Goal: Task Accomplishment & Management: Manage account settings

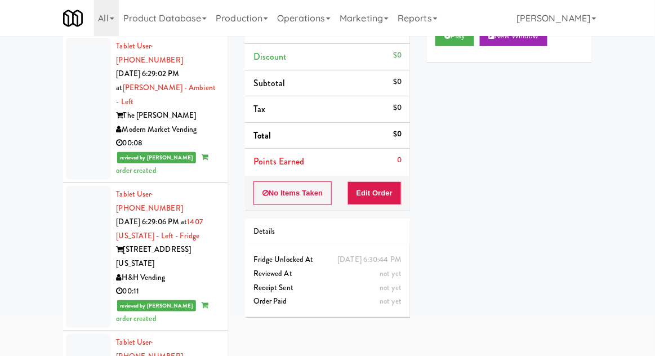
scroll to position [4335, 0]
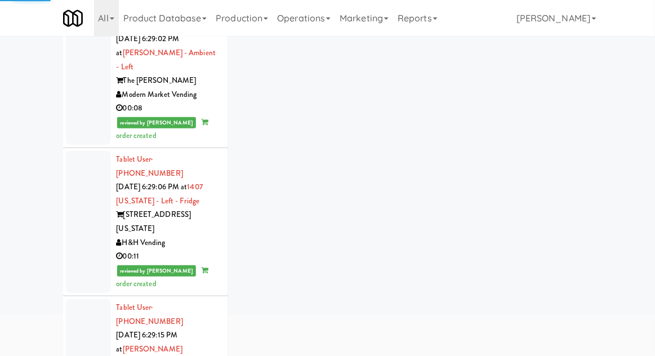
scroll to position [4375, 0]
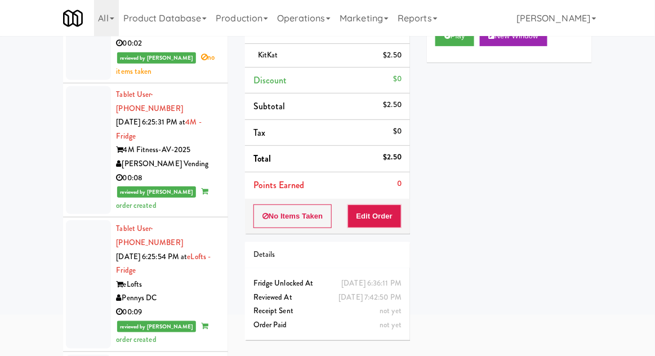
scroll to position [3867, 0]
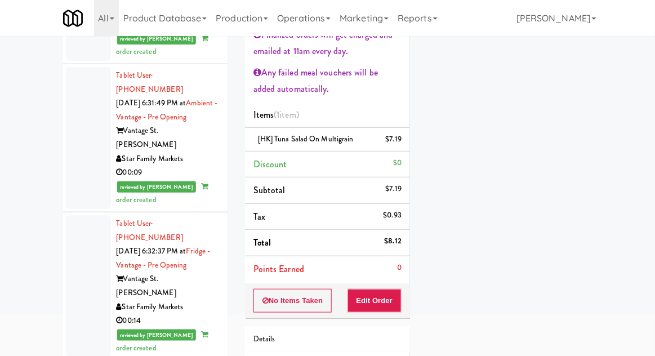
scroll to position [5507, 0]
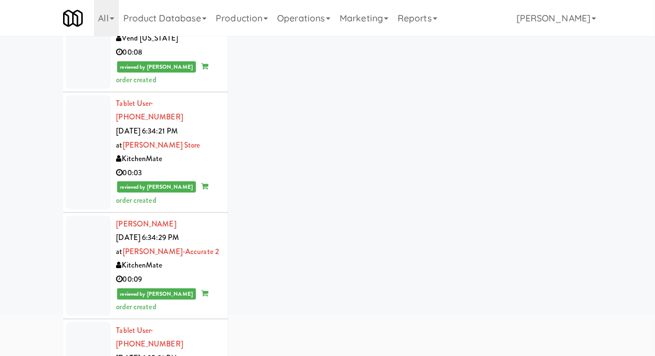
scroll to position [5889, 0]
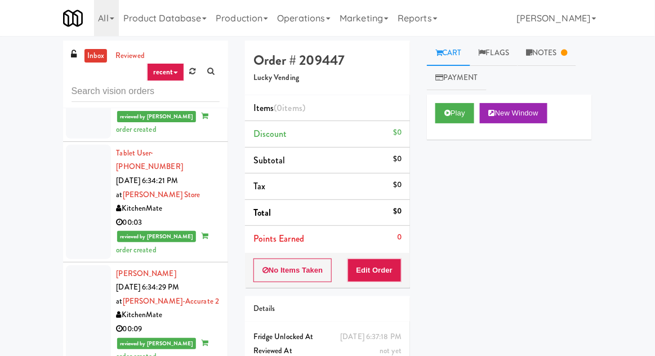
click at [564, 59] on link "Notes" at bounding box center [547, 53] width 59 height 25
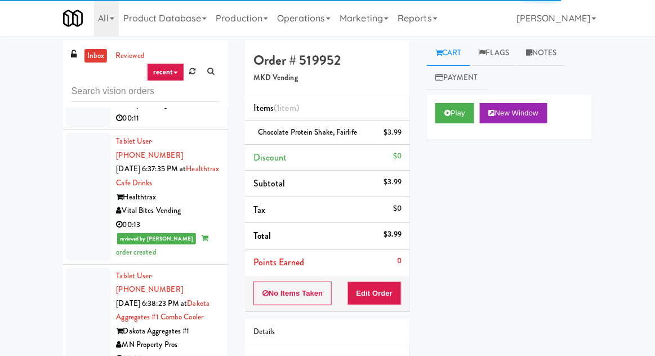
scroll to position [7110, 0]
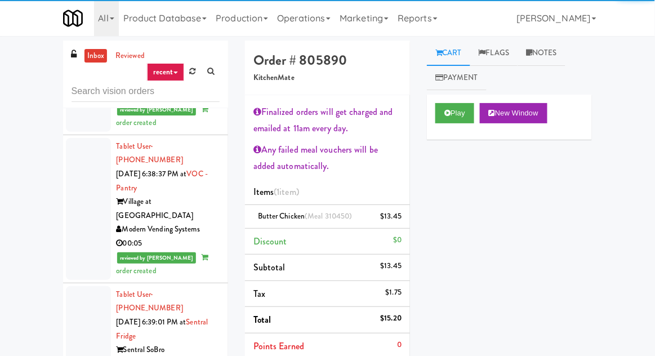
scroll to position [7360, 0]
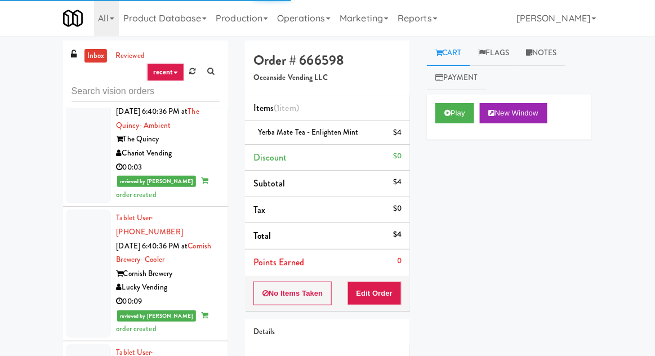
scroll to position [7855, 0]
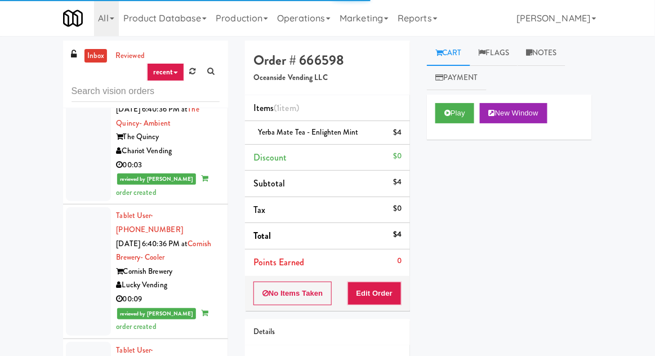
click at [195, 75] on link at bounding box center [192, 71] width 17 height 17
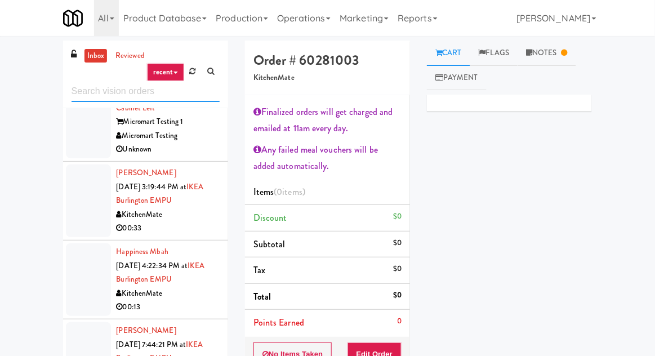
scroll to position [1698, 0]
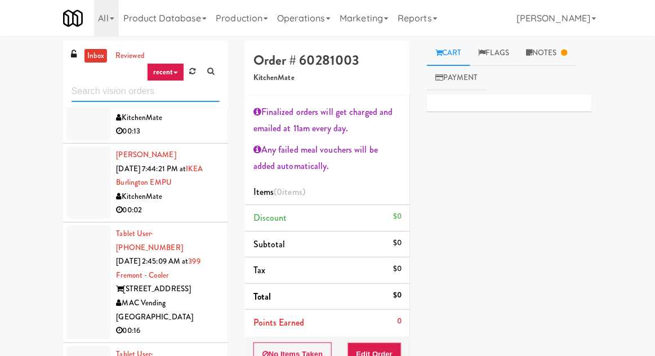
click at [78, 86] on input "text" at bounding box center [146, 91] width 148 height 21
type input "cooler"
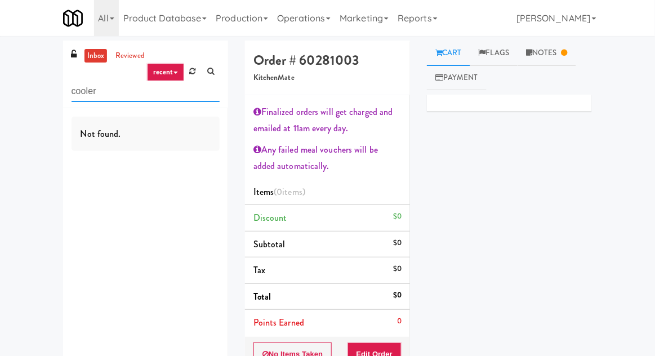
scroll to position [0, 0]
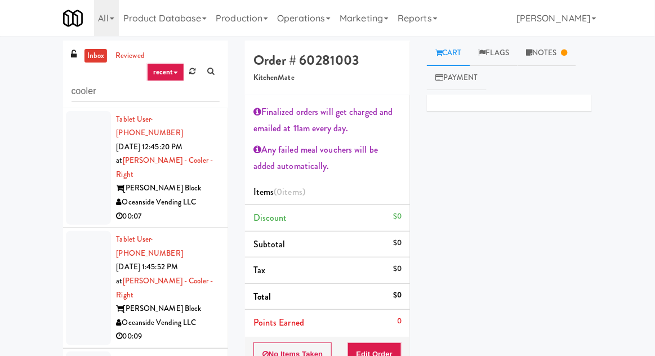
click at [77, 159] on div at bounding box center [88, 168] width 45 height 114
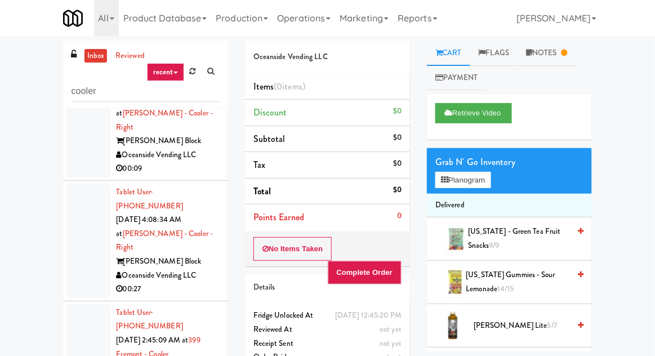
click at [79, 184] on div at bounding box center [88, 241] width 45 height 114
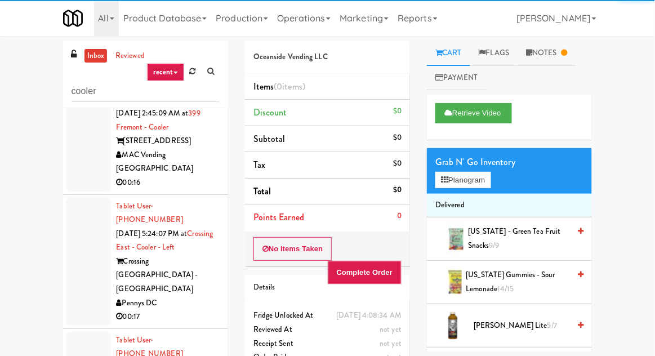
scroll to position [395, 0]
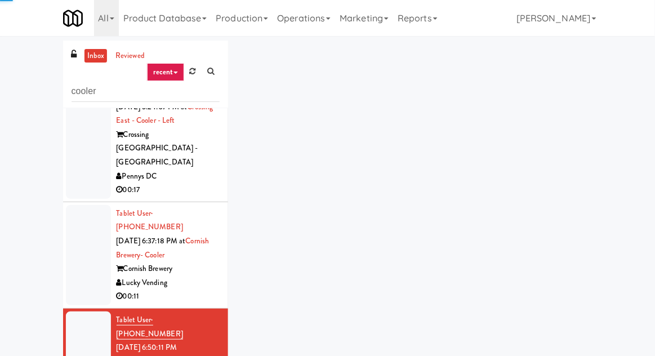
scroll to position [537, 0]
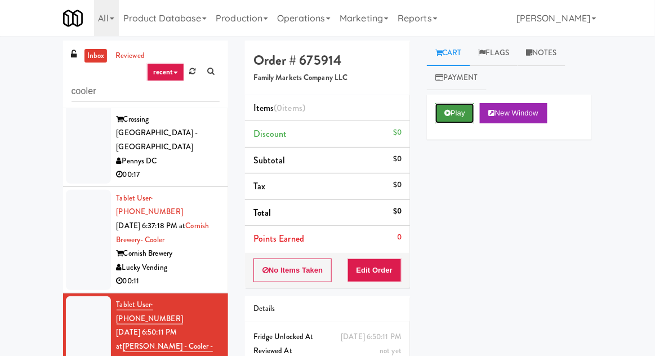
click at [439, 110] on button "Play" at bounding box center [454, 113] width 39 height 20
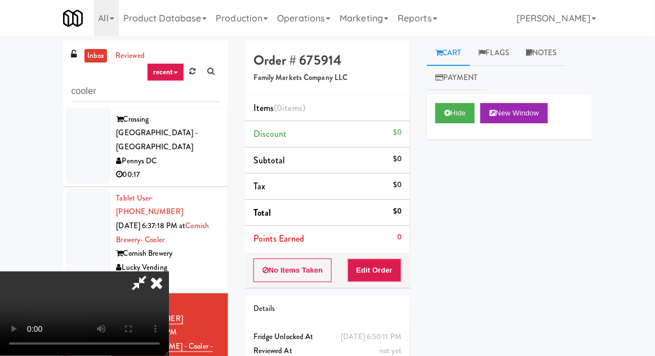
click at [371, 250] on li "Points Earned 0" at bounding box center [327, 239] width 165 height 26
click at [389, 268] on button "Edit Order" at bounding box center [375, 271] width 55 height 24
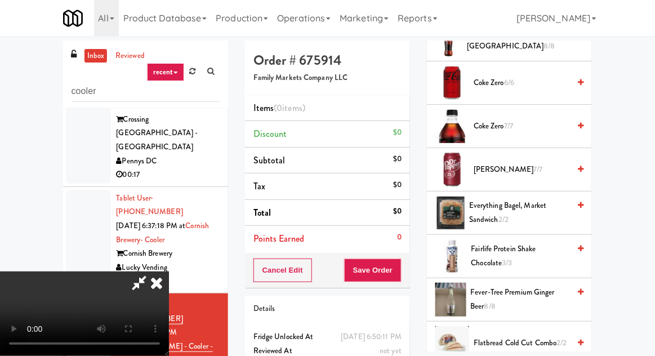
scroll to position [677, 0]
click at [518, 163] on span "[PERSON_NAME] 7/7" at bounding box center [522, 170] width 96 height 14
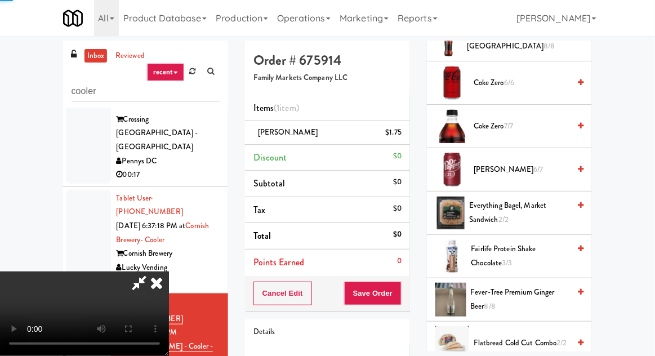
click at [409, 291] on div "Cancel Edit Save Order" at bounding box center [327, 293] width 165 height 35
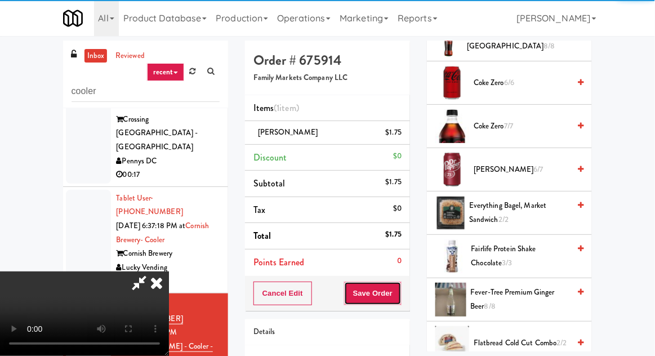
click at [399, 292] on button "Save Order" at bounding box center [372, 294] width 57 height 24
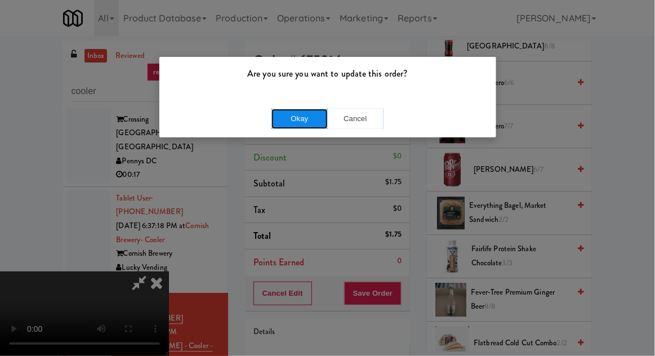
click at [281, 116] on button "Okay" at bounding box center [300, 119] width 56 height 20
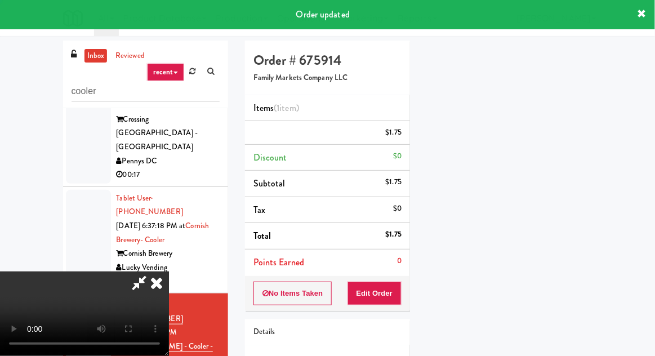
scroll to position [111, 0]
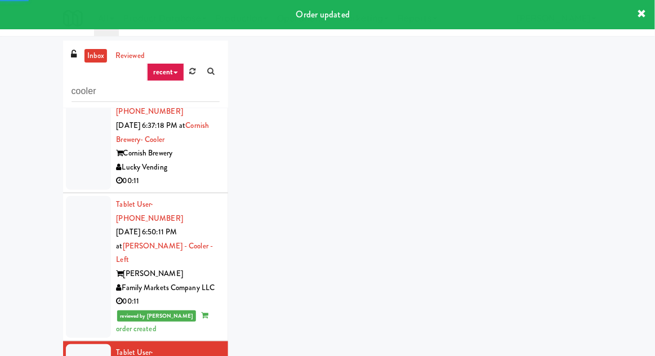
scroll to position [641, 0]
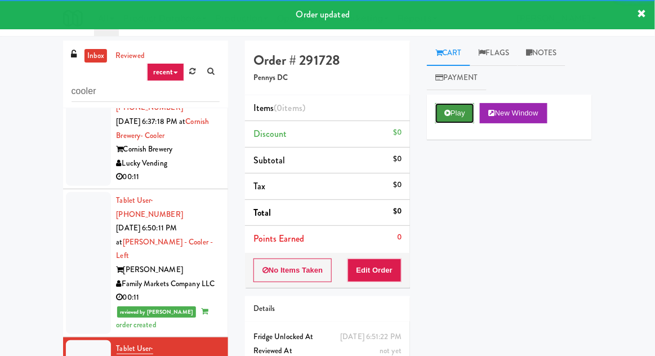
click at [447, 119] on button "Play" at bounding box center [454, 113] width 39 height 20
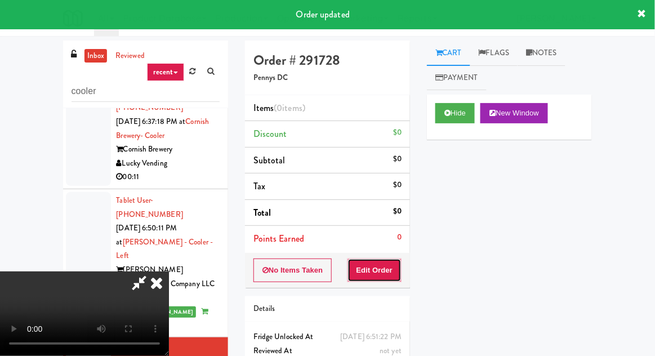
click at [372, 277] on button "Edit Order" at bounding box center [375, 271] width 55 height 24
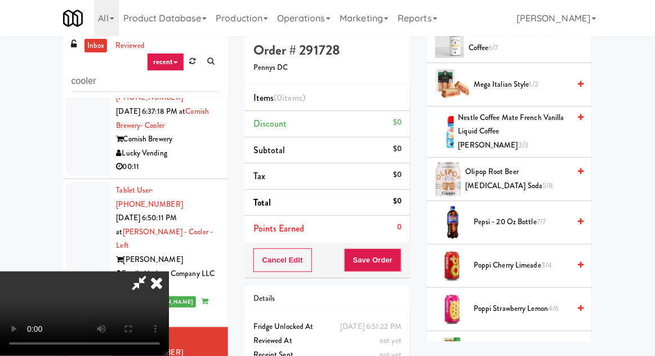
scroll to position [1019, 0]
click at [531, 167] on span "Olipop Root Beer [MEDICAL_DATA] Soda 5/8" at bounding box center [518, 180] width 104 height 28
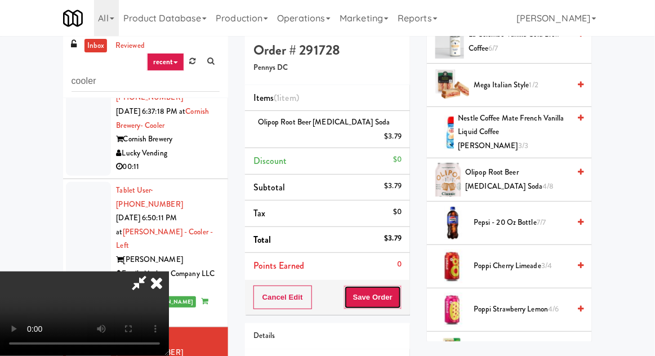
click at [400, 286] on button "Save Order" at bounding box center [372, 298] width 57 height 24
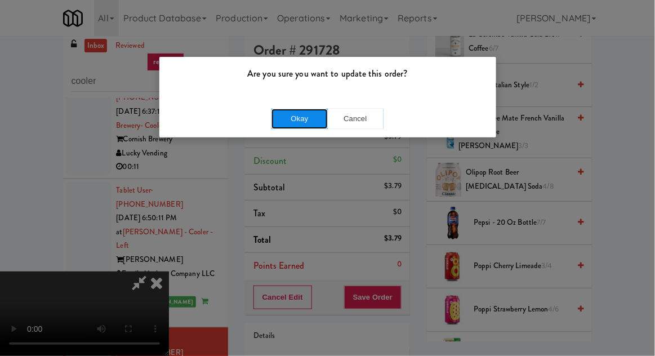
click at [281, 124] on button "Okay" at bounding box center [300, 119] width 56 height 20
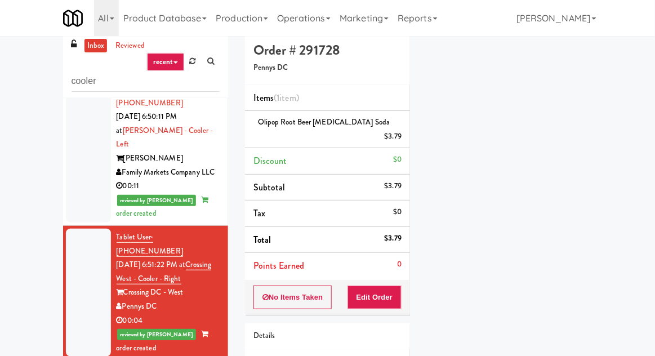
scroll to position [745, 0]
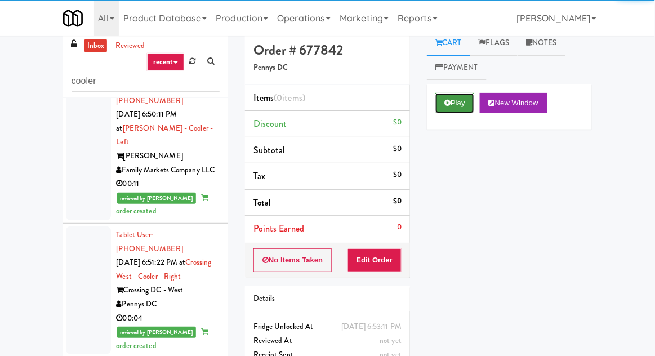
click at [442, 110] on button "Play" at bounding box center [454, 103] width 39 height 20
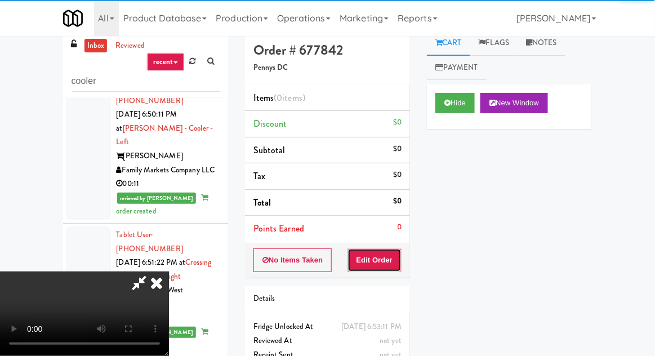
click at [384, 260] on button "Edit Order" at bounding box center [375, 260] width 55 height 24
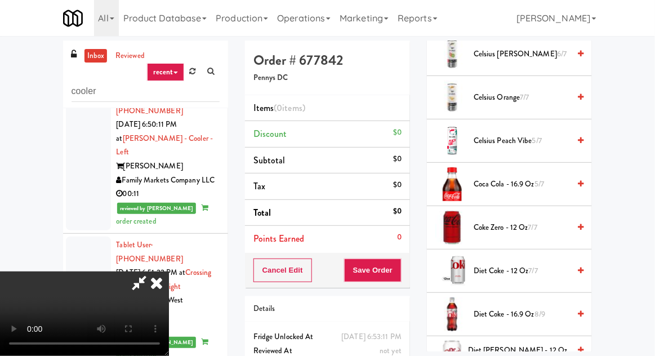
scroll to position [273, 0]
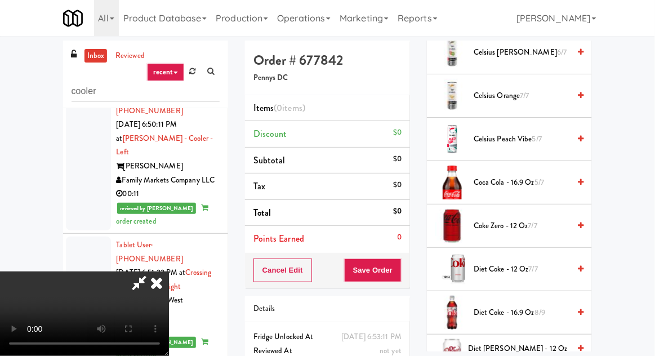
click at [517, 94] on span "Celsius Orange 7/7" at bounding box center [522, 96] width 96 height 14
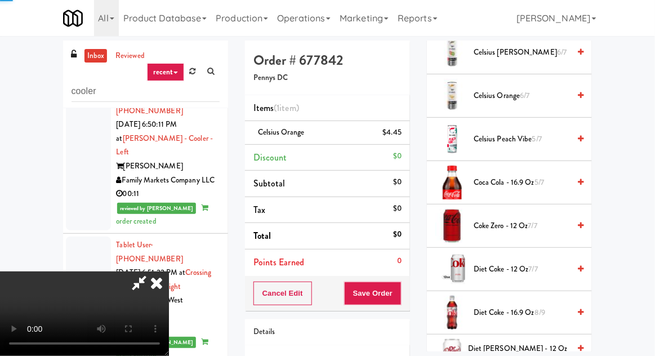
click at [516, 95] on span "Celsius Orange 6/7" at bounding box center [522, 96] width 96 height 14
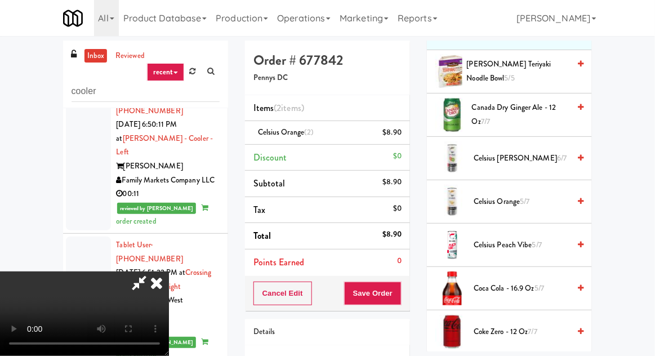
scroll to position [0, 0]
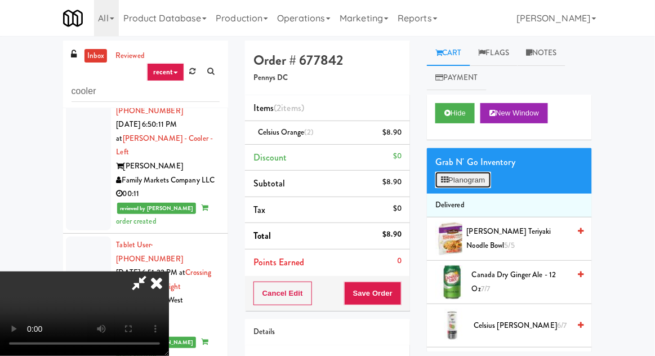
click at [473, 186] on button "Planogram" at bounding box center [462, 180] width 55 height 17
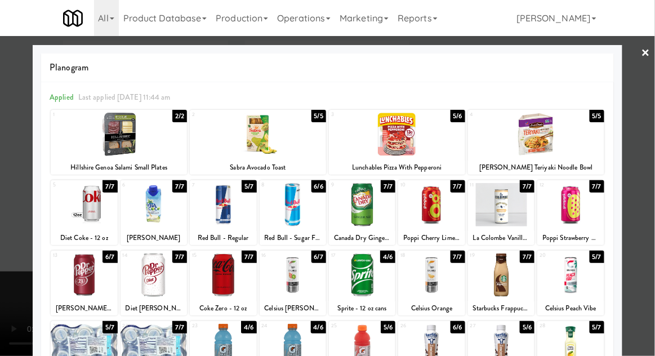
click at [208, 206] on div at bounding box center [223, 204] width 66 height 43
click at [582, 269] on div at bounding box center [570, 274] width 66 height 43
click at [1, 202] on div at bounding box center [327, 178] width 655 height 356
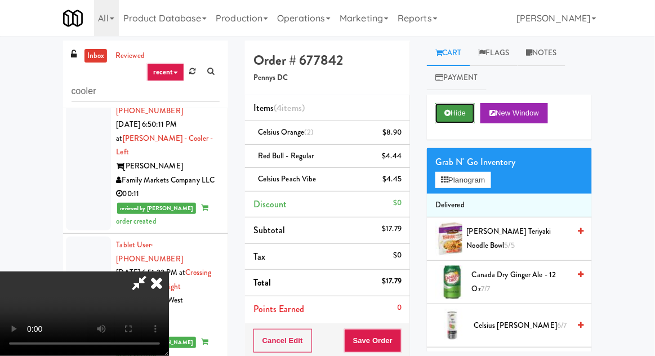
click at [453, 117] on button "Hide" at bounding box center [454, 113] width 39 height 20
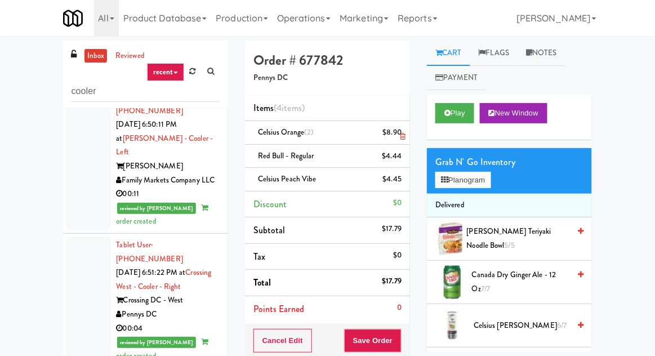
click at [407, 130] on li "Celsius Orange (2) $8.90" at bounding box center [327, 133] width 165 height 24
click at [405, 123] on li "Celsius Orange (2) $8.90" at bounding box center [327, 133] width 165 height 24
click at [404, 132] on link at bounding box center [400, 137] width 10 height 14
click at [389, 349] on button "Save Order" at bounding box center [372, 341] width 57 height 24
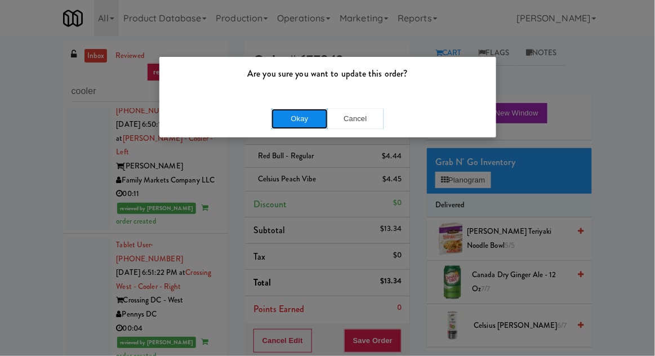
click at [272, 113] on button "Okay" at bounding box center [300, 119] width 56 height 20
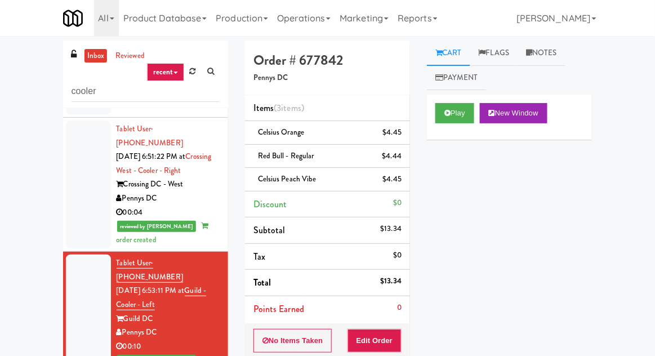
scroll to position [860, 0]
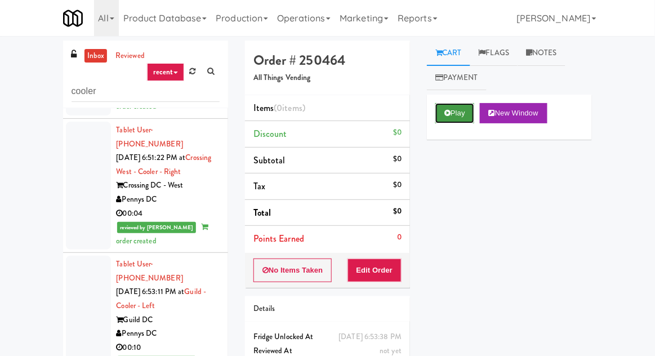
click at [447, 112] on icon at bounding box center [447, 112] width 6 height 7
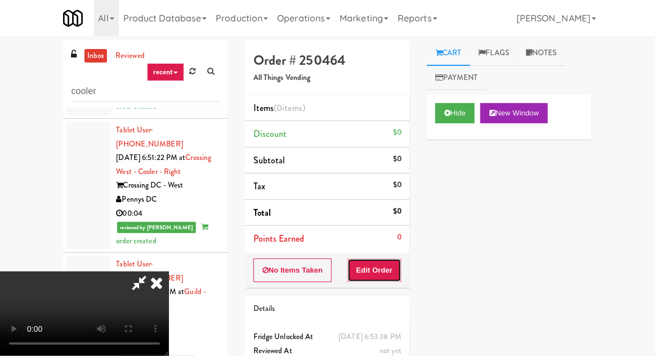
click at [377, 274] on button "Edit Order" at bounding box center [375, 271] width 55 height 24
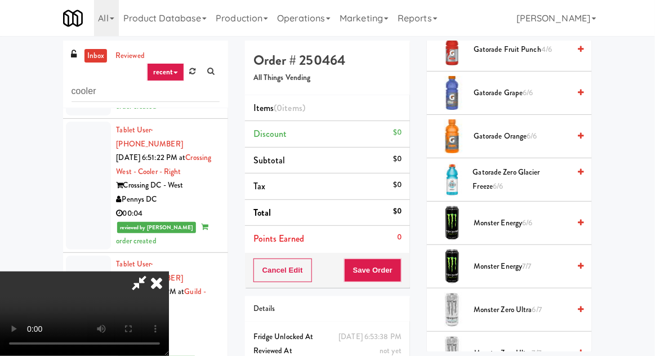
scroll to position [1022, 0]
click at [503, 302] on span "Monster Zero Ultra 6/7" at bounding box center [522, 309] width 96 height 14
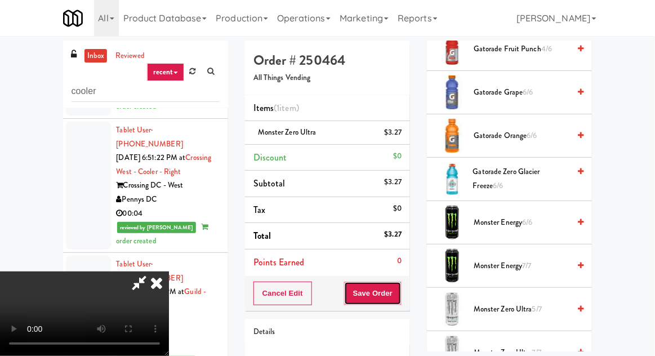
click at [400, 294] on button "Save Order" at bounding box center [372, 294] width 57 height 24
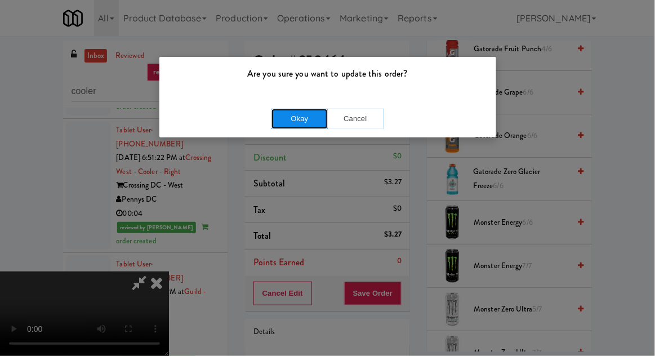
click at [294, 114] on button "Okay" at bounding box center [300, 119] width 56 height 20
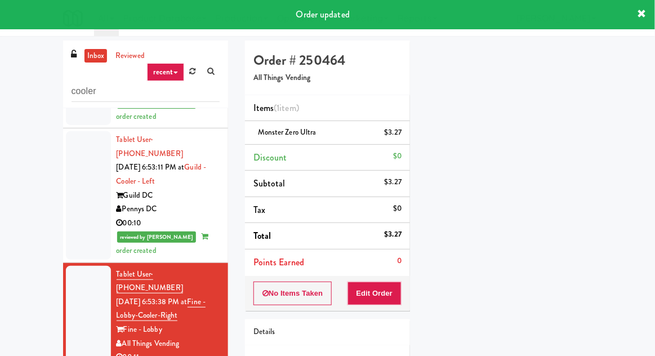
scroll to position [984, 0]
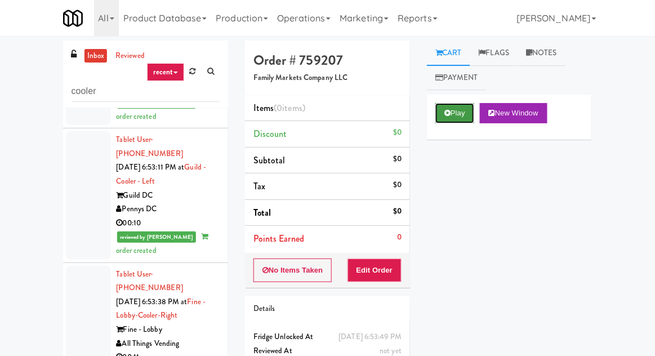
click at [451, 115] on icon at bounding box center [447, 112] width 6 height 7
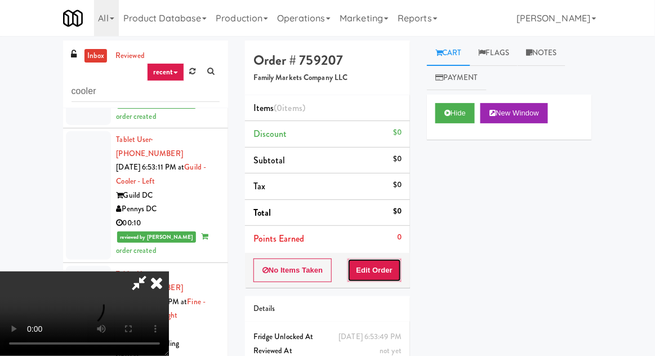
click at [371, 266] on button "Edit Order" at bounding box center [375, 271] width 55 height 24
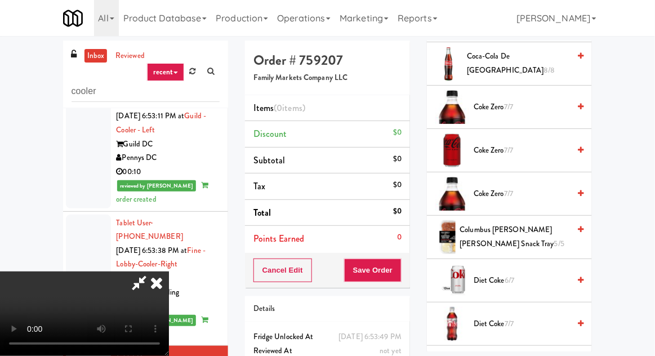
scroll to position [878, 0]
click at [499, 273] on span "Diet Coke 6/7" at bounding box center [522, 280] width 96 height 14
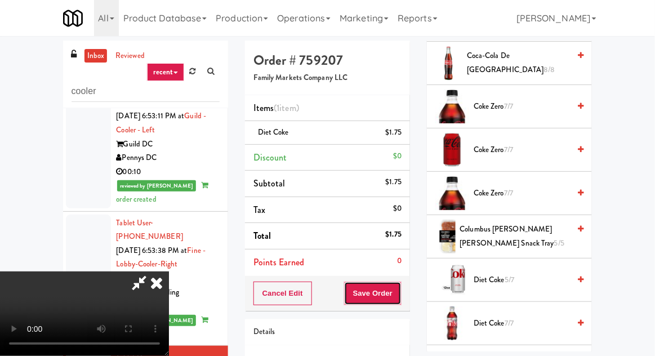
click at [399, 290] on button "Save Order" at bounding box center [372, 294] width 57 height 24
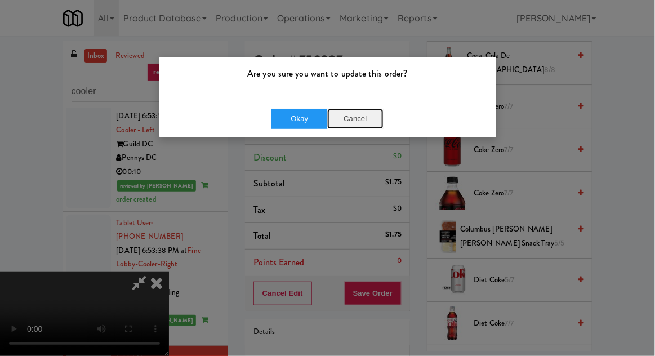
click at [363, 117] on button "Cancel" at bounding box center [355, 119] width 56 height 20
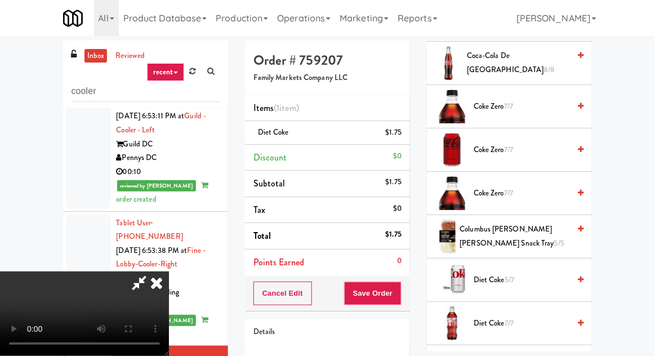
click at [501, 143] on span "Coke Zero 7/7" at bounding box center [522, 150] width 96 height 14
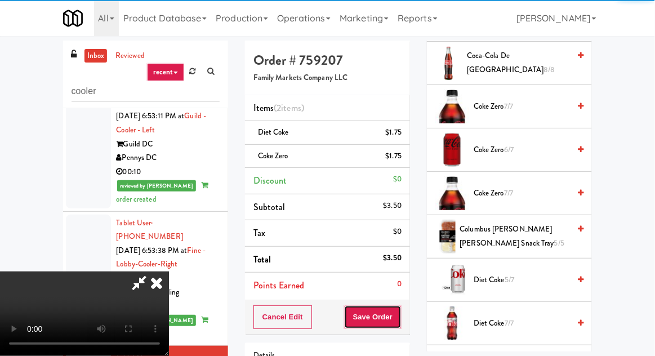
click at [399, 314] on button "Save Order" at bounding box center [372, 317] width 57 height 24
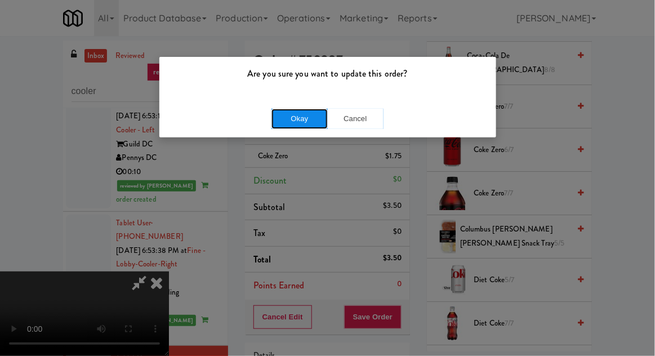
click at [282, 112] on button "Okay" at bounding box center [300, 119] width 56 height 20
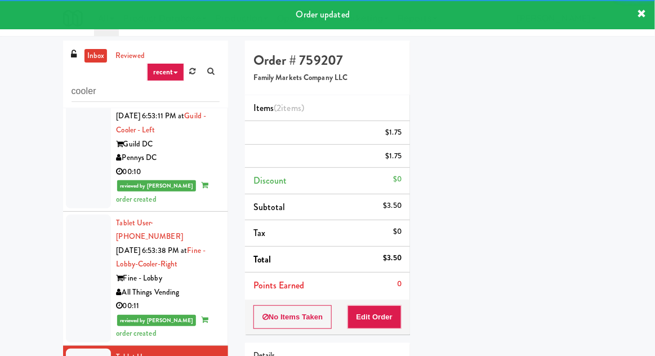
scroll to position [111, 0]
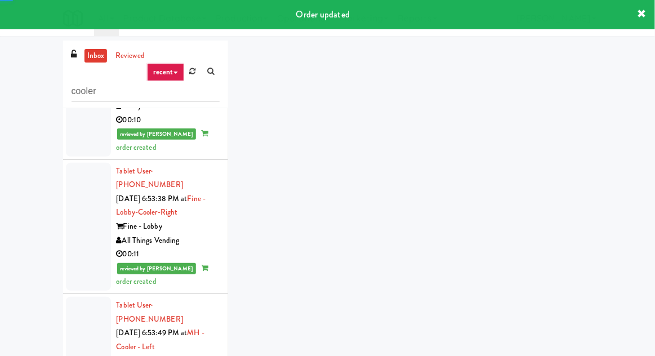
scroll to position [1114, 0]
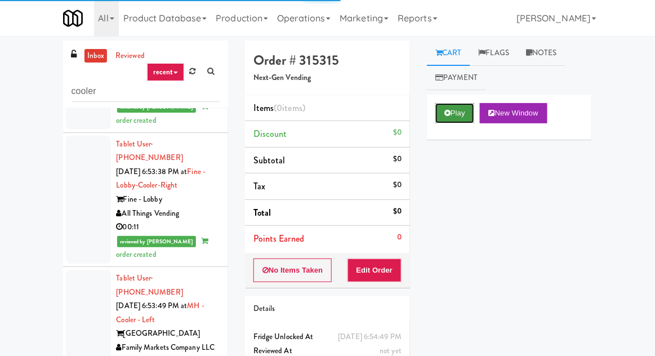
click at [442, 117] on button "Play" at bounding box center [454, 113] width 39 height 20
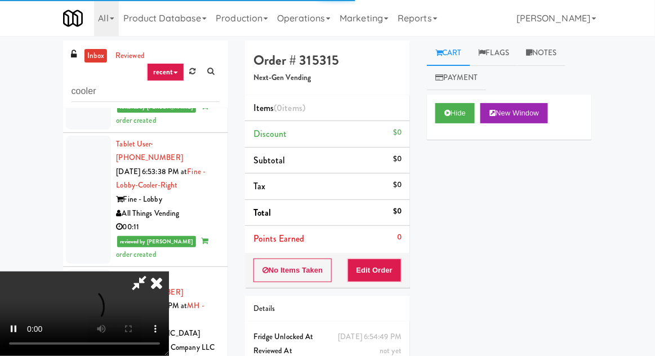
click at [384, 244] on li "Points Earned 0" at bounding box center [327, 239] width 165 height 26
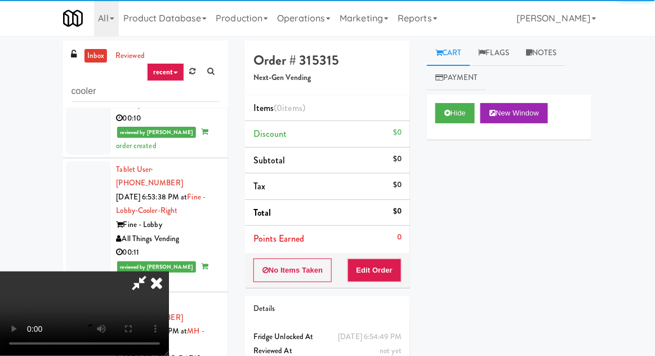
scroll to position [1085, 0]
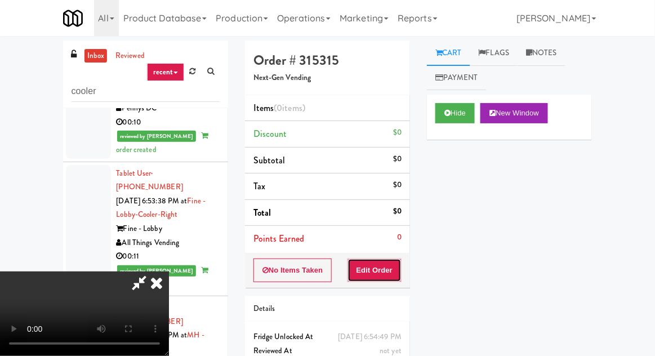
click at [381, 270] on button "Edit Order" at bounding box center [375, 271] width 55 height 24
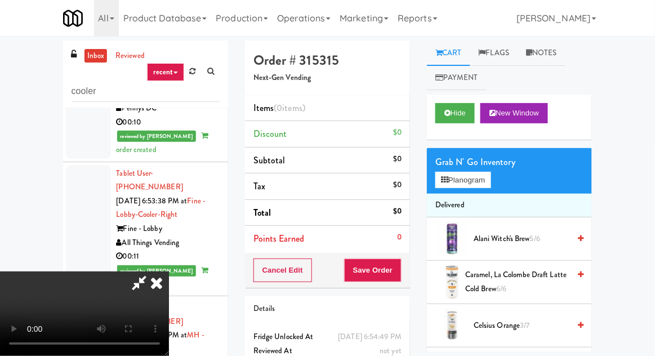
scroll to position [0, 0]
click at [468, 180] on button "Planogram" at bounding box center [462, 180] width 55 height 17
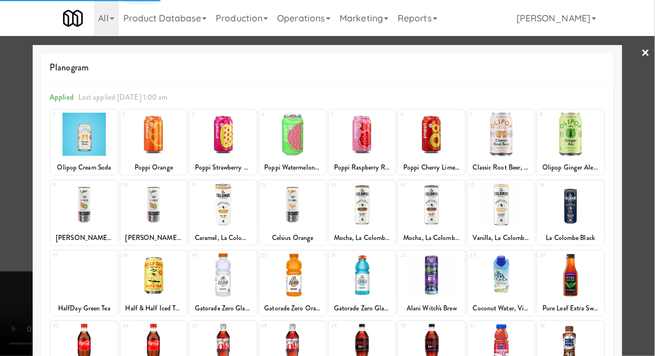
click at [437, 218] on div at bounding box center [431, 204] width 66 height 43
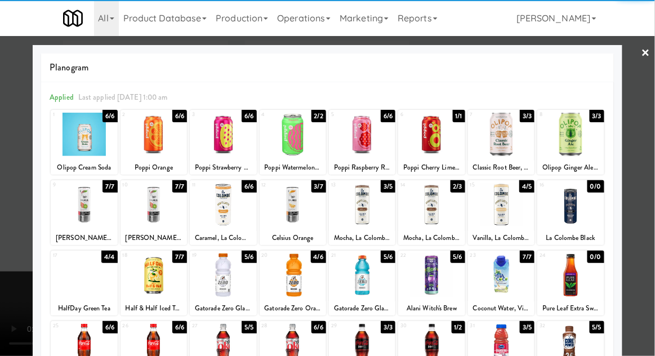
click at [441, 219] on div at bounding box center [431, 204] width 66 height 43
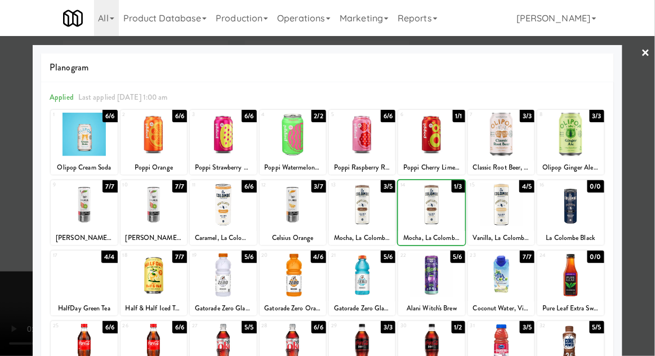
click at [25, 249] on div at bounding box center [327, 178] width 655 height 356
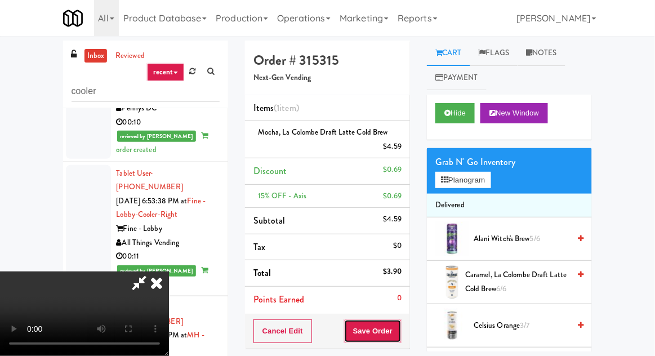
click at [401, 330] on button "Save Order" at bounding box center [372, 331] width 57 height 24
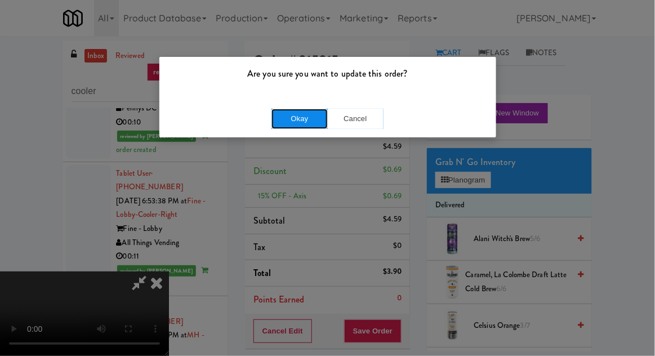
click at [276, 125] on button "Okay" at bounding box center [300, 119] width 56 height 20
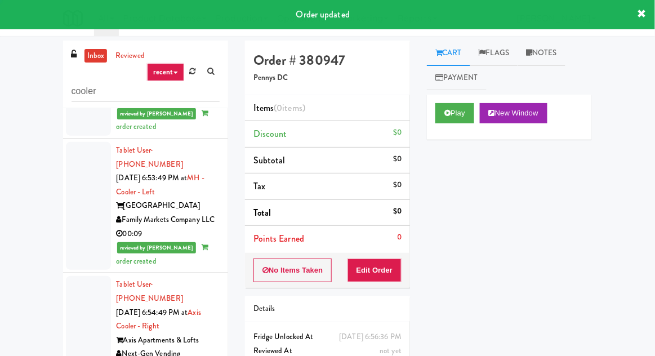
scroll to position [1248, 0]
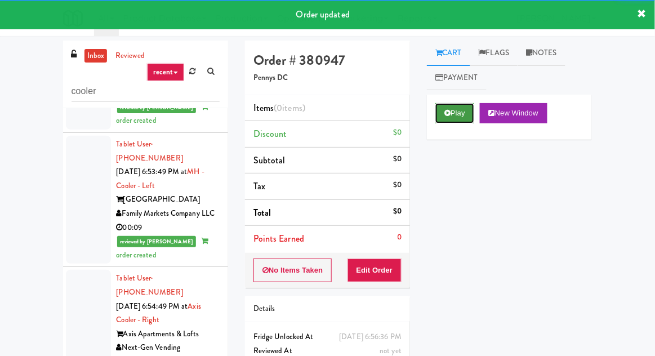
click at [450, 121] on button "Play" at bounding box center [454, 113] width 39 height 20
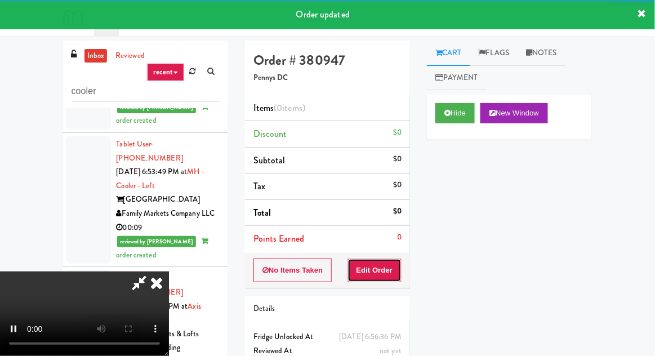
click at [380, 259] on button "Edit Order" at bounding box center [375, 271] width 55 height 24
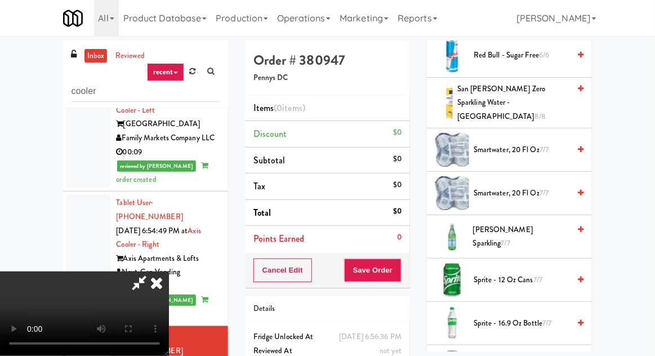
scroll to position [1372, 0]
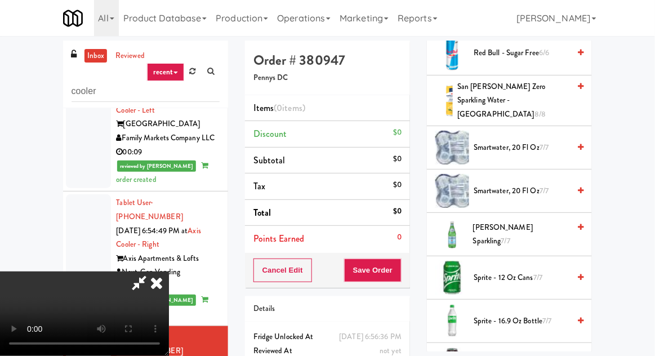
click at [508, 184] on span "smartwater, 20 fl oz 7/7" at bounding box center [522, 191] width 96 height 14
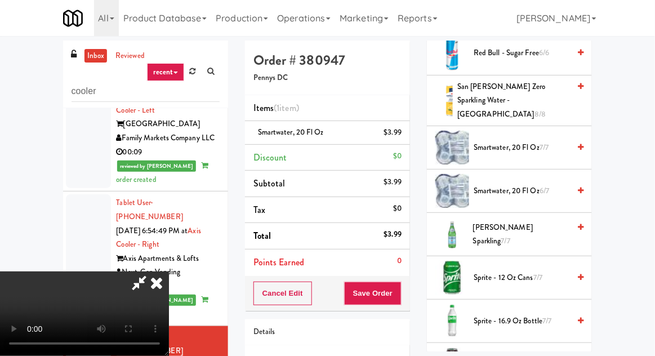
click at [513, 184] on span "smartwater, 20 fl oz 6/7" at bounding box center [522, 191] width 96 height 14
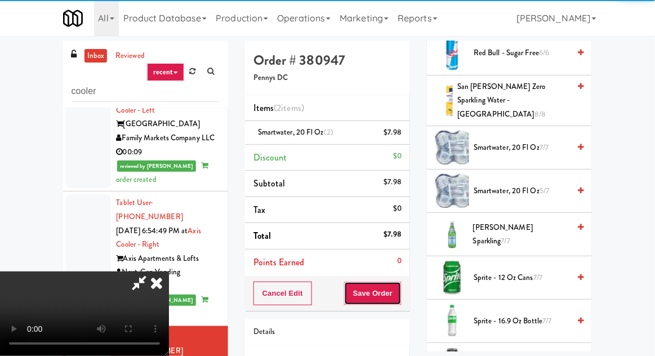
click at [400, 289] on button "Save Order" at bounding box center [372, 294] width 57 height 24
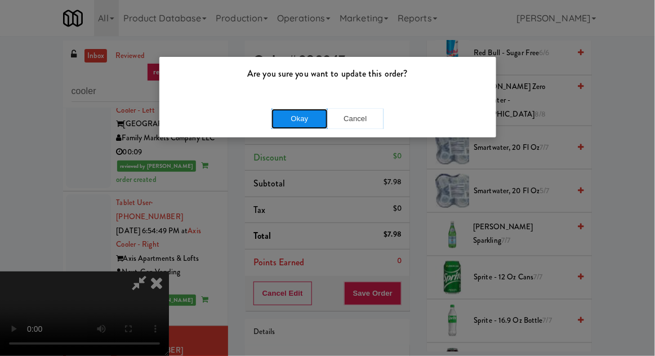
click at [313, 127] on button "Okay" at bounding box center [300, 119] width 56 height 20
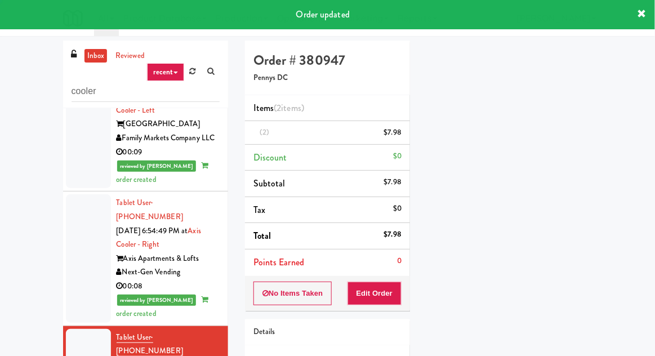
scroll to position [0, 0]
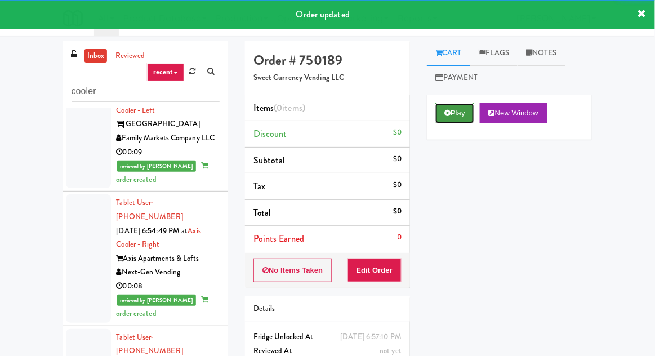
click at [446, 119] on button "Play" at bounding box center [454, 113] width 39 height 20
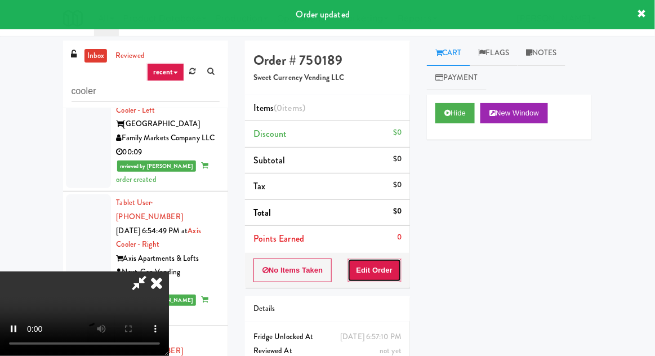
click at [385, 267] on button "Edit Order" at bounding box center [375, 271] width 55 height 24
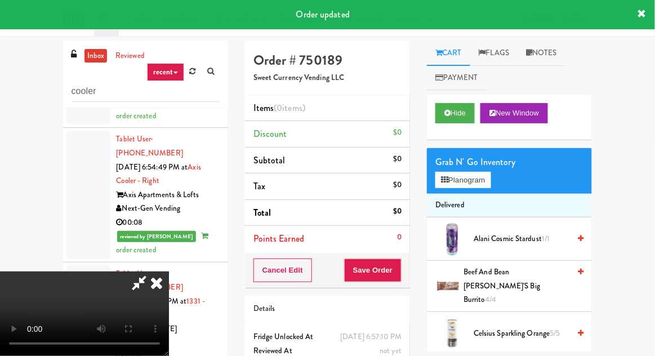
scroll to position [1388, 0]
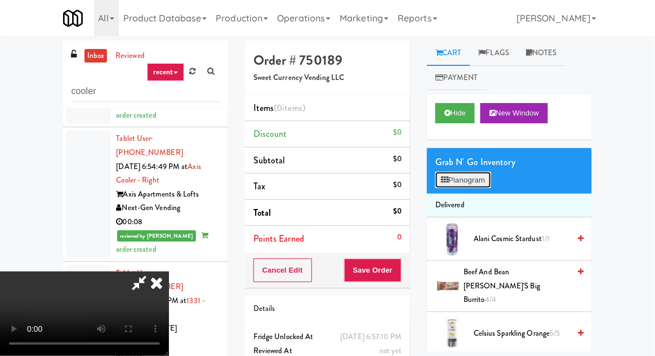
click at [448, 183] on icon at bounding box center [444, 179] width 7 height 7
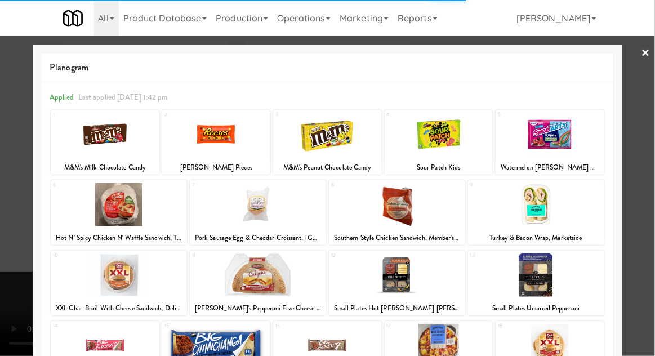
click at [222, 280] on div at bounding box center [258, 274] width 136 height 43
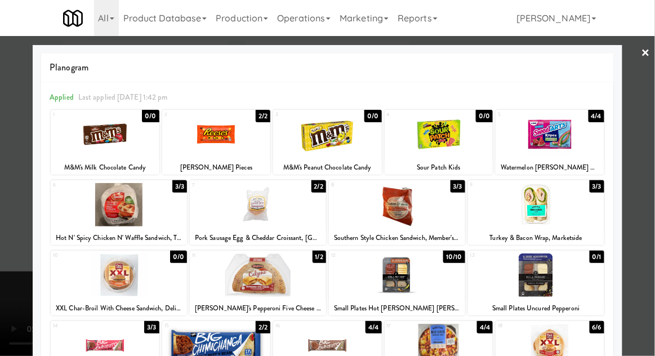
click at [14, 281] on div at bounding box center [327, 178] width 655 height 356
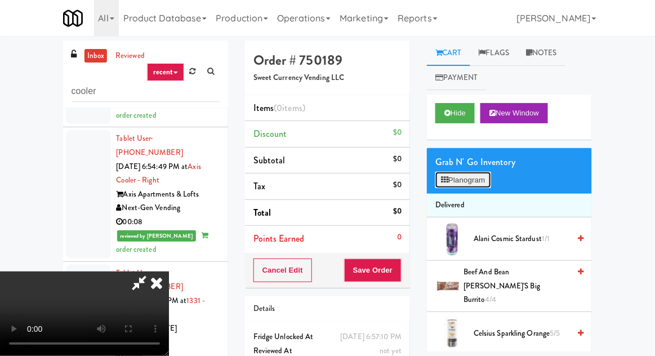
click at [469, 184] on button "Planogram" at bounding box center [462, 180] width 55 height 17
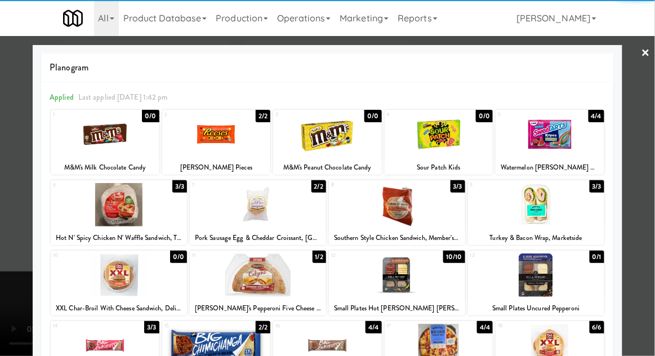
click at [225, 273] on div at bounding box center [258, 274] width 136 height 43
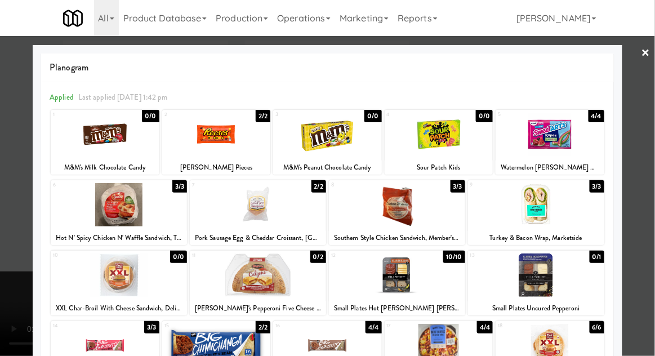
click at [6, 256] on div at bounding box center [327, 178] width 655 height 356
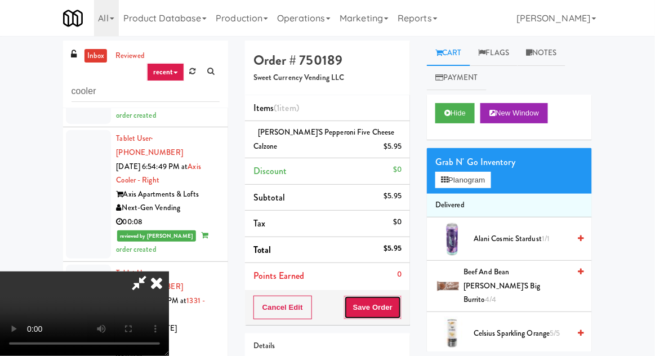
click at [402, 305] on button "Save Order" at bounding box center [372, 308] width 57 height 24
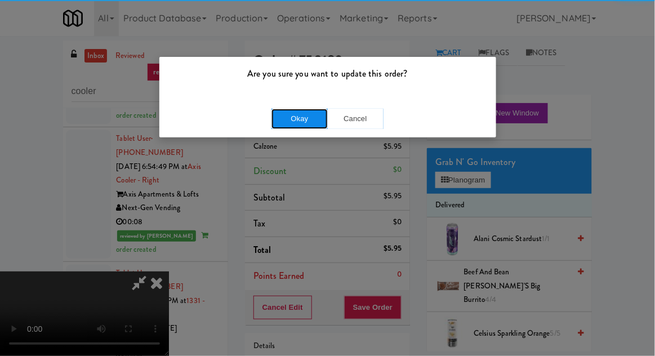
click at [279, 121] on button "Okay" at bounding box center [300, 119] width 56 height 20
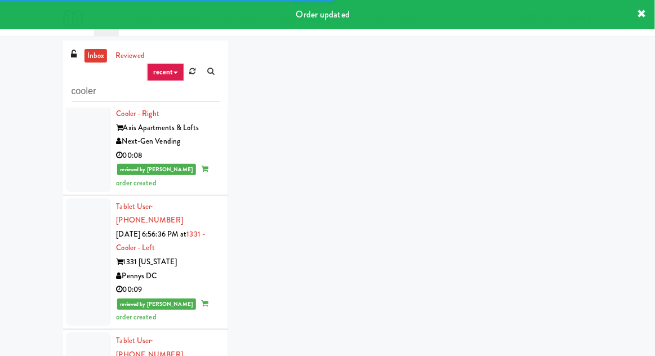
scroll to position [1460, 0]
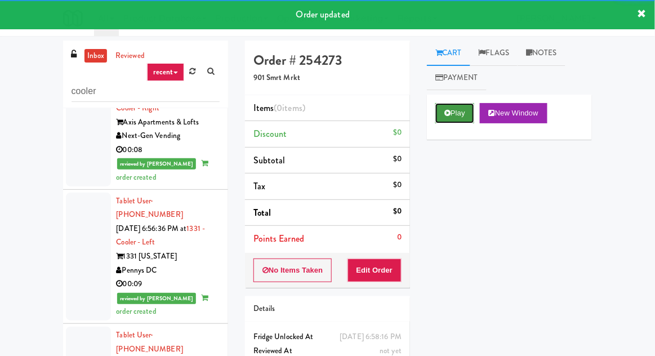
click at [452, 111] on button "Play" at bounding box center [454, 113] width 39 height 20
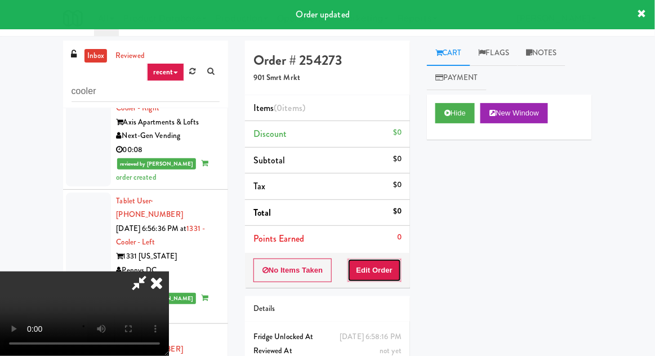
click at [386, 270] on button "Edit Order" at bounding box center [375, 271] width 55 height 24
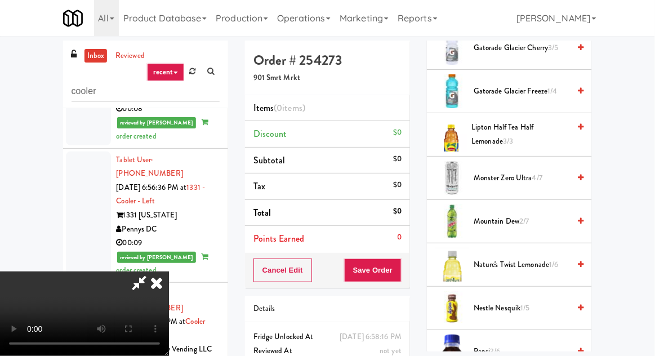
scroll to position [945, 0]
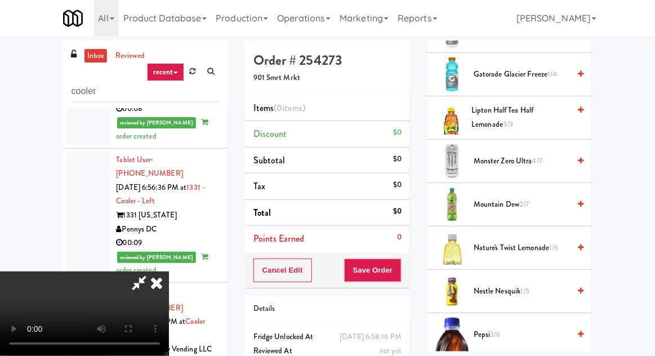
click at [505, 118] on span "Lipton Half Tea Half Lemonade 3/3" at bounding box center [521, 118] width 98 height 28
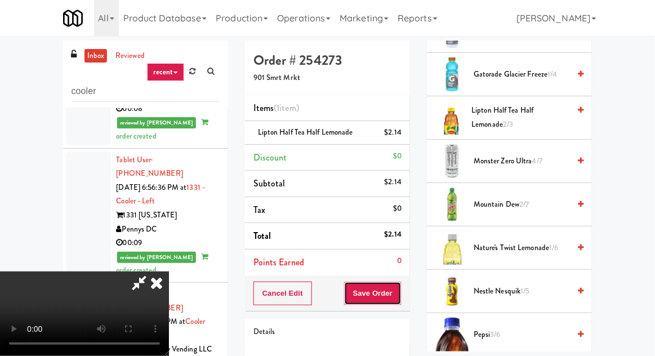
click at [400, 293] on button "Save Order" at bounding box center [372, 294] width 57 height 24
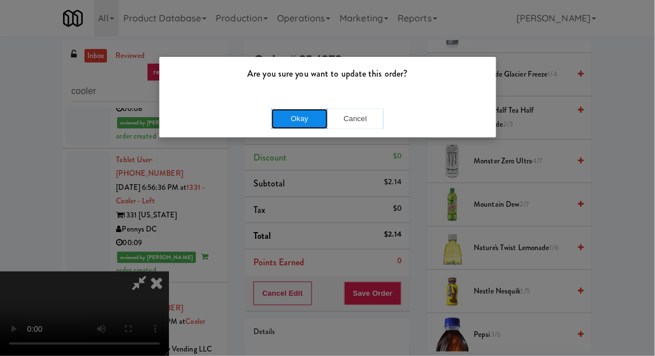
click at [287, 117] on button "Okay" at bounding box center [300, 119] width 56 height 20
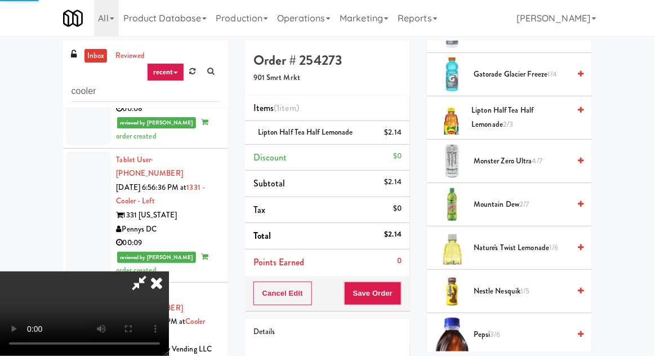
scroll to position [111, 0]
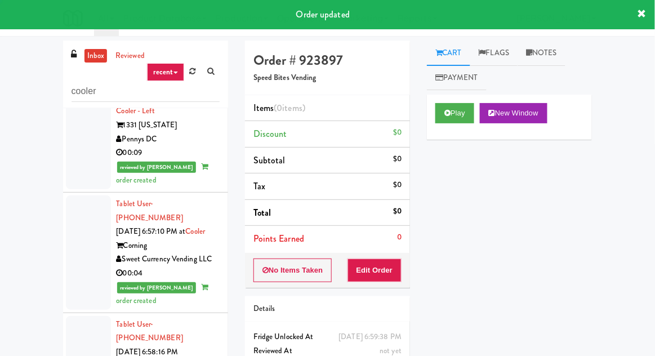
scroll to position [1593, 0]
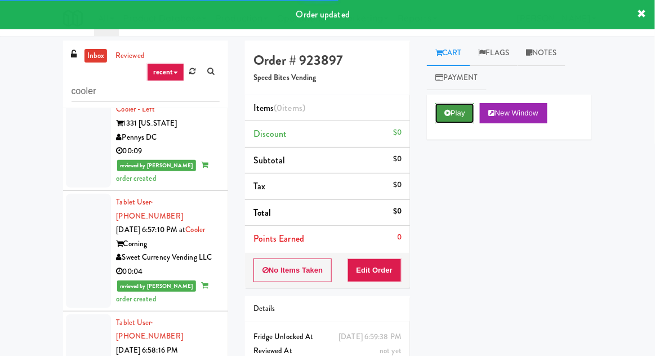
click at [448, 115] on icon at bounding box center [447, 112] width 6 height 7
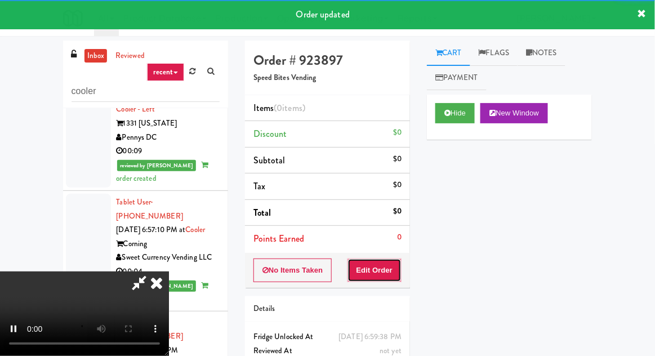
click at [388, 264] on button "Edit Order" at bounding box center [375, 271] width 55 height 24
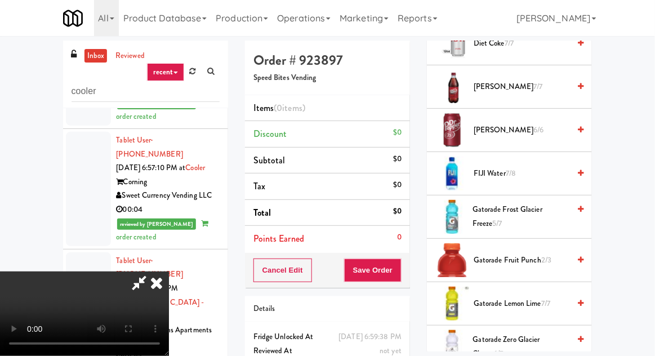
scroll to position [590, 0]
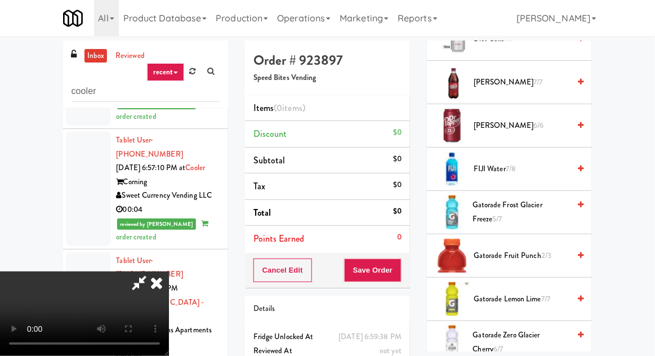
click at [487, 215] on span "Gatorade Frost Glacier Freeze 5/7" at bounding box center [521, 212] width 97 height 28
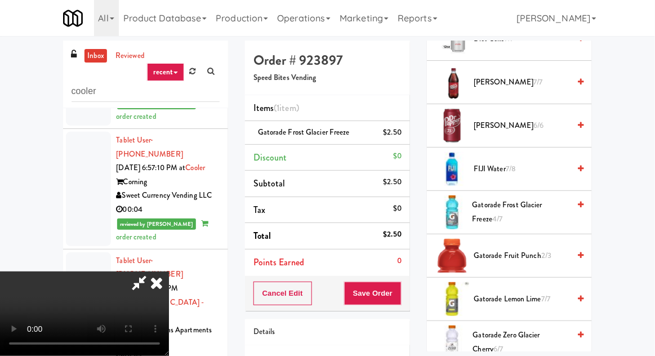
scroll to position [0, 0]
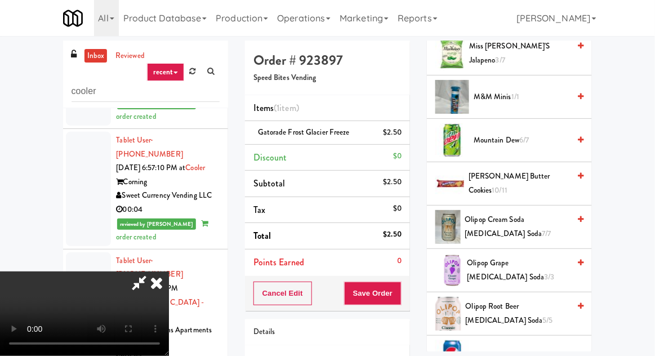
click at [510, 184] on span "[PERSON_NAME] Butter Cookies 10/11" at bounding box center [519, 184] width 101 height 28
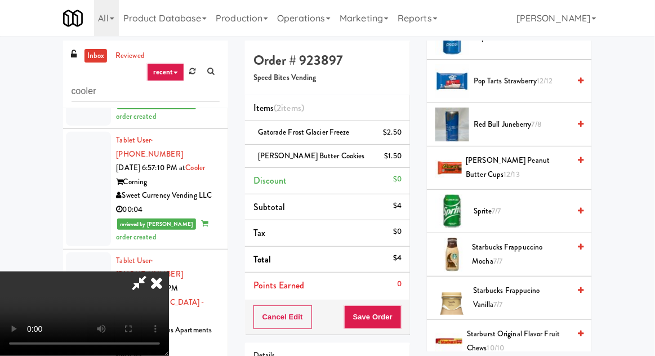
scroll to position [1397, 0]
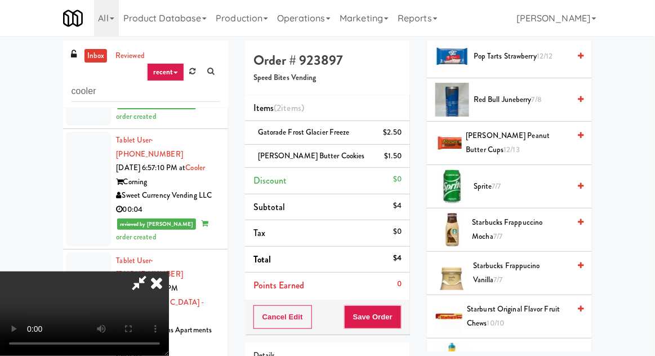
click at [507, 132] on span "[PERSON_NAME] Peanut Butter Cups 12/13" at bounding box center [518, 143] width 104 height 28
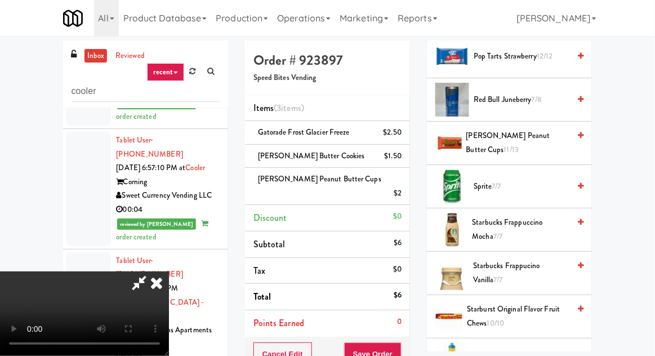
click at [511, 134] on span "[PERSON_NAME] Peanut Butter Cups 11/13" at bounding box center [518, 143] width 104 height 28
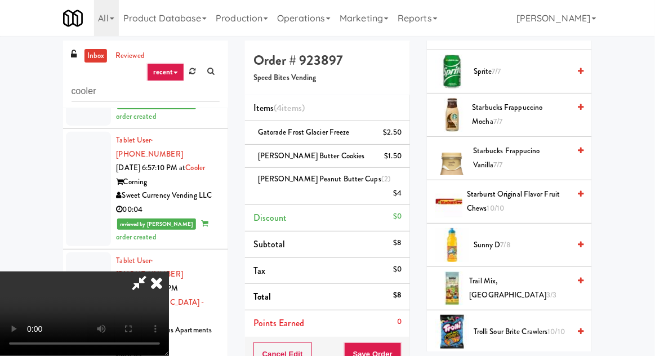
scroll to position [1627, 0]
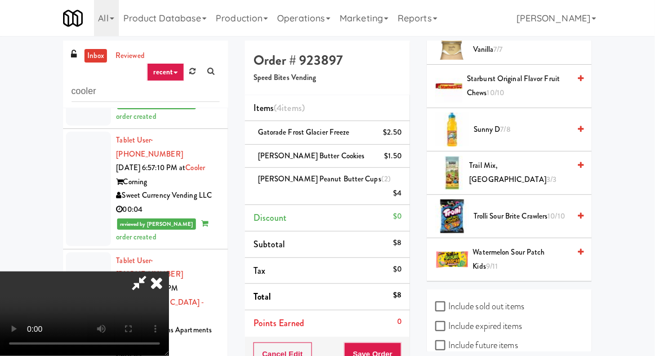
click at [502, 210] on span "Trolli Sour Brite Crawlers 10/10" at bounding box center [522, 217] width 96 height 14
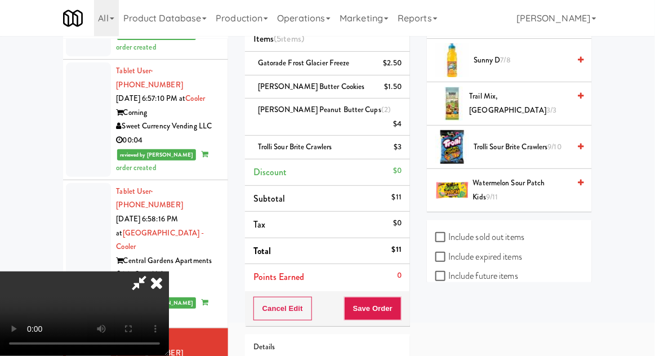
scroll to position [98, 0]
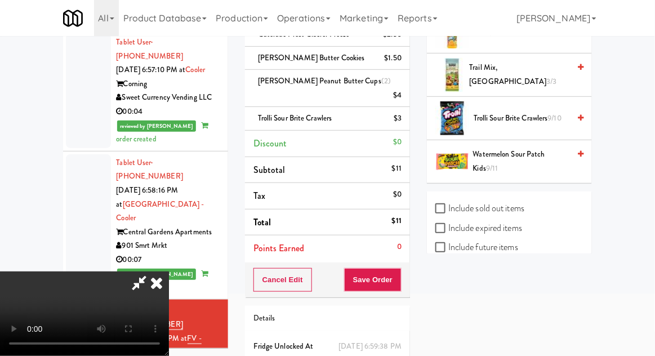
click at [399, 270] on button "Save Order" at bounding box center [372, 280] width 57 height 24
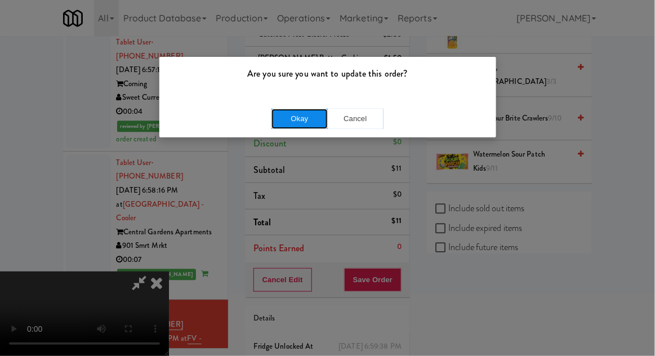
click at [285, 113] on button "Okay" at bounding box center [300, 119] width 56 height 20
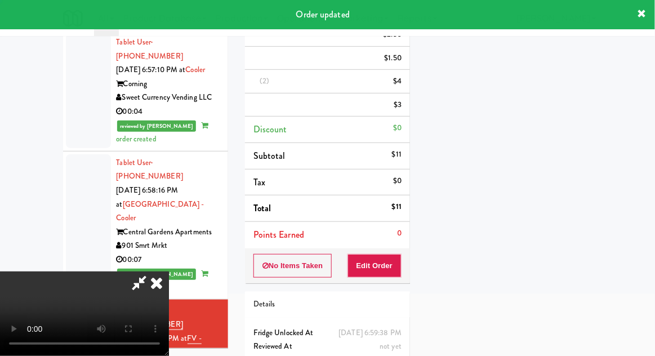
scroll to position [111, 0]
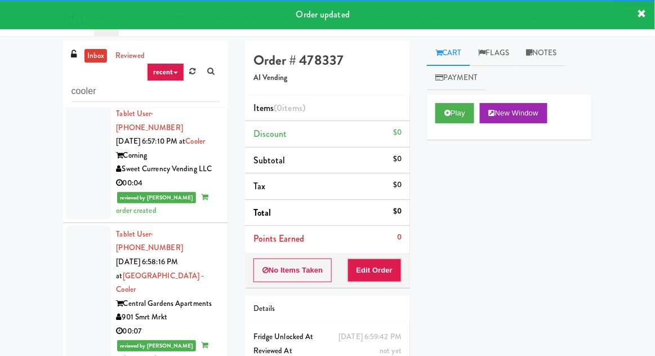
scroll to position [1703, 0]
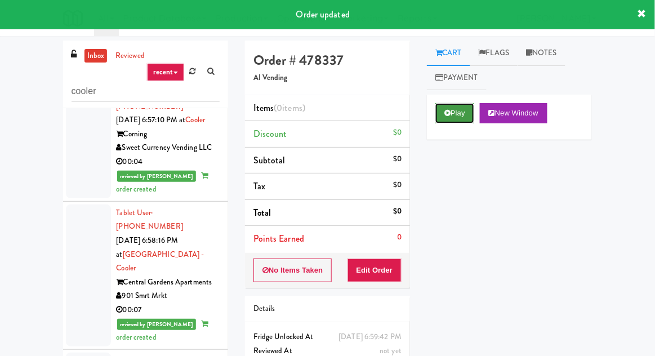
click at [453, 117] on button "Play" at bounding box center [454, 113] width 39 height 20
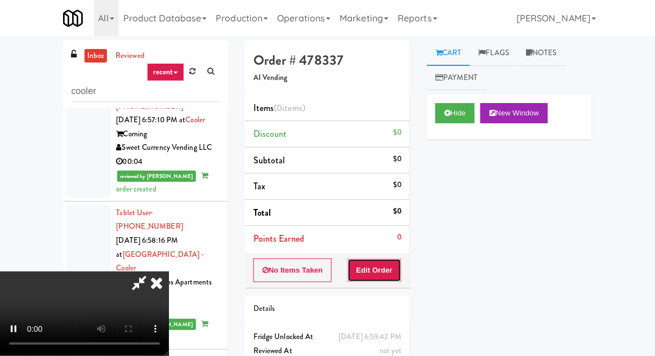
click at [388, 269] on button "Edit Order" at bounding box center [375, 271] width 55 height 24
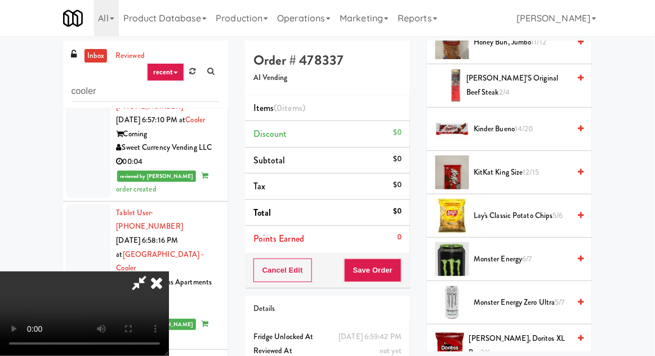
scroll to position [675, 0]
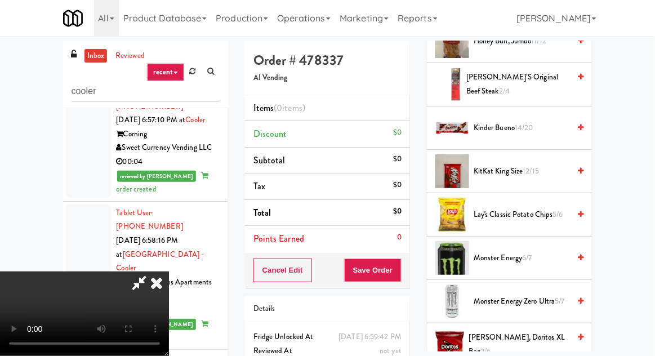
click at [506, 170] on span "KitKat King Size 12/15" at bounding box center [522, 171] width 96 height 14
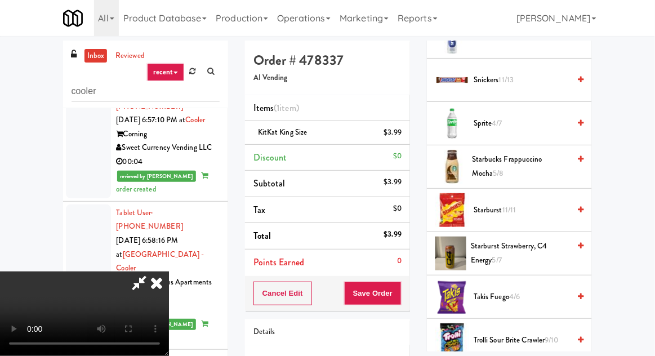
scroll to position [1245, 0]
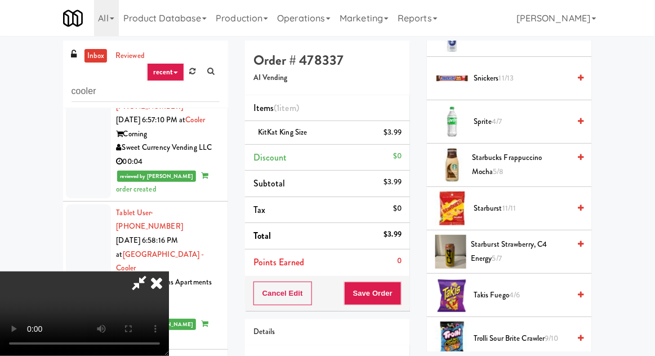
click at [526, 72] on span "Snickers 11/13" at bounding box center [522, 79] width 96 height 14
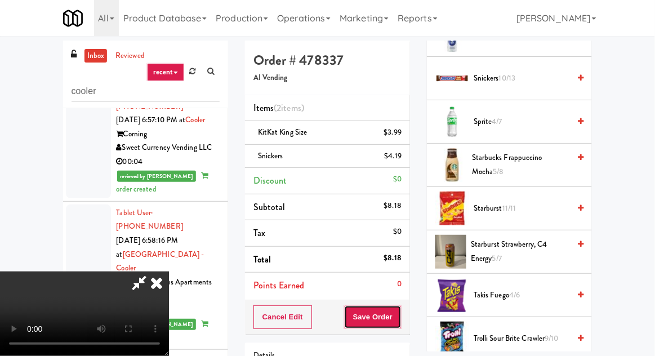
click at [401, 317] on button "Save Order" at bounding box center [372, 317] width 57 height 24
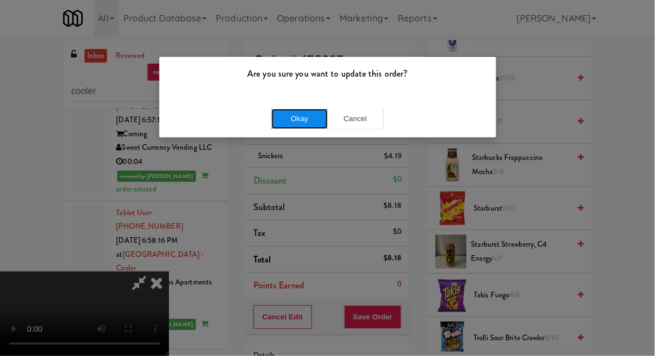
click at [286, 124] on button "Okay" at bounding box center [300, 119] width 56 height 20
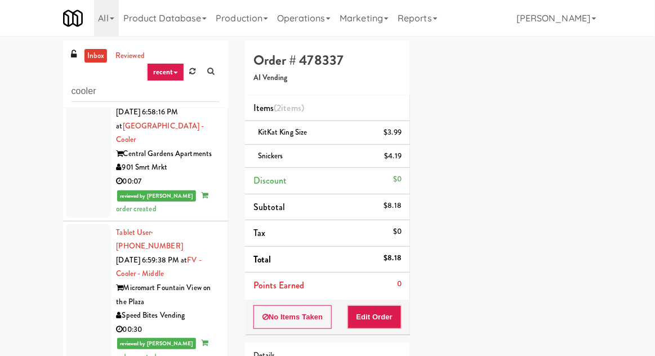
scroll to position [1832, 0]
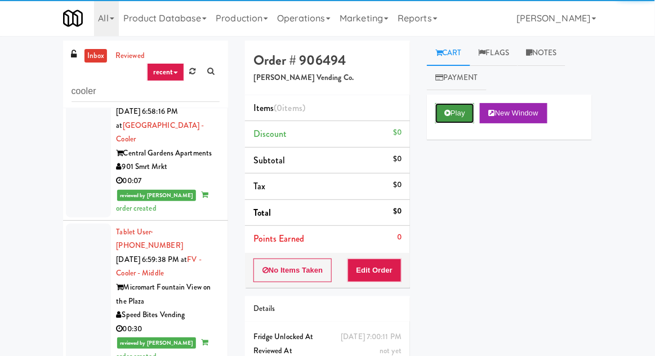
click at [447, 112] on icon at bounding box center [447, 112] width 6 height 7
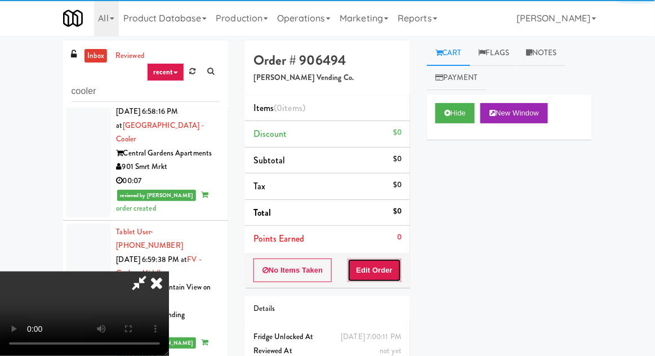
click at [383, 269] on button "Edit Order" at bounding box center [375, 271] width 55 height 24
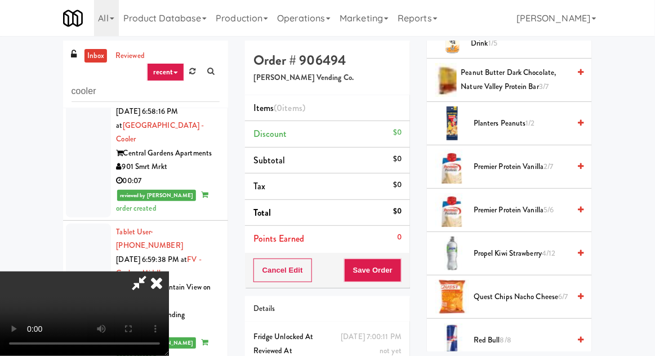
scroll to position [246, 0]
click at [532, 257] on span "Propel Kiwi Strawberry 4/12" at bounding box center [522, 254] width 96 height 14
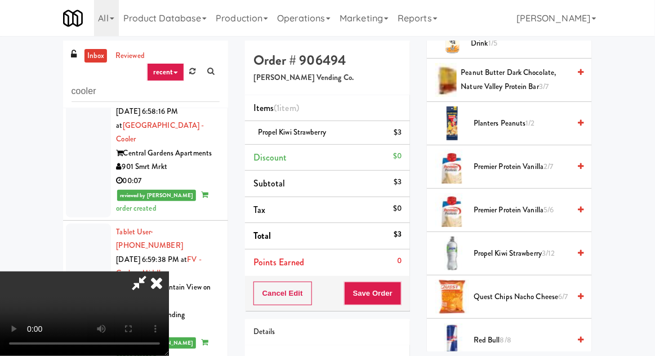
click at [533, 252] on span "Propel Kiwi Strawberry 3/12" at bounding box center [522, 254] width 96 height 14
click at [399, 286] on button "Save Order" at bounding box center [372, 294] width 57 height 24
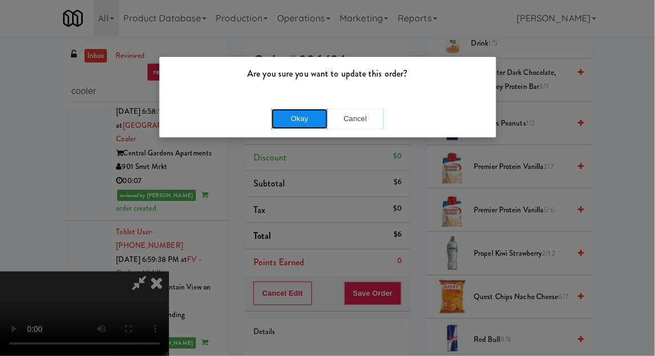
click at [298, 127] on button "Okay" at bounding box center [300, 119] width 56 height 20
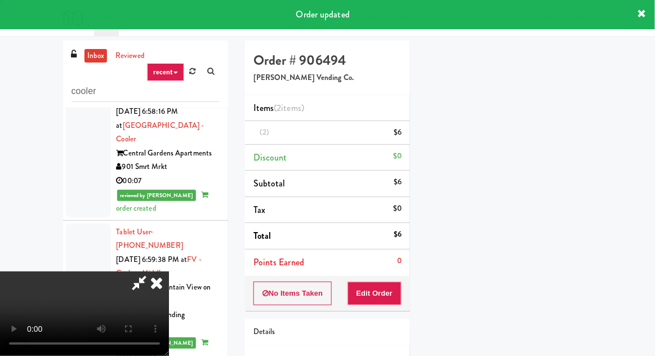
scroll to position [111, 0]
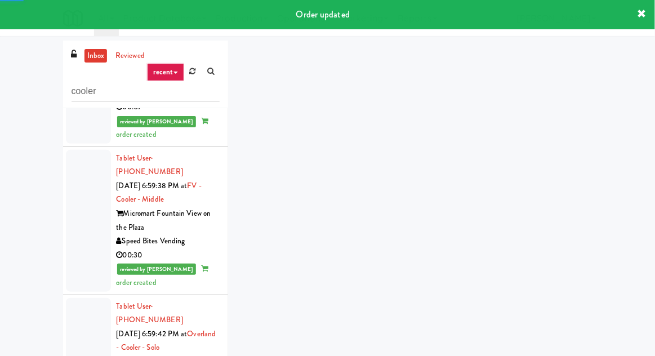
scroll to position [1906, 0]
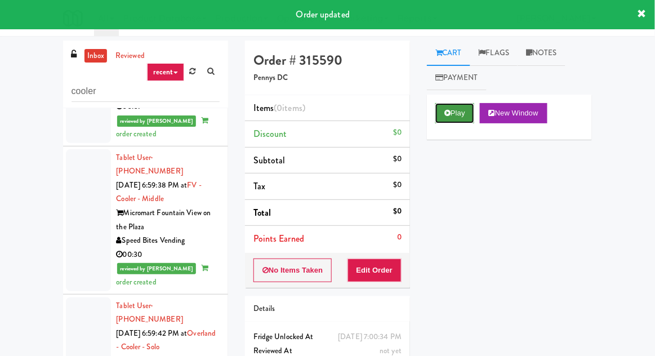
click at [456, 121] on button "Play" at bounding box center [454, 113] width 39 height 20
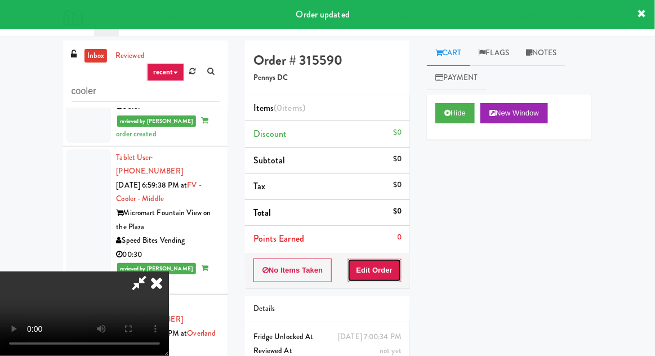
click at [374, 266] on button "Edit Order" at bounding box center [375, 271] width 55 height 24
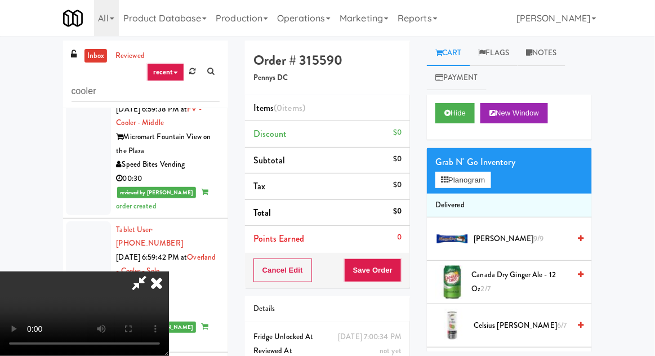
scroll to position [41, 0]
click at [484, 183] on button "Planogram" at bounding box center [462, 180] width 55 height 17
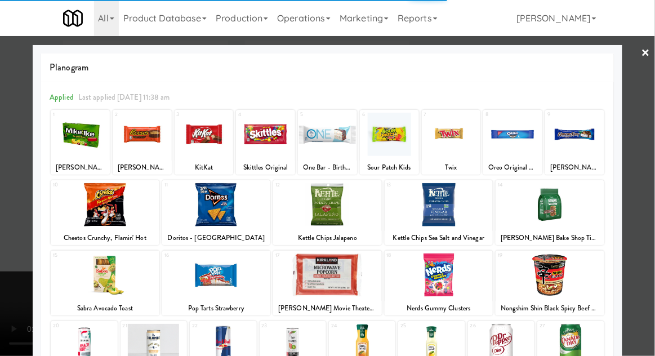
click at [70, 338] on div at bounding box center [84, 345] width 66 height 43
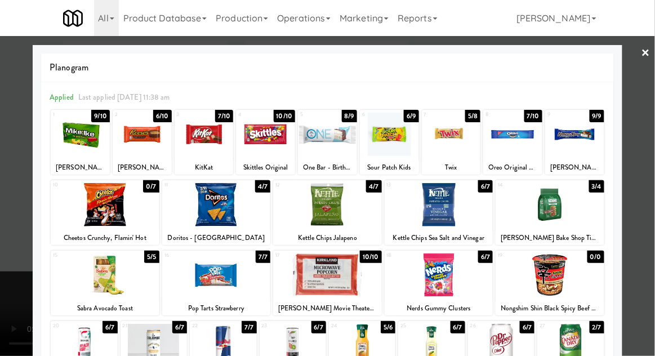
click at [18, 280] on div at bounding box center [327, 178] width 655 height 356
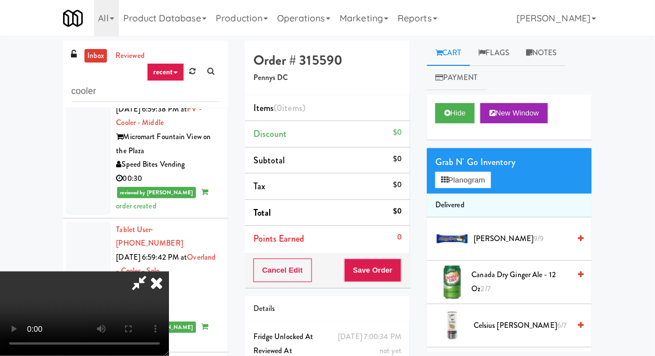
click at [479, 201] on li "Delivered" at bounding box center [509, 206] width 165 height 24
click at [474, 184] on button "Planogram" at bounding box center [462, 180] width 55 height 17
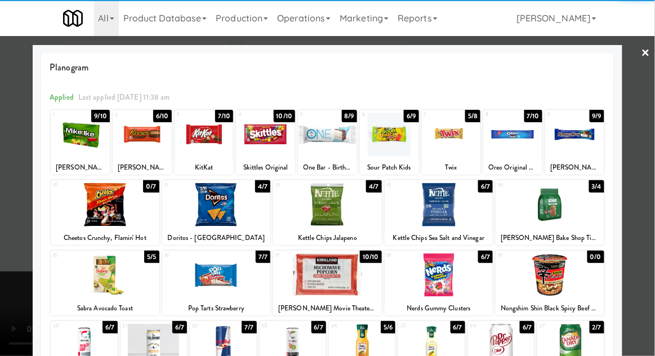
click at [73, 342] on div at bounding box center [84, 345] width 66 height 43
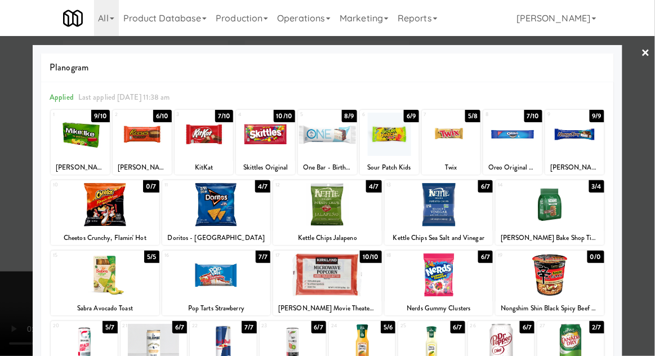
click at [13, 269] on div at bounding box center [327, 178] width 655 height 356
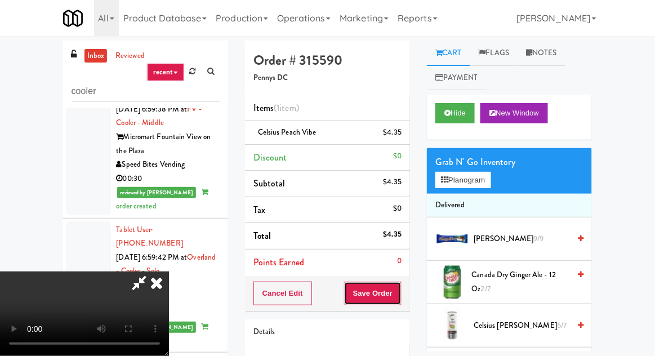
click at [398, 301] on button "Save Order" at bounding box center [372, 294] width 57 height 24
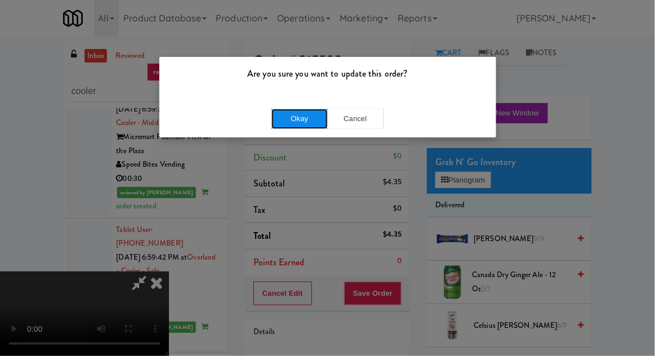
click at [282, 122] on button "Okay" at bounding box center [300, 119] width 56 height 20
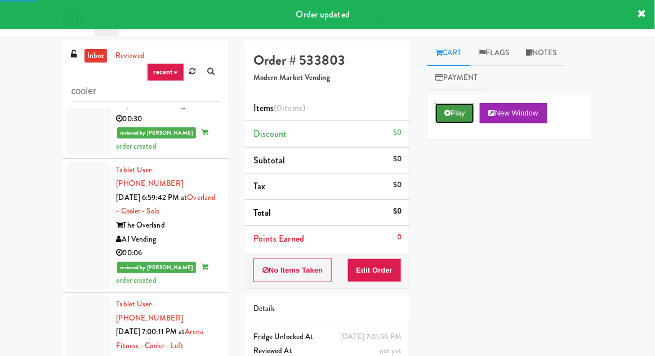
click at [462, 116] on button "Play" at bounding box center [454, 113] width 39 height 20
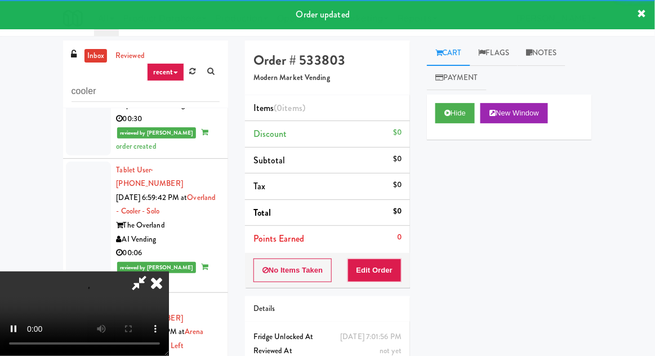
click at [387, 253] on div "No Items Taken Edit Order" at bounding box center [327, 270] width 165 height 35
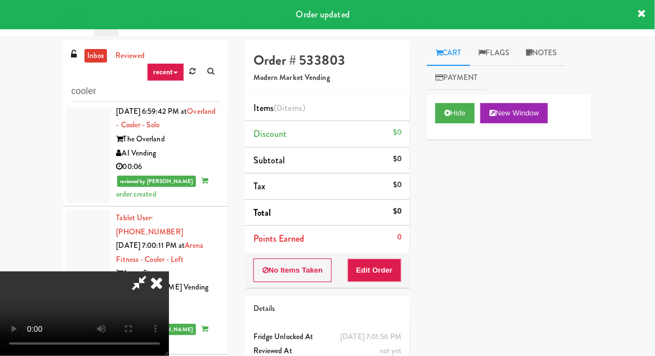
scroll to position [2134, 0]
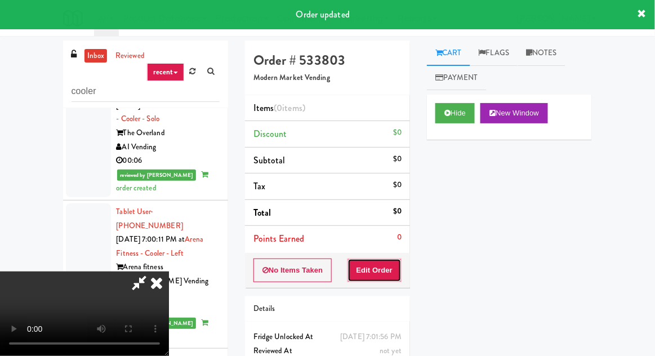
click at [384, 271] on button "Edit Order" at bounding box center [375, 271] width 55 height 24
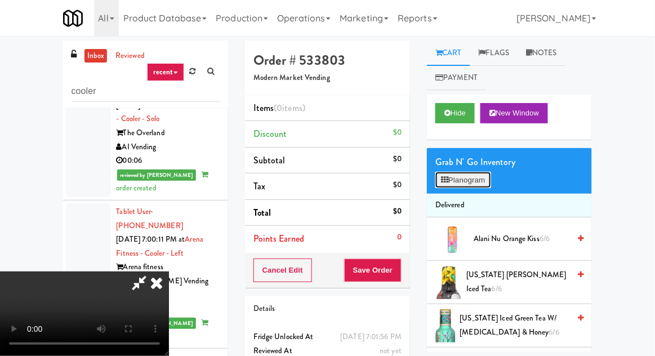
click at [473, 181] on button "Planogram" at bounding box center [462, 180] width 55 height 17
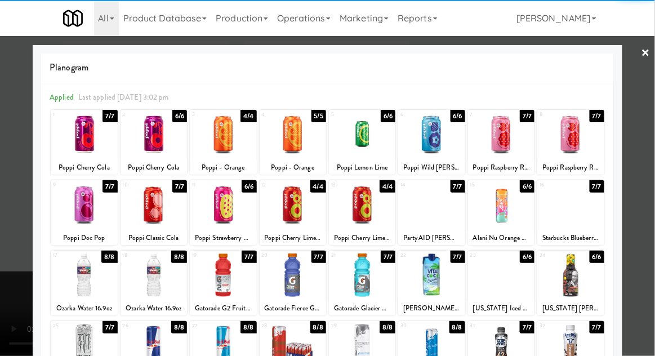
click at [152, 274] on div at bounding box center [154, 274] width 66 height 43
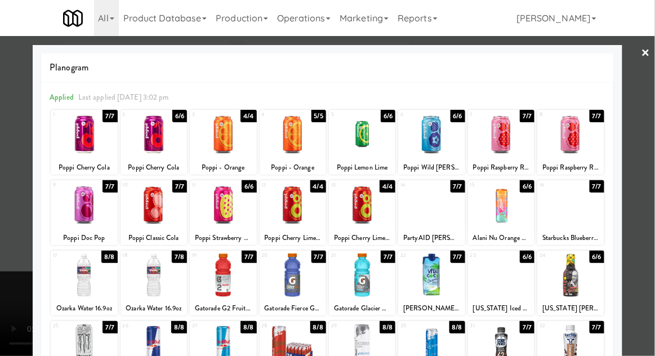
click at [7, 292] on div at bounding box center [327, 178] width 655 height 356
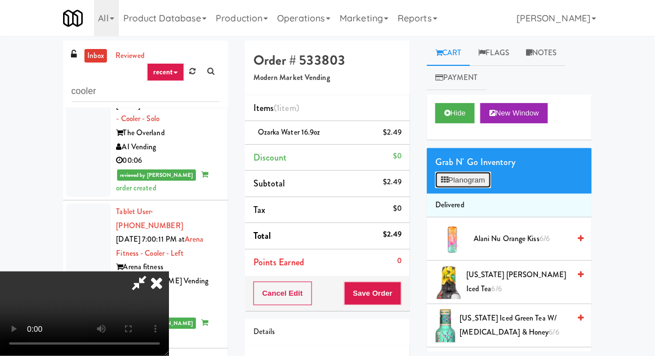
click at [471, 185] on button "Planogram" at bounding box center [462, 180] width 55 height 17
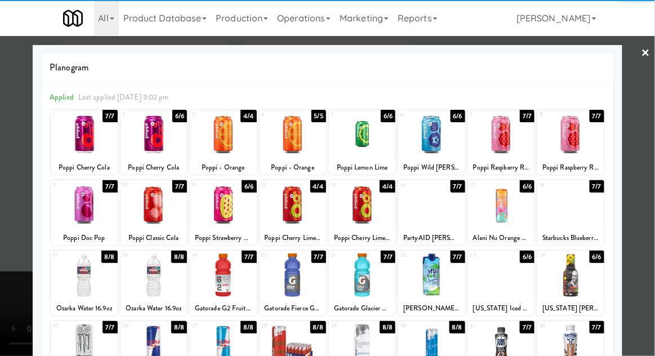
click at [150, 270] on div at bounding box center [154, 274] width 66 height 43
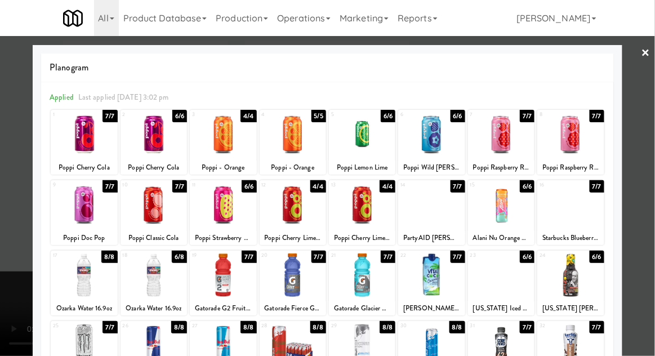
click at [17, 305] on div at bounding box center [327, 178] width 655 height 356
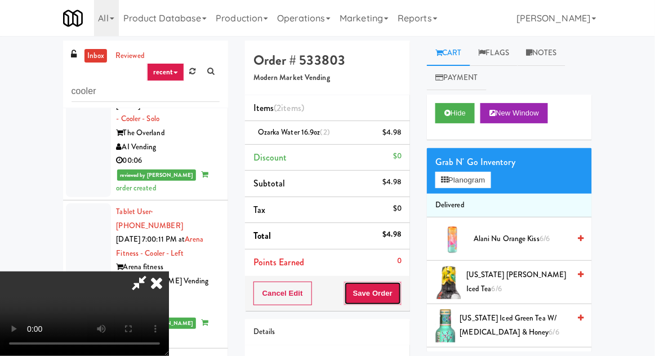
click at [399, 302] on button "Save Order" at bounding box center [372, 294] width 57 height 24
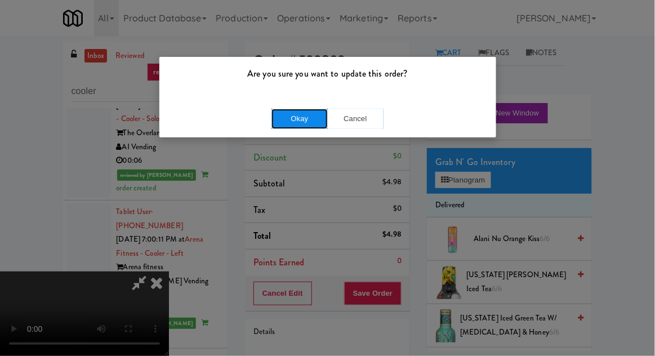
click at [287, 122] on button "Okay" at bounding box center [300, 119] width 56 height 20
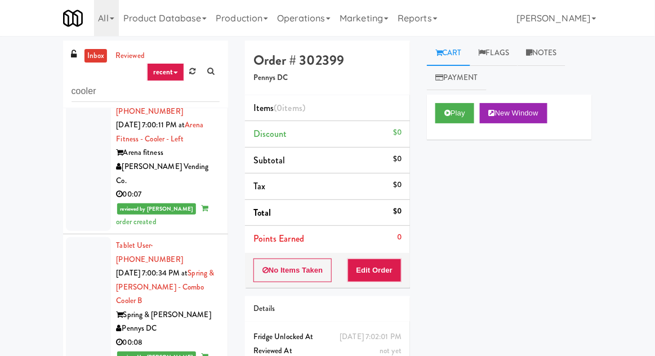
scroll to position [2249, 0]
click at [446, 122] on button "Play" at bounding box center [454, 113] width 39 height 20
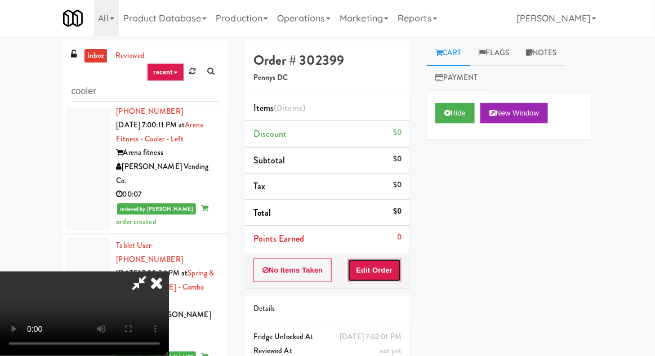
click at [382, 264] on button "Edit Order" at bounding box center [375, 271] width 55 height 24
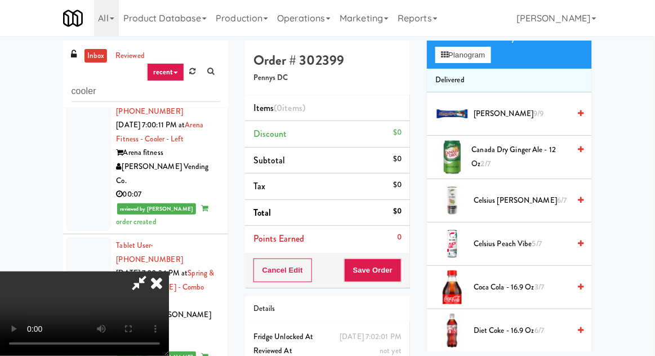
scroll to position [127, 0]
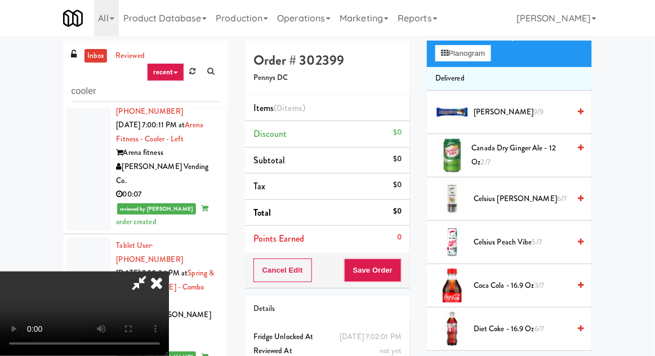
click at [520, 150] on span "Canada Dry Ginger Ale - 12 oz 2/7" at bounding box center [521, 155] width 98 height 28
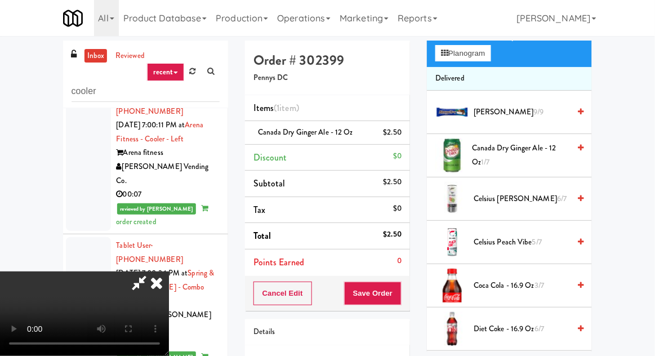
click at [410, 292] on div "Cancel Edit Save Order" at bounding box center [327, 293] width 165 height 35
click at [399, 288] on button "Save Order" at bounding box center [372, 294] width 57 height 24
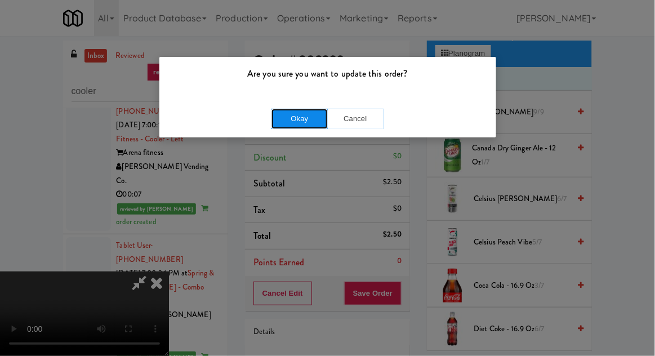
click at [297, 120] on button "Okay" at bounding box center [300, 119] width 56 height 20
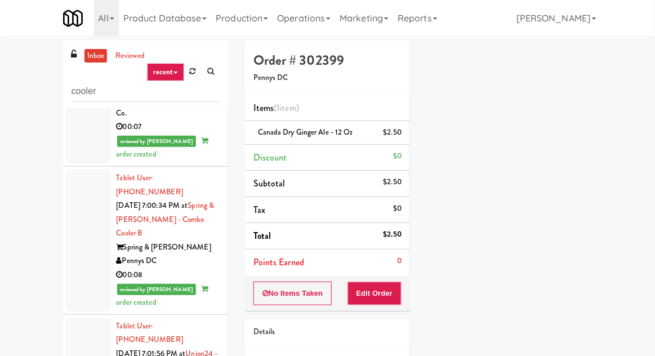
scroll to position [2316, 0]
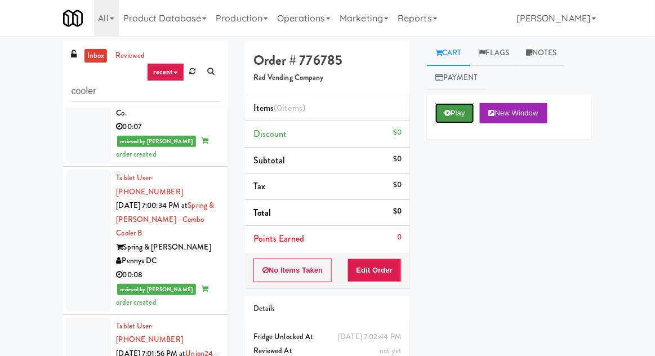
click at [462, 103] on button "Play" at bounding box center [454, 113] width 39 height 20
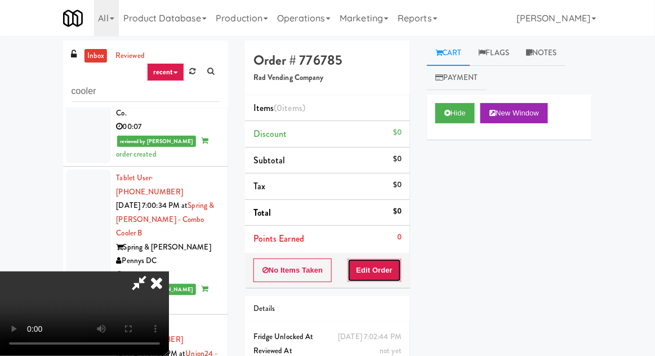
click at [376, 259] on button "Edit Order" at bounding box center [375, 271] width 55 height 24
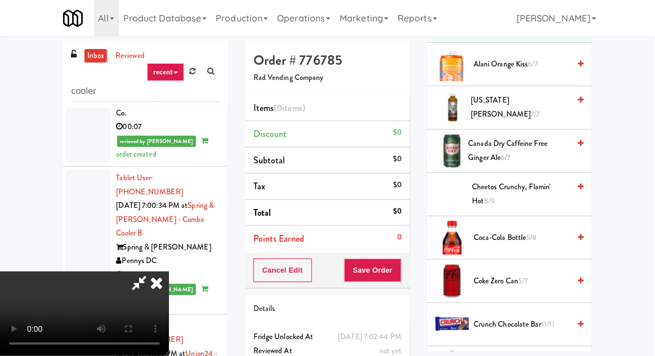
scroll to position [179, 0]
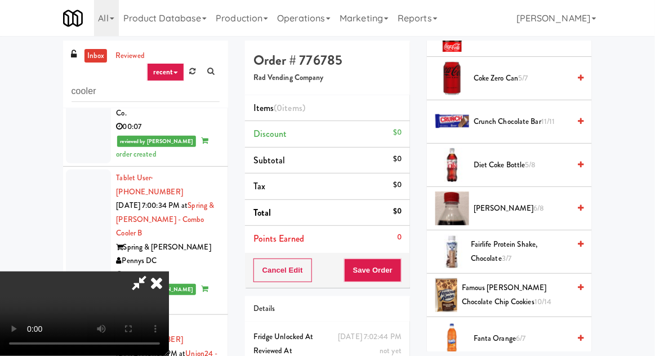
click at [569, 238] on span "Fairlife Protein Shake, Chocolate 3/7" at bounding box center [520, 252] width 99 height 28
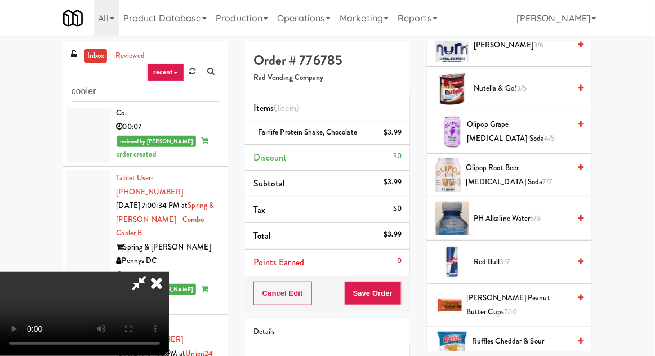
scroll to position [931, 0]
click at [559, 257] on span "Red Bull 3/7" at bounding box center [522, 262] width 96 height 14
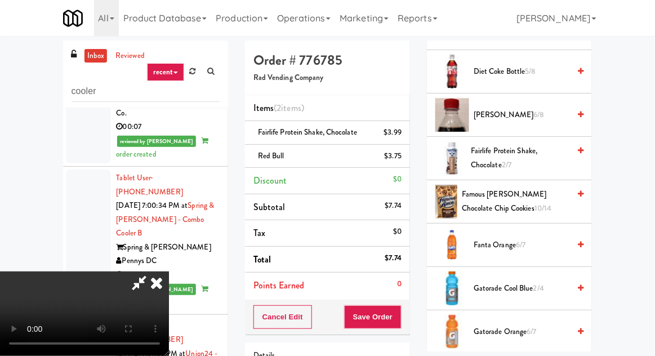
scroll to position [467, 0]
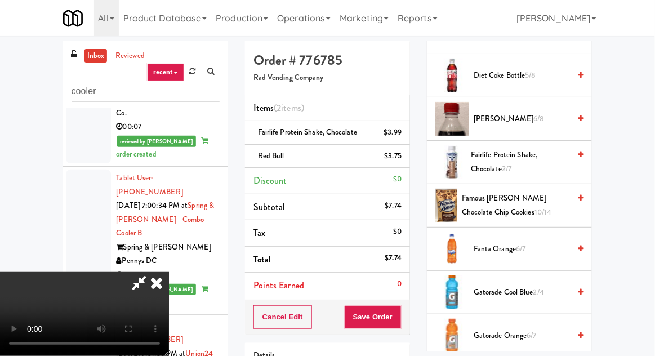
click at [542, 199] on span "Famous [PERSON_NAME] Chocolate Chip Cookies 10/14" at bounding box center [516, 206] width 108 height 28
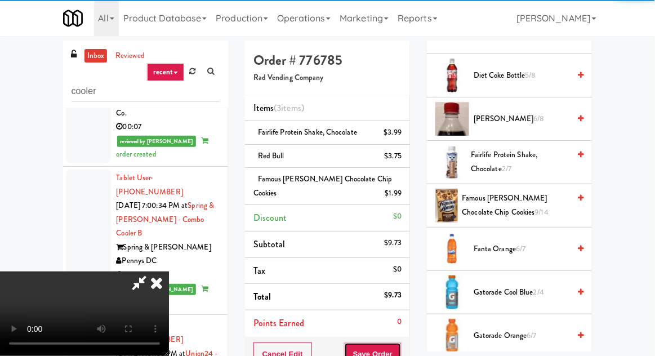
click at [399, 353] on button "Save Order" at bounding box center [372, 354] width 57 height 24
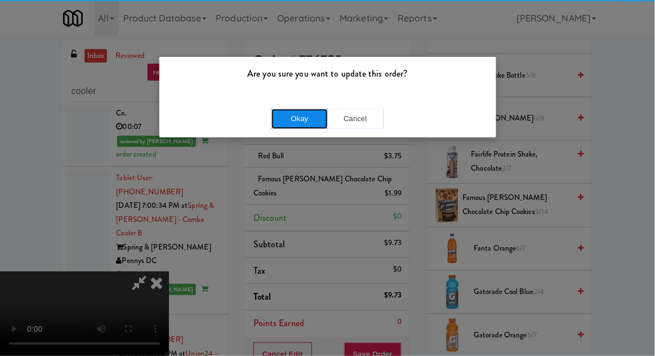
click at [284, 118] on button "Okay" at bounding box center [300, 119] width 56 height 20
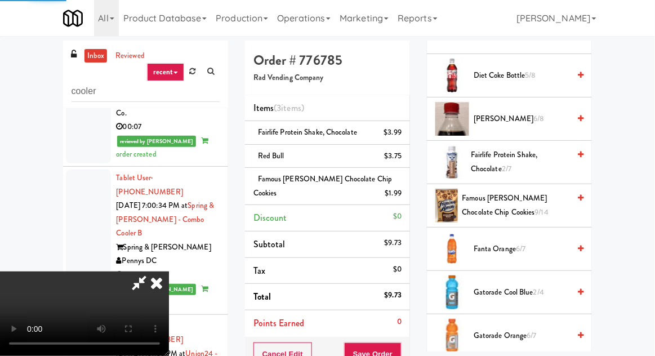
scroll to position [111, 0]
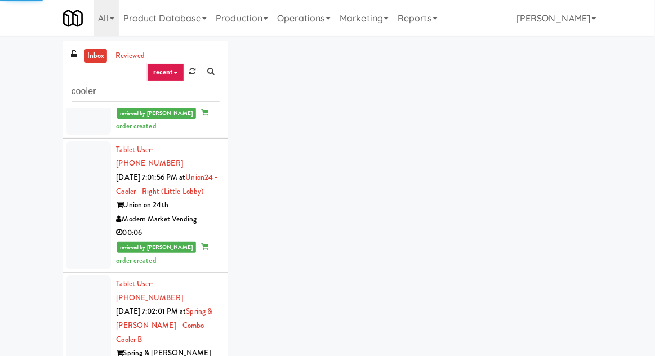
scroll to position [2511, 0]
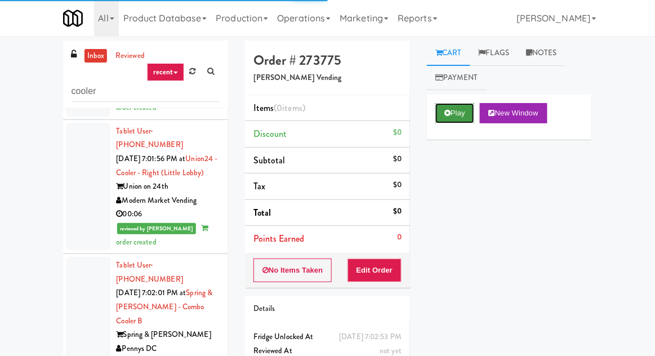
click at [444, 118] on button "Play" at bounding box center [454, 113] width 39 height 20
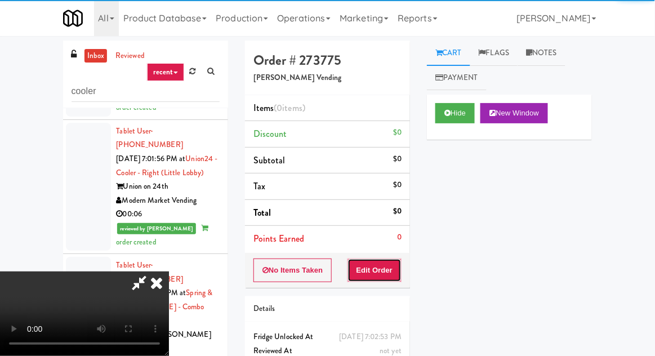
click at [377, 273] on button "Edit Order" at bounding box center [375, 271] width 55 height 24
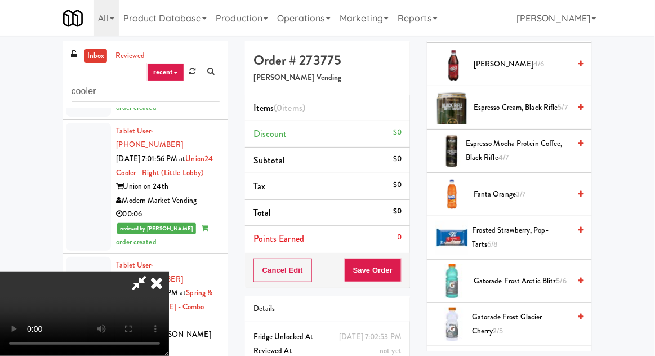
scroll to position [716, 0]
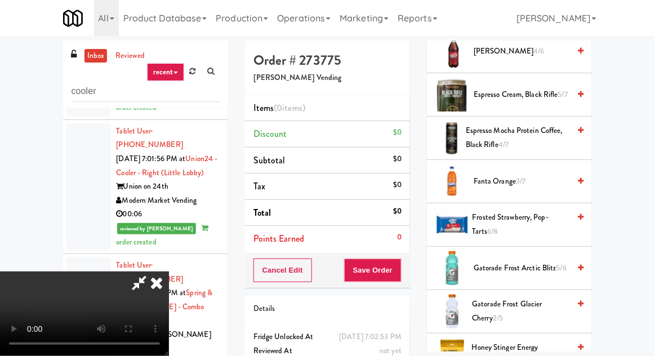
click at [536, 297] on span "Gatorade Frost Glacier Cherry 2/5" at bounding box center [521, 311] width 97 height 28
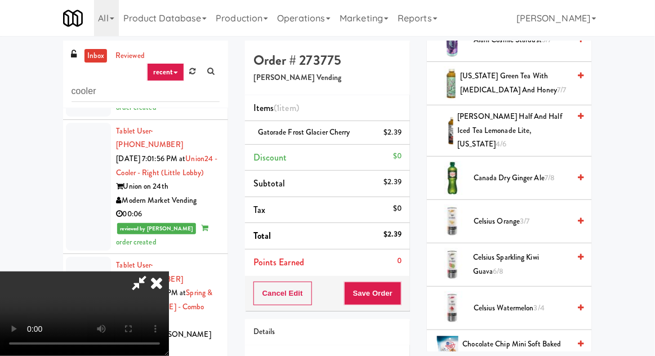
scroll to position [197, 0]
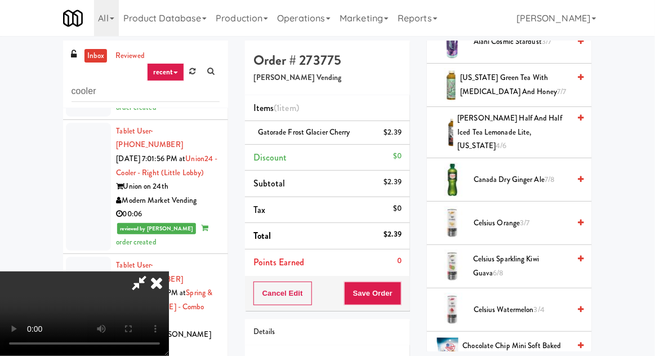
click at [571, 173] on div "Canada Dry Ginger Ale 7/8" at bounding box center [526, 180] width 114 height 14
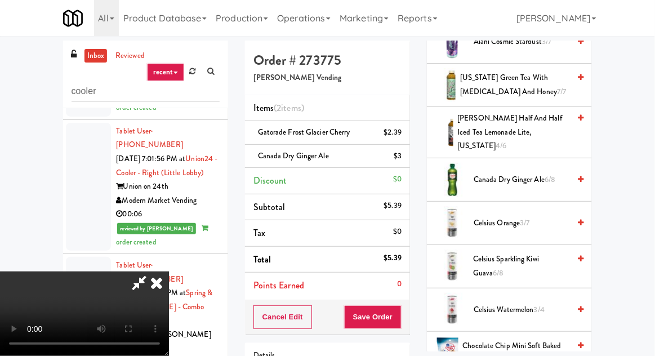
click at [559, 173] on span "Canada Dry Ginger Ale 6/8" at bounding box center [522, 180] width 96 height 14
click at [409, 313] on div "Cancel Edit Save Order" at bounding box center [327, 317] width 165 height 35
click at [398, 311] on button "Save Order" at bounding box center [372, 317] width 57 height 24
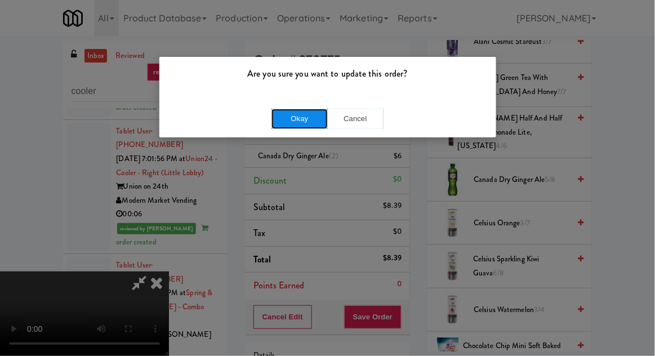
click at [282, 118] on button "Okay" at bounding box center [300, 119] width 56 height 20
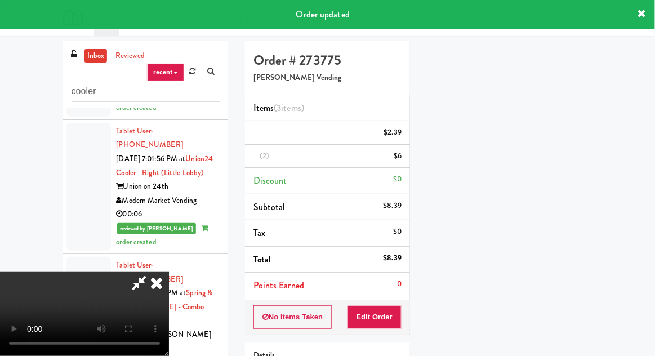
scroll to position [0, 0]
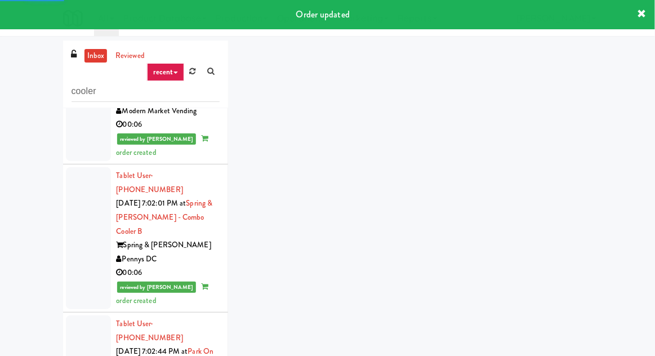
scroll to position [2608, 0]
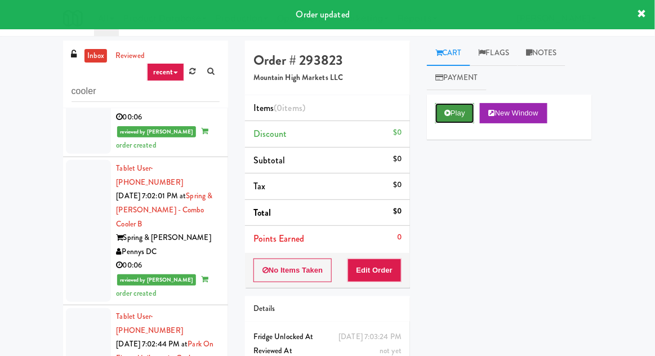
click at [437, 123] on button "Play" at bounding box center [454, 113] width 39 height 20
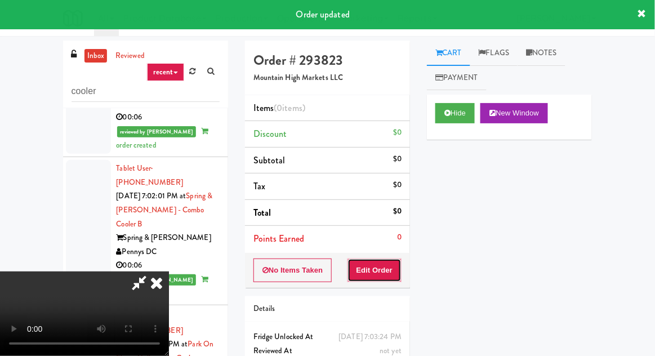
click at [384, 269] on button "Edit Order" at bounding box center [375, 271] width 55 height 24
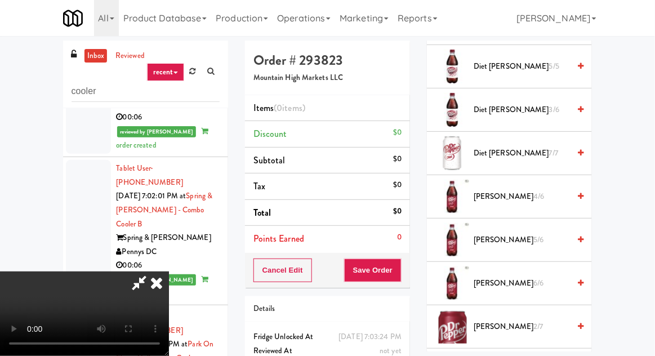
scroll to position [1040, 0]
click at [553, 190] on span "[PERSON_NAME] 4/6" at bounding box center [522, 197] width 96 height 14
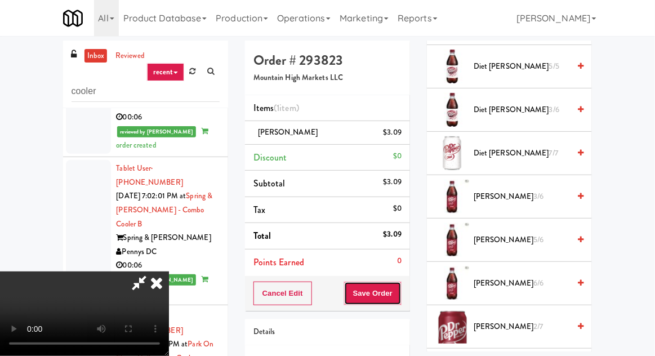
click at [398, 302] on button "Save Order" at bounding box center [372, 294] width 57 height 24
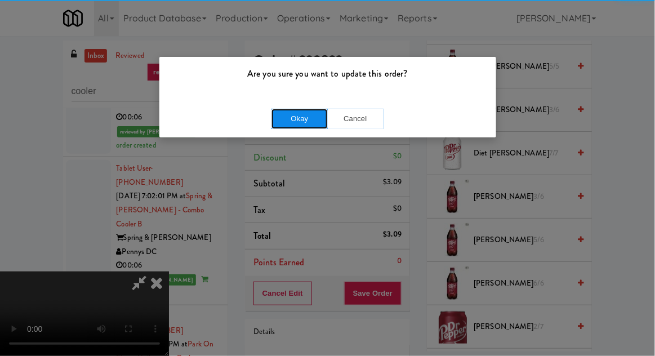
click at [288, 110] on button "Okay" at bounding box center [300, 119] width 56 height 20
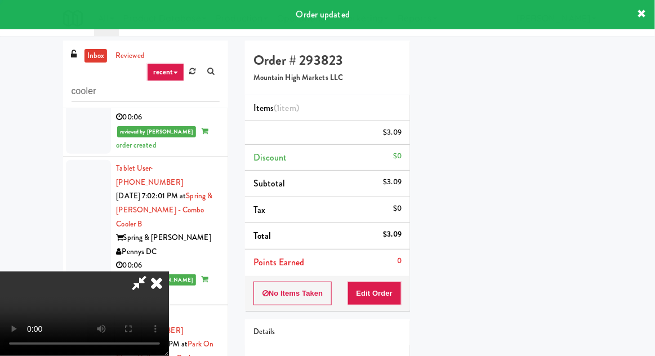
scroll to position [111, 0]
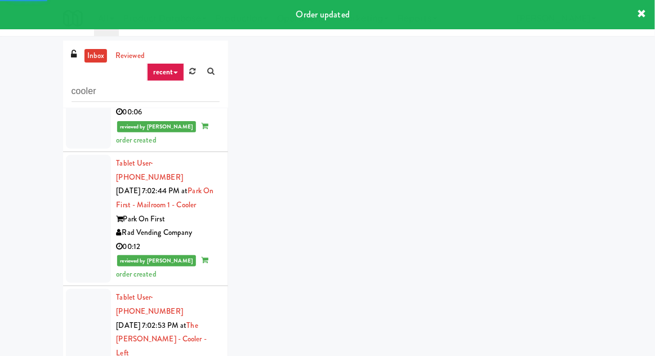
scroll to position [2782, 0]
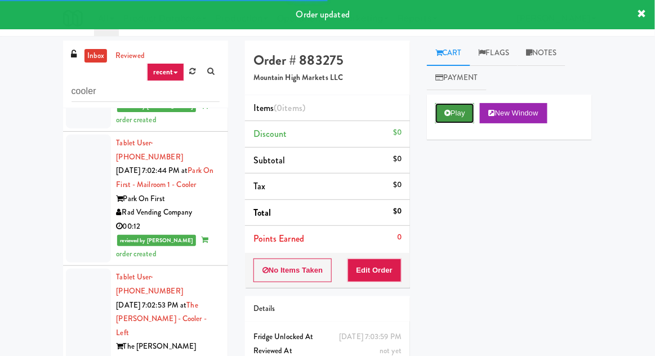
click at [460, 116] on button "Play" at bounding box center [454, 113] width 39 height 20
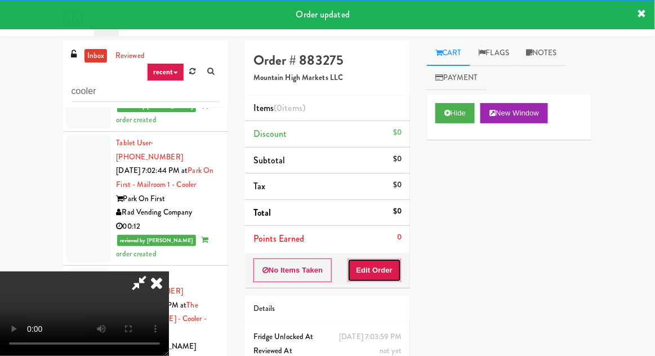
click at [388, 262] on button "Edit Order" at bounding box center [375, 271] width 55 height 24
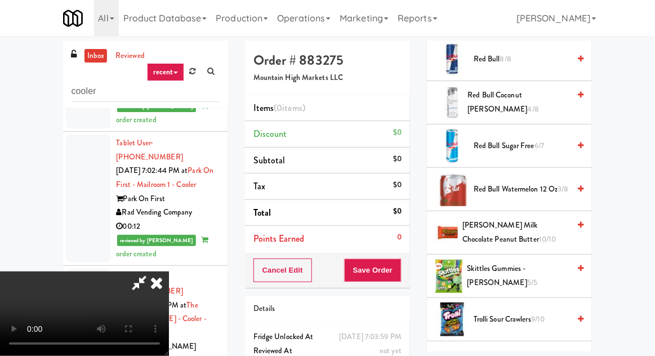
scroll to position [1498, 0]
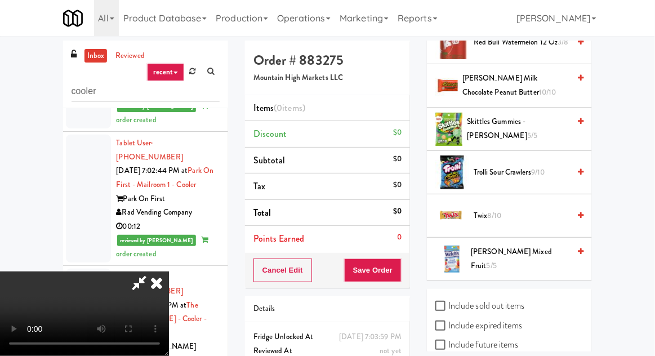
click at [563, 166] on span "Trolli Sour Crawlers 9/10" at bounding box center [522, 173] width 96 height 14
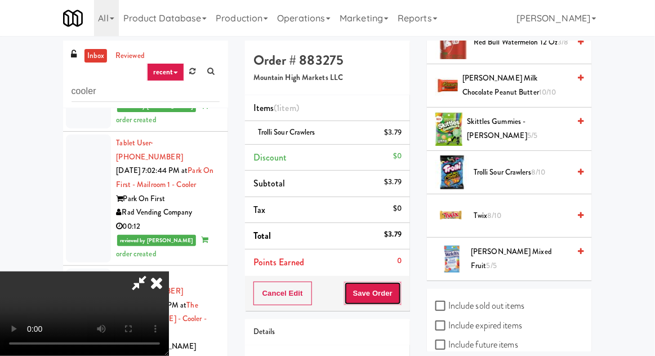
click at [396, 290] on button "Save Order" at bounding box center [372, 294] width 57 height 24
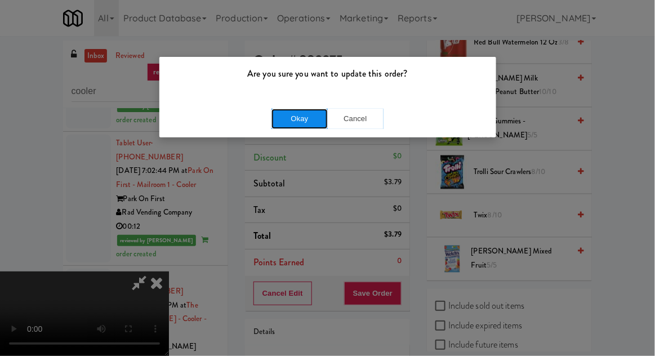
click at [283, 122] on button "Okay" at bounding box center [300, 119] width 56 height 20
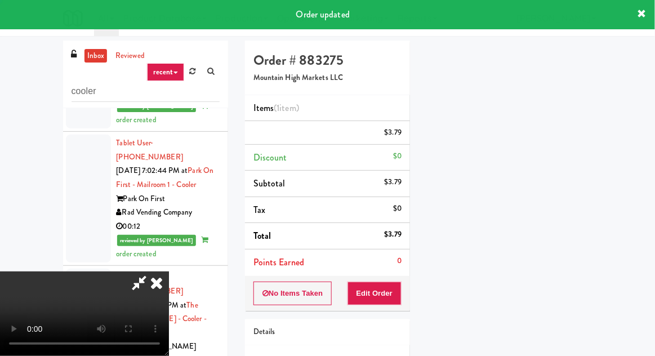
scroll to position [111, 0]
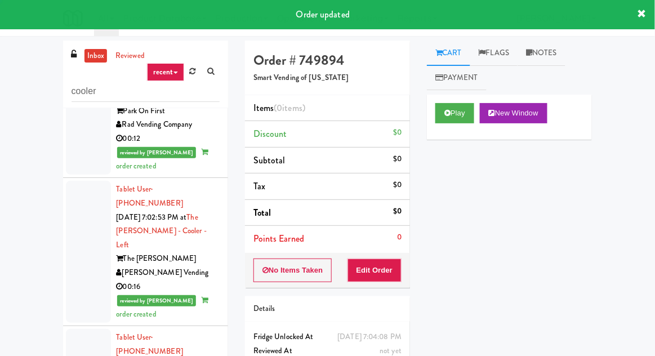
scroll to position [2898, 0]
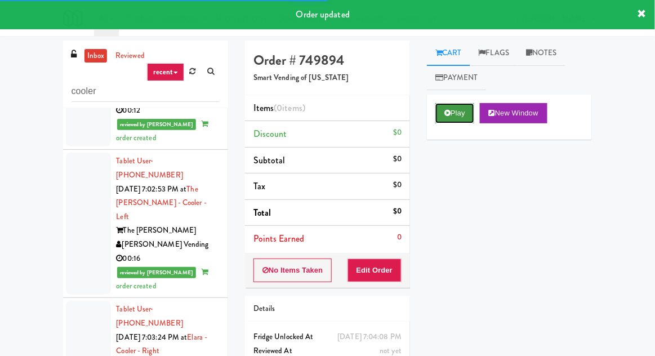
click at [443, 114] on button "Play" at bounding box center [454, 113] width 39 height 20
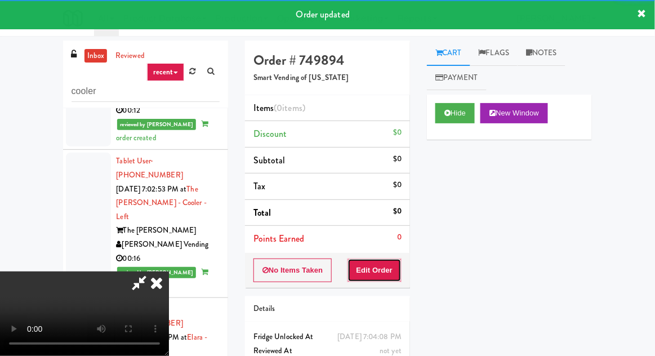
click at [379, 262] on button "Edit Order" at bounding box center [375, 271] width 55 height 24
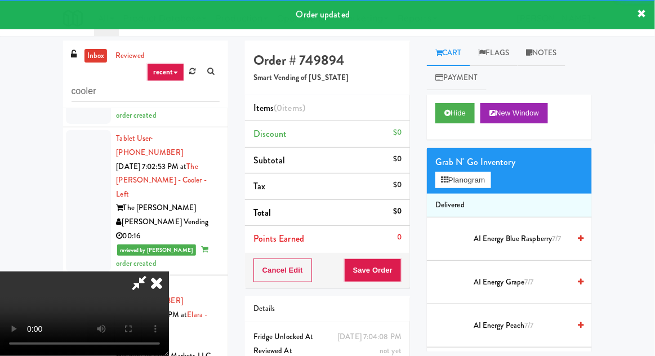
scroll to position [2919, 0]
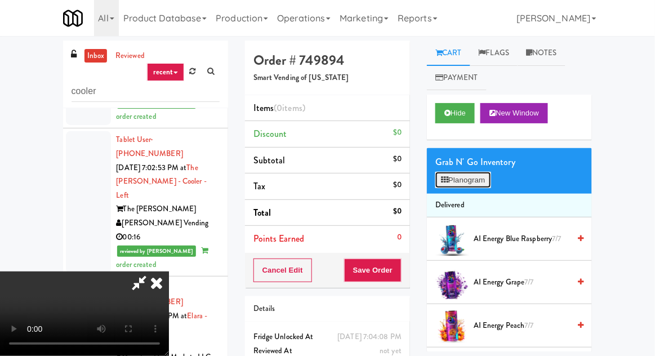
click at [474, 184] on button "Planogram" at bounding box center [462, 180] width 55 height 17
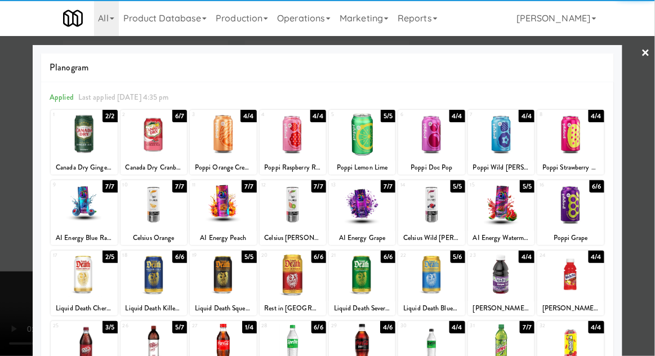
click at [68, 287] on div at bounding box center [84, 274] width 66 height 43
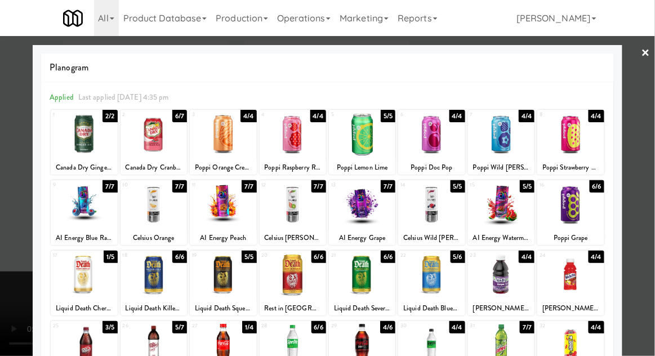
click at [16, 250] on div at bounding box center [327, 178] width 655 height 356
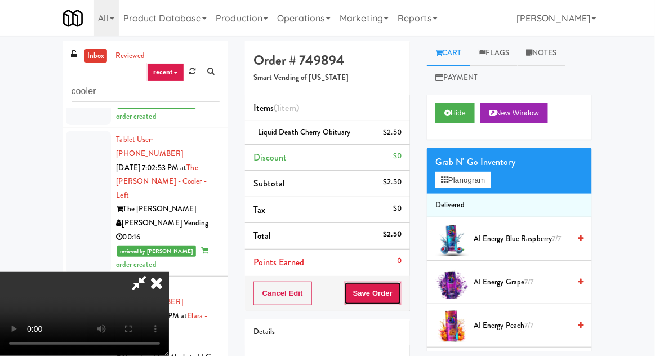
click at [399, 295] on button "Save Order" at bounding box center [372, 294] width 57 height 24
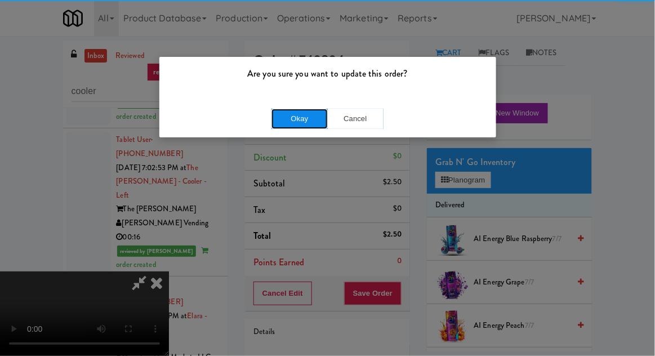
click at [283, 121] on button "Okay" at bounding box center [300, 119] width 56 height 20
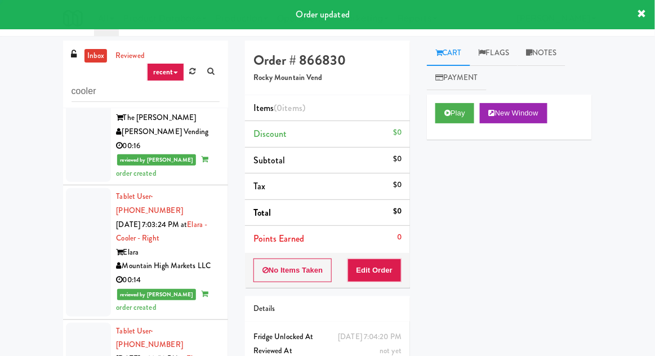
scroll to position [3011, 0]
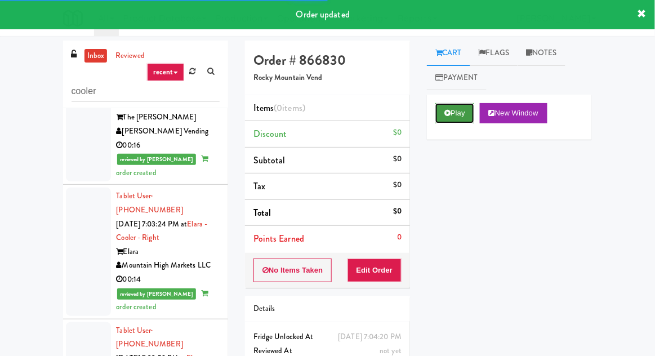
click at [454, 122] on button "Play" at bounding box center [454, 113] width 39 height 20
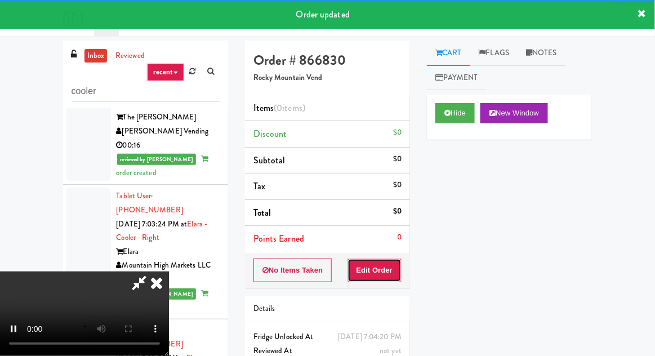
click at [384, 278] on button "Edit Order" at bounding box center [375, 271] width 55 height 24
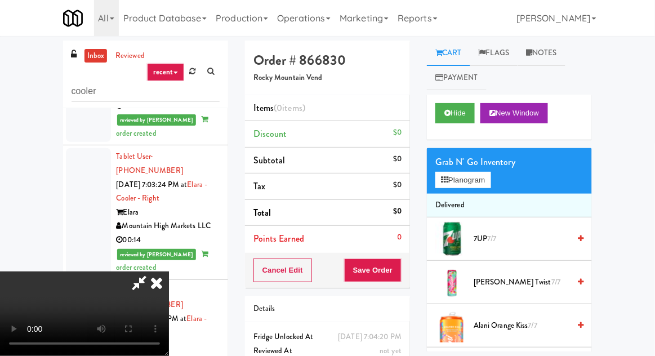
scroll to position [0, 0]
click at [448, 116] on icon at bounding box center [447, 112] width 6 height 7
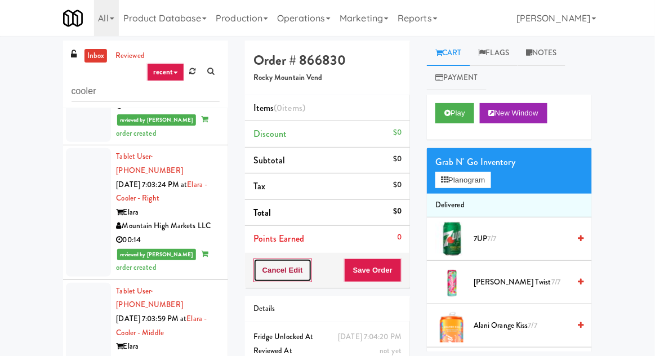
click at [268, 273] on button "Cancel Edit" at bounding box center [282, 271] width 59 height 24
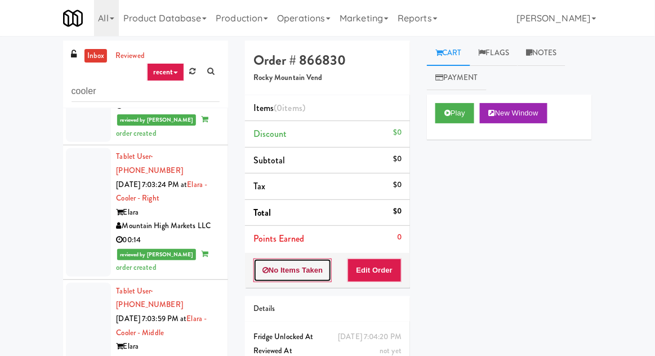
click at [269, 260] on button "No Items Taken" at bounding box center [292, 271] width 79 height 24
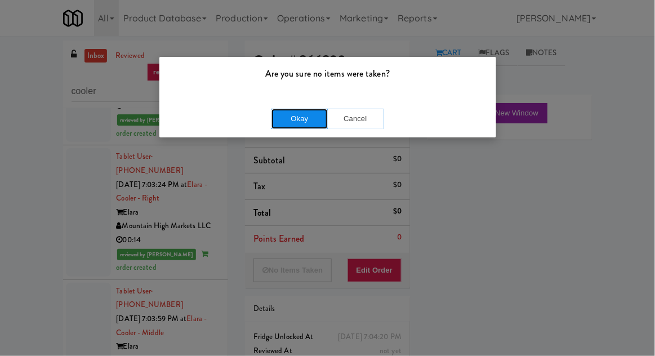
click at [275, 126] on button "Okay" at bounding box center [300, 119] width 56 height 20
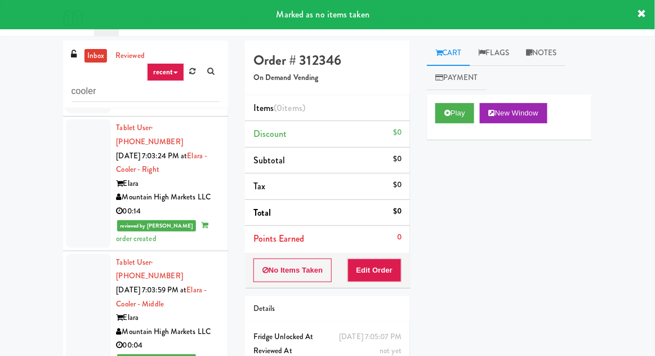
scroll to position [3079, 0]
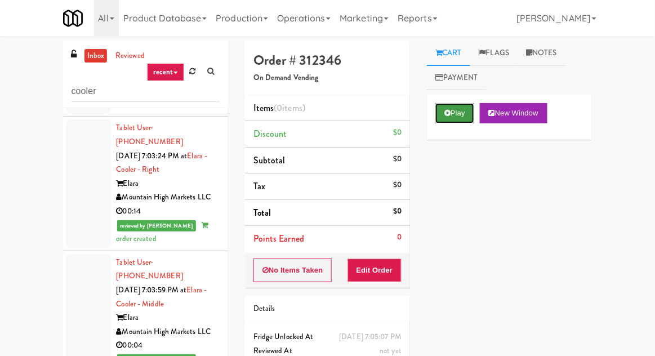
click at [461, 106] on button "Play" at bounding box center [454, 113] width 39 height 20
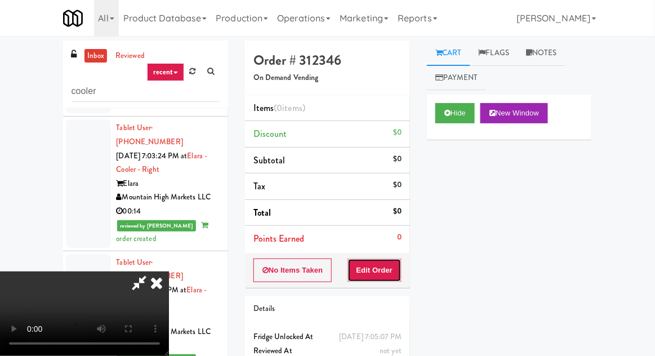
click at [375, 266] on button "Edit Order" at bounding box center [375, 271] width 55 height 24
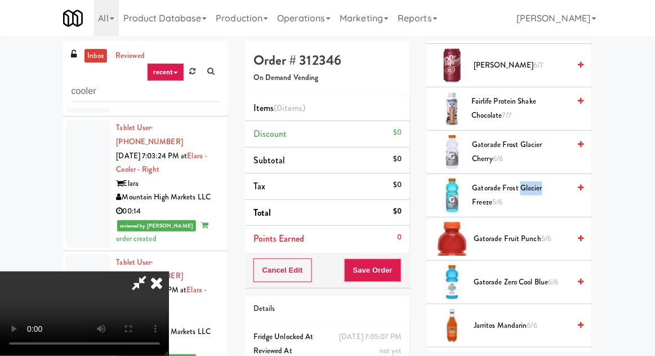
scroll to position [1055, 0]
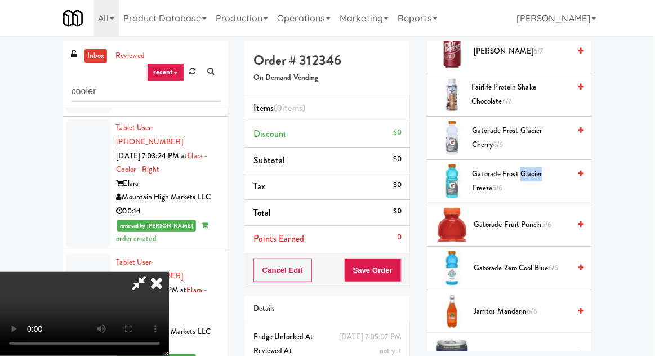
click at [491, 177] on span "Gatorade Frost Glacier Freeze 5/6" at bounding box center [521, 181] width 97 height 28
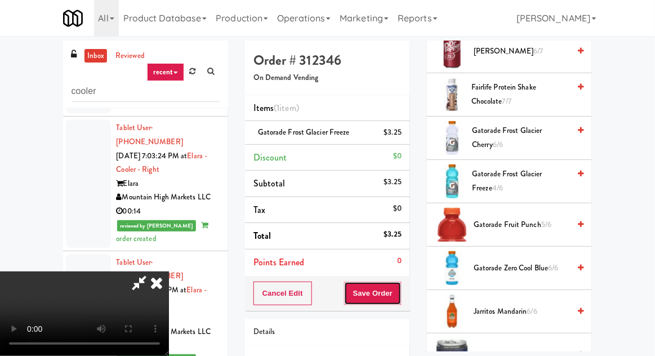
click at [399, 297] on button "Save Order" at bounding box center [372, 294] width 57 height 24
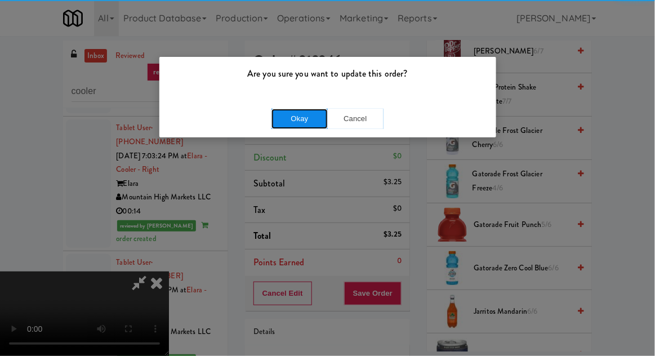
click at [283, 117] on button "Okay" at bounding box center [300, 119] width 56 height 20
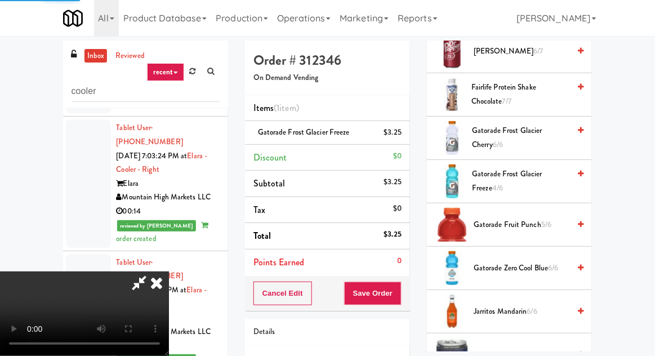
scroll to position [111, 0]
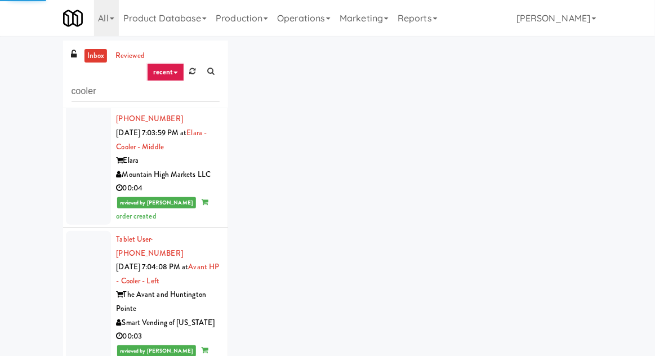
scroll to position [3247, 0]
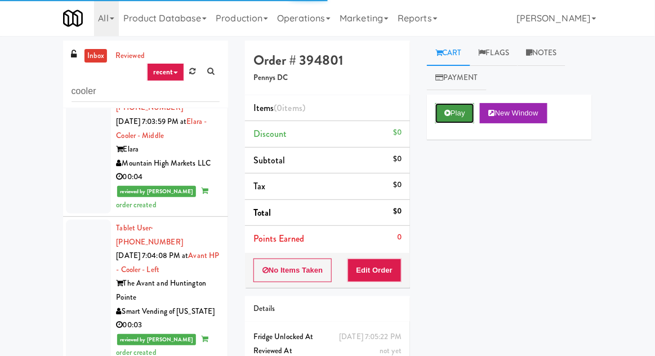
click at [453, 105] on button "Play" at bounding box center [454, 113] width 39 height 20
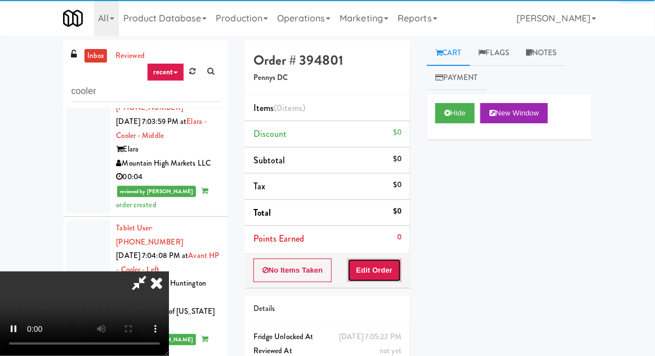
click at [392, 274] on button "Edit Order" at bounding box center [375, 271] width 55 height 24
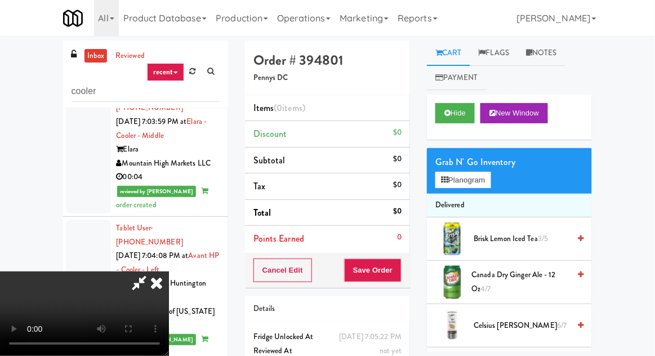
scroll to position [0, 0]
click at [514, 282] on span "Canada Dry Ginger Ale - 12 oz 4/7" at bounding box center [521, 282] width 98 height 28
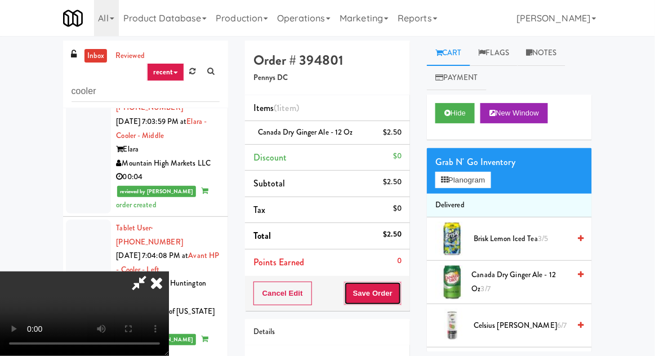
click at [399, 291] on button "Save Order" at bounding box center [372, 294] width 57 height 24
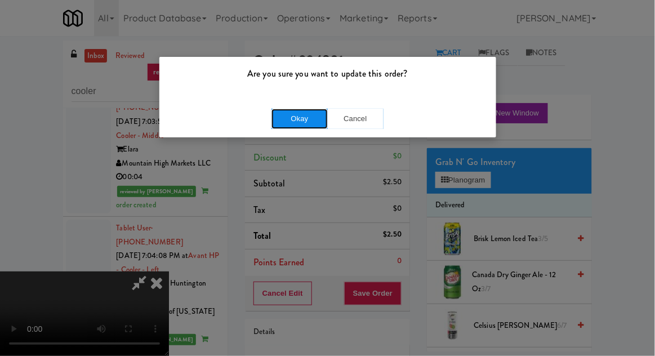
click at [283, 121] on button "Okay" at bounding box center [300, 119] width 56 height 20
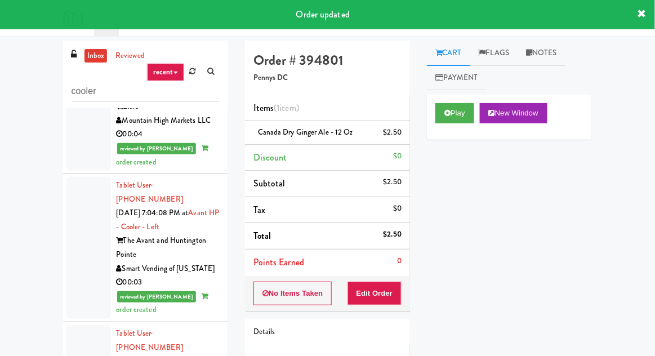
scroll to position [3343, 0]
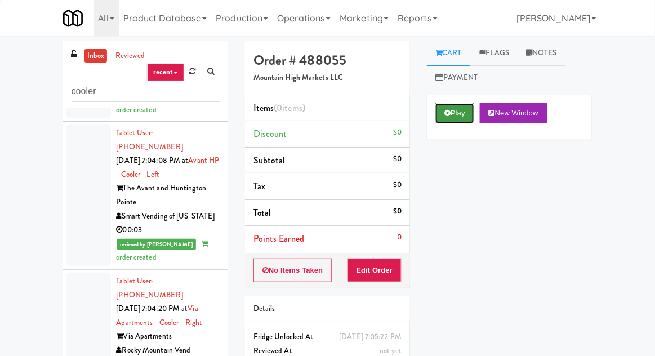
click at [450, 121] on button "Play" at bounding box center [454, 113] width 39 height 20
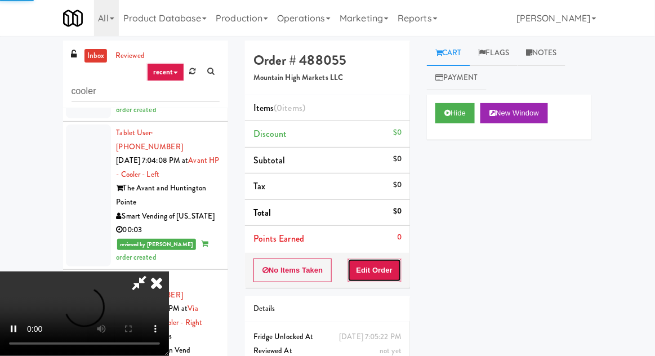
click at [382, 263] on button "Edit Order" at bounding box center [375, 271] width 55 height 24
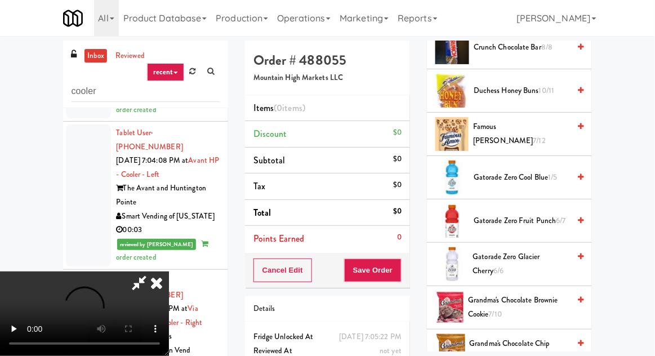
scroll to position [459, 0]
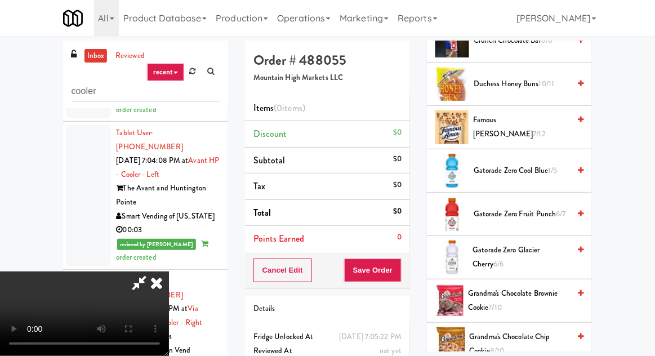
click at [504, 249] on span "Gatorade Zero Glacier Cherry 6/6" at bounding box center [521, 257] width 97 height 28
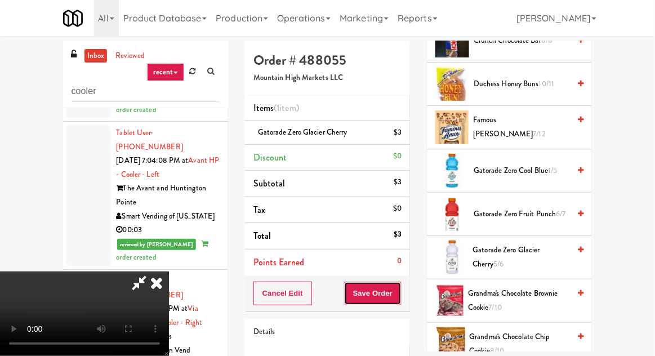
click at [398, 295] on button "Save Order" at bounding box center [372, 294] width 57 height 24
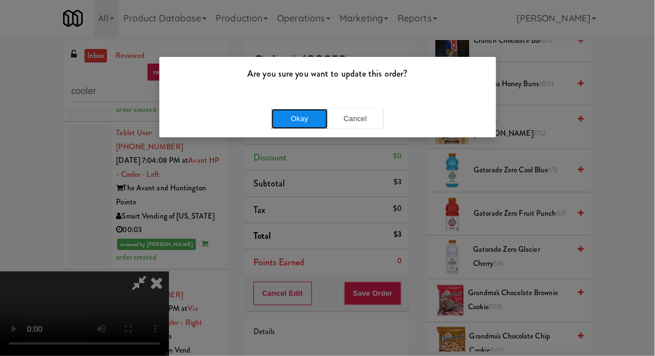
click at [284, 124] on button "Okay" at bounding box center [300, 119] width 56 height 20
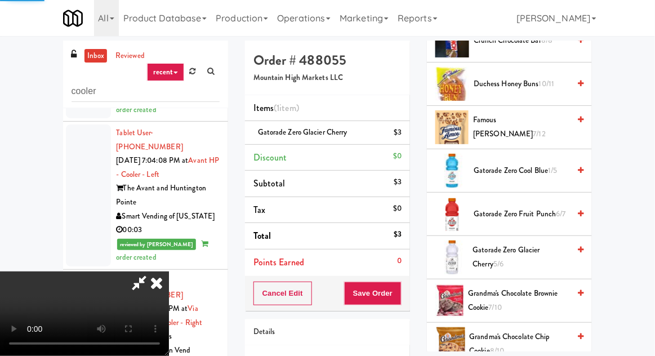
scroll to position [111, 0]
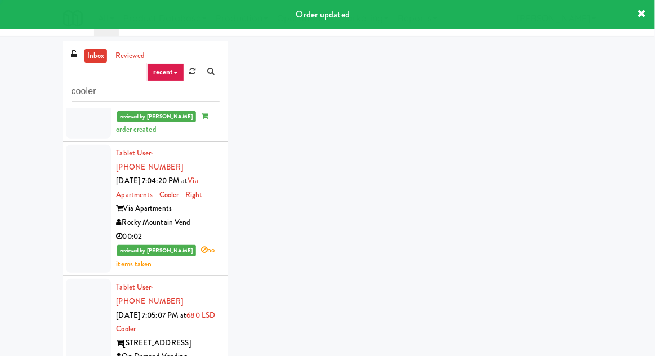
scroll to position [3471, 0]
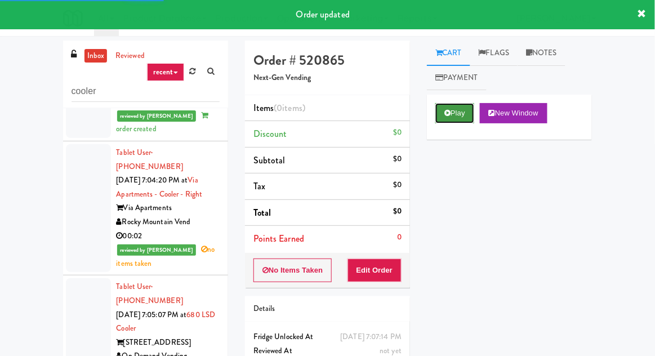
click at [444, 104] on button "Play" at bounding box center [454, 113] width 39 height 20
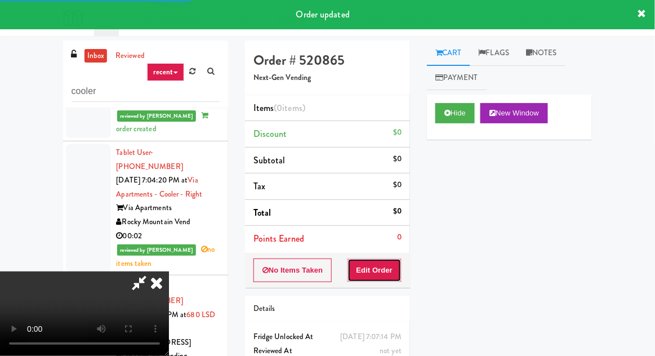
click at [393, 261] on button "Edit Order" at bounding box center [375, 271] width 55 height 24
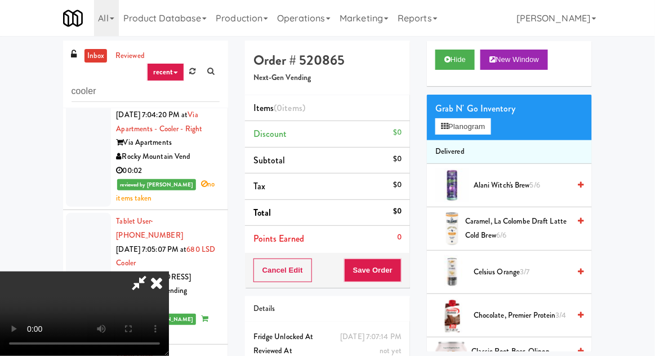
scroll to position [53, 0]
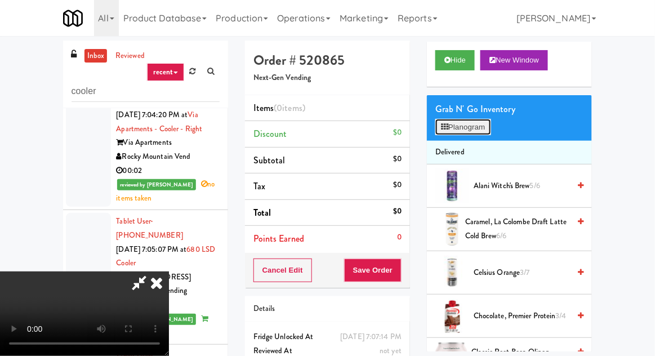
click at [474, 128] on button "Planogram" at bounding box center [462, 127] width 55 height 17
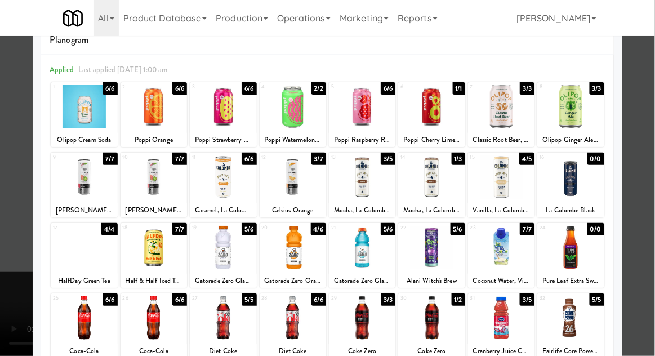
scroll to position [27, 0]
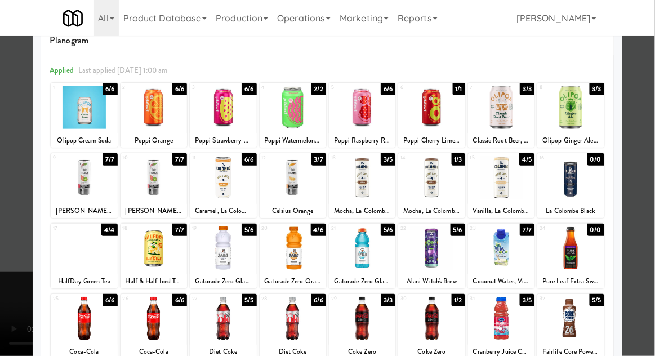
click at [73, 323] on div at bounding box center [84, 318] width 66 height 43
click at [70, 253] on div at bounding box center [84, 247] width 66 height 43
click at [12, 261] on div at bounding box center [327, 178] width 655 height 356
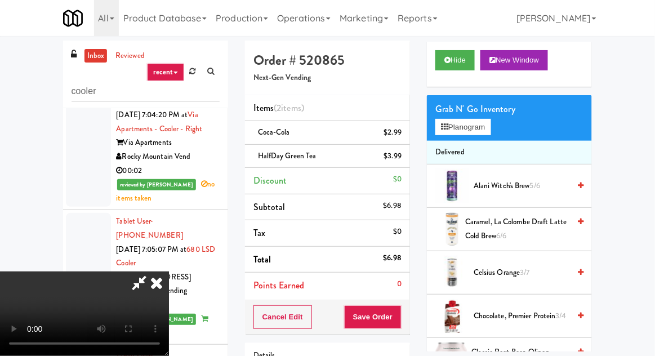
scroll to position [41, 0]
click at [395, 310] on button "Save Order" at bounding box center [372, 317] width 57 height 24
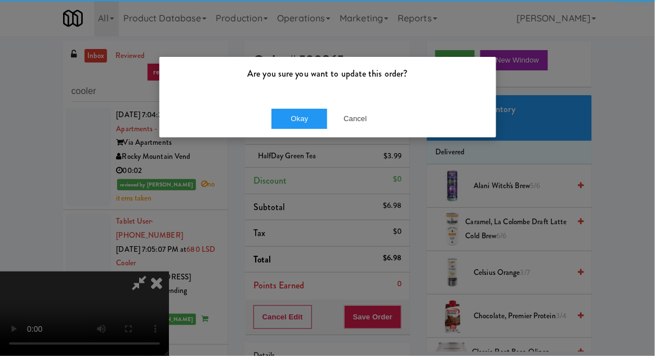
click at [278, 134] on div "Okay Cancel" at bounding box center [327, 119] width 337 height 38
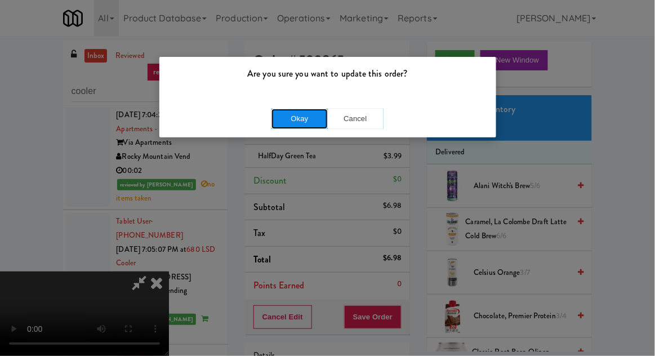
click at [280, 119] on button "Okay" at bounding box center [300, 119] width 56 height 20
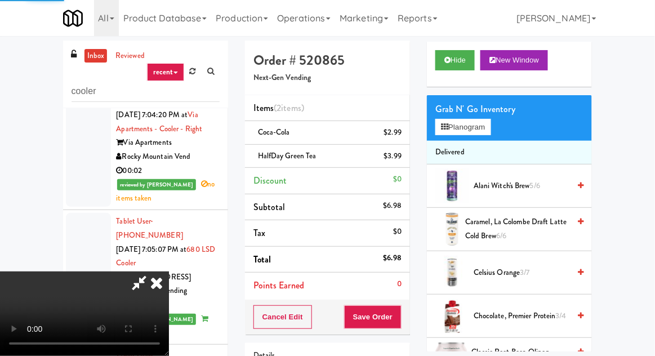
scroll to position [0, 0]
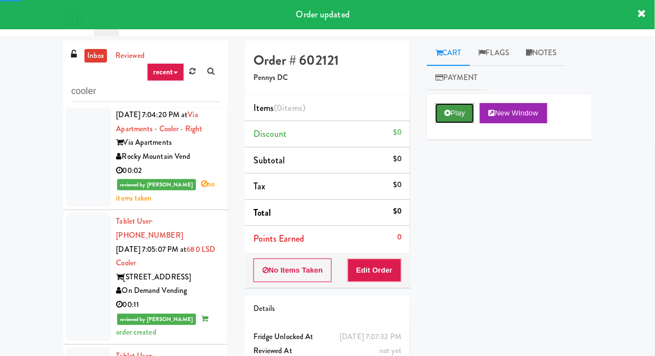
click at [452, 117] on button "Play" at bounding box center [454, 113] width 39 height 20
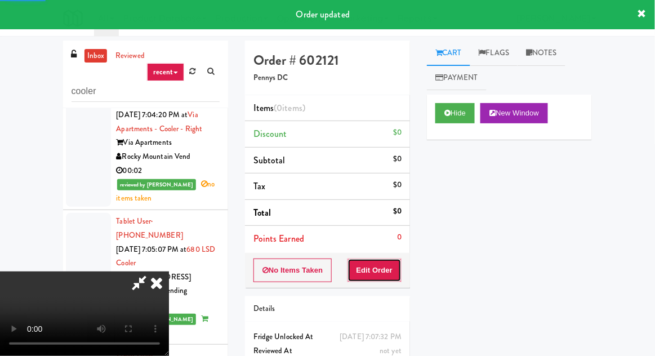
click at [390, 262] on button "Edit Order" at bounding box center [375, 271] width 55 height 24
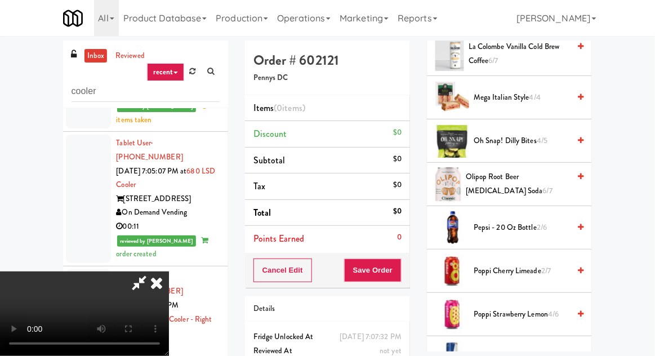
scroll to position [670, 0]
click at [508, 264] on span "Poppi Cherry Limeade 2/7" at bounding box center [522, 271] width 96 height 14
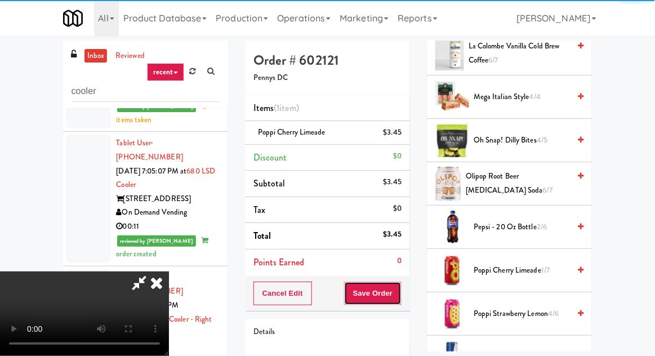
click at [402, 296] on button "Save Order" at bounding box center [372, 294] width 57 height 24
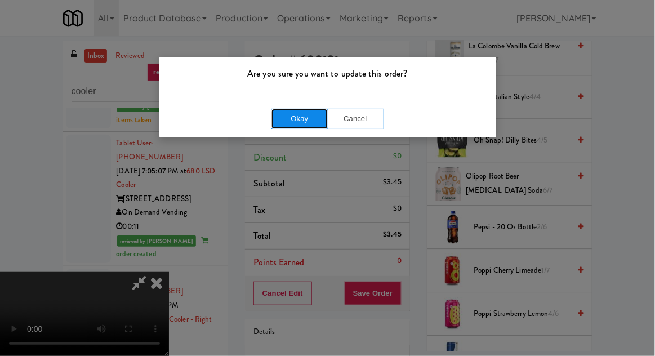
click at [286, 122] on button "Okay" at bounding box center [300, 119] width 56 height 20
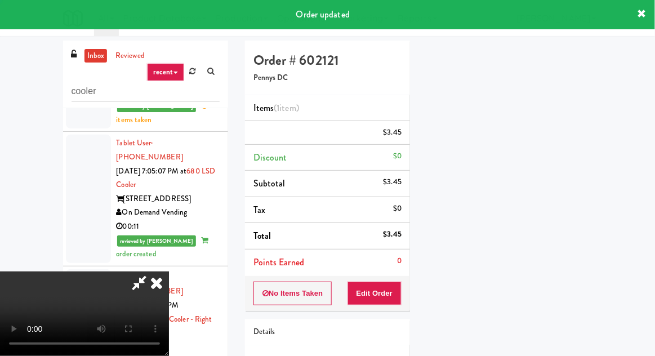
scroll to position [111, 0]
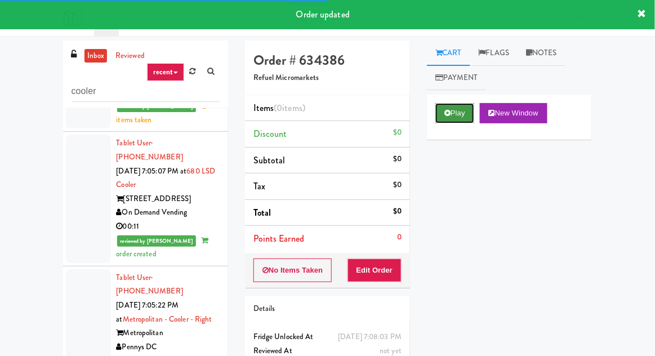
click at [455, 122] on button "Play" at bounding box center [454, 113] width 39 height 20
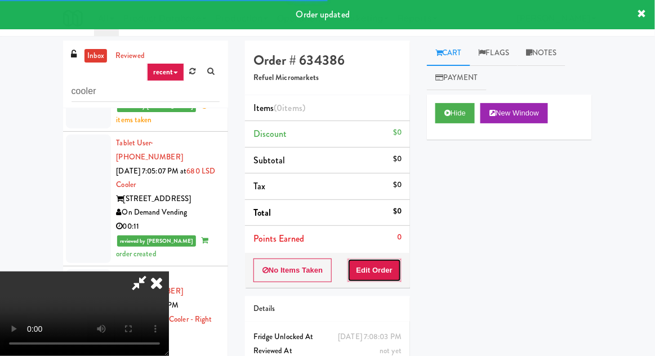
click at [399, 266] on button "Edit Order" at bounding box center [375, 271] width 55 height 24
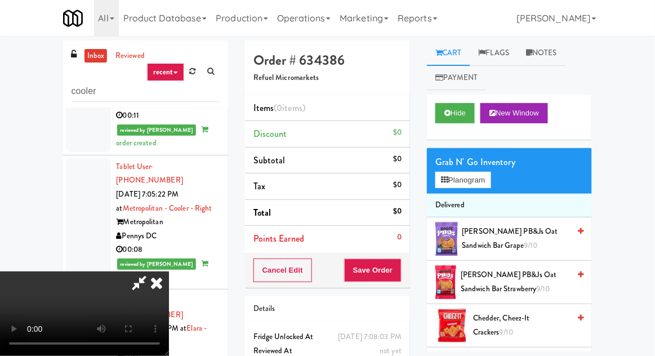
scroll to position [41, 0]
click at [475, 181] on button "Planogram" at bounding box center [462, 180] width 55 height 17
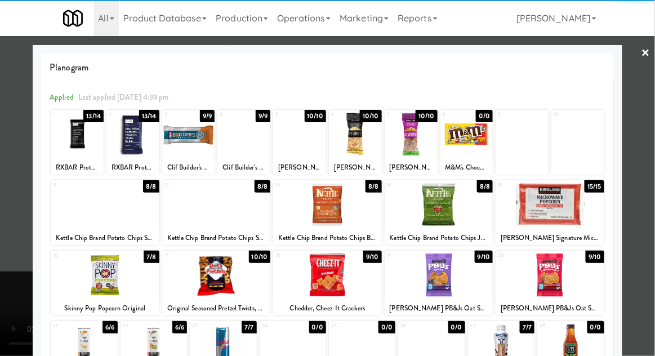
scroll to position [143, 0]
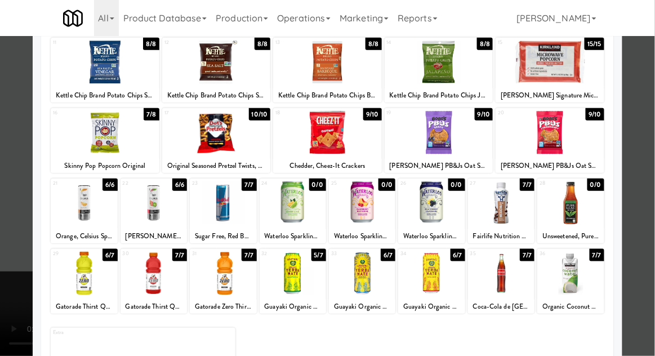
click at [572, 277] on div at bounding box center [570, 273] width 66 height 43
click at [18, 247] on div at bounding box center [327, 178] width 655 height 356
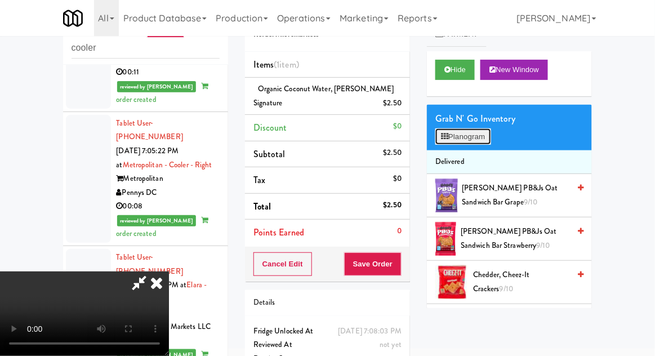
click at [471, 141] on button "Planogram" at bounding box center [462, 136] width 55 height 17
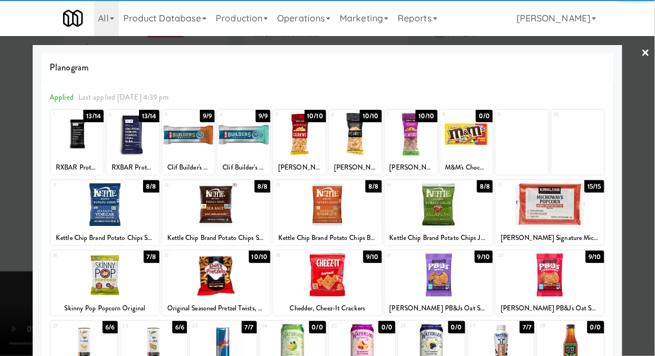
click at [309, 152] on div at bounding box center [299, 134] width 53 height 43
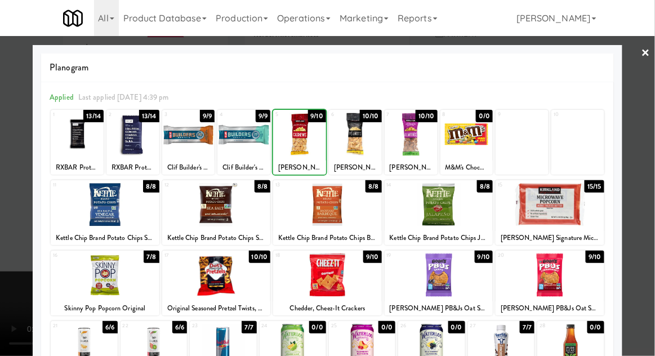
click at [14, 253] on div at bounding box center [327, 178] width 655 height 356
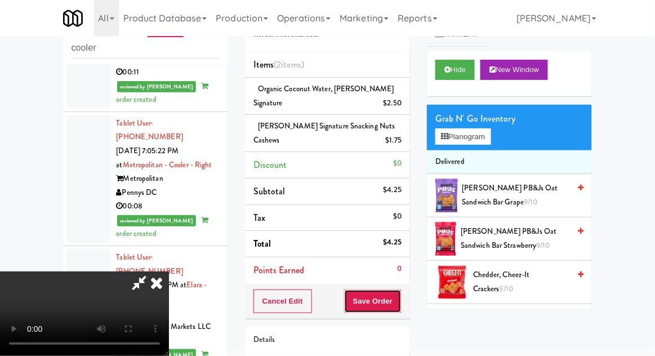
click at [397, 302] on button "Save Order" at bounding box center [372, 302] width 57 height 24
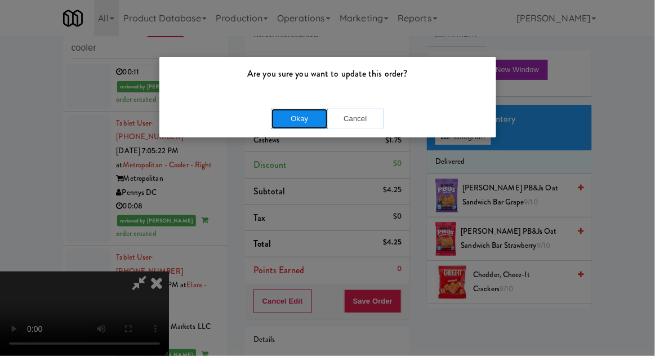
click at [283, 120] on button "Okay" at bounding box center [300, 119] width 56 height 20
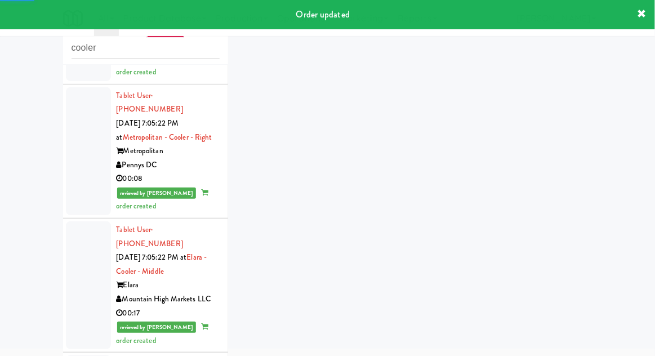
scroll to position [3776, 0]
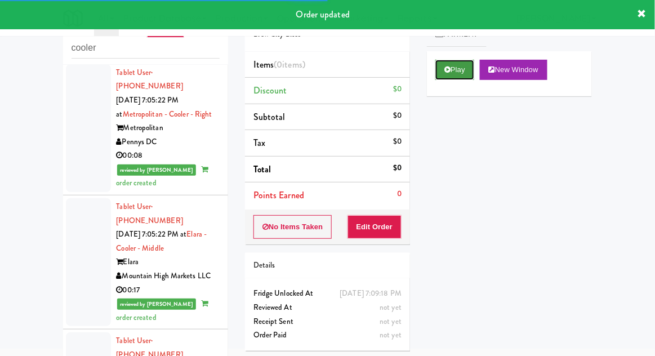
click at [453, 75] on button "Play" at bounding box center [454, 70] width 39 height 20
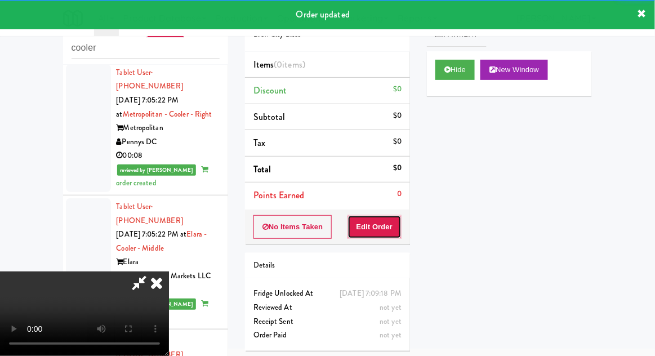
click at [392, 226] on button "Edit Order" at bounding box center [375, 227] width 55 height 24
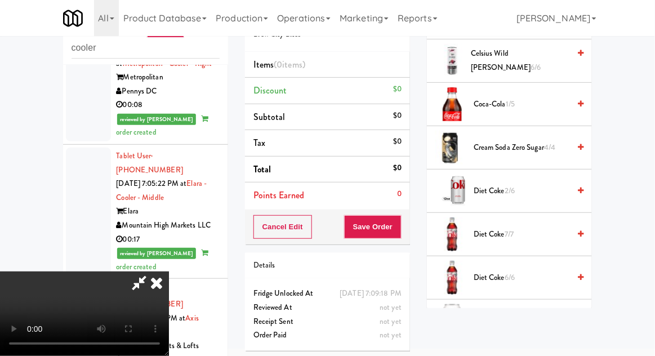
scroll to position [400, 0]
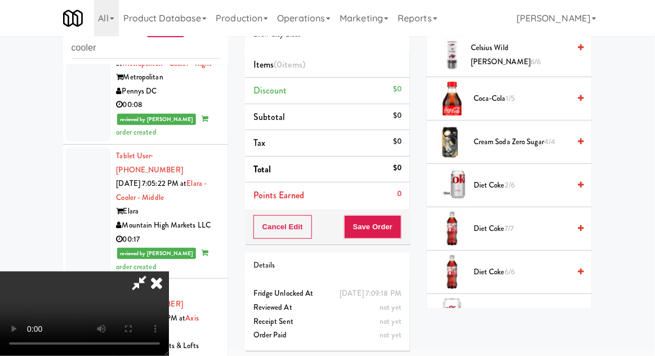
click at [537, 179] on span "Diet Coke 2/6" at bounding box center [522, 186] width 96 height 14
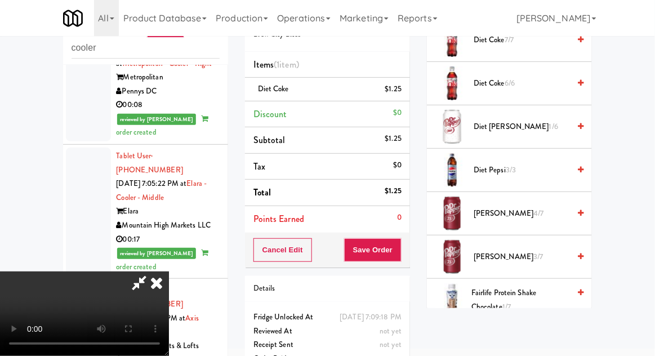
scroll to position [588, 0]
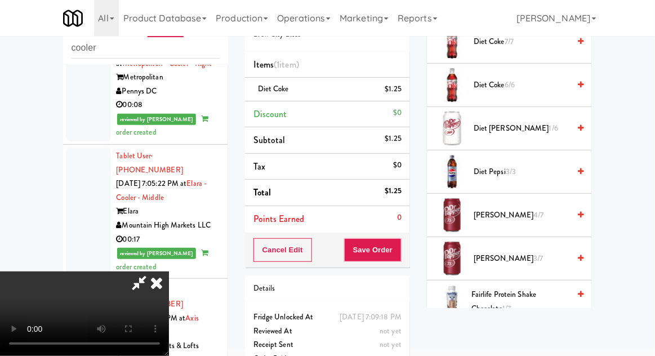
click at [515, 303] on span "Fairlife Protein Shake Chocolate 1/7" at bounding box center [520, 302] width 98 height 28
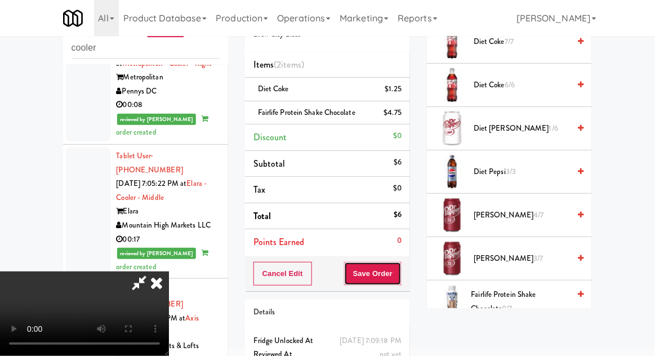
click at [400, 277] on button "Save Order" at bounding box center [372, 274] width 57 height 24
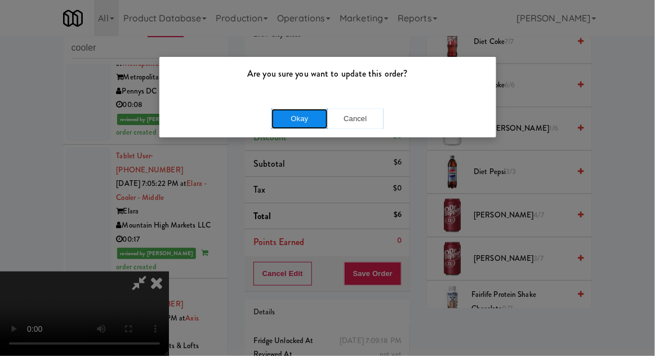
click at [285, 114] on button "Okay" at bounding box center [300, 119] width 56 height 20
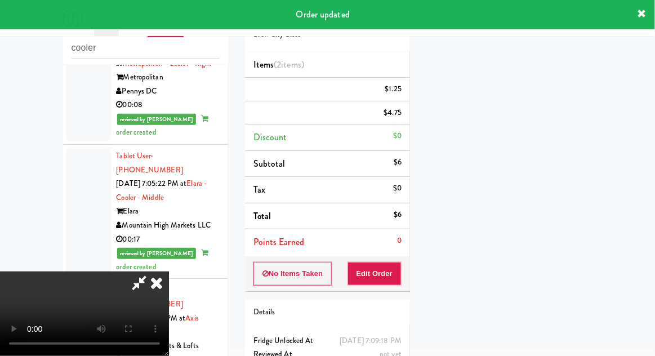
scroll to position [0, 0]
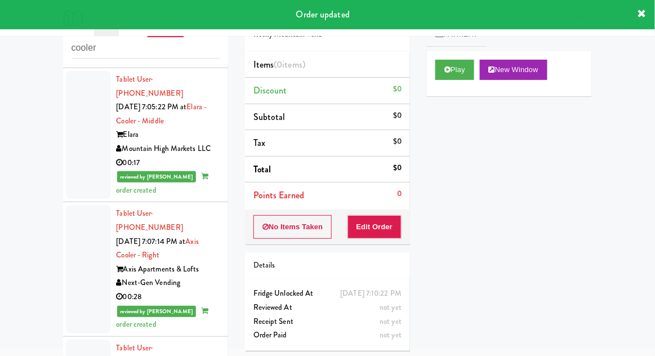
scroll to position [3908, 0]
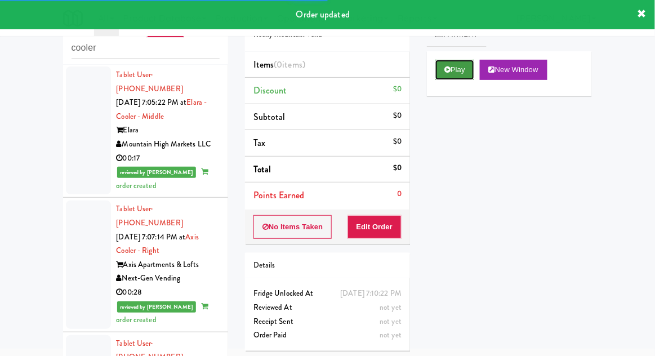
click at [464, 78] on button "Play" at bounding box center [454, 70] width 39 height 20
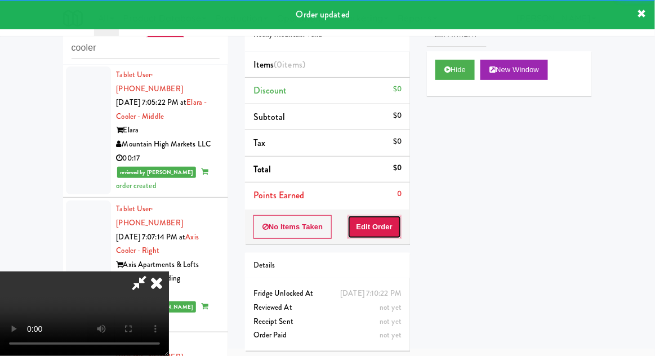
click at [396, 226] on button "Edit Order" at bounding box center [375, 227] width 55 height 24
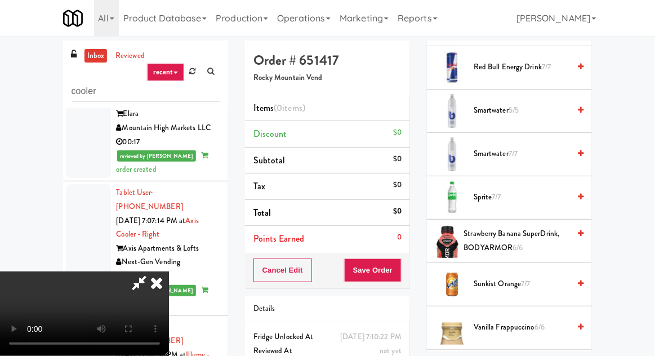
scroll to position [1574, 0]
click at [548, 148] on span "Smartwater 7/7" at bounding box center [522, 155] width 96 height 14
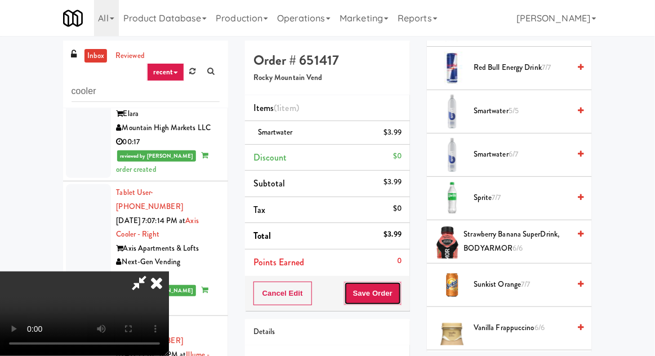
click at [402, 300] on button "Save Order" at bounding box center [372, 294] width 57 height 24
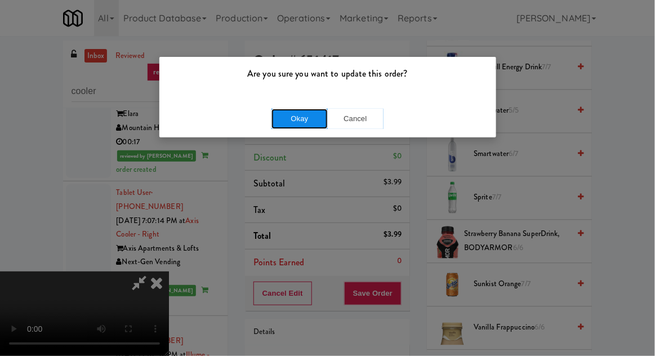
click at [275, 112] on button "Okay" at bounding box center [300, 119] width 56 height 20
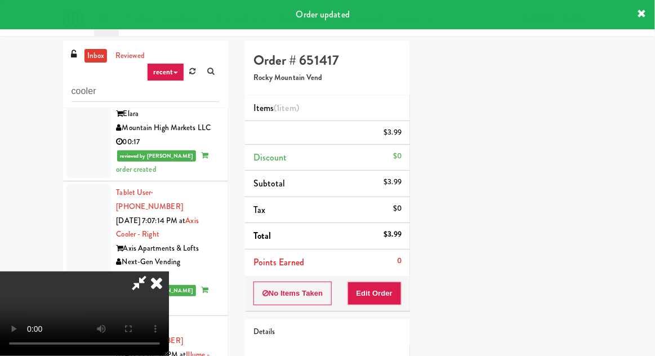
scroll to position [0, 0]
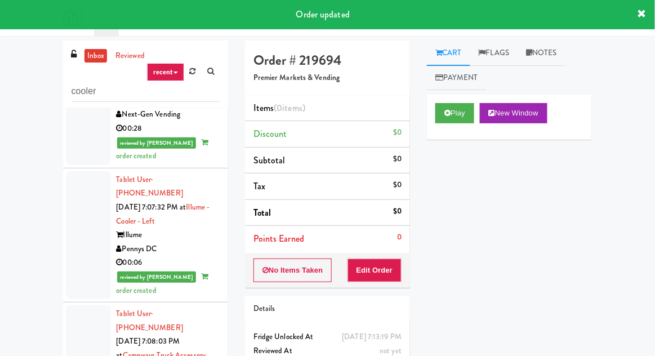
scroll to position [4118, 0]
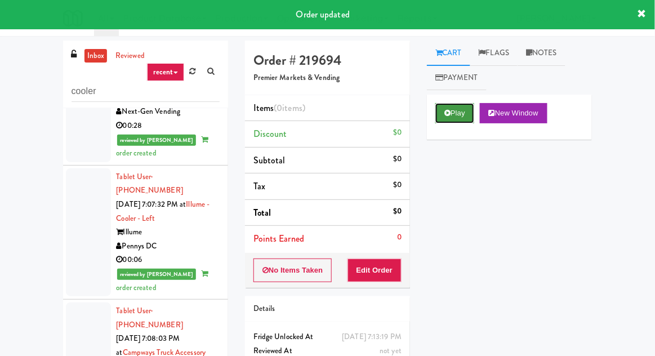
click at [457, 112] on button "Play" at bounding box center [454, 113] width 39 height 20
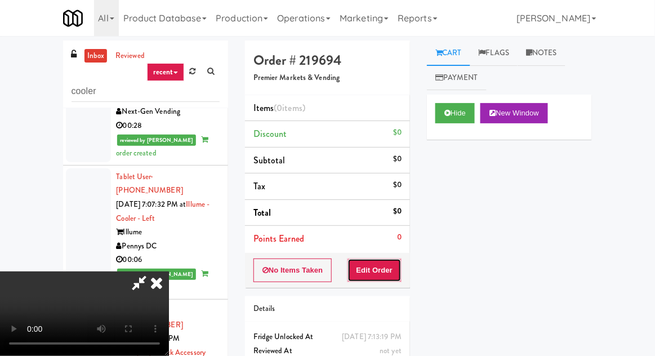
click at [376, 262] on button "Edit Order" at bounding box center [375, 271] width 55 height 24
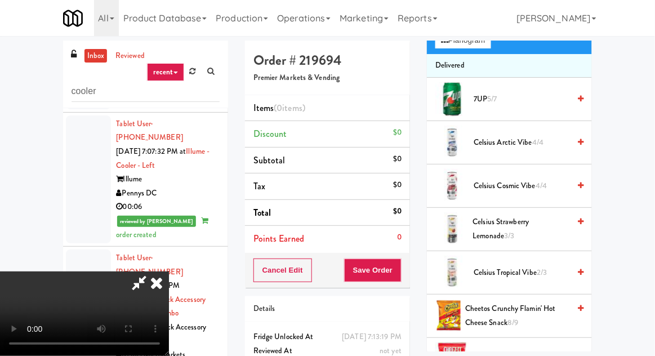
scroll to position [140, 0]
click at [529, 140] on span "Celsius Arctic Vibe 4/4" at bounding box center [522, 143] width 96 height 14
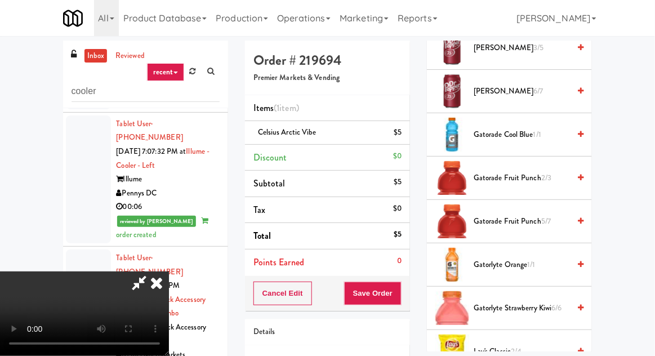
scroll to position [756, 0]
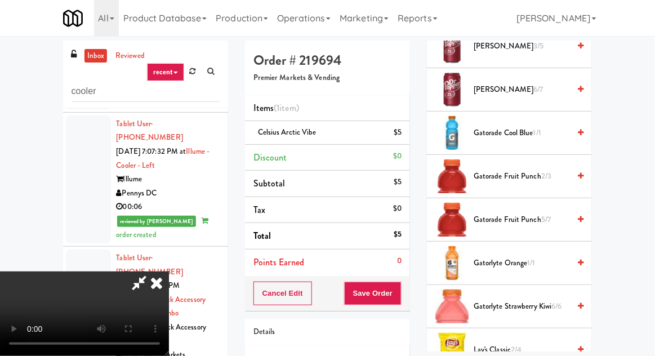
click at [540, 222] on span "Gatorade Fruit Punch 5/7" at bounding box center [522, 220] width 96 height 14
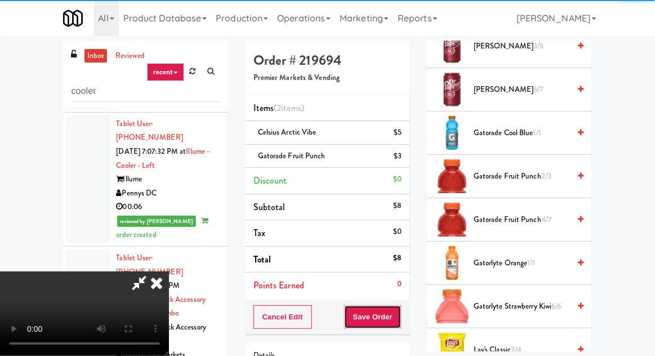
click at [399, 314] on button "Save Order" at bounding box center [372, 317] width 57 height 24
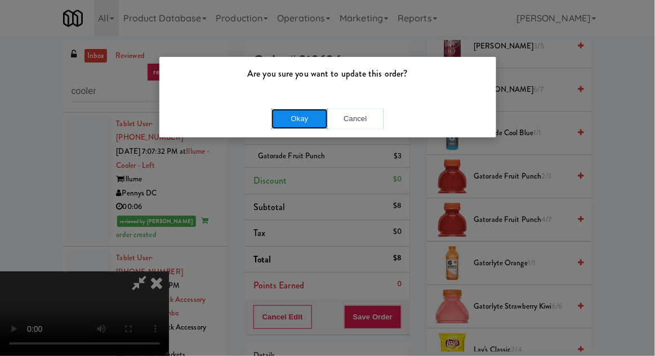
click at [281, 125] on button "Okay" at bounding box center [300, 119] width 56 height 20
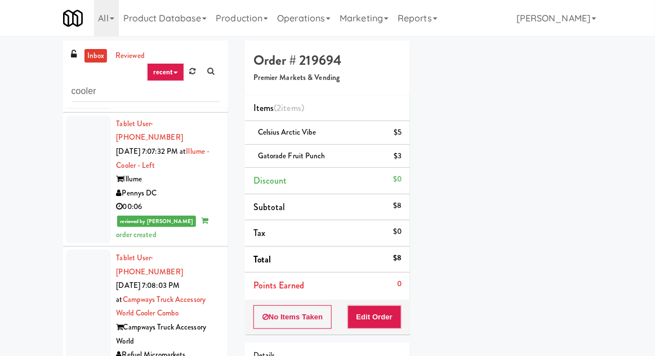
scroll to position [0, 0]
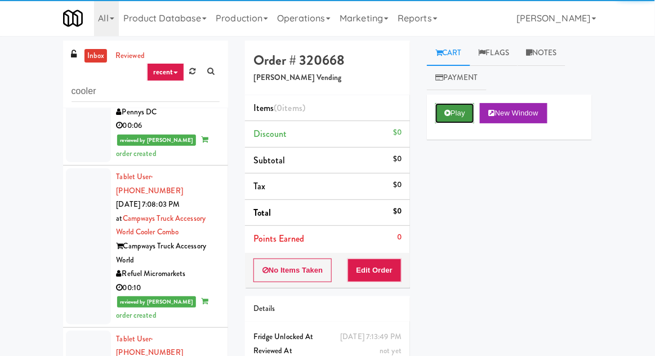
click at [454, 122] on button "Play" at bounding box center [454, 113] width 39 height 20
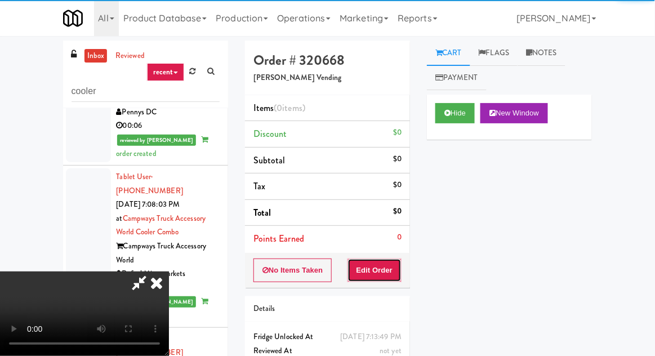
click at [391, 260] on button "Edit Order" at bounding box center [375, 271] width 55 height 24
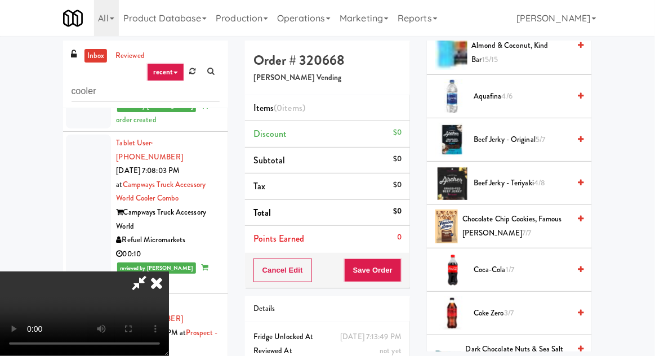
scroll to position [184, 0]
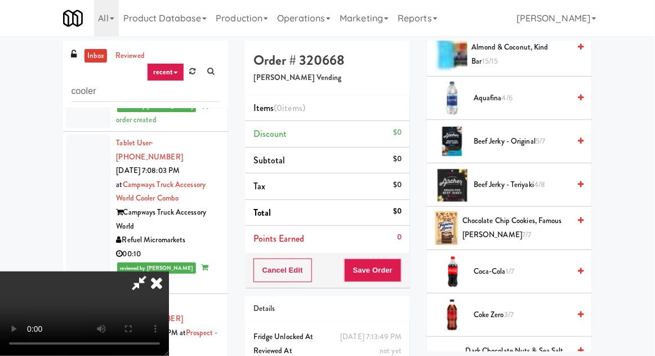
click at [525, 183] on span "Beef Jerky - Teriyaki 4/8" at bounding box center [522, 185] width 96 height 14
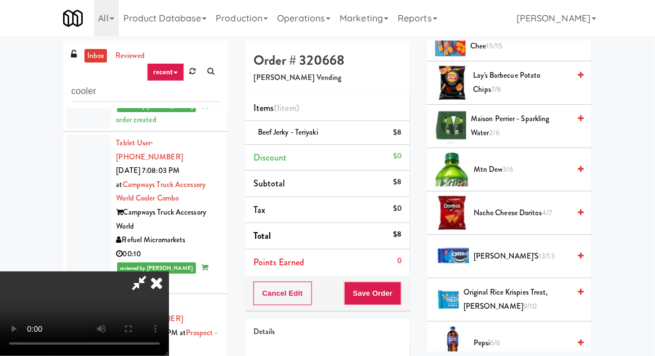
scroll to position [851, 0]
click at [519, 211] on span "Nacho Cheese Doritos 4/7" at bounding box center [522, 213] width 96 height 14
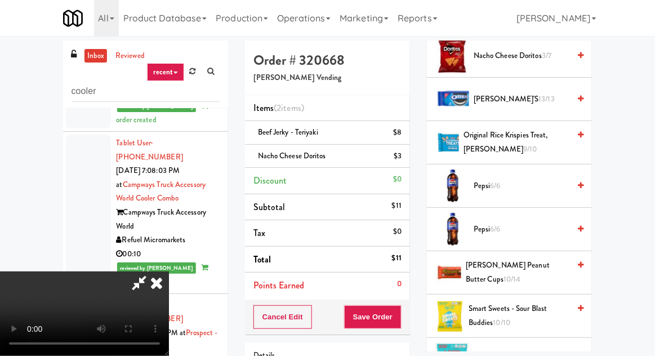
scroll to position [1325, 0]
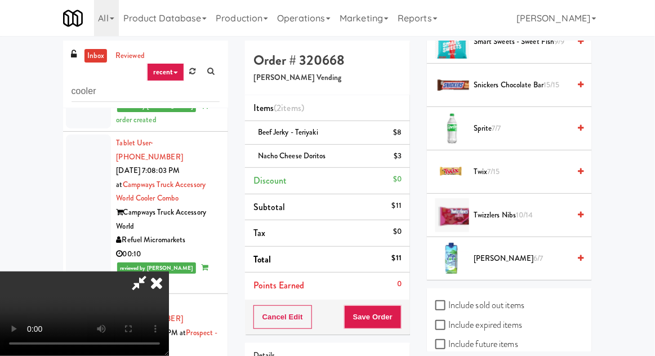
click at [509, 214] on span "Twizzlers Nibs 10/14" at bounding box center [522, 215] width 96 height 14
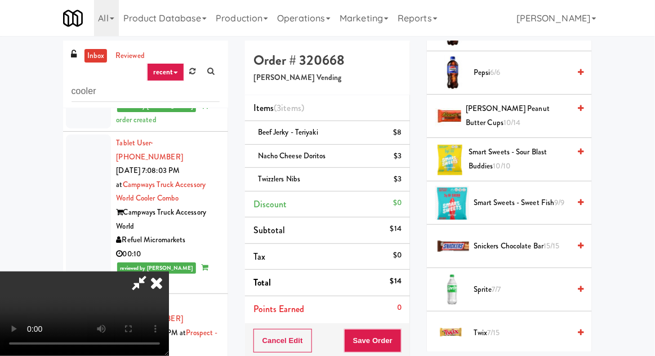
scroll to position [1142, 0]
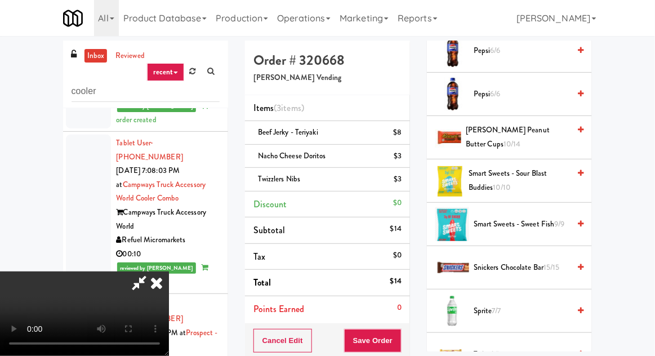
click at [531, 130] on span "[PERSON_NAME] Peanut Butter Cups 10/14" at bounding box center [518, 137] width 104 height 28
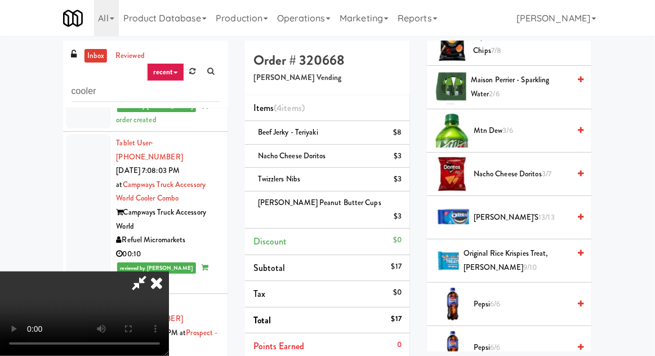
scroll to position [887, 0]
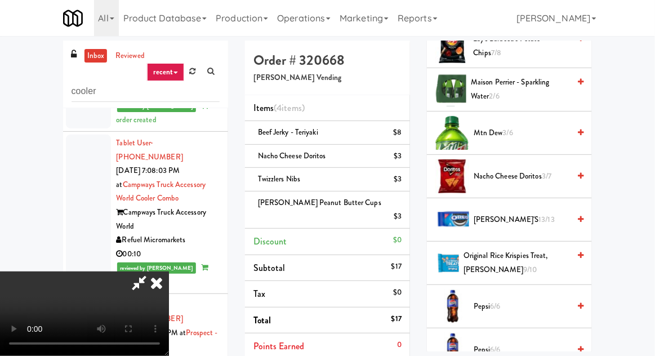
click at [564, 91] on span "Maison Perrier - Sparkling Water 2/6" at bounding box center [520, 89] width 99 height 28
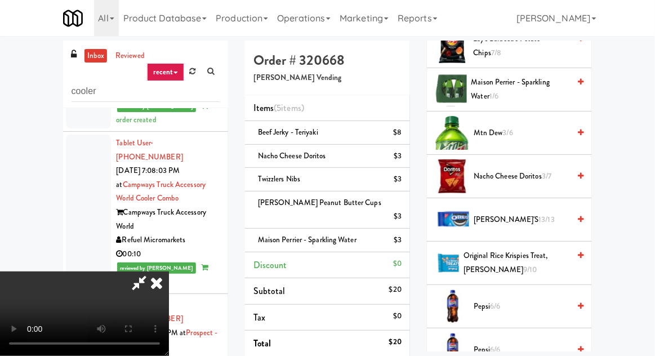
click at [555, 90] on span "Maison Perrier - Sparkling Water 1/6" at bounding box center [520, 89] width 99 height 28
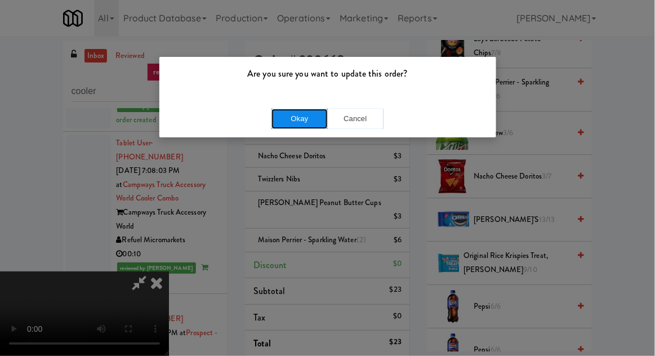
click at [281, 121] on button "Okay" at bounding box center [300, 119] width 56 height 20
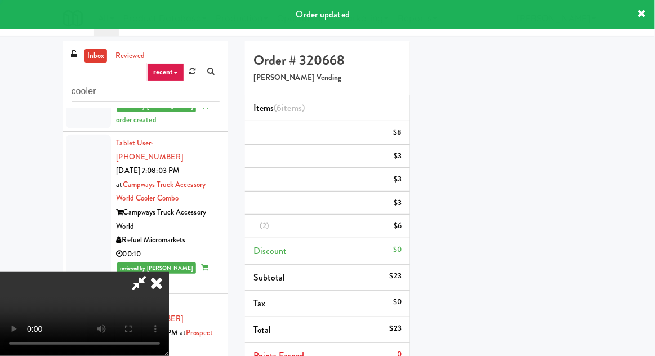
scroll to position [111, 0]
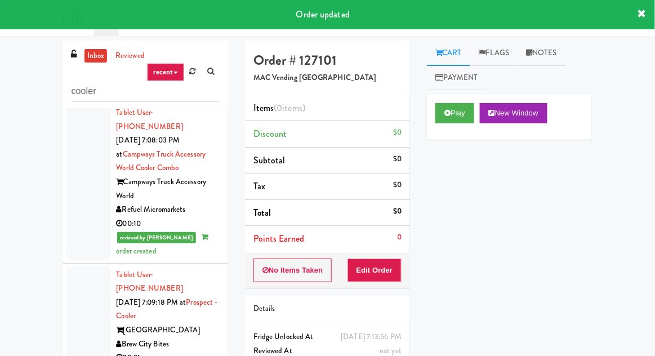
scroll to position [4329, 0]
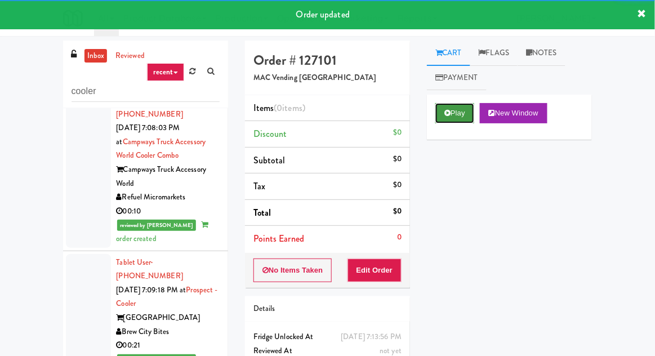
click at [451, 113] on button "Play" at bounding box center [454, 113] width 39 height 20
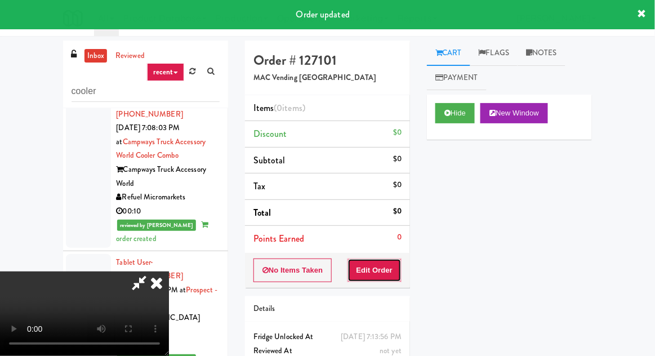
click at [384, 269] on button "Edit Order" at bounding box center [375, 271] width 55 height 24
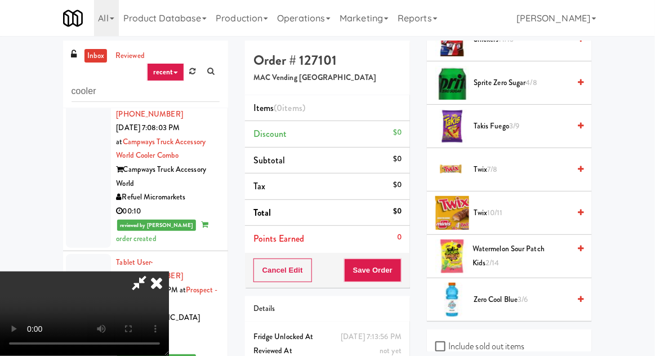
scroll to position [1109, 0]
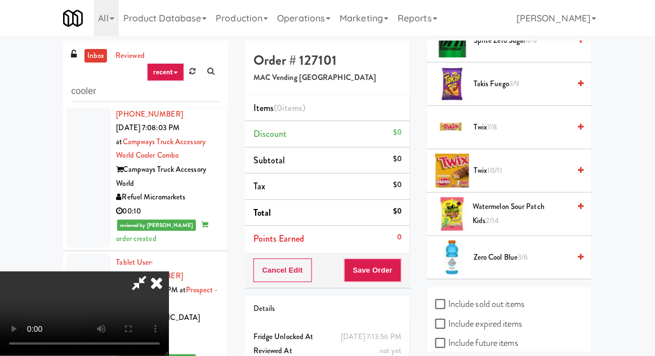
click at [544, 203] on span "Watermelon Sour Patch Kids 2/14" at bounding box center [521, 214] width 97 height 28
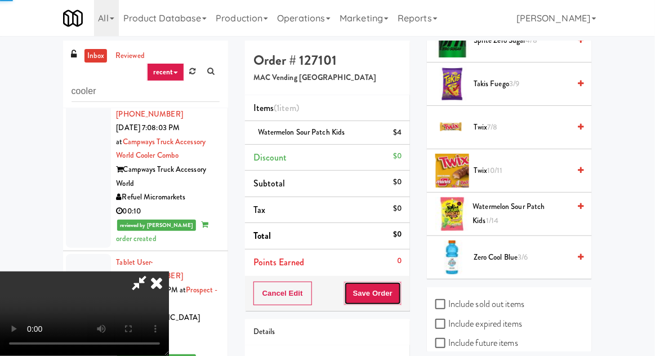
click at [398, 284] on button "Save Order" at bounding box center [372, 294] width 57 height 24
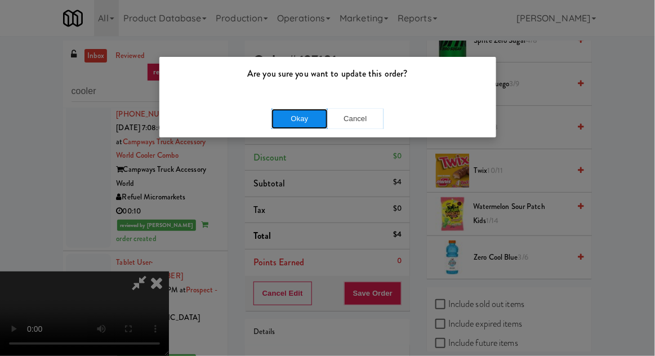
click at [282, 110] on button "Okay" at bounding box center [300, 119] width 56 height 20
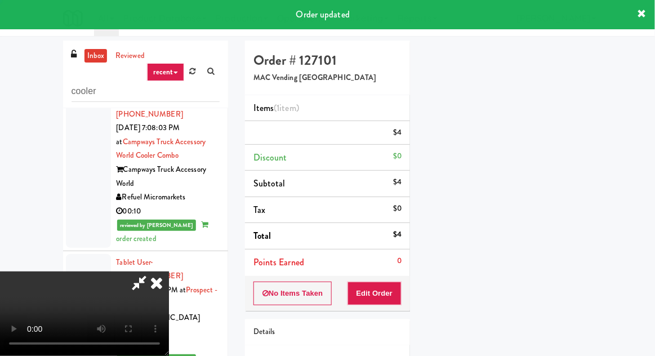
scroll to position [0, 0]
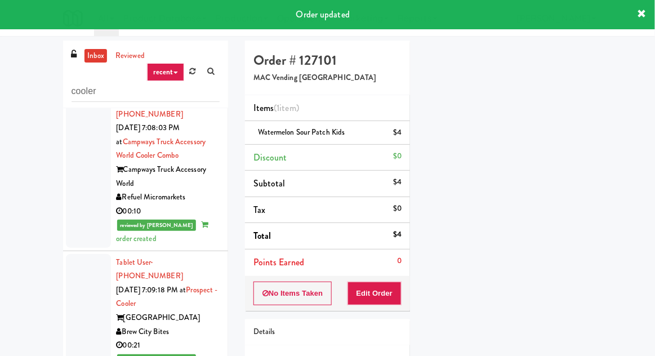
click at [654, 355] on div "inbox reviewed recent all unclear take inventory issue suspicious failed recent…" at bounding box center [327, 248] width 655 height 414
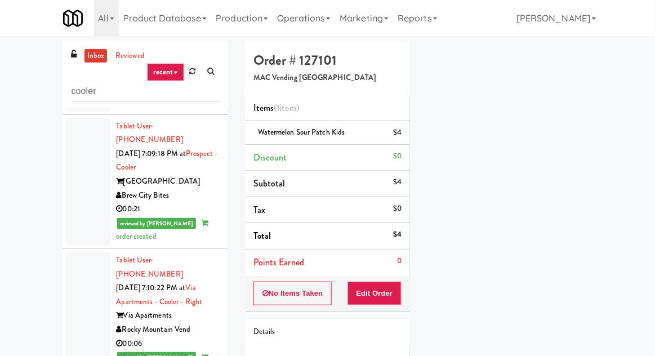
scroll to position [4464, 0]
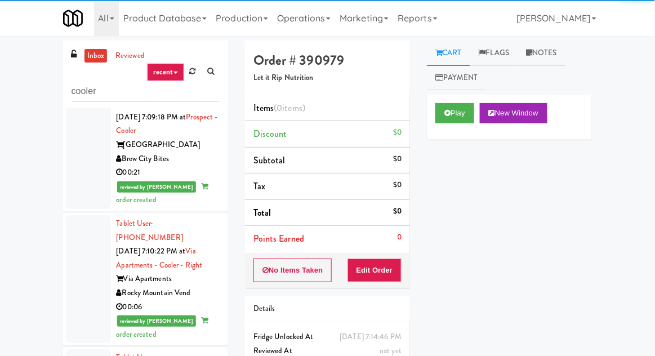
scroll to position [4501, 0]
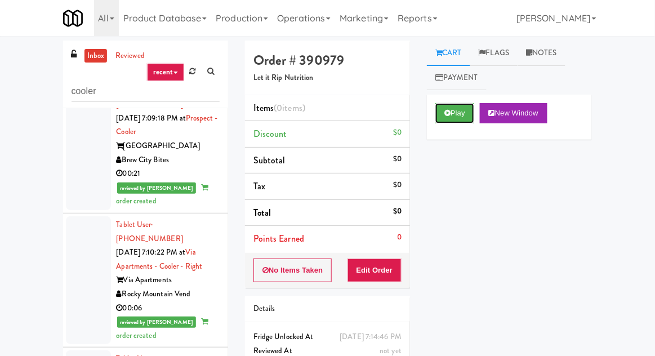
click at [456, 110] on button "Play" at bounding box center [454, 113] width 39 height 20
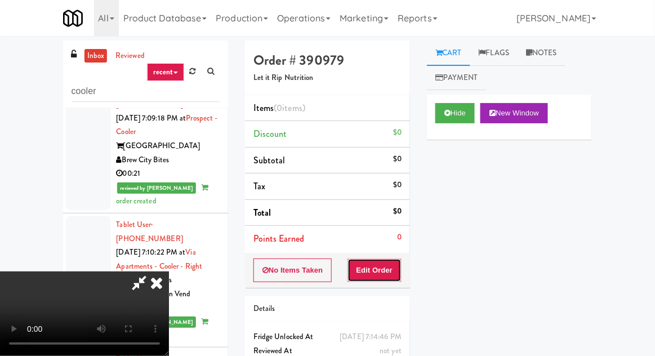
click at [381, 270] on button "Edit Order" at bounding box center [375, 271] width 55 height 24
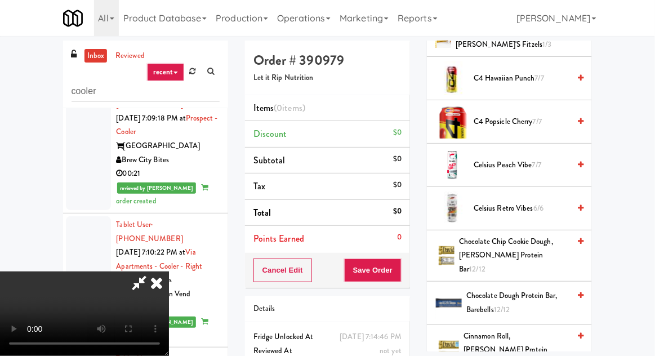
scroll to position [0, 0]
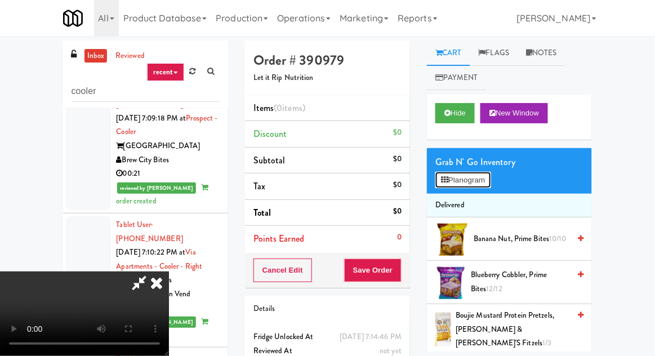
click at [474, 172] on button "Planogram" at bounding box center [462, 180] width 55 height 17
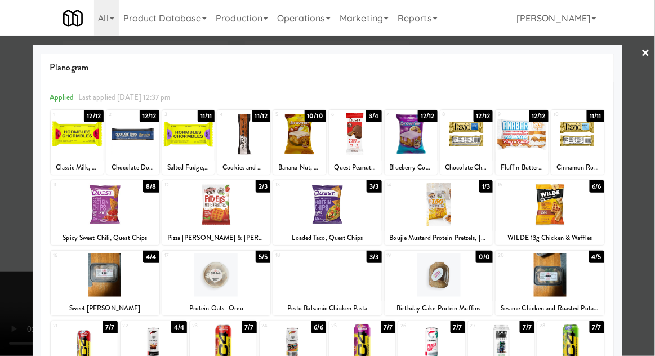
click at [576, 143] on div at bounding box center [577, 134] width 53 height 43
click at [651, 105] on div at bounding box center [327, 178] width 655 height 356
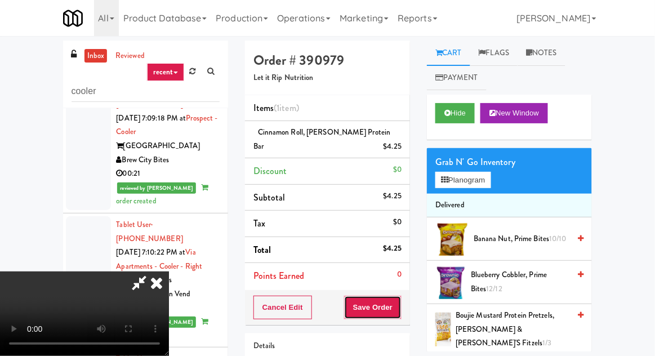
click at [402, 299] on button "Save Order" at bounding box center [372, 308] width 57 height 24
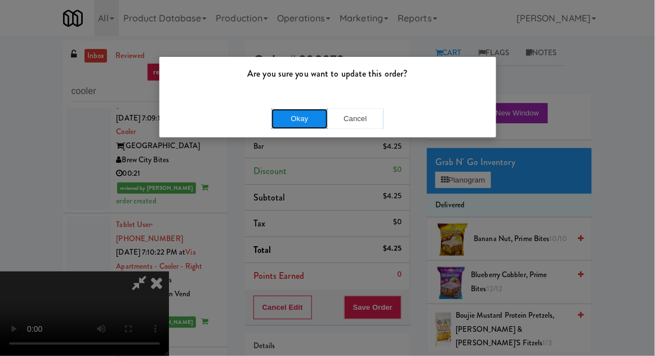
click at [286, 126] on button "Okay" at bounding box center [300, 119] width 56 height 20
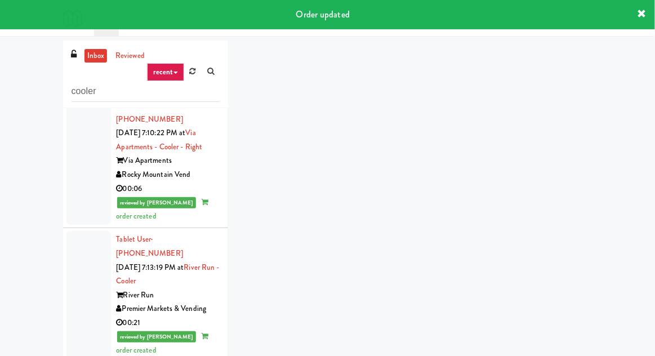
scroll to position [4621, 0]
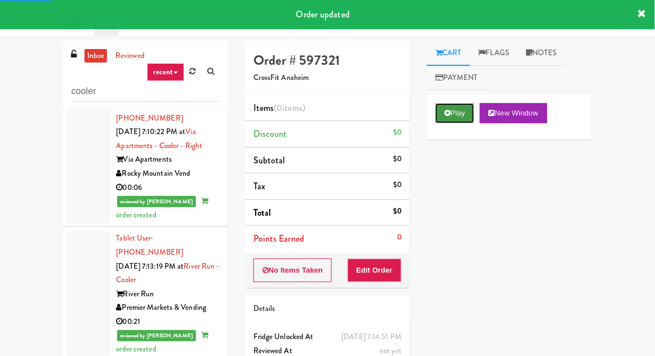
click at [452, 121] on button "Play" at bounding box center [454, 113] width 39 height 20
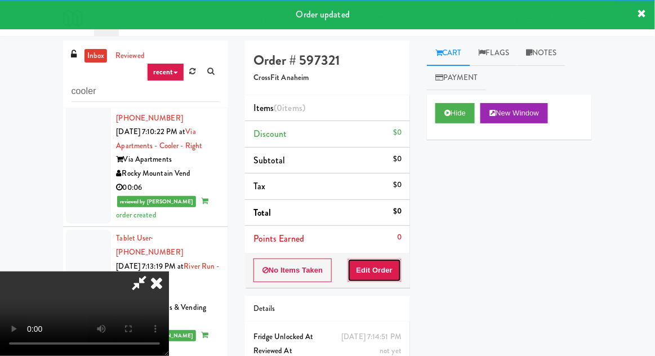
click at [388, 261] on button "Edit Order" at bounding box center [375, 271] width 55 height 24
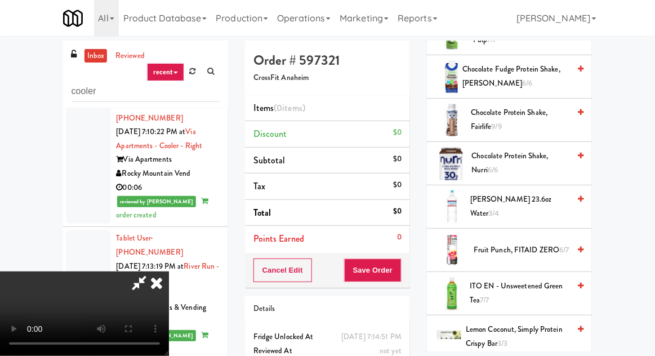
scroll to position [469, 0]
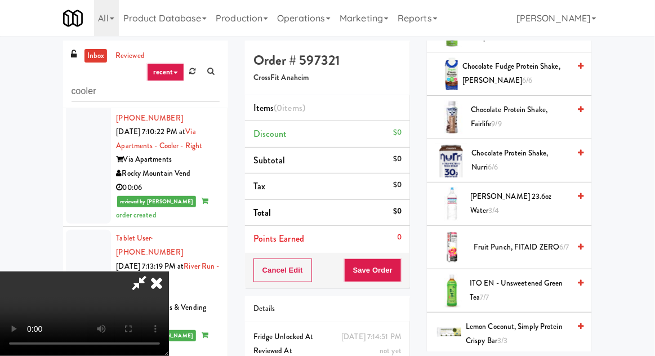
click at [520, 120] on span "Chocolate Protein Shake, Fairlife 9/9" at bounding box center [520, 117] width 99 height 28
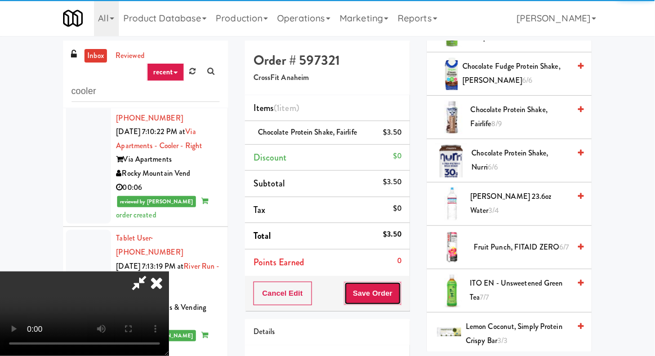
click at [399, 284] on button "Save Order" at bounding box center [372, 294] width 57 height 24
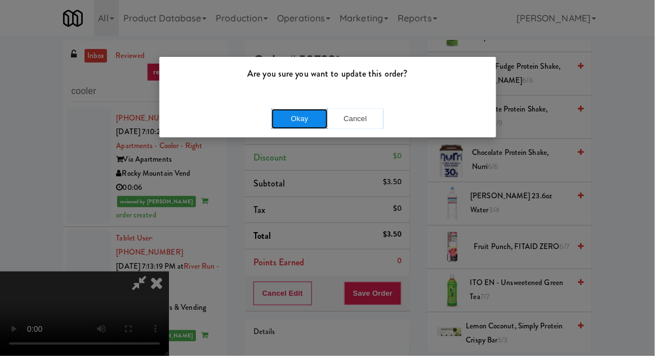
click at [278, 110] on button "Okay" at bounding box center [300, 119] width 56 height 20
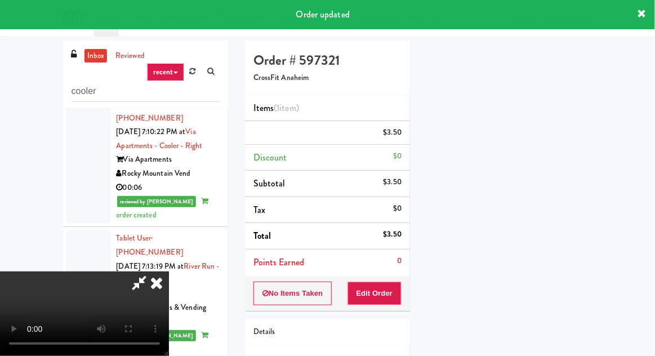
scroll to position [0, 0]
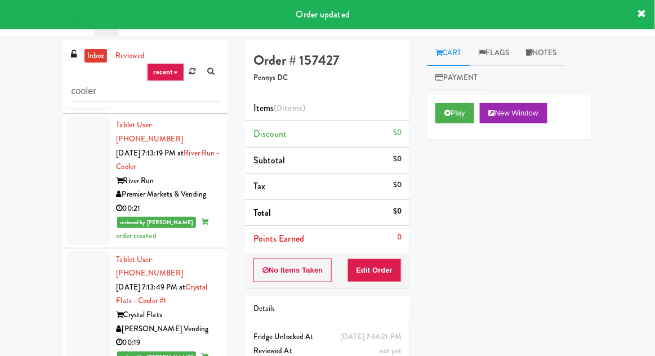
scroll to position [4735, 0]
click at [460, 119] on button "Play" at bounding box center [454, 113] width 39 height 20
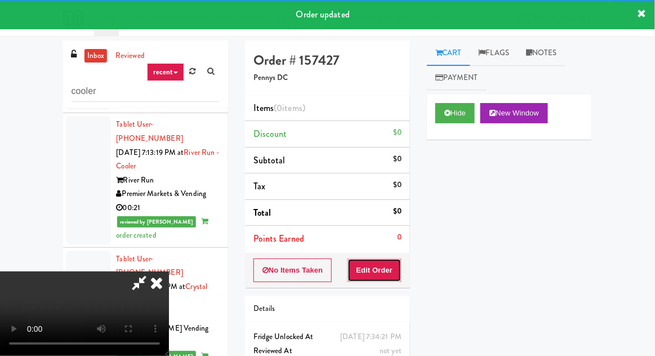
click at [398, 262] on button "Edit Order" at bounding box center [375, 271] width 55 height 24
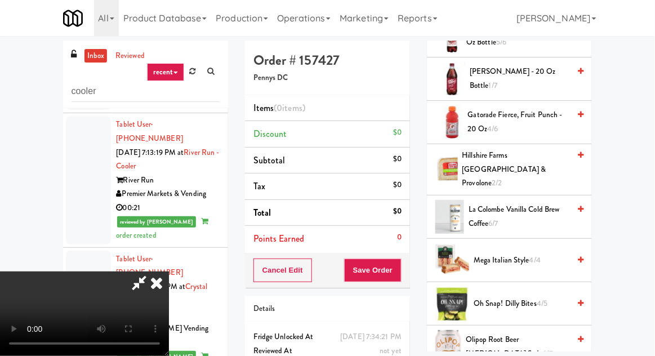
scroll to position [508, 0]
click at [528, 82] on span "[PERSON_NAME] - 20 oz Bottle 1/7" at bounding box center [520, 78] width 100 height 28
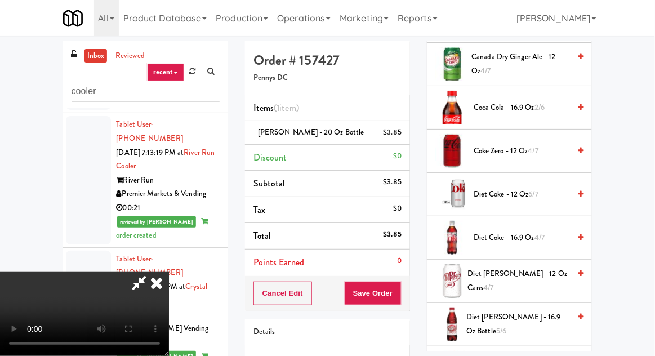
scroll to position [210, 0]
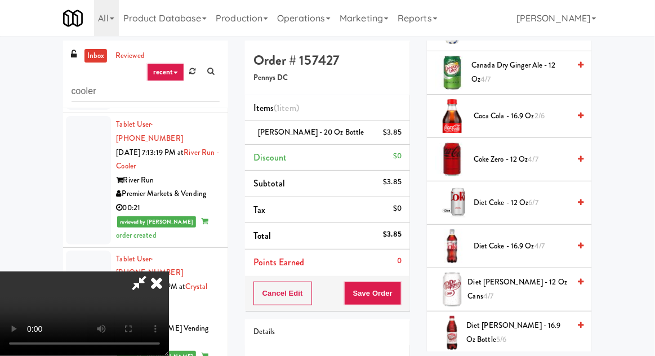
click at [505, 115] on span "Coca Cola - 16.9 oz 2/6" at bounding box center [522, 116] width 96 height 14
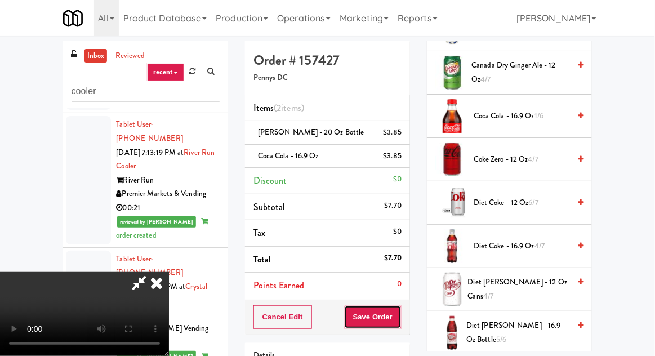
click at [399, 308] on button "Save Order" at bounding box center [372, 317] width 57 height 24
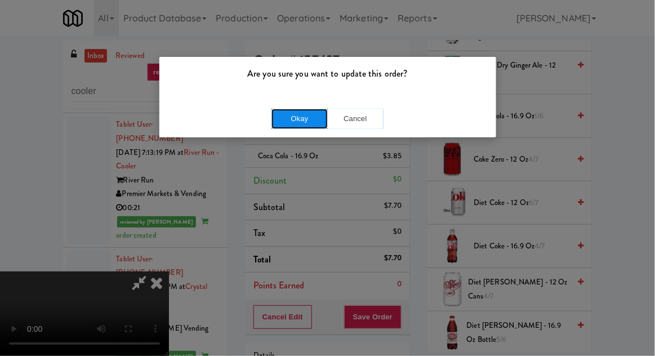
click at [286, 119] on button "Okay" at bounding box center [300, 119] width 56 height 20
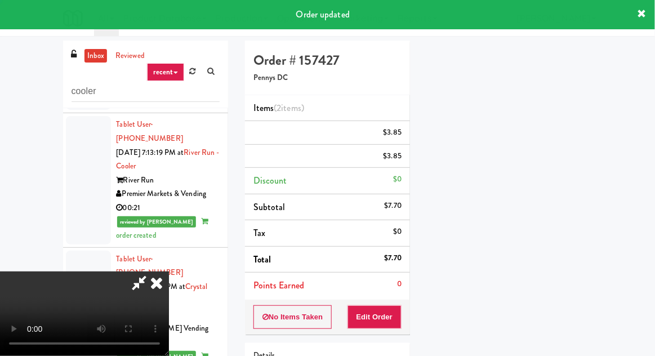
scroll to position [111, 0]
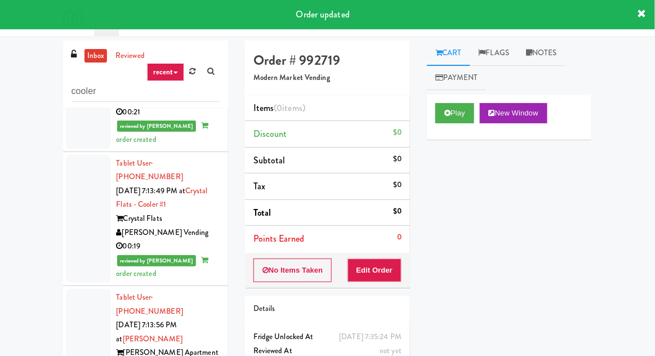
scroll to position [4830, 0]
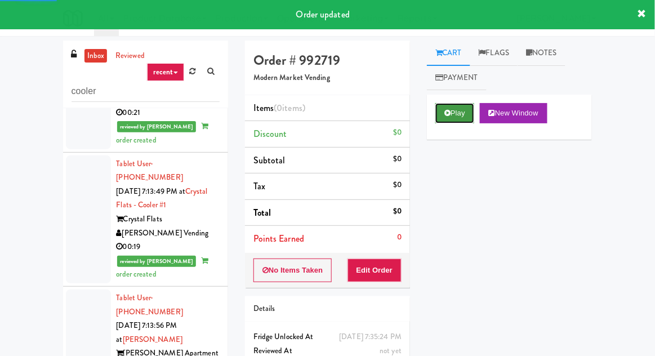
click at [451, 114] on icon at bounding box center [447, 112] width 6 height 7
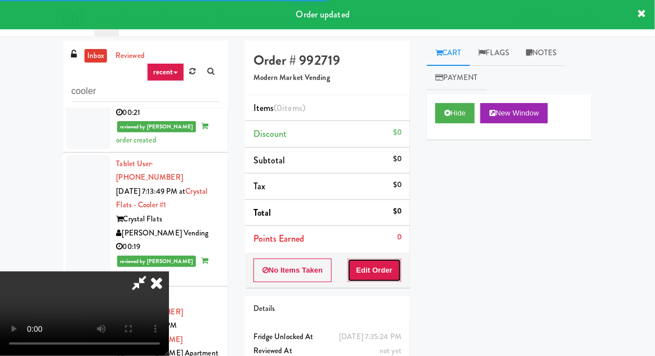
click at [389, 269] on button "Edit Order" at bounding box center [375, 271] width 55 height 24
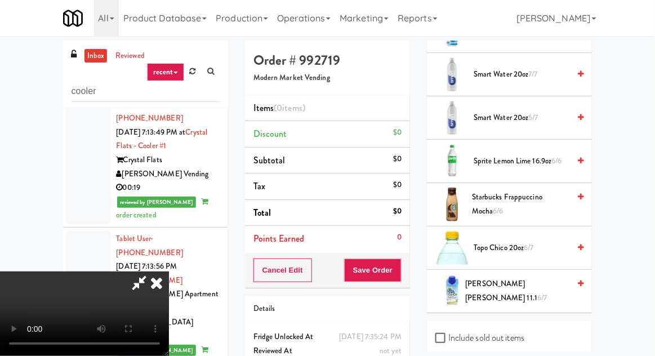
scroll to position [1671, 0]
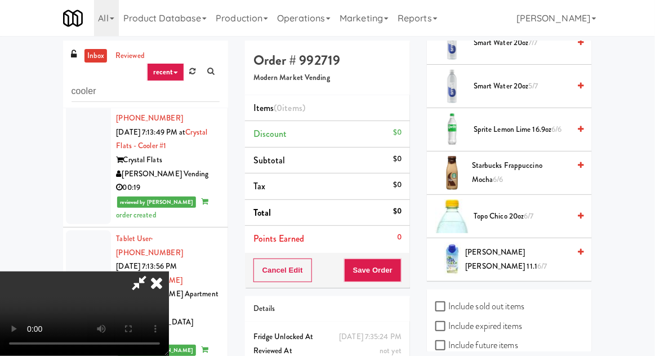
click at [492, 210] on span "Topo Chico 20oz 6/7" at bounding box center [522, 217] width 96 height 14
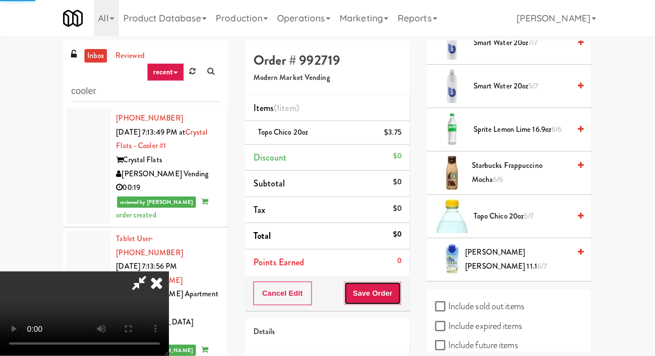
click at [400, 294] on button "Save Order" at bounding box center [372, 294] width 57 height 24
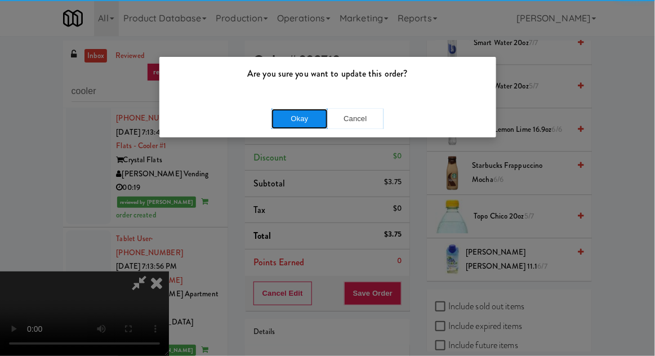
click at [294, 126] on button "Okay" at bounding box center [300, 119] width 56 height 20
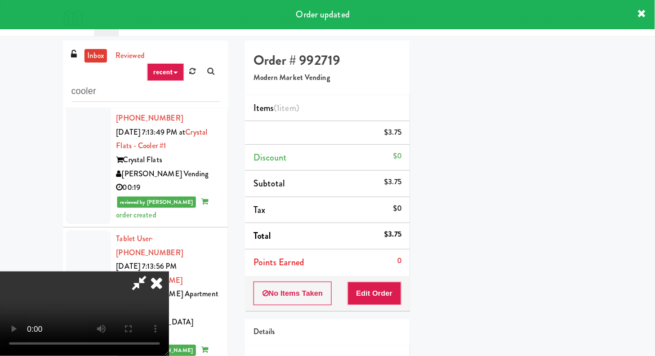
scroll to position [0, 0]
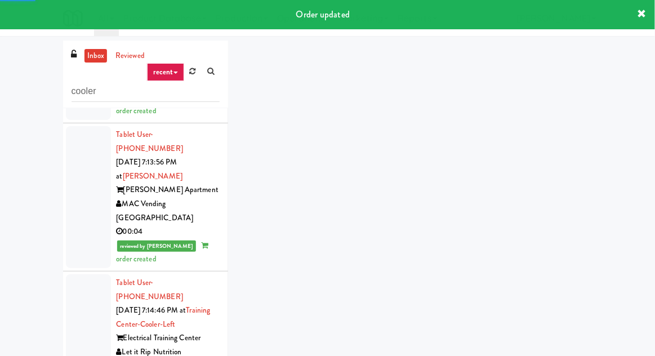
scroll to position [4996, 0]
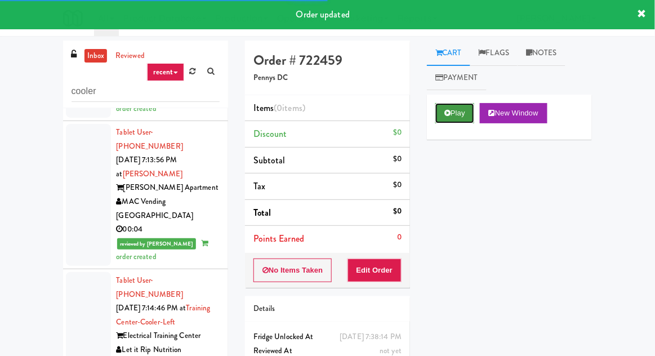
click at [440, 109] on button "Play" at bounding box center [454, 113] width 39 height 20
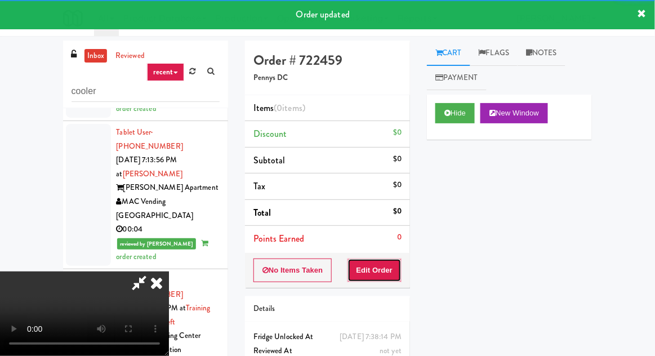
click at [392, 261] on button "Edit Order" at bounding box center [375, 271] width 55 height 24
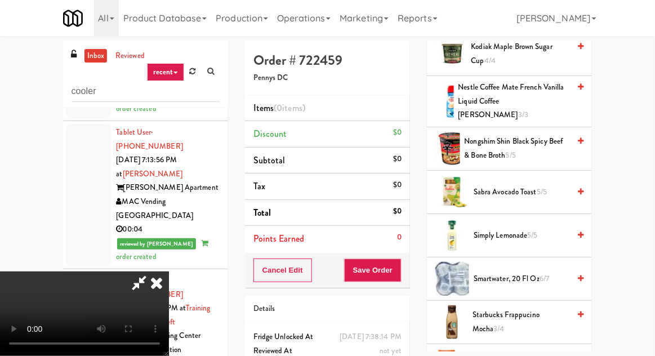
scroll to position [881, 0]
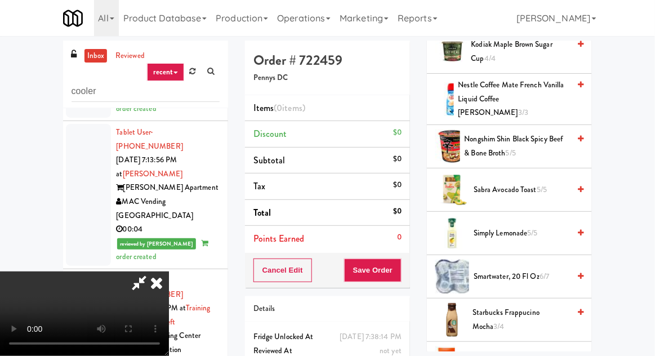
click at [507, 226] on span "Simply Lemonade 5/5" at bounding box center [522, 233] width 96 height 14
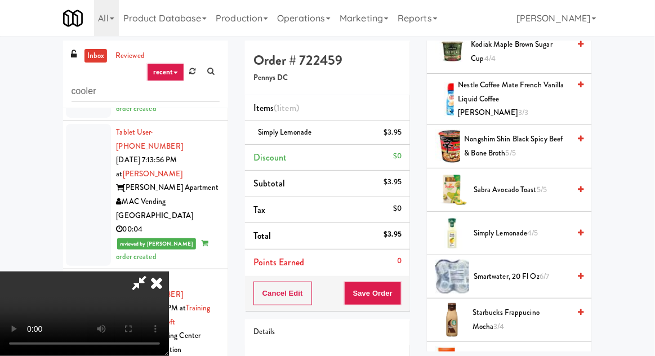
click at [512, 271] on span "smartwater, 20 fl oz 6/7" at bounding box center [522, 277] width 96 height 14
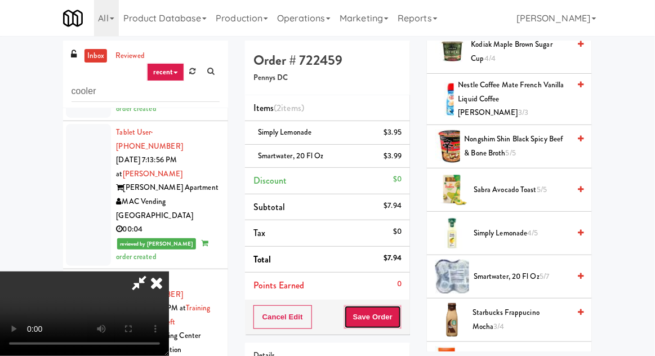
click at [400, 306] on button "Save Order" at bounding box center [372, 317] width 57 height 24
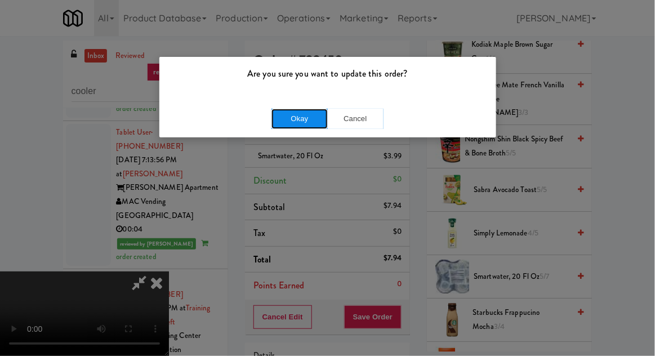
click at [284, 124] on button "Okay" at bounding box center [300, 119] width 56 height 20
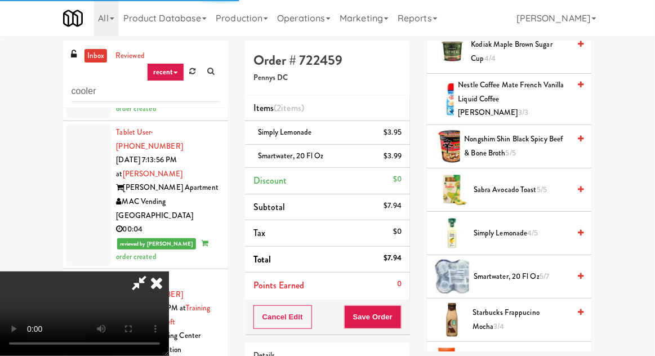
scroll to position [111, 0]
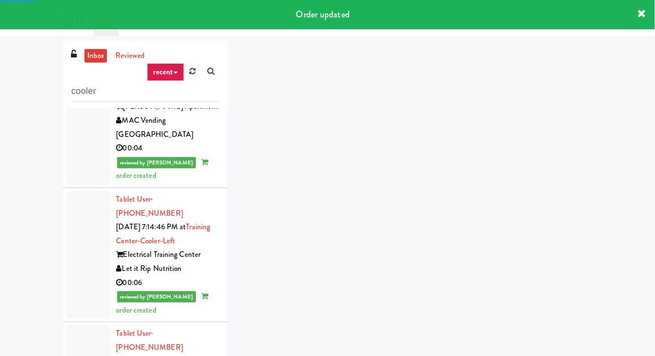
scroll to position [5083, 0]
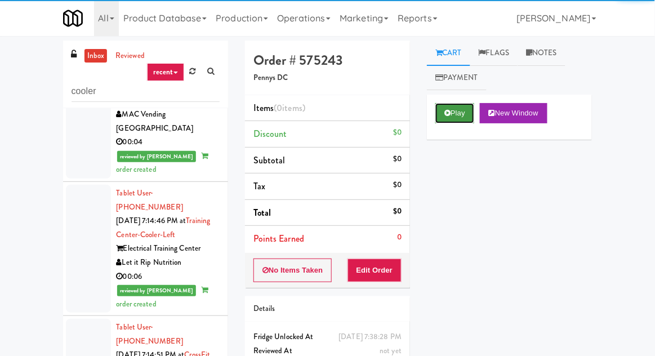
click at [443, 116] on button "Play" at bounding box center [454, 113] width 39 height 20
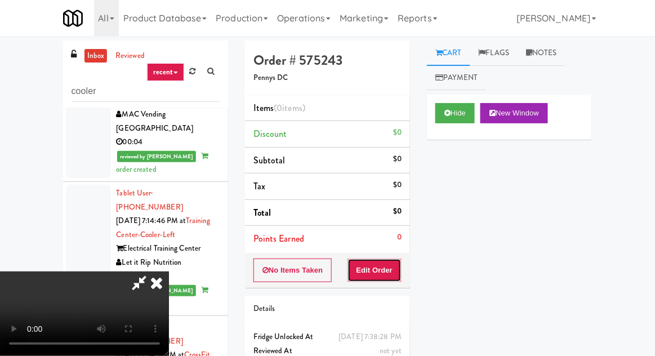
click at [397, 279] on button "Edit Order" at bounding box center [375, 271] width 55 height 24
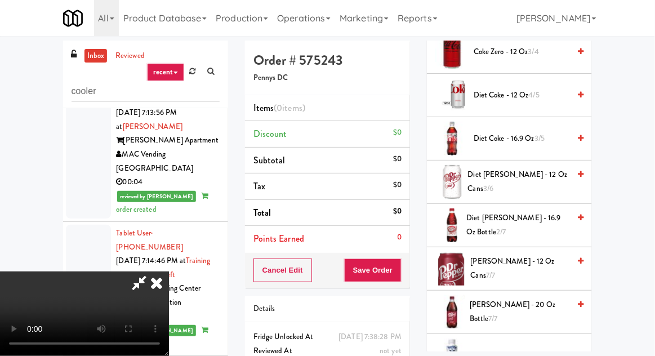
scroll to position [406, 0]
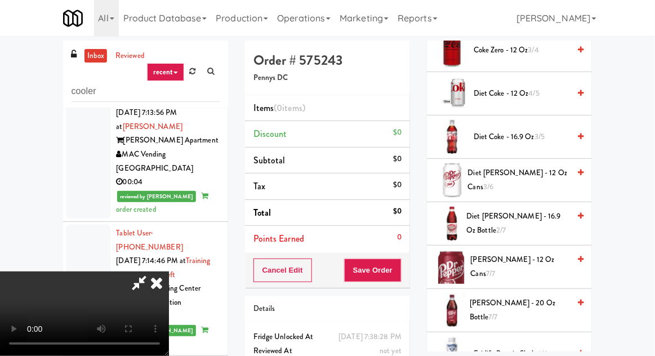
click at [505, 308] on span "[PERSON_NAME] - 20 oz Bottle 7/7" at bounding box center [520, 310] width 100 height 28
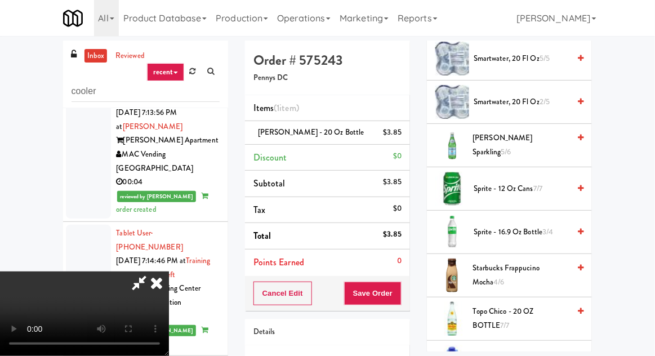
scroll to position [1404, 0]
click at [508, 131] on span "[PERSON_NAME] Sparkling 5/6" at bounding box center [521, 144] width 97 height 28
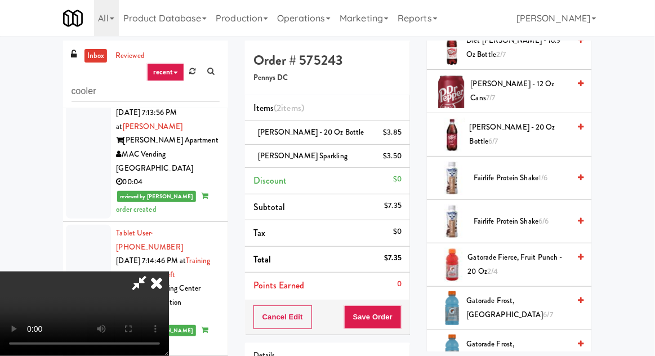
scroll to position [578, 0]
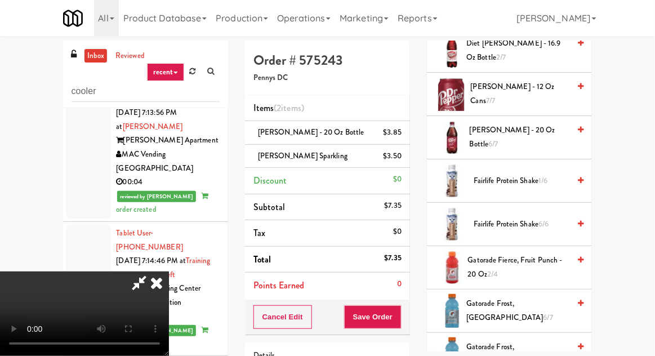
click at [508, 131] on span "[PERSON_NAME] - 20 oz Bottle 6/7" at bounding box center [520, 137] width 100 height 28
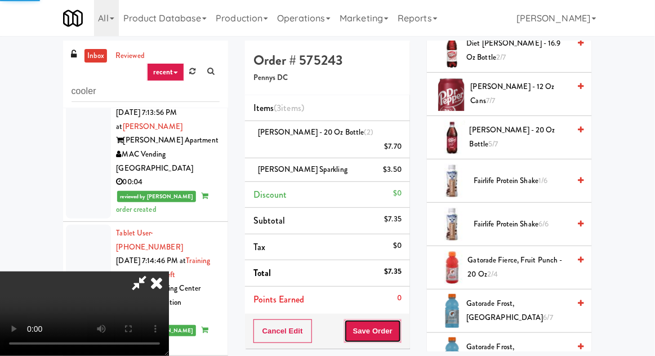
click at [402, 319] on button "Save Order" at bounding box center [372, 331] width 57 height 24
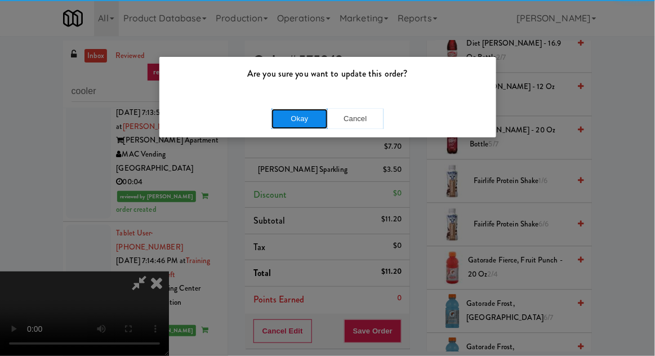
click at [304, 109] on button "Okay" at bounding box center [300, 119] width 56 height 20
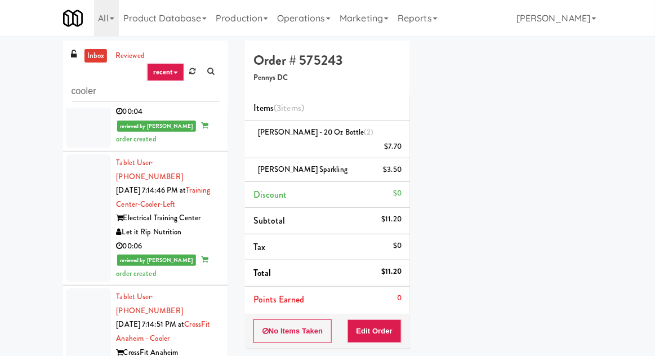
scroll to position [5117, 0]
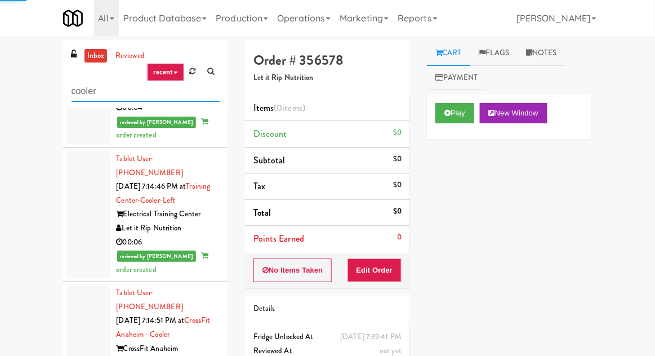
click at [118, 94] on input "cooler" at bounding box center [146, 91] width 148 height 21
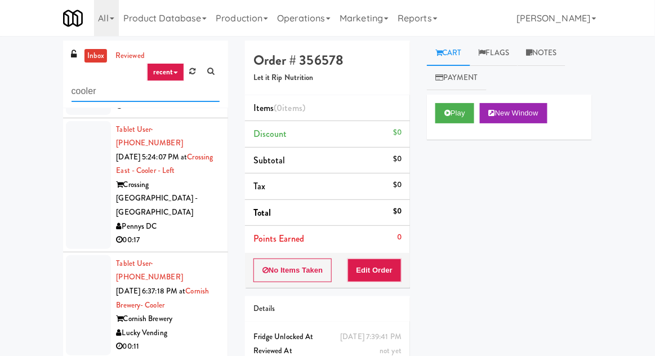
scroll to position [473, 0]
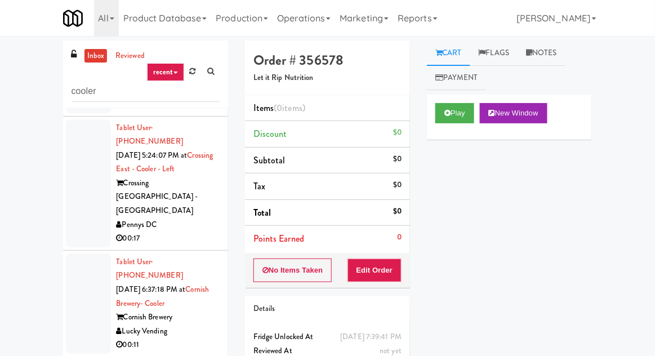
click at [66, 253] on div at bounding box center [88, 303] width 45 height 100
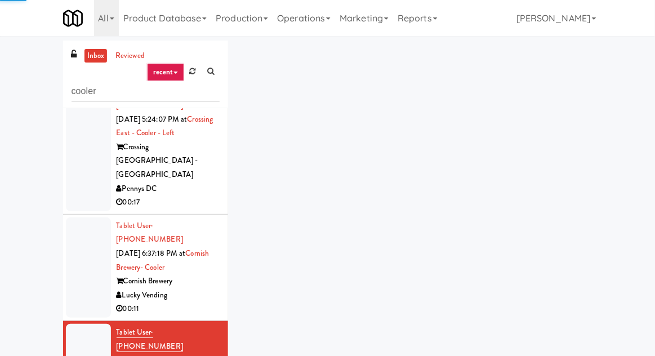
scroll to position [509, 0]
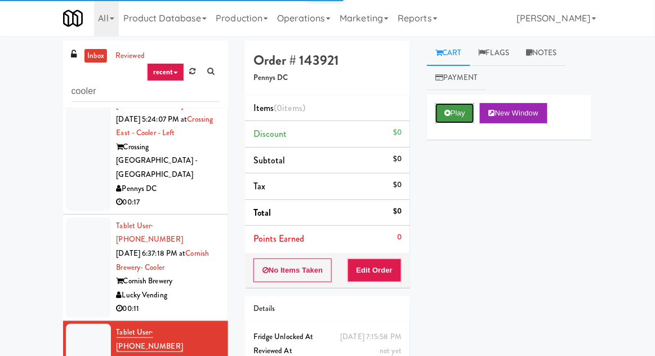
click at [443, 118] on button "Play" at bounding box center [454, 113] width 39 height 20
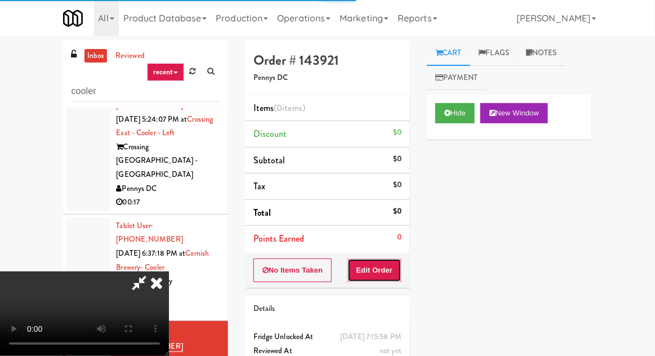
click at [384, 259] on button "Edit Order" at bounding box center [375, 271] width 55 height 24
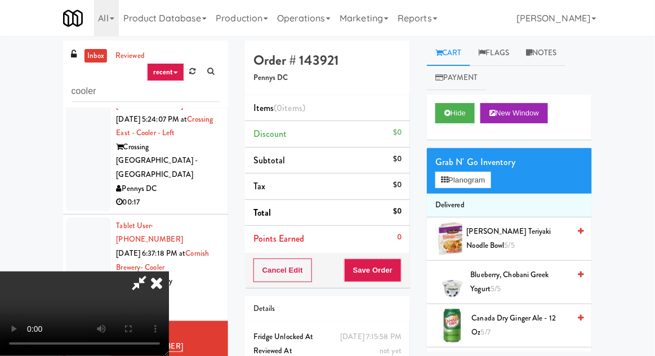
scroll to position [0, 0]
click at [475, 172] on button "Planogram" at bounding box center [462, 180] width 55 height 17
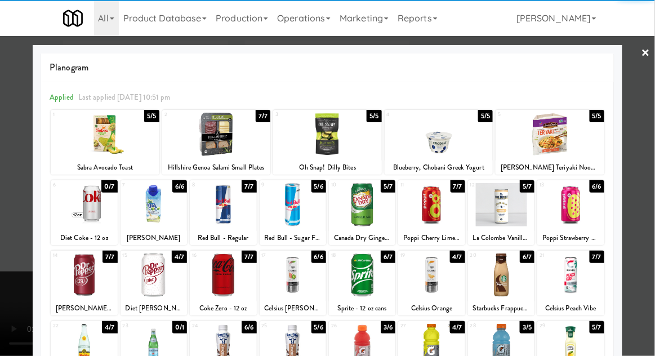
click at [446, 287] on div at bounding box center [431, 274] width 66 height 43
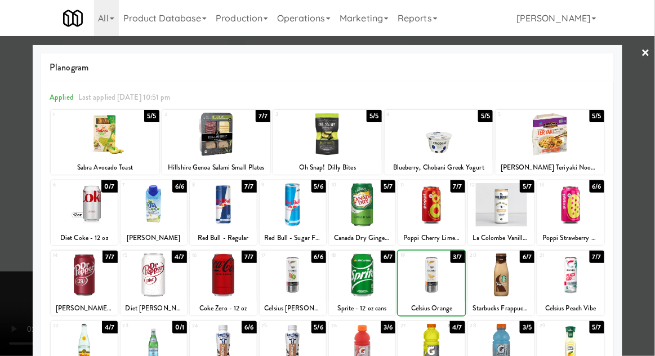
click at [20, 260] on div at bounding box center [327, 178] width 655 height 356
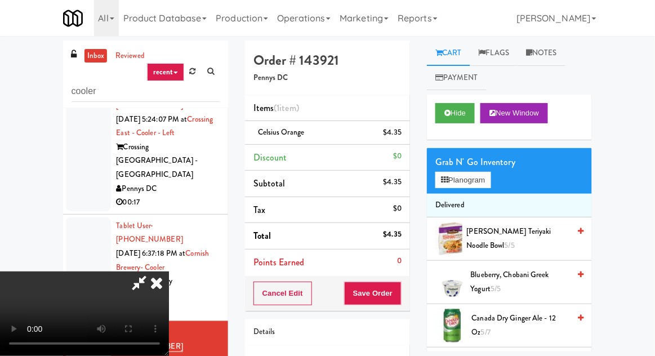
scroll to position [41, 0]
click at [399, 299] on button "Save Order" at bounding box center [372, 294] width 57 height 24
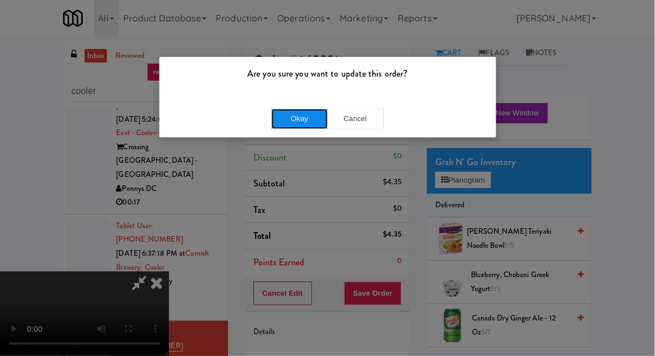
click at [277, 114] on button "Okay" at bounding box center [300, 119] width 56 height 20
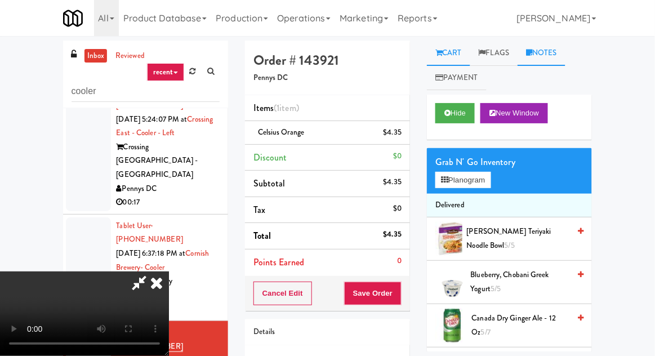
click at [539, 62] on link "Notes" at bounding box center [542, 53] width 48 height 25
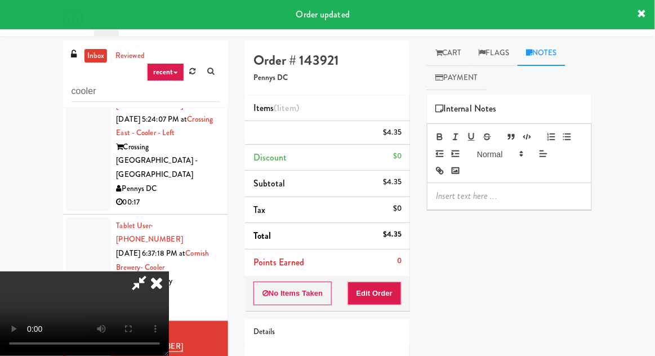
click at [475, 195] on p at bounding box center [509, 196] width 147 height 12
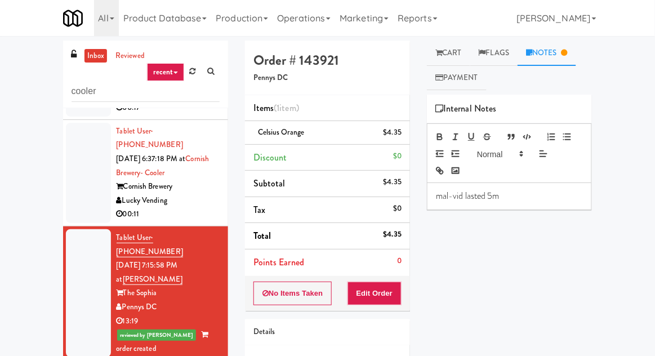
scroll to position [605, 0]
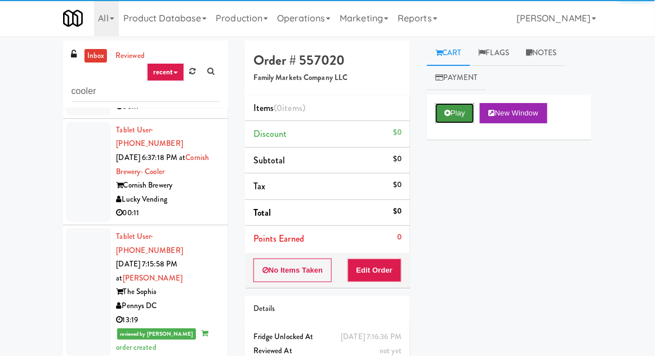
click at [453, 118] on button "Play" at bounding box center [454, 113] width 39 height 20
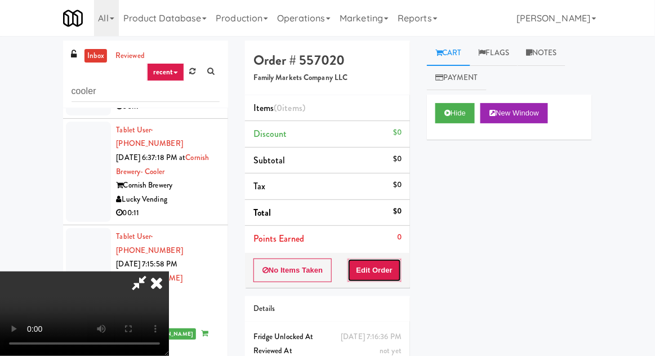
click at [389, 264] on button "Edit Order" at bounding box center [375, 271] width 55 height 24
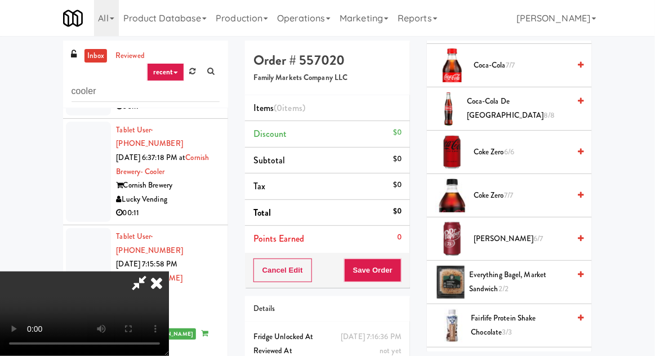
scroll to position [631, 0]
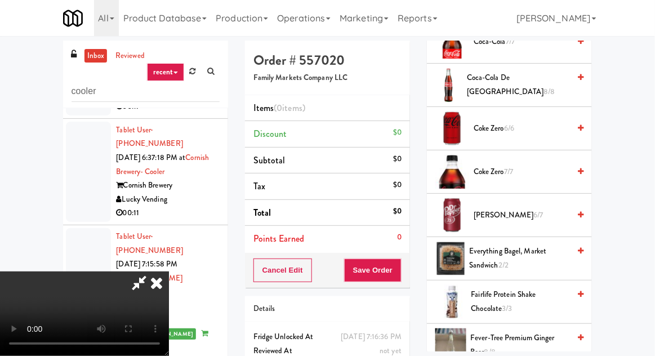
click at [503, 212] on span "[PERSON_NAME] 6/7" at bounding box center [522, 215] width 96 height 14
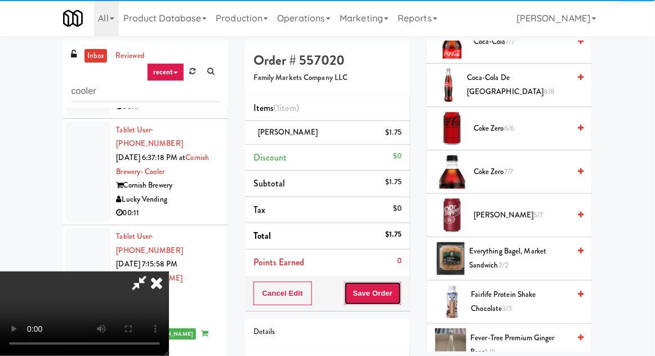
click at [399, 293] on button "Save Order" at bounding box center [372, 294] width 57 height 24
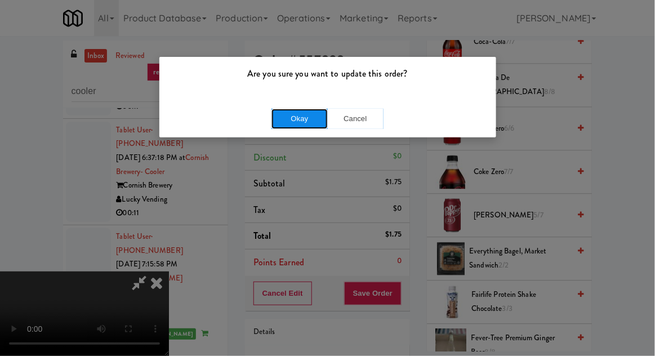
click at [288, 113] on button "Okay" at bounding box center [300, 119] width 56 height 20
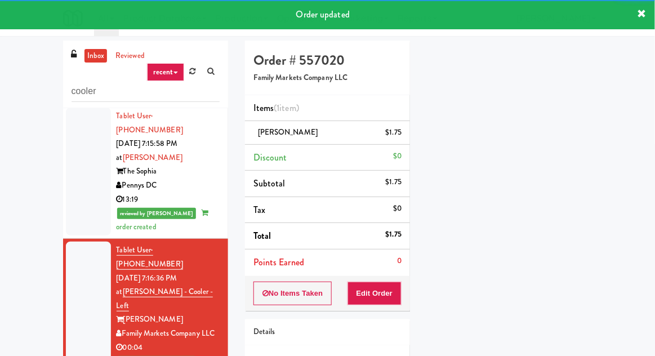
scroll to position [720, 0]
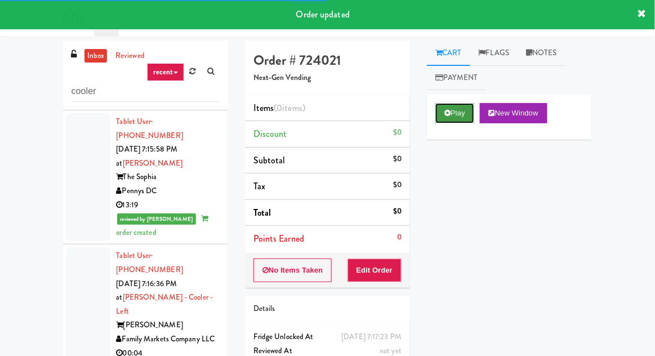
click at [444, 108] on button "Play" at bounding box center [454, 113] width 39 height 20
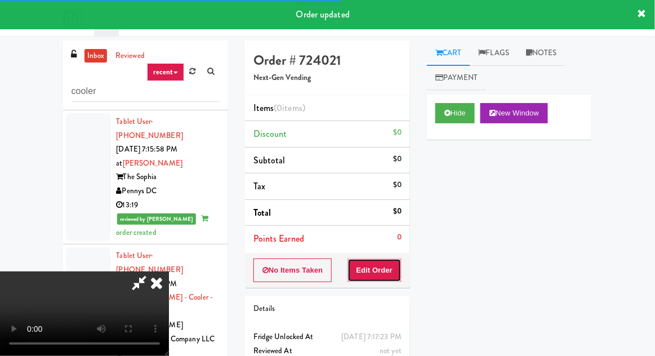
click at [386, 266] on button "Edit Order" at bounding box center [375, 271] width 55 height 24
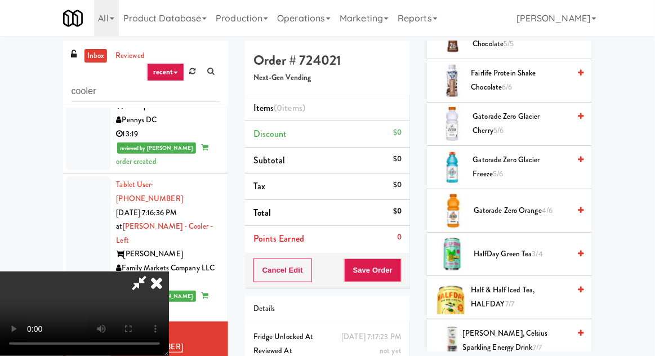
scroll to position [772, 0]
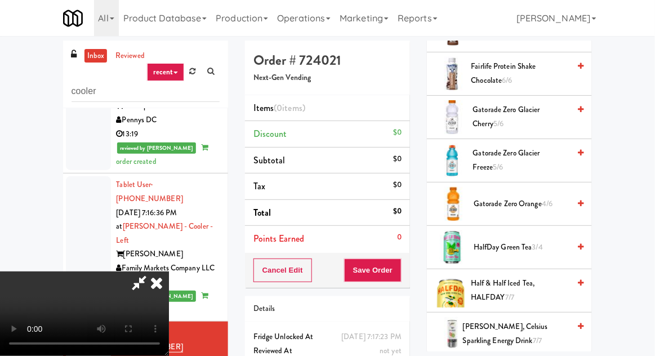
click at [493, 158] on span "Gatorade Zero Glacier Freeze 5/6" at bounding box center [521, 160] width 97 height 28
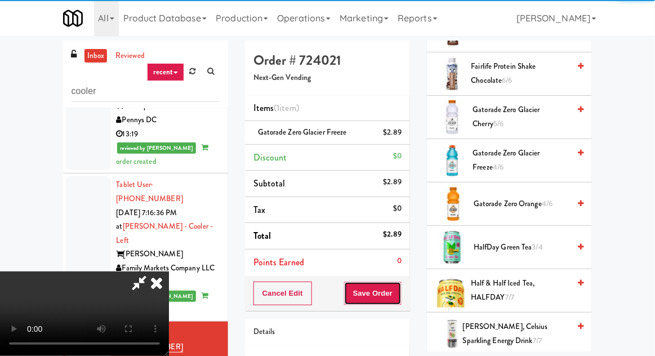
click at [400, 289] on button "Save Order" at bounding box center [372, 294] width 57 height 24
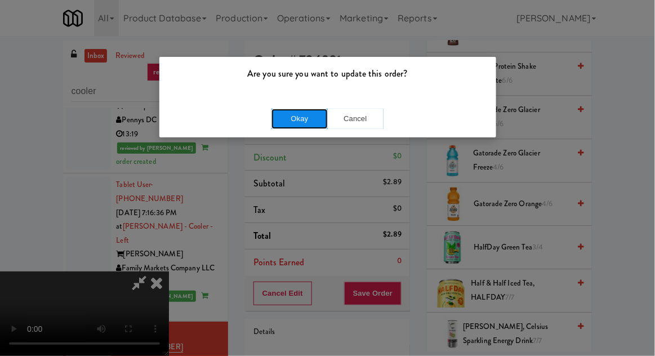
click at [283, 119] on button "Okay" at bounding box center [300, 119] width 56 height 20
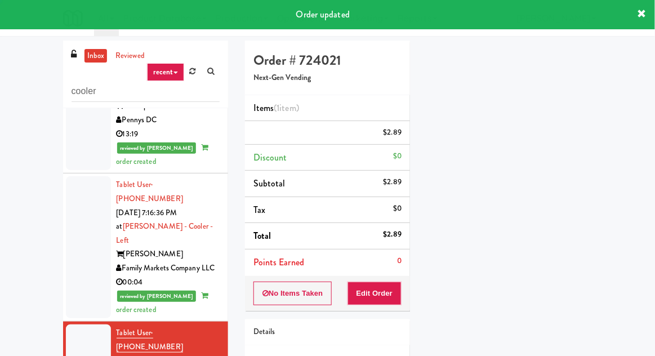
scroll to position [0, 0]
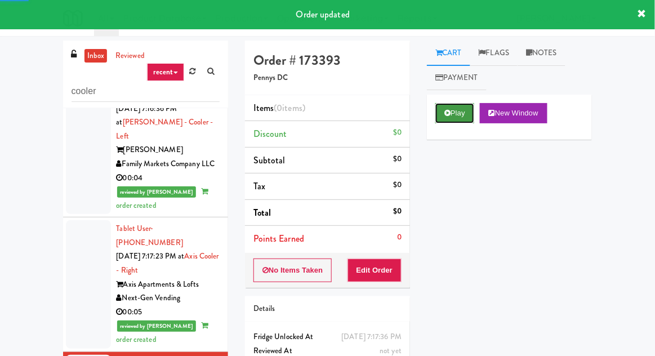
click at [447, 113] on icon at bounding box center [447, 112] width 6 height 7
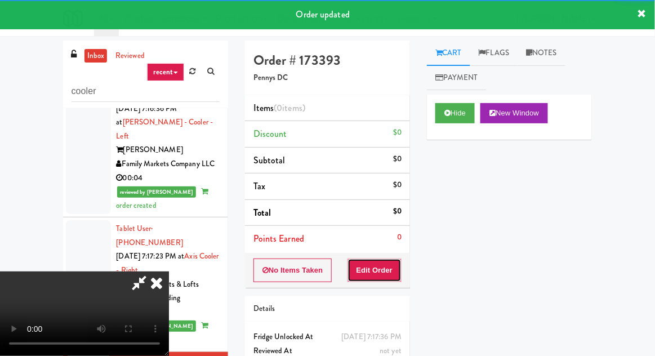
click at [384, 263] on button "Edit Order" at bounding box center [375, 271] width 55 height 24
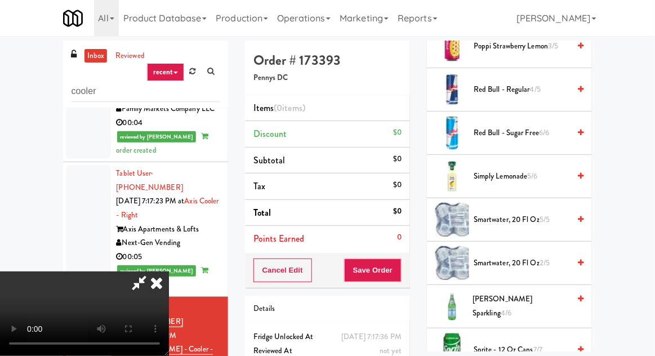
scroll to position [1243, 0]
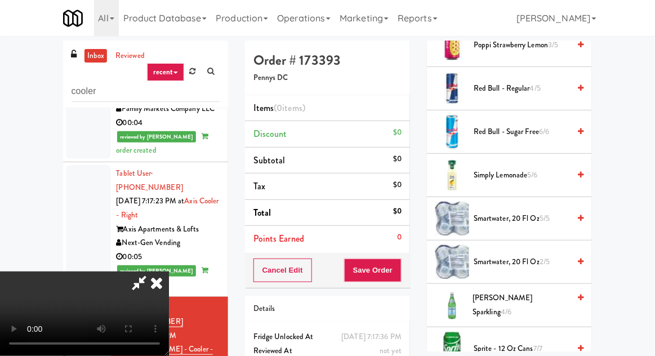
click at [497, 168] on span "Simply Lemonade 5/6" at bounding box center [522, 175] width 96 height 14
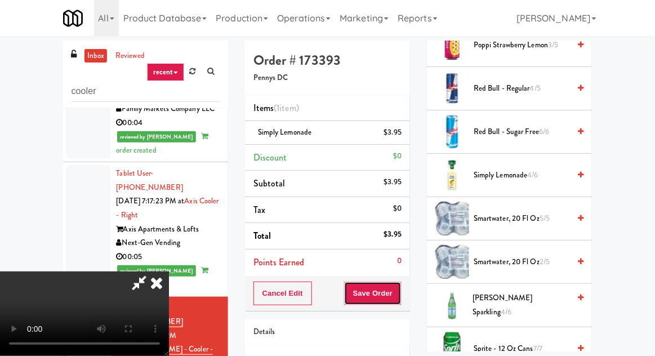
click at [398, 284] on button "Save Order" at bounding box center [372, 294] width 57 height 24
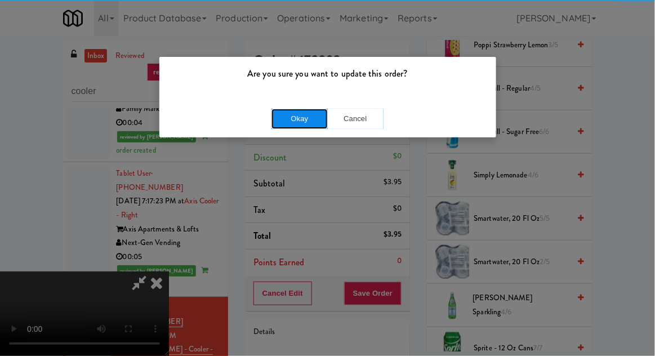
click at [280, 124] on button "Okay" at bounding box center [300, 119] width 56 height 20
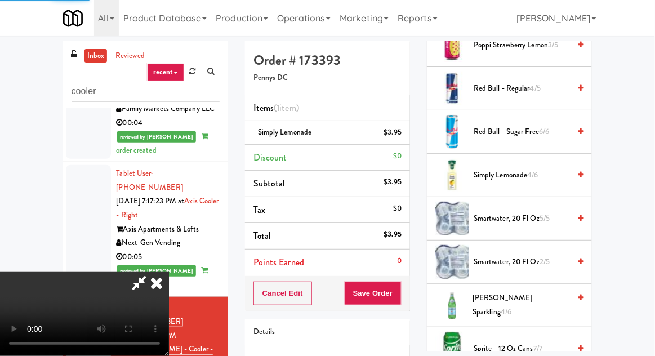
scroll to position [111, 0]
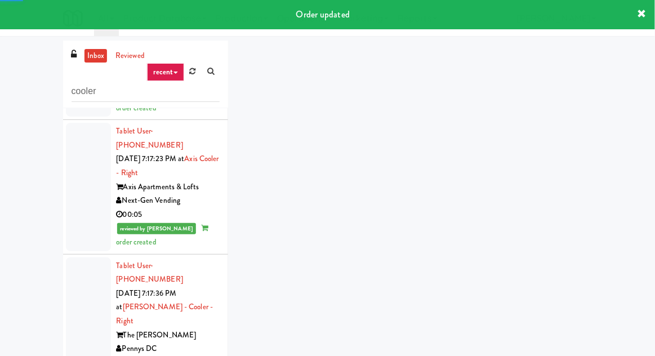
scroll to position [1023, 0]
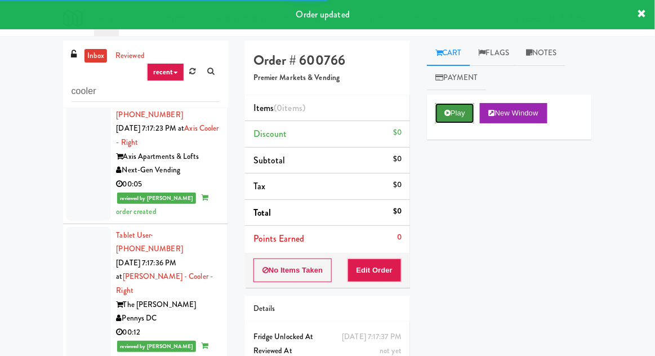
click at [446, 117] on button "Play" at bounding box center [454, 113] width 39 height 20
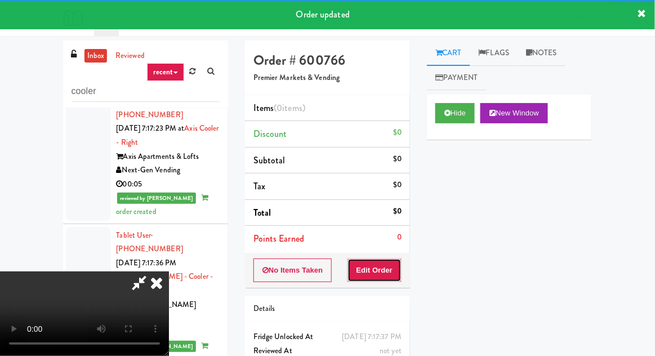
click at [385, 269] on button "Edit Order" at bounding box center [375, 271] width 55 height 24
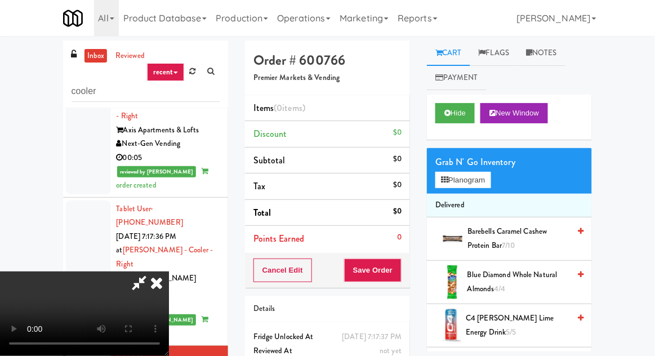
scroll to position [41, 0]
click at [471, 184] on button "Planogram" at bounding box center [462, 180] width 55 height 17
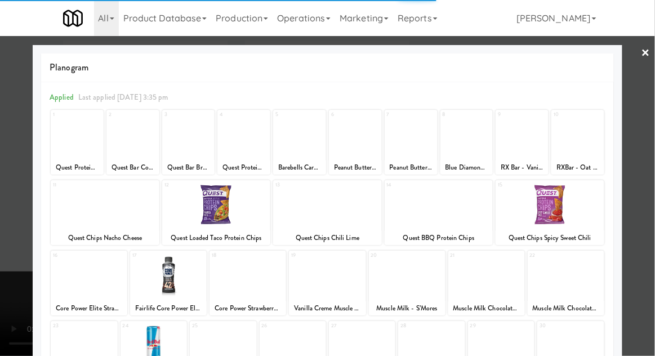
scroll to position [143, 0]
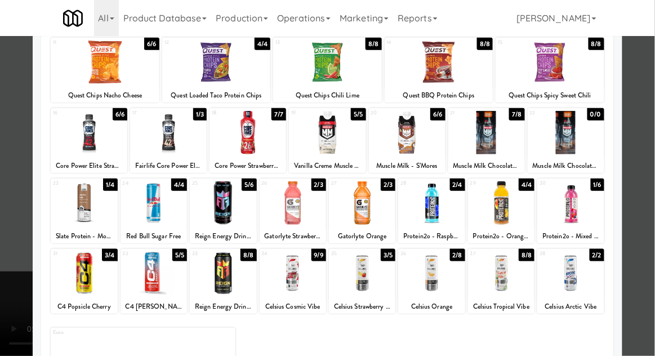
click at [435, 282] on div at bounding box center [431, 273] width 66 height 43
click at [14, 237] on div at bounding box center [327, 178] width 655 height 356
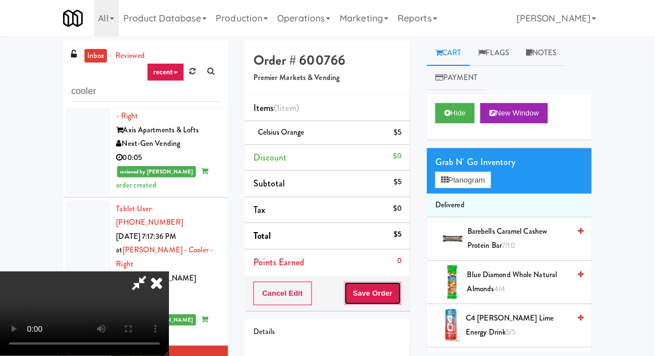
click at [401, 293] on button "Save Order" at bounding box center [372, 294] width 57 height 24
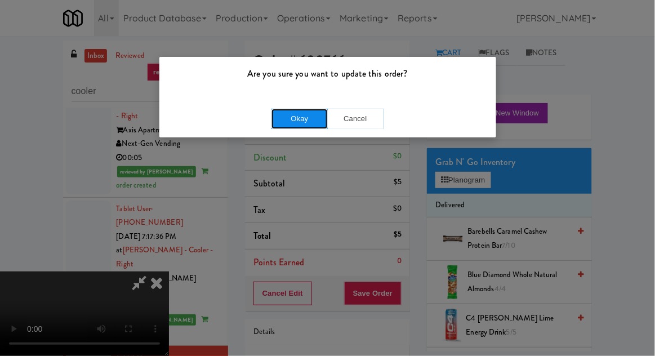
click at [279, 119] on button "Okay" at bounding box center [300, 119] width 56 height 20
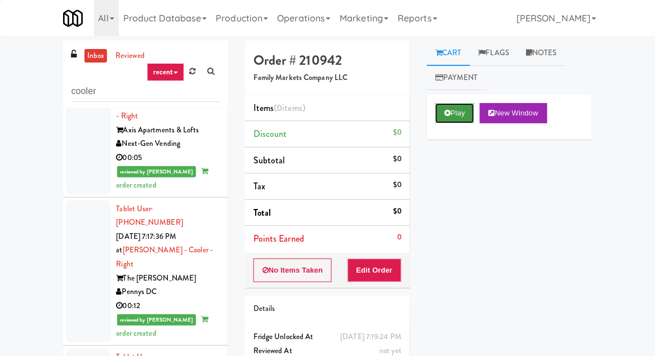
click at [452, 113] on button "Play" at bounding box center [454, 113] width 39 height 20
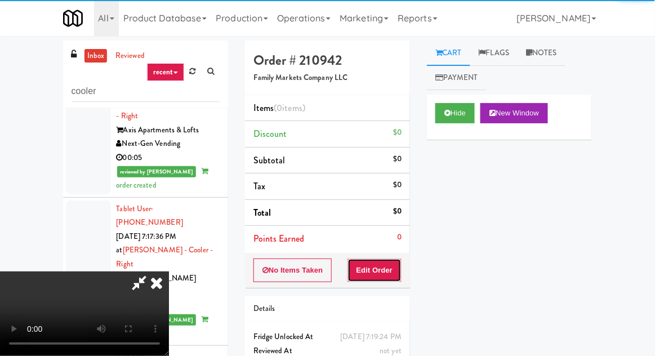
click at [392, 259] on button "Edit Order" at bounding box center [375, 271] width 55 height 24
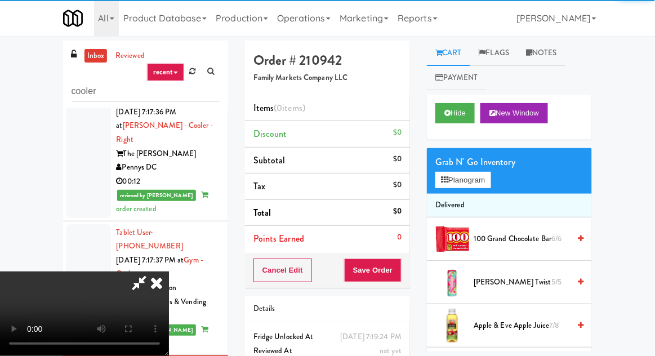
scroll to position [1174, 0]
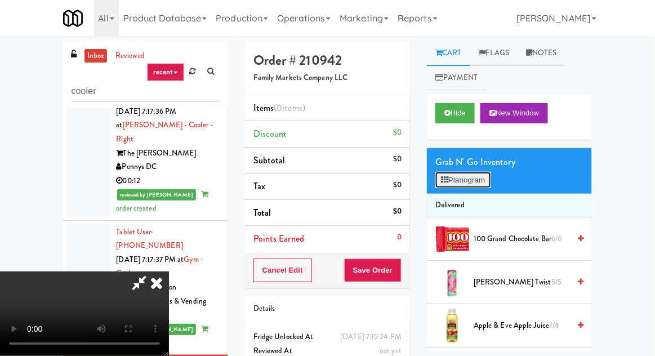
click at [450, 185] on button "Planogram" at bounding box center [462, 180] width 55 height 17
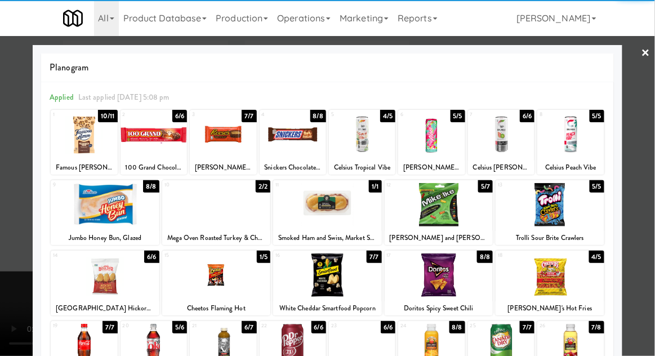
click at [452, 288] on div at bounding box center [439, 274] width 109 height 43
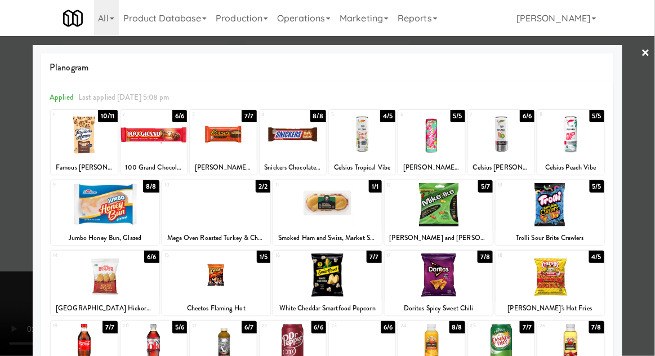
click at [14, 302] on div at bounding box center [327, 178] width 655 height 356
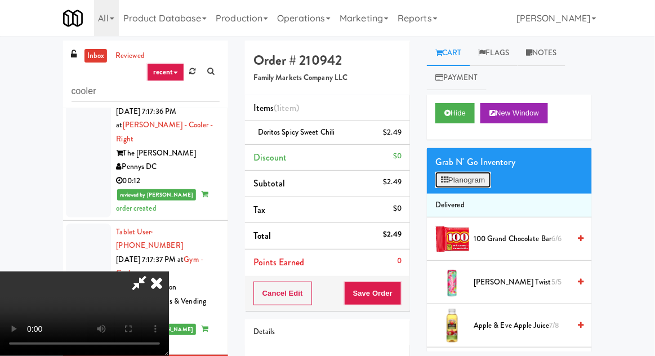
click at [465, 188] on button "Planogram" at bounding box center [462, 180] width 55 height 17
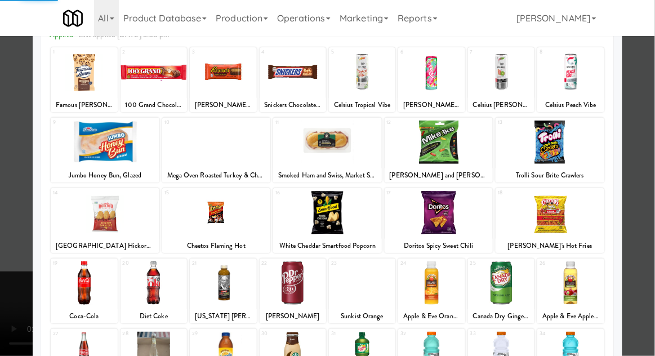
scroll to position [143, 0]
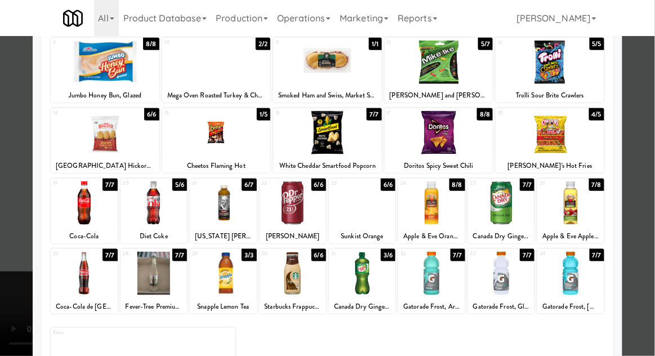
click at [374, 290] on div at bounding box center [362, 273] width 66 height 43
click at [8, 281] on div at bounding box center [327, 178] width 655 height 356
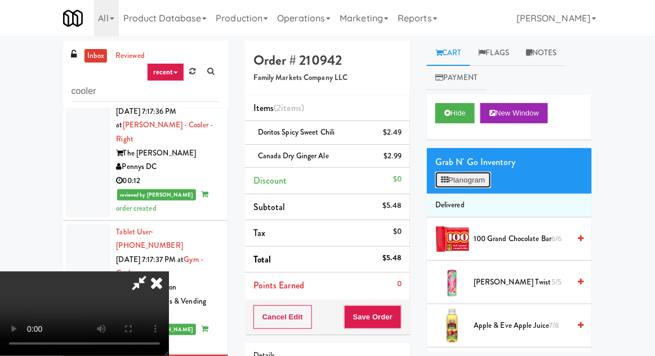
click at [462, 175] on button "Planogram" at bounding box center [462, 180] width 55 height 17
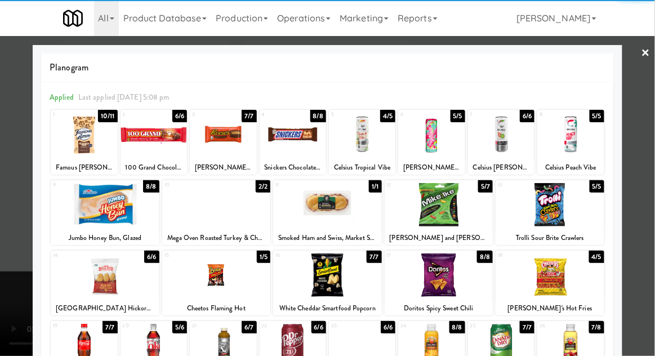
click at [445, 350] on div at bounding box center [431, 345] width 66 height 43
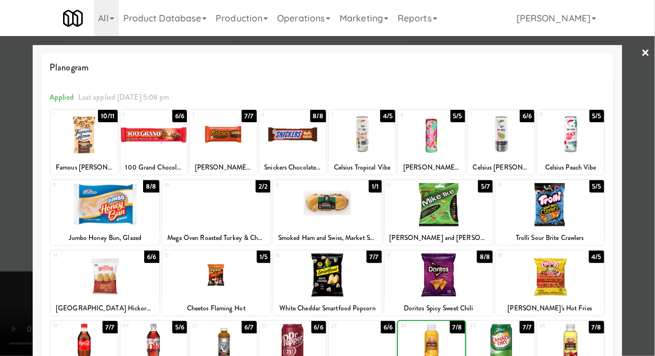
click at [4, 298] on div at bounding box center [327, 178] width 655 height 356
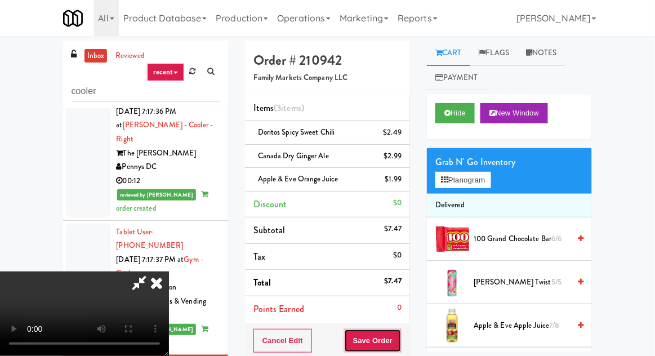
click at [401, 341] on button "Save Order" at bounding box center [372, 341] width 57 height 24
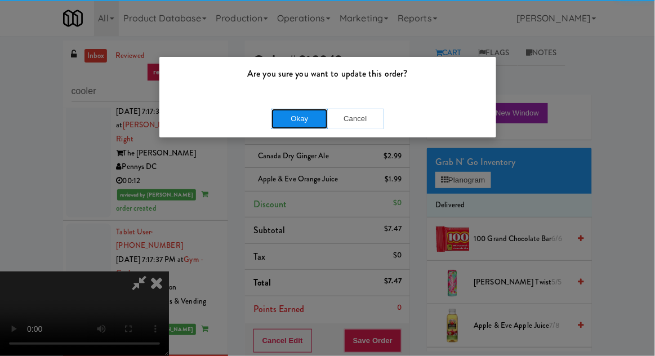
click at [280, 118] on button "Okay" at bounding box center [300, 119] width 56 height 20
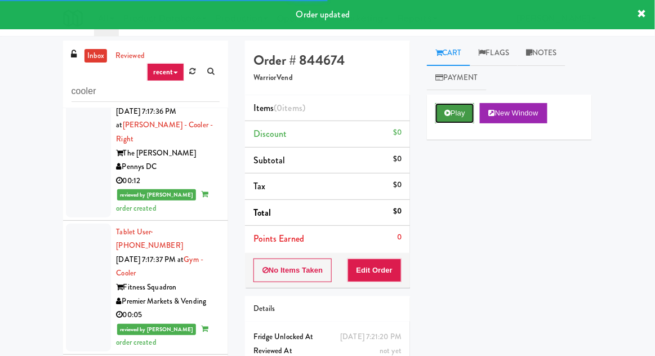
click at [450, 114] on icon at bounding box center [447, 112] width 6 height 7
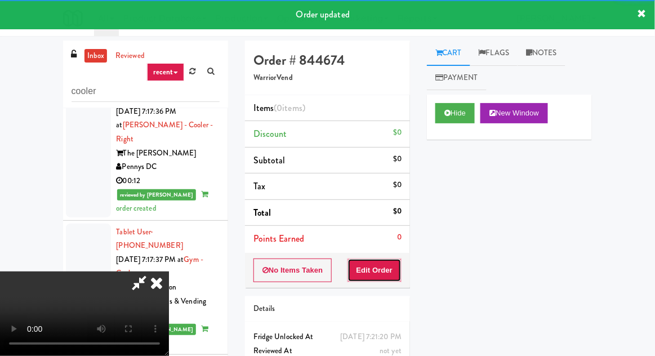
click at [394, 278] on button "Edit Order" at bounding box center [375, 271] width 55 height 24
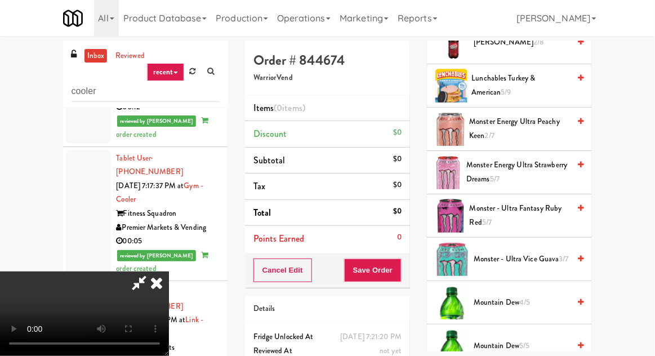
scroll to position [641, 0]
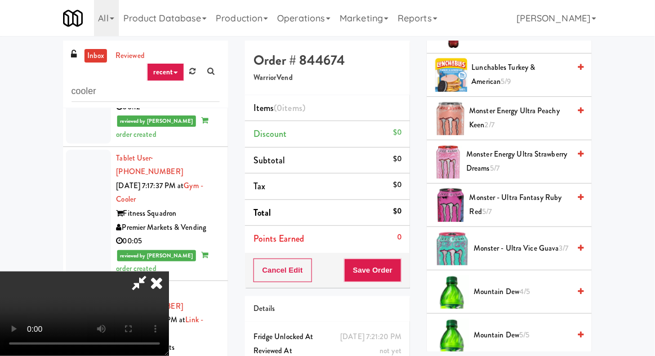
click at [522, 105] on span "Monster Energy Ultra Peachy Keen 2/7" at bounding box center [520, 118] width 100 height 28
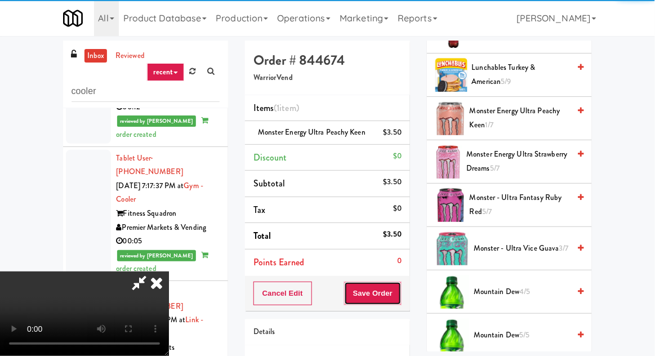
click at [397, 287] on button "Save Order" at bounding box center [372, 294] width 57 height 24
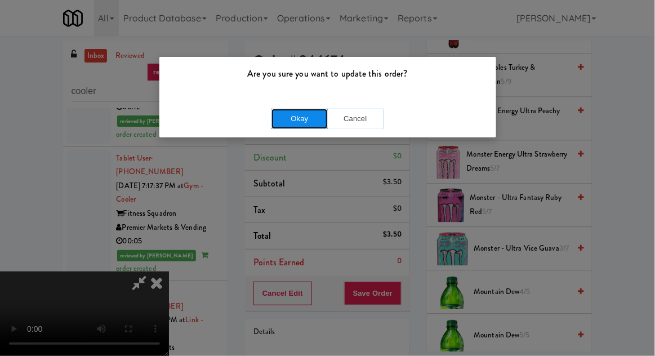
click at [275, 109] on button "Okay" at bounding box center [300, 119] width 56 height 20
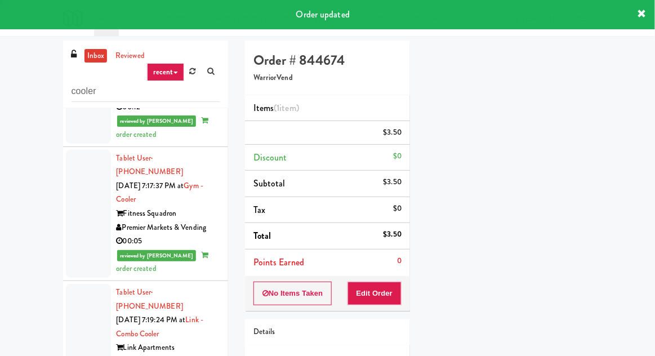
scroll to position [0, 0]
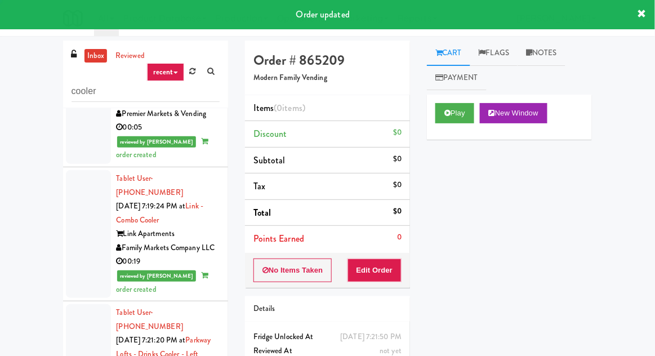
scroll to position [1359, 0]
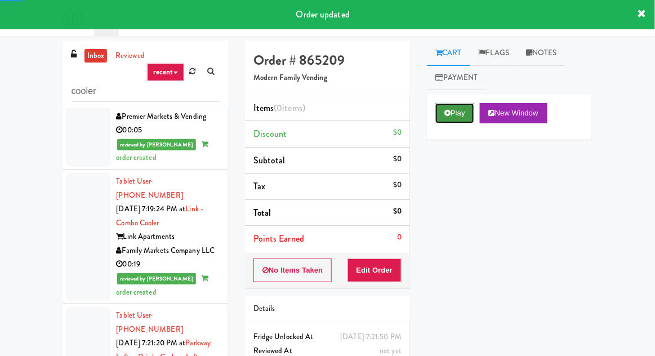
click at [454, 110] on button "Play" at bounding box center [454, 113] width 39 height 20
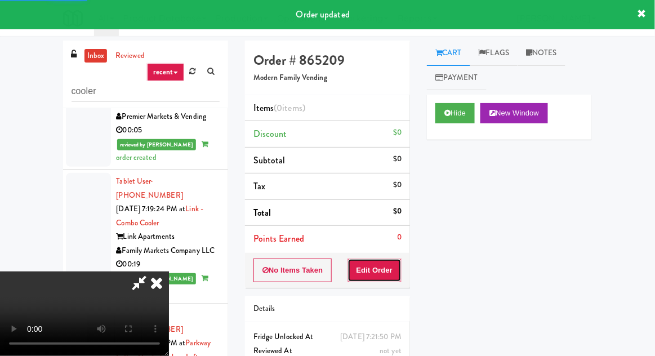
click at [385, 259] on button "Edit Order" at bounding box center [375, 271] width 55 height 24
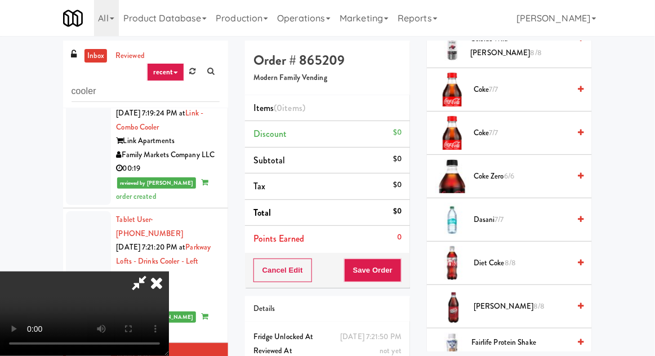
scroll to position [496, 0]
click at [502, 215] on span "7/7" at bounding box center [499, 220] width 9 height 11
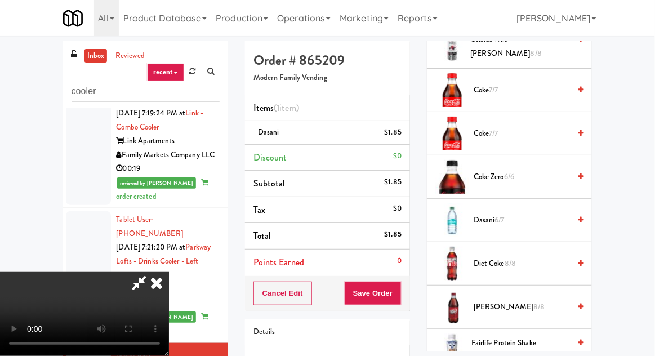
click at [512, 127] on span "Coke 7/7" at bounding box center [522, 134] width 96 height 14
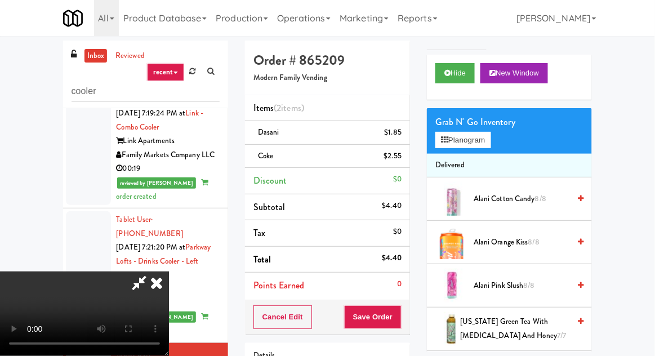
scroll to position [0, 0]
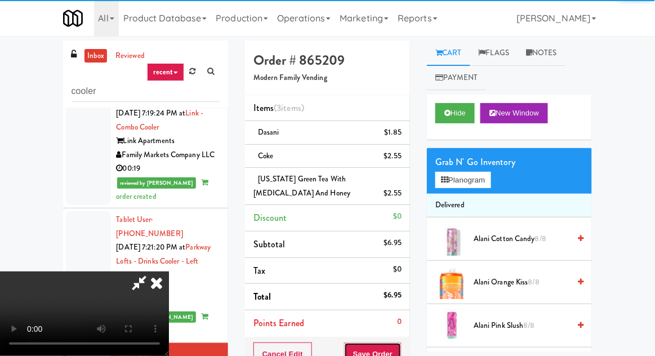
click at [399, 354] on button "Save Order" at bounding box center [372, 354] width 57 height 24
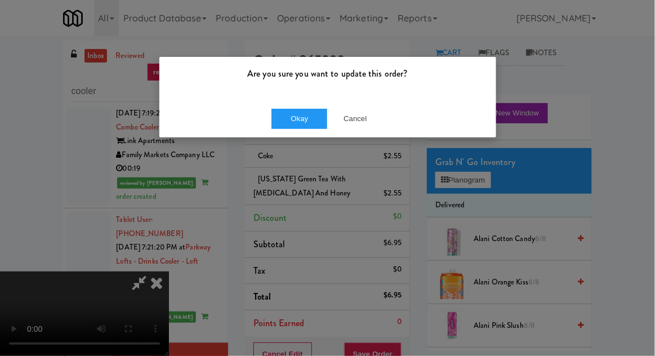
click at [296, 146] on div "Are you sure you want to update this order? Okay Cancel" at bounding box center [327, 178] width 655 height 356
click at [282, 109] on button "Okay" at bounding box center [300, 119] width 56 height 20
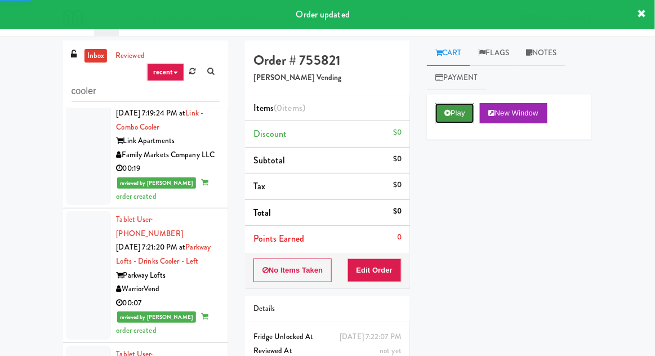
click at [439, 109] on button "Play" at bounding box center [454, 113] width 39 height 20
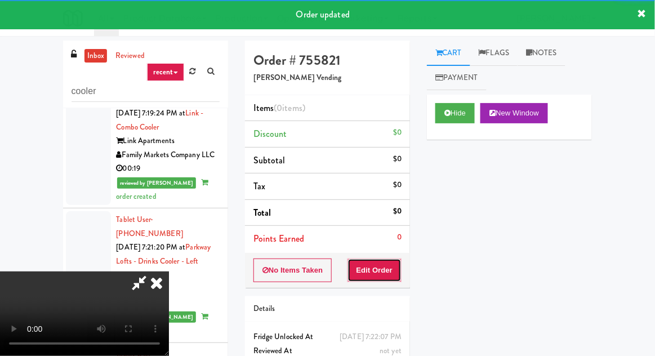
click at [377, 260] on button "Edit Order" at bounding box center [375, 271] width 55 height 24
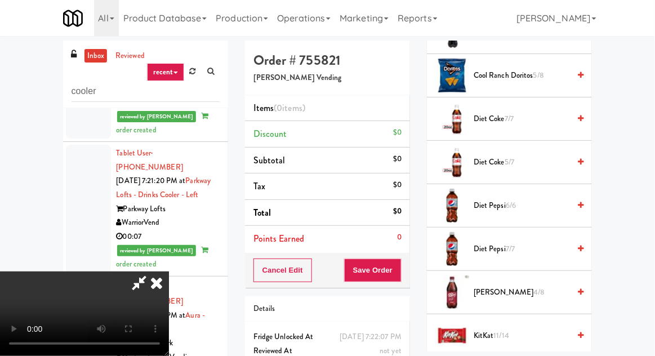
scroll to position [424, 0]
click at [521, 115] on span "Diet Coke 7/7" at bounding box center [522, 119] width 96 height 14
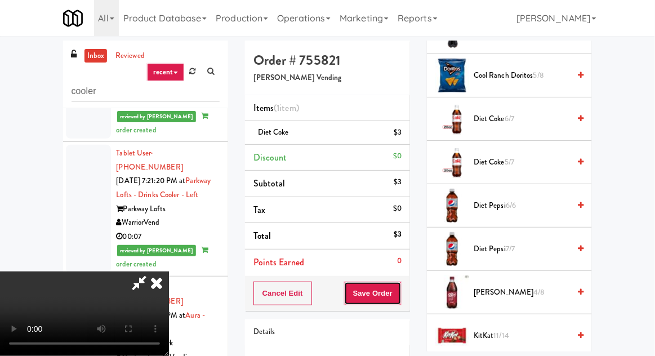
click at [402, 295] on button "Save Order" at bounding box center [372, 294] width 57 height 24
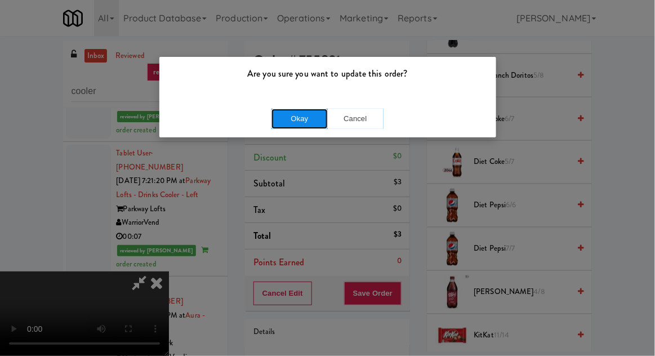
click at [288, 124] on button "Okay" at bounding box center [300, 119] width 56 height 20
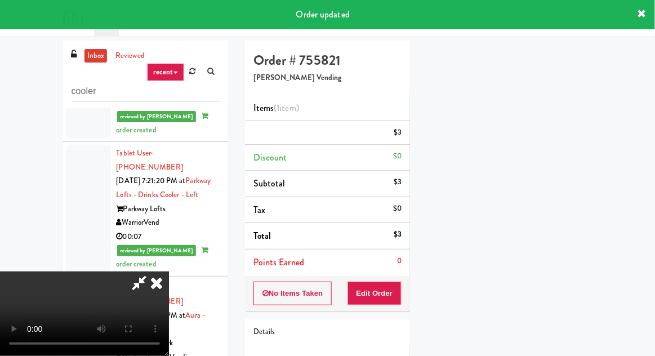
scroll to position [0, 0]
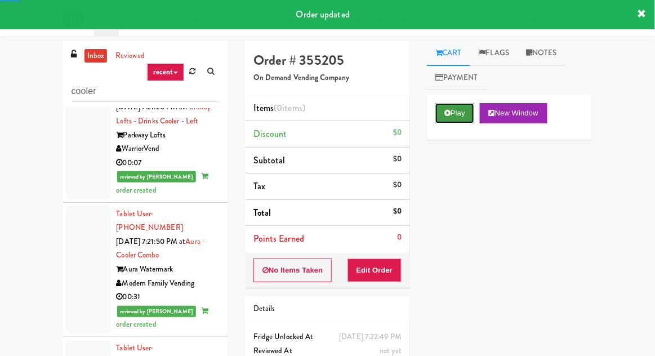
click at [446, 117] on button "Play" at bounding box center [454, 113] width 39 height 20
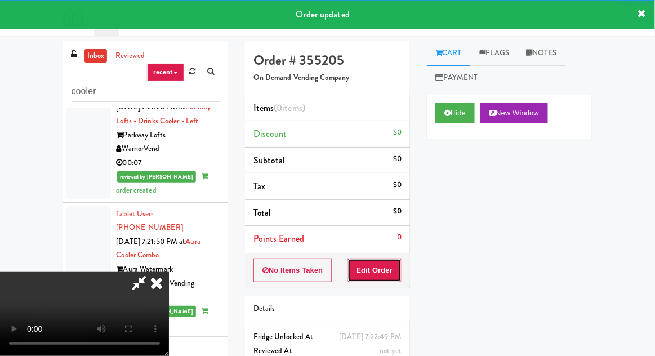
click at [380, 259] on button "Edit Order" at bounding box center [375, 271] width 55 height 24
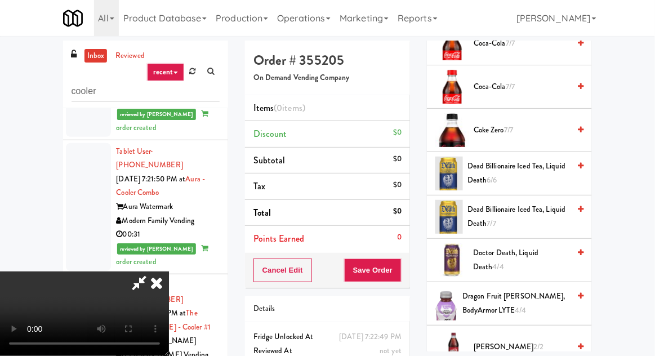
scroll to position [368, 0]
click at [517, 136] on span "Coke Zero 7/7" at bounding box center [522, 131] width 96 height 14
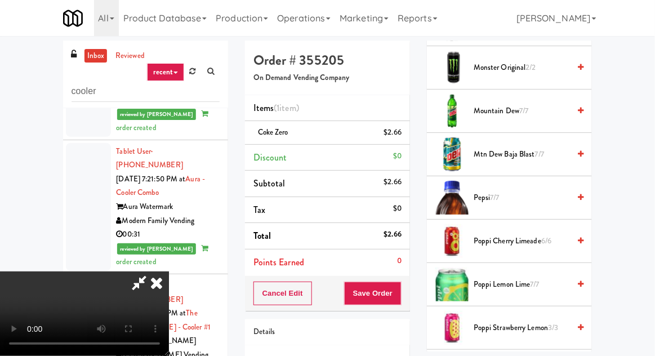
scroll to position [1039, 0]
click at [514, 193] on span "Pepsi 7/7" at bounding box center [522, 198] width 96 height 14
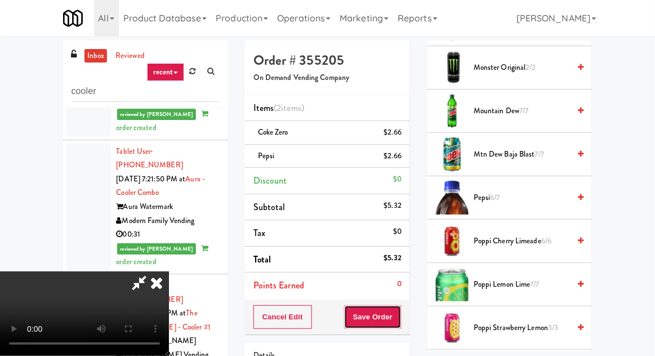
click at [401, 313] on button "Save Order" at bounding box center [372, 317] width 57 height 24
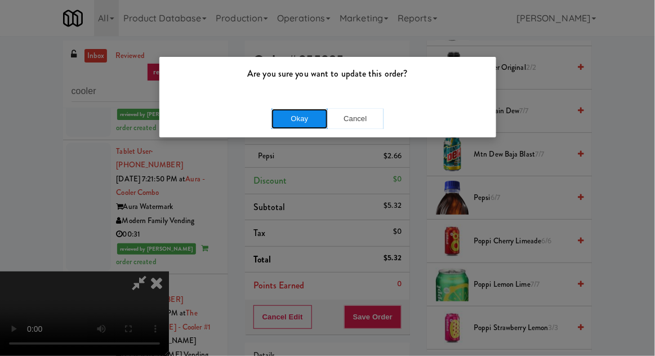
click at [287, 122] on button "Okay" at bounding box center [300, 119] width 56 height 20
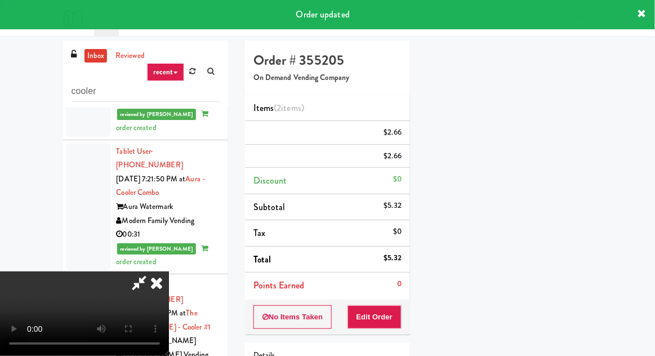
scroll to position [0, 0]
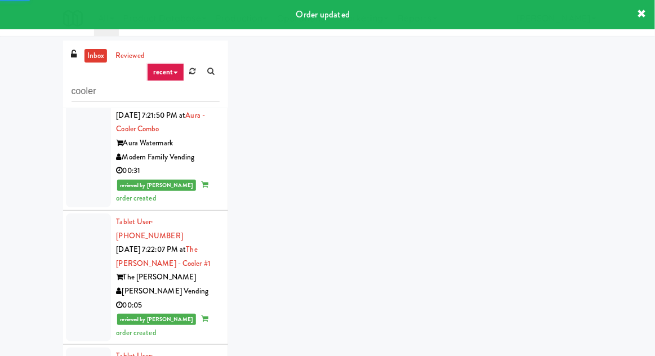
scroll to position [1723, 0]
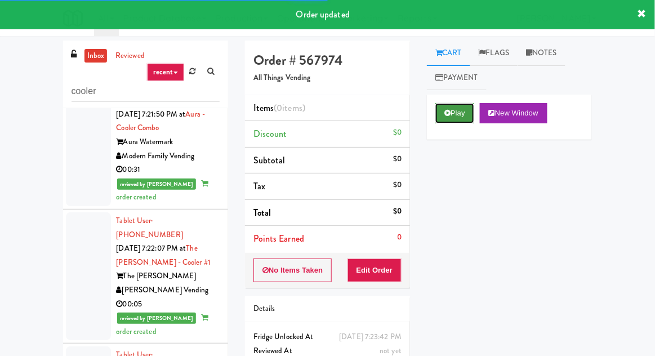
click at [450, 119] on button "Play" at bounding box center [454, 113] width 39 height 20
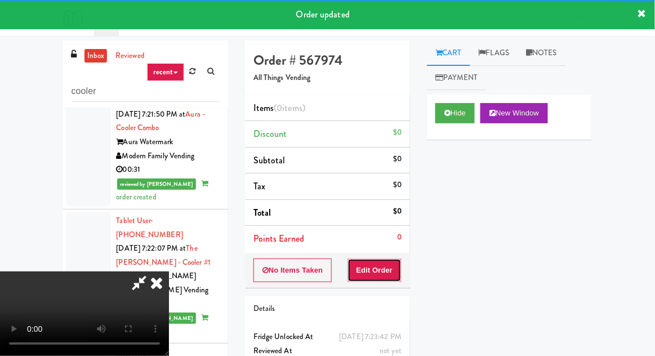
click at [382, 261] on button "Edit Order" at bounding box center [375, 271] width 55 height 24
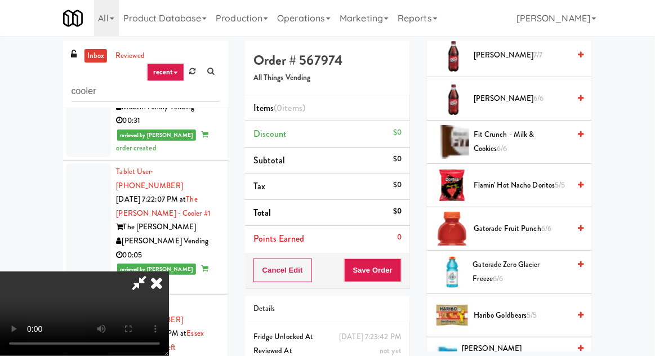
scroll to position [705, 0]
click at [524, 137] on span "Fit Crunch - Milk & Cookies 6/6" at bounding box center [522, 141] width 96 height 28
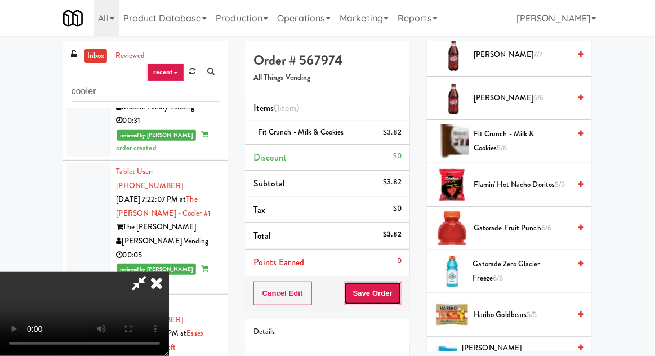
click at [400, 286] on button "Save Order" at bounding box center [372, 294] width 57 height 24
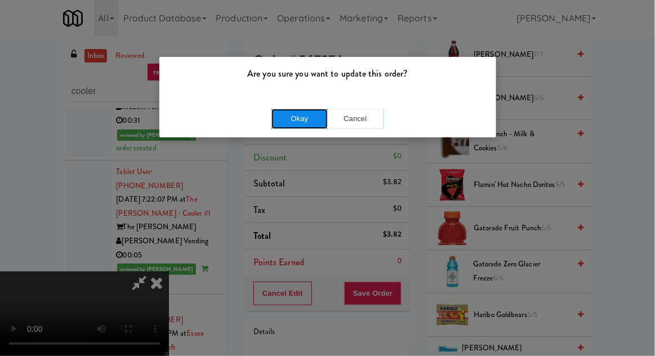
click at [285, 126] on button "Okay" at bounding box center [300, 119] width 56 height 20
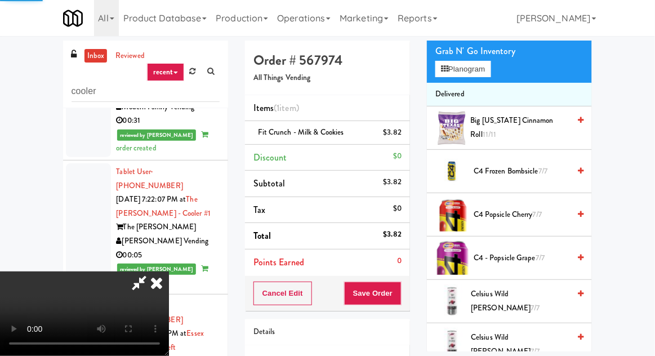
scroll to position [0, 0]
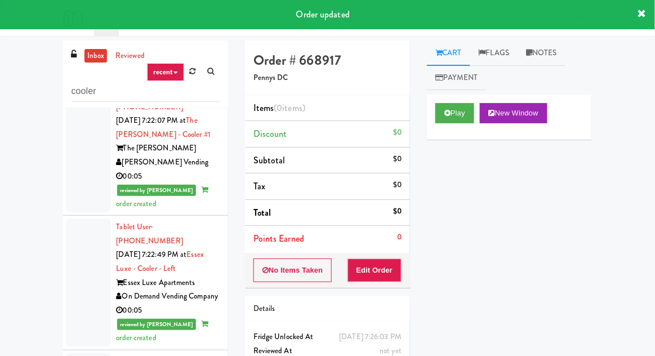
scroll to position [1850, 0]
click at [447, 115] on icon at bounding box center [447, 112] width 6 height 7
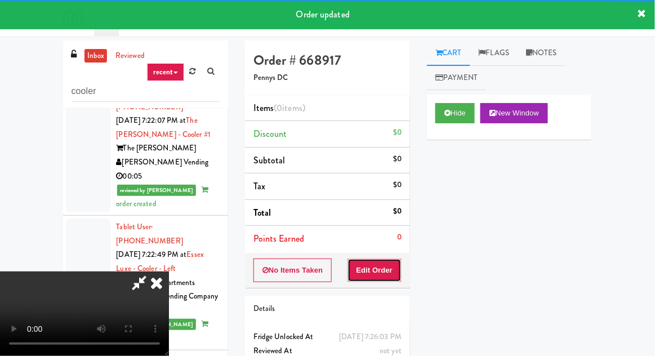
click at [385, 271] on button "Edit Order" at bounding box center [375, 271] width 55 height 24
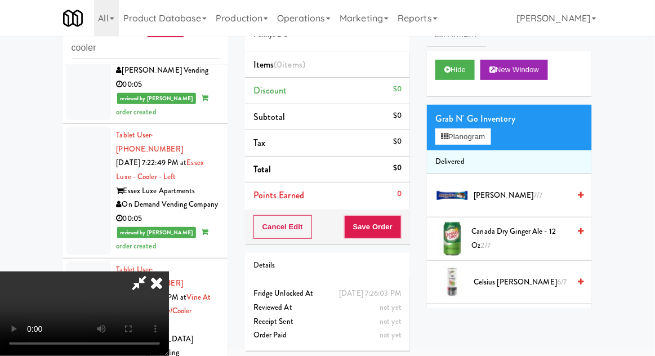
scroll to position [0, 0]
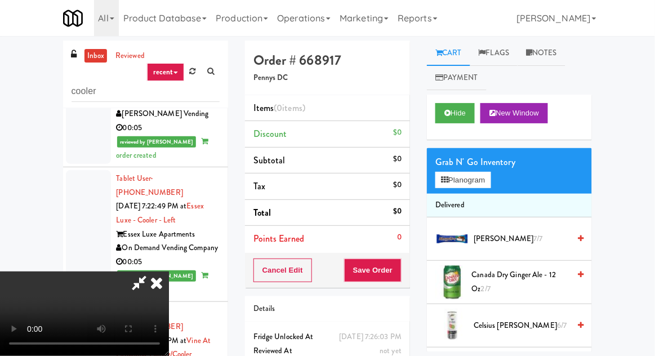
click at [507, 259] on li "[PERSON_NAME] 7/7" at bounding box center [509, 238] width 165 height 43
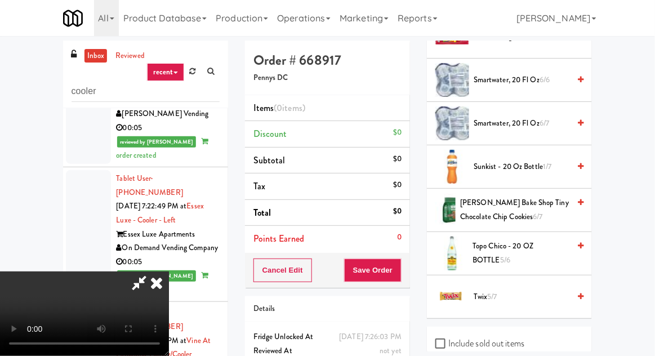
scroll to position [1325, 0]
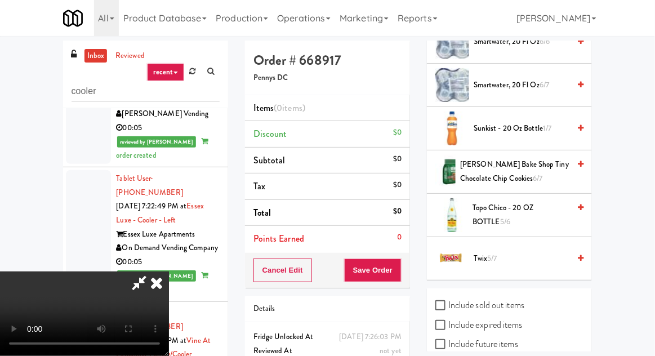
click at [502, 122] on span "Sunkist - 20 oz bottle 1/7" at bounding box center [522, 129] width 96 height 14
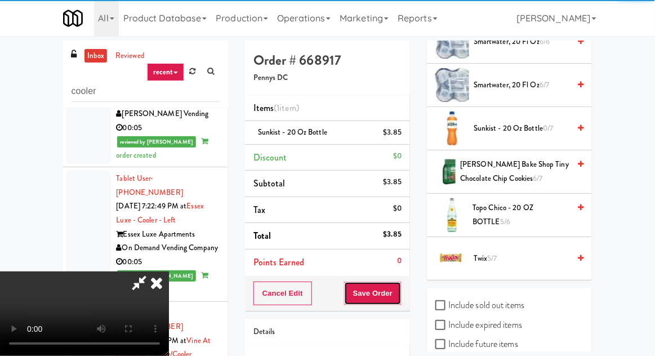
click at [394, 295] on button "Save Order" at bounding box center [372, 294] width 57 height 24
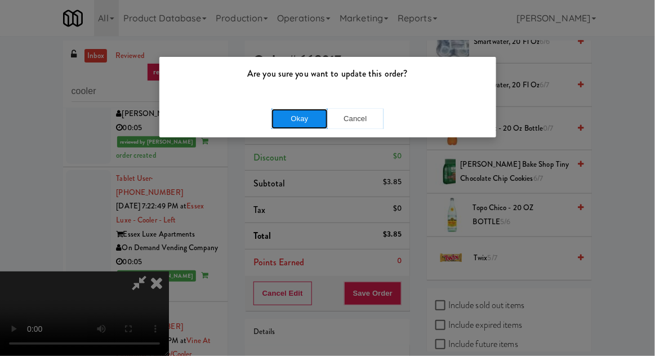
click at [277, 117] on button "Okay" at bounding box center [300, 119] width 56 height 20
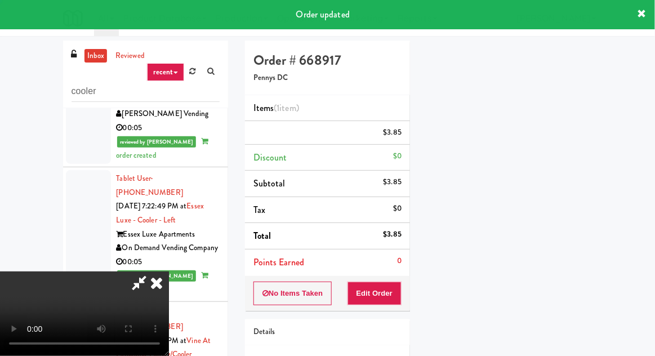
scroll to position [0, 0]
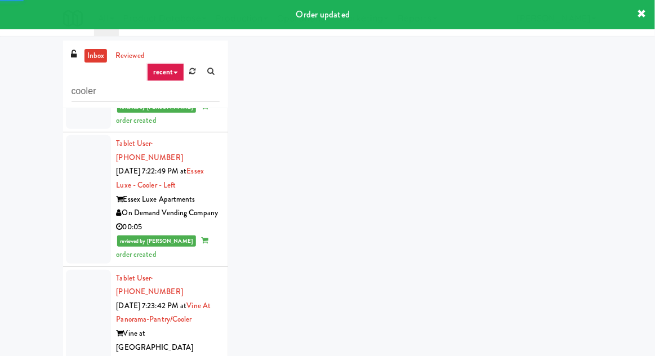
scroll to position [1975, 0]
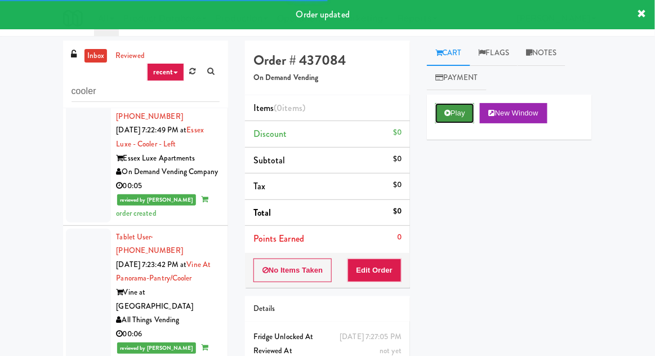
click at [449, 108] on button "Play" at bounding box center [454, 113] width 39 height 20
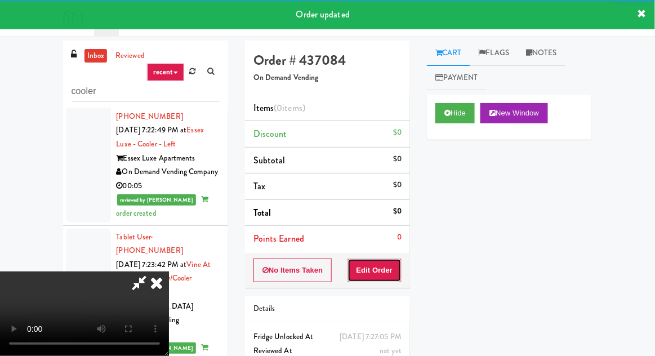
click at [376, 272] on button "Edit Order" at bounding box center [375, 271] width 55 height 24
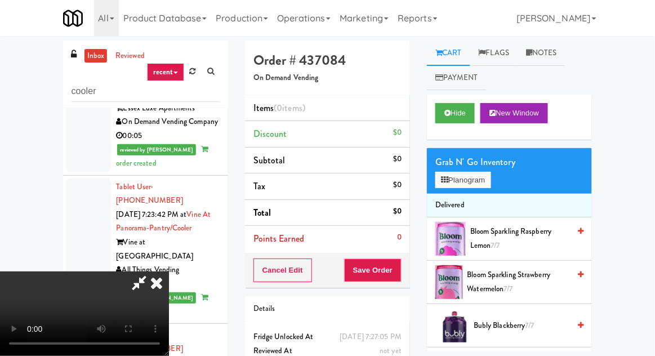
scroll to position [7, 0]
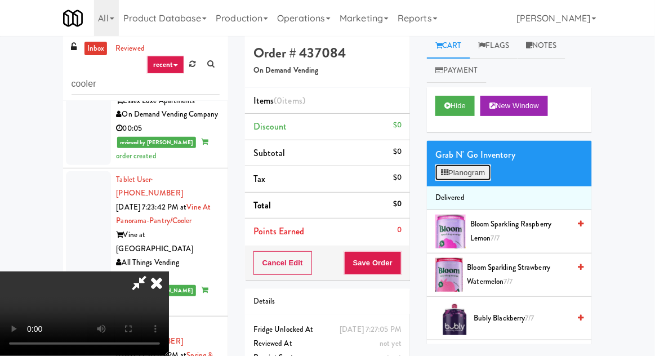
click at [473, 170] on button "Planogram" at bounding box center [462, 172] width 55 height 17
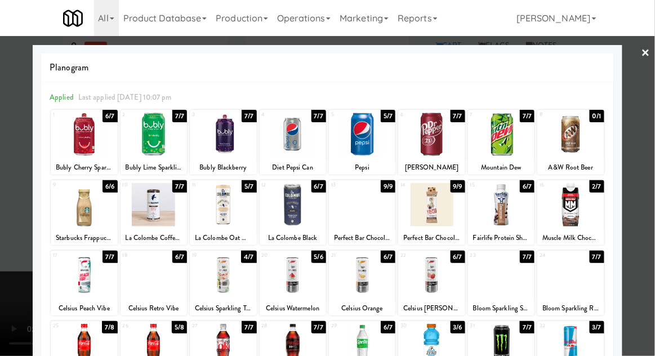
click at [508, 161] on div "Mountain Dew" at bounding box center [501, 168] width 63 height 14
click at [442, 141] on div at bounding box center [431, 134] width 66 height 43
click at [496, 139] on div at bounding box center [501, 134] width 66 height 43
click at [16, 270] on div at bounding box center [327, 178] width 655 height 356
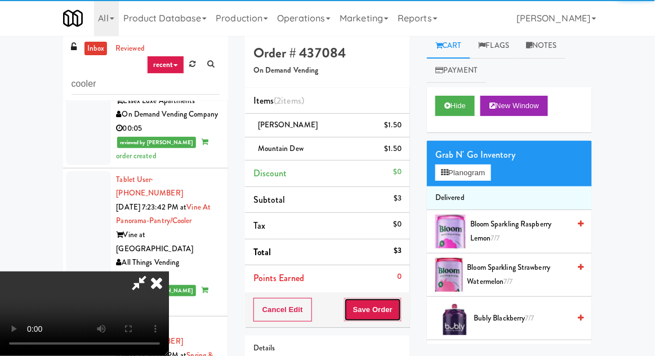
click at [398, 301] on button "Save Order" at bounding box center [372, 310] width 57 height 24
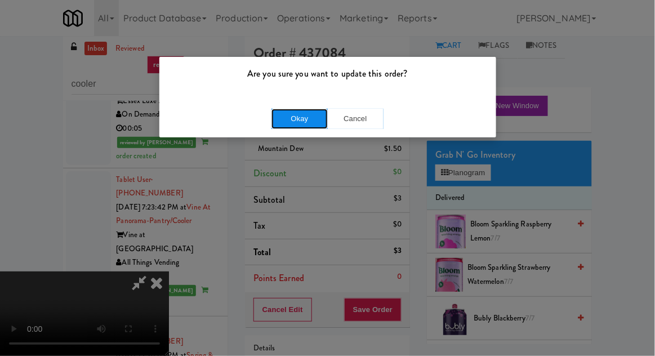
click at [282, 126] on button "Okay" at bounding box center [300, 119] width 56 height 20
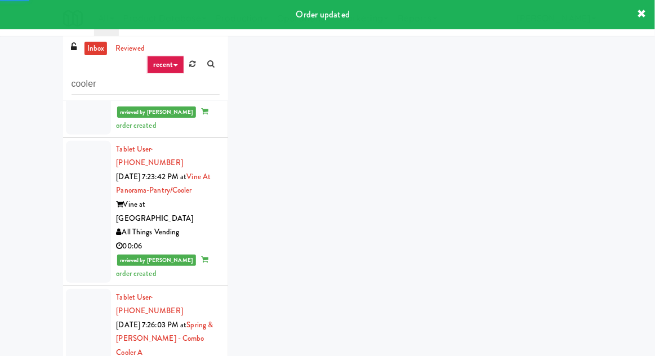
scroll to position [2072, 0]
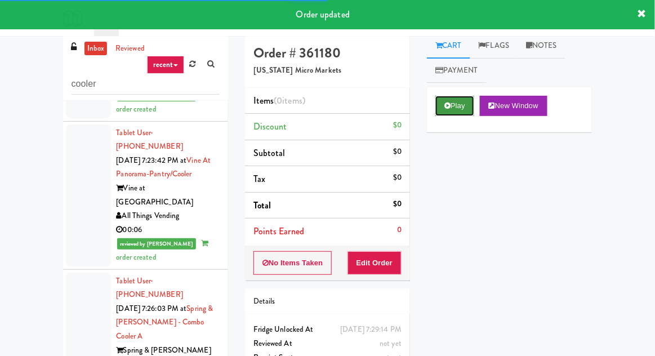
click at [459, 101] on button "Play" at bounding box center [454, 106] width 39 height 20
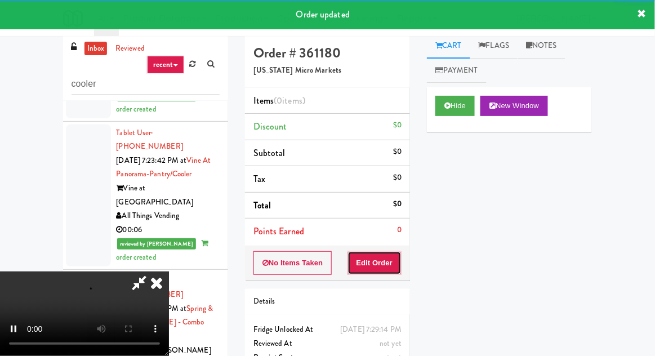
click at [388, 257] on button "Edit Order" at bounding box center [375, 263] width 55 height 24
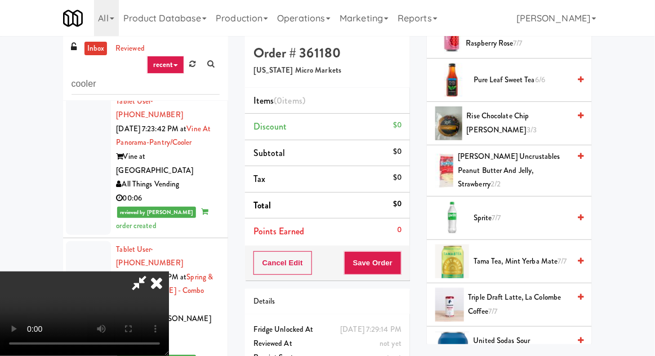
scroll to position [1149, 0]
click at [513, 212] on span "Sprite 7/7" at bounding box center [522, 219] width 96 height 14
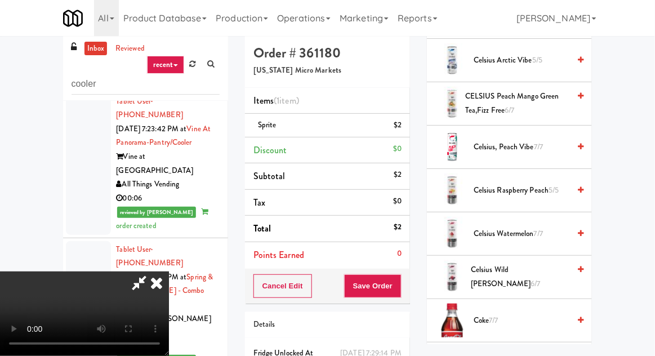
scroll to position [215, 0]
click at [505, 319] on span "Coke 7/7" at bounding box center [522, 321] width 96 height 14
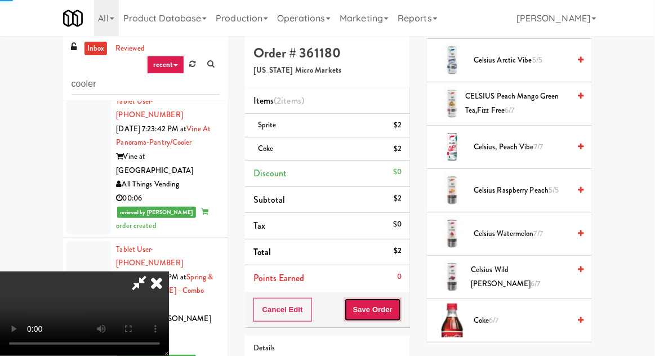
click at [398, 302] on button "Save Order" at bounding box center [372, 310] width 57 height 24
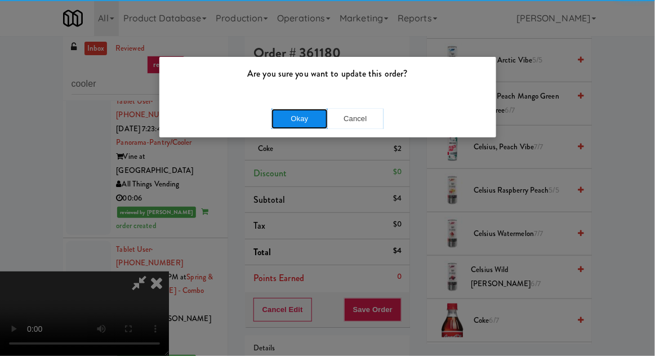
click at [282, 127] on button "Okay" at bounding box center [300, 119] width 56 height 20
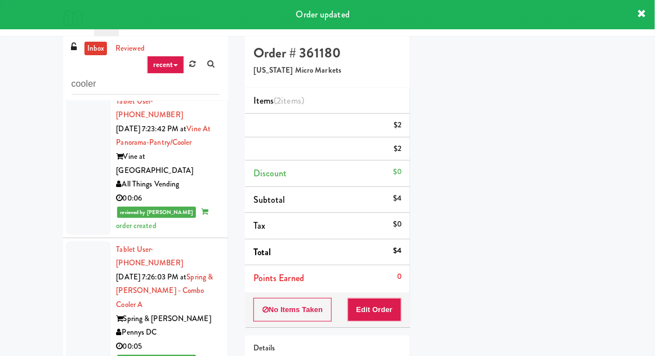
scroll to position [0, 0]
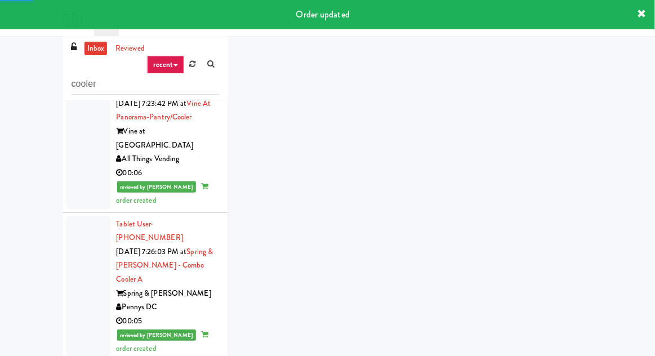
scroll to position [2154, 0]
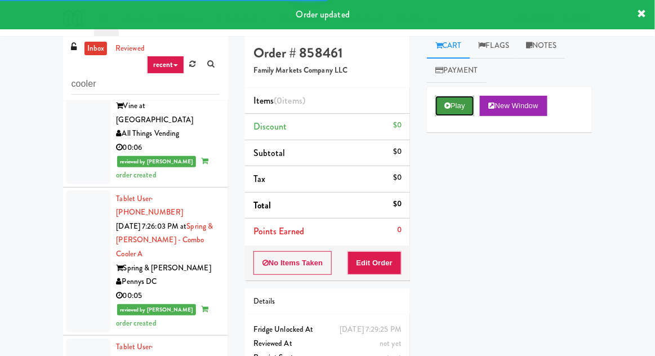
click at [459, 114] on button "Play" at bounding box center [454, 106] width 39 height 20
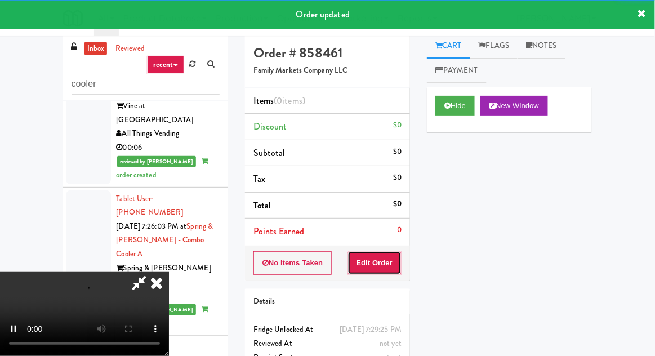
click at [393, 251] on button "Edit Order" at bounding box center [375, 263] width 55 height 24
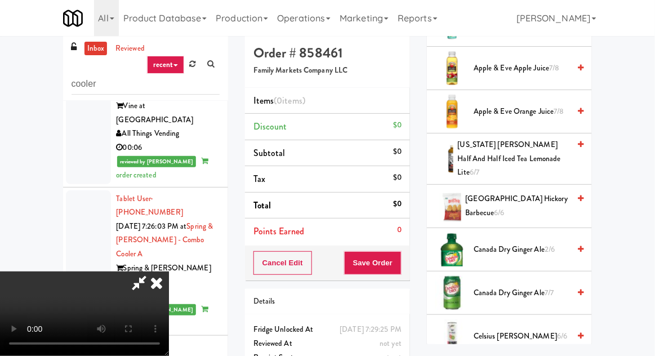
scroll to position [260, 0]
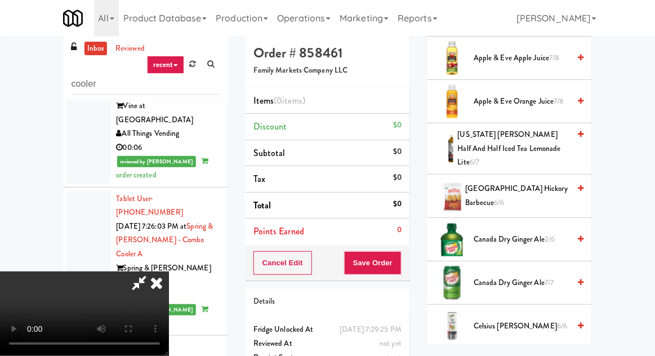
click at [517, 137] on span "[US_STATE] [PERSON_NAME] Half and Half Iced Tea Lemonade Lite 6/7" at bounding box center [514, 149] width 112 height 42
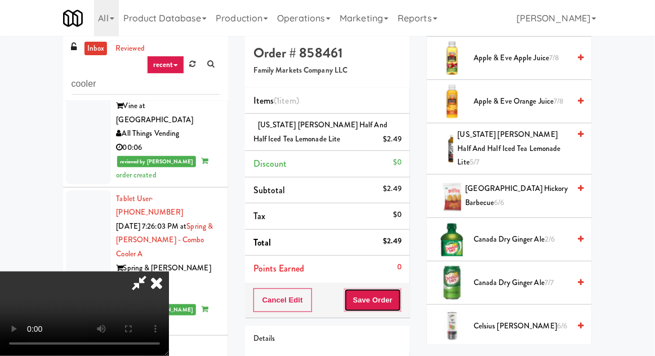
click at [402, 307] on button "Save Order" at bounding box center [372, 300] width 57 height 24
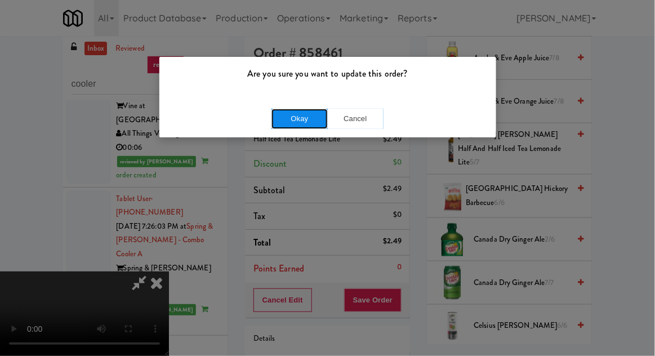
click at [274, 124] on button "Okay" at bounding box center [300, 119] width 56 height 20
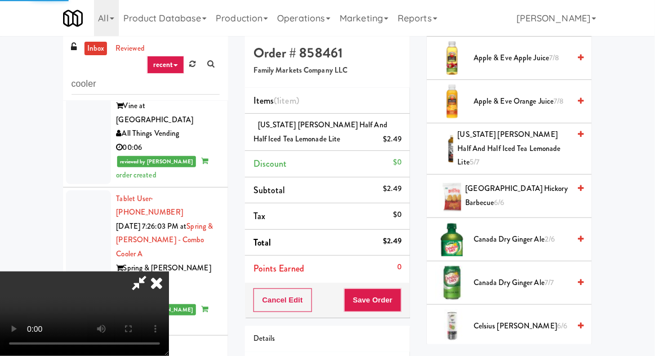
scroll to position [111, 0]
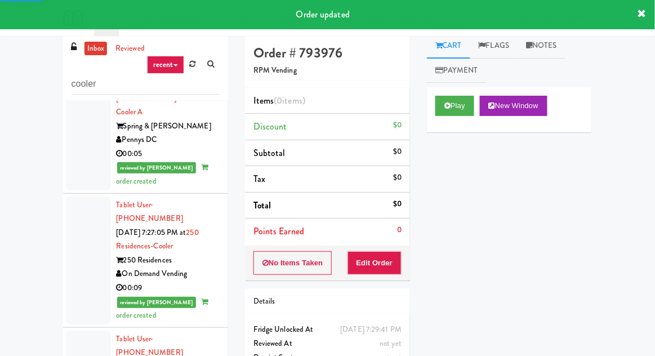
scroll to position [2297, 0]
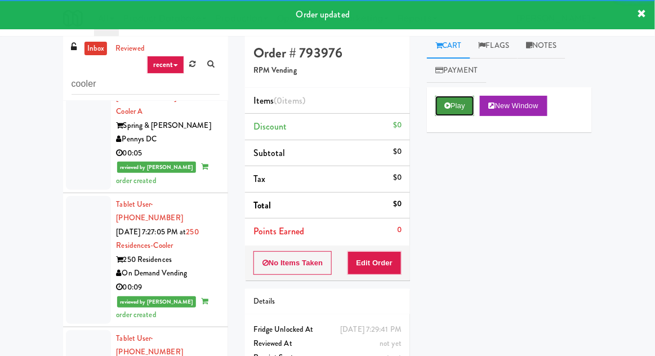
click at [455, 106] on button "Play" at bounding box center [454, 106] width 39 height 20
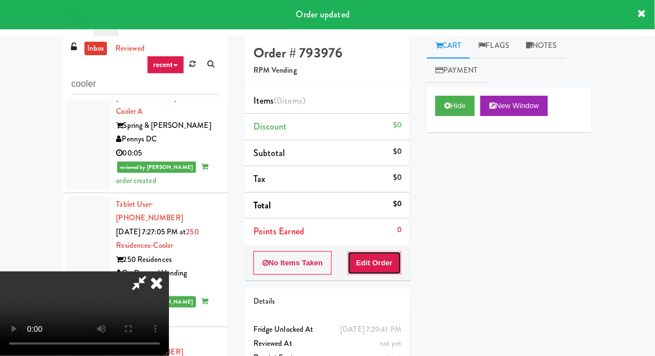
click at [384, 267] on button "Edit Order" at bounding box center [375, 263] width 55 height 24
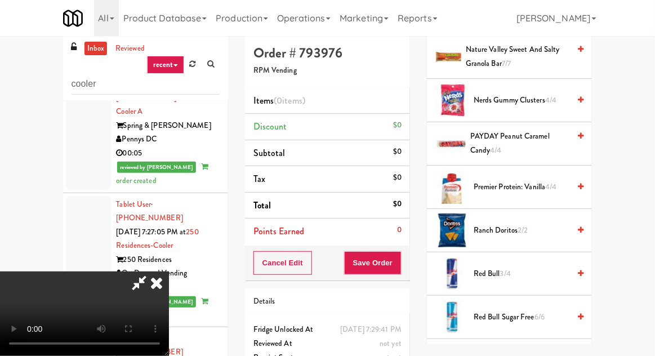
scroll to position [997, 0]
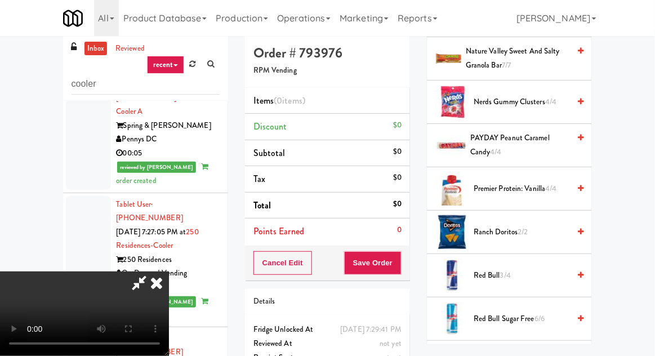
click at [508, 97] on span "Nerds Gummy Clusters 4/4" at bounding box center [522, 102] width 96 height 14
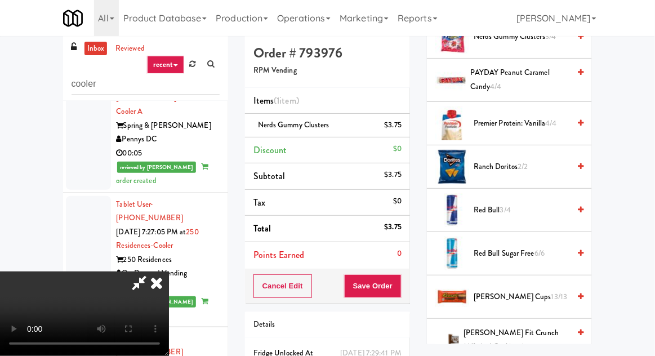
scroll to position [1066, 0]
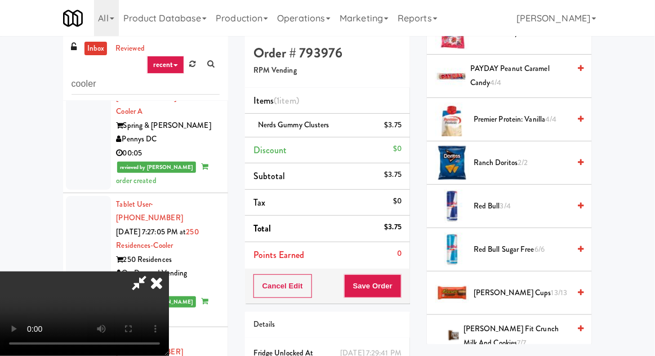
click at [503, 243] on span "Red Bull Sugar Free 6/6" at bounding box center [522, 250] width 96 height 14
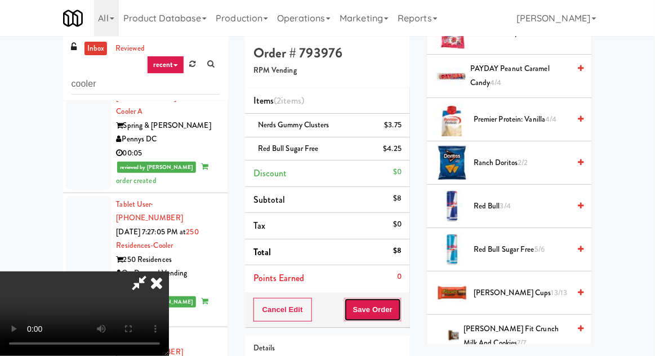
click at [399, 305] on button "Save Order" at bounding box center [372, 310] width 57 height 24
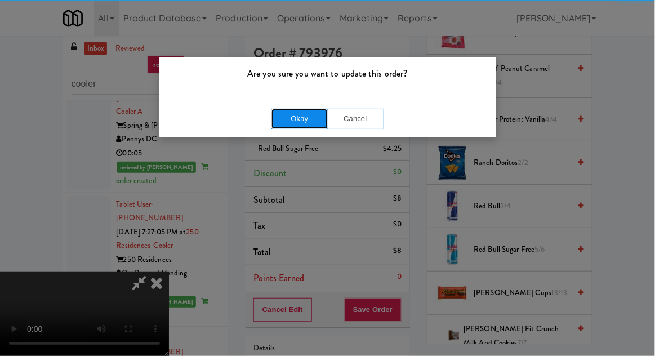
click at [277, 123] on button "Okay" at bounding box center [300, 119] width 56 height 20
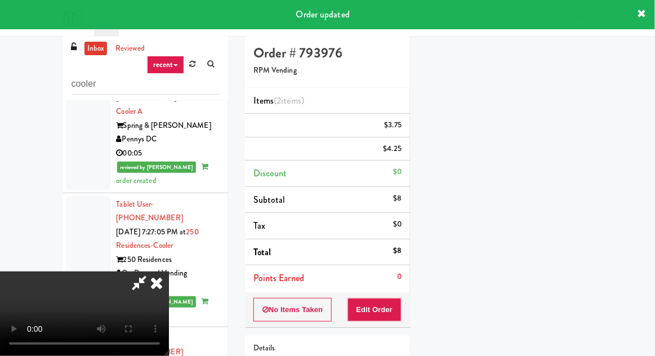
scroll to position [0, 0]
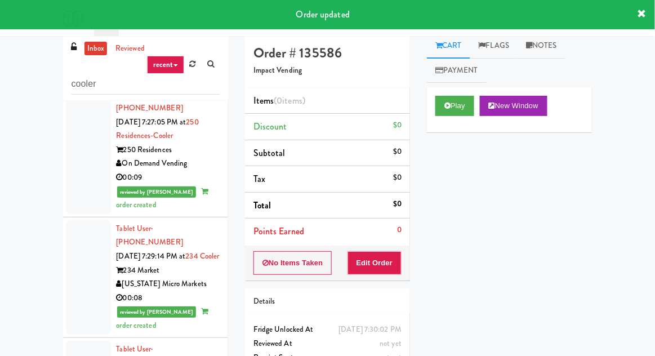
scroll to position [2419, 0]
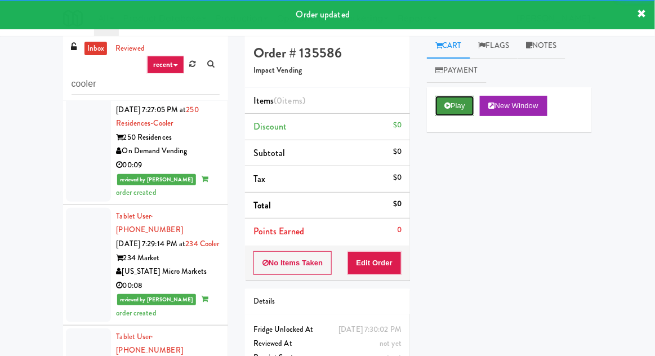
click at [444, 114] on button "Play" at bounding box center [454, 106] width 39 height 20
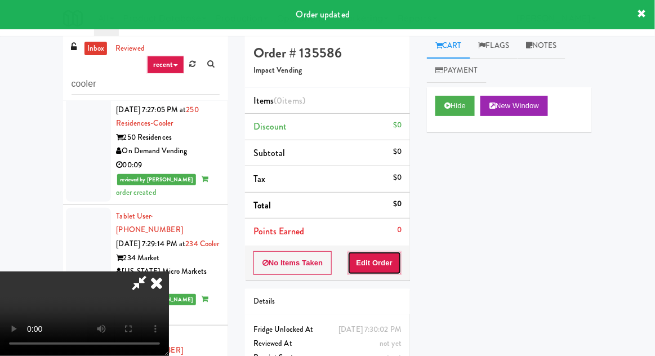
click at [386, 261] on button "Edit Order" at bounding box center [375, 263] width 55 height 24
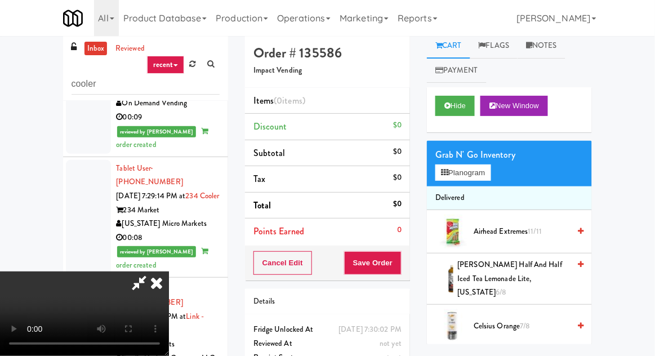
scroll to position [41, 0]
click at [502, 276] on span "[PERSON_NAME] Half and Half Iced Tea Lemonade Lite, [US_STATE] 6/8" at bounding box center [514, 279] width 112 height 42
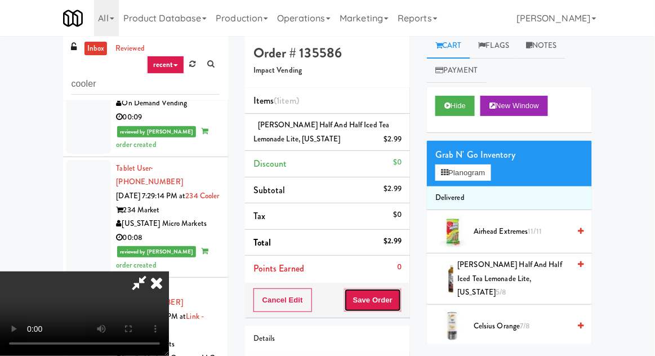
click at [398, 296] on button "Save Order" at bounding box center [372, 300] width 57 height 24
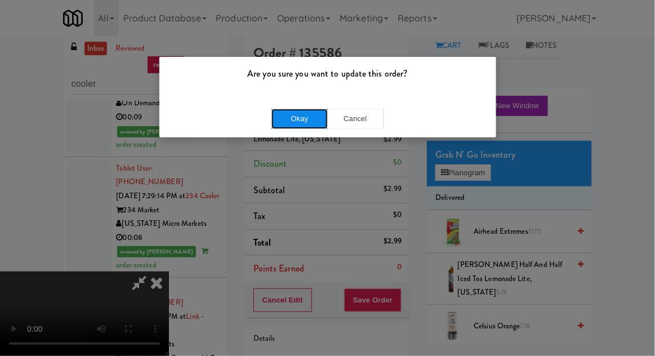
click at [284, 124] on button "Okay" at bounding box center [300, 119] width 56 height 20
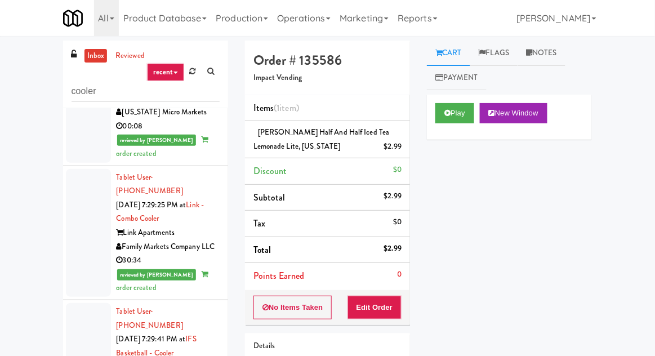
scroll to position [2579, 0]
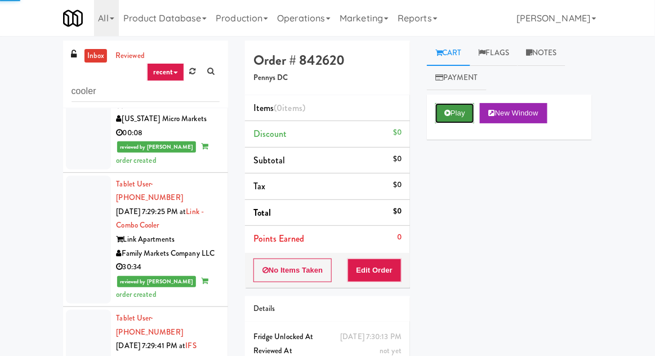
click at [456, 107] on button "Play" at bounding box center [454, 113] width 39 height 20
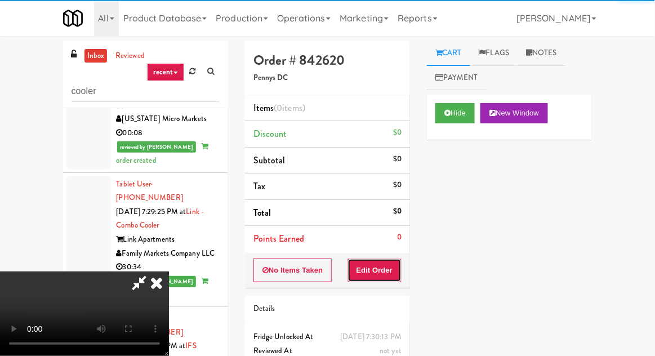
click at [385, 272] on button "Edit Order" at bounding box center [375, 271] width 55 height 24
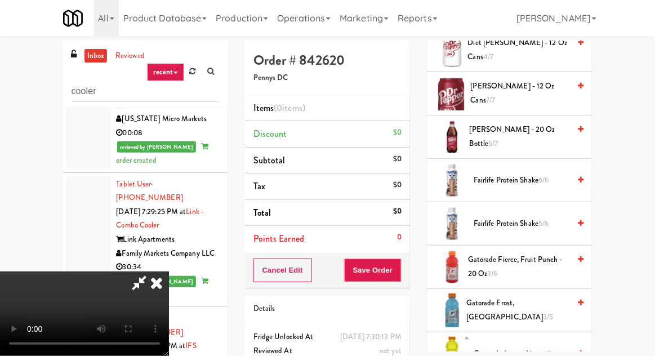
scroll to position [585, 0]
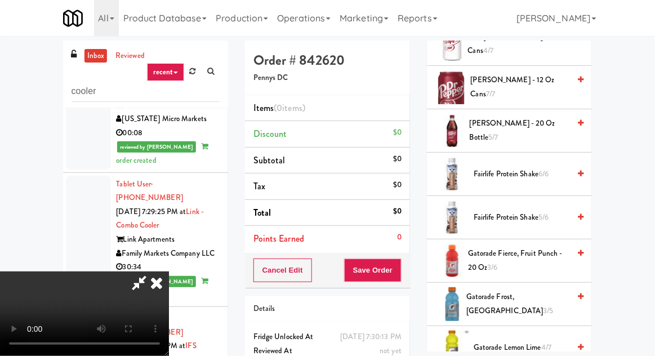
click at [530, 170] on span "Fairlife Protein Shake 6/6" at bounding box center [522, 174] width 96 height 14
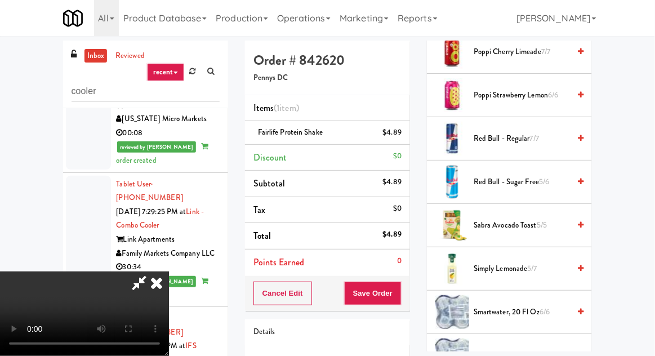
scroll to position [1128, 0]
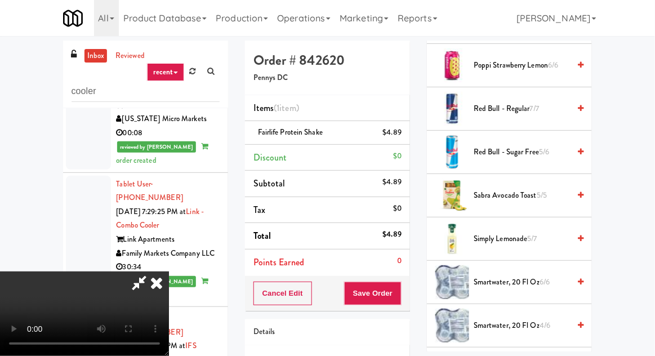
click at [544, 146] on span "5/6" at bounding box center [544, 151] width 10 height 11
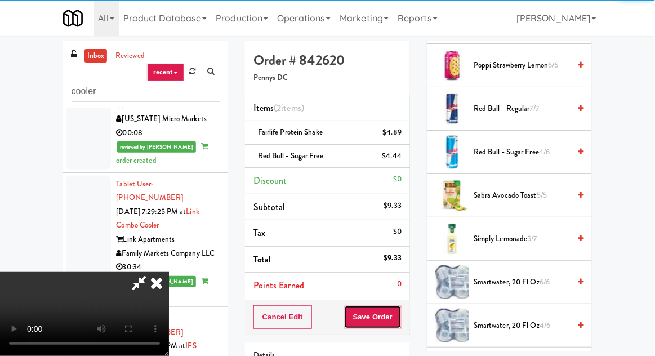
click at [398, 313] on button "Save Order" at bounding box center [372, 317] width 57 height 24
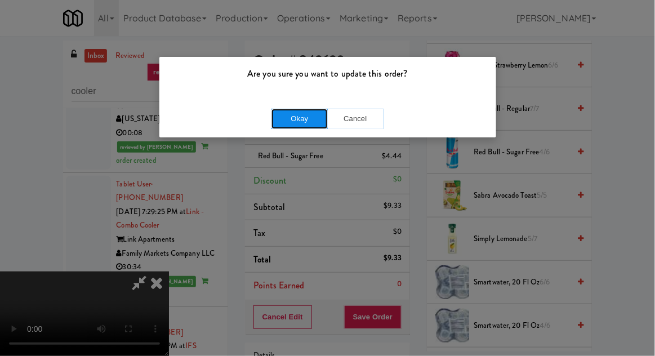
click at [273, 126] on button "Okay" at bounding box center [300, 119] width 56 height 20
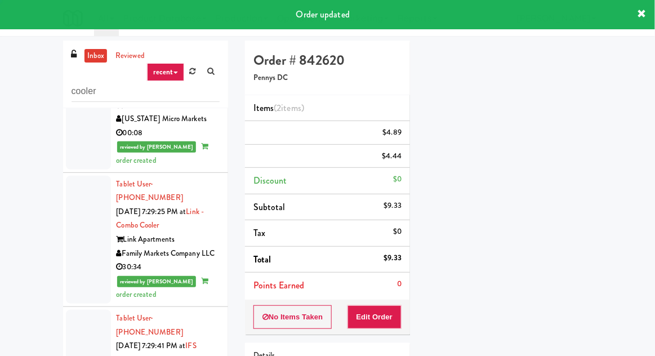
scroll to position [0, 0]
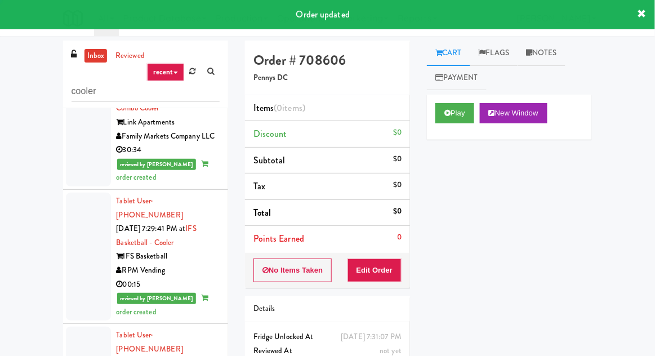
scroll to position [2698, 0]
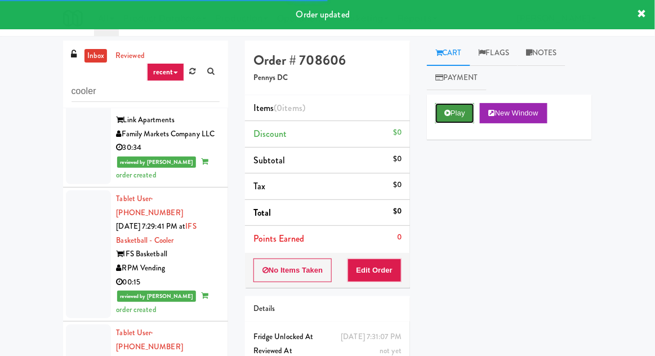
click at [457, 123] on button "Play" at bounding box center [454, 113] width 39 height 20
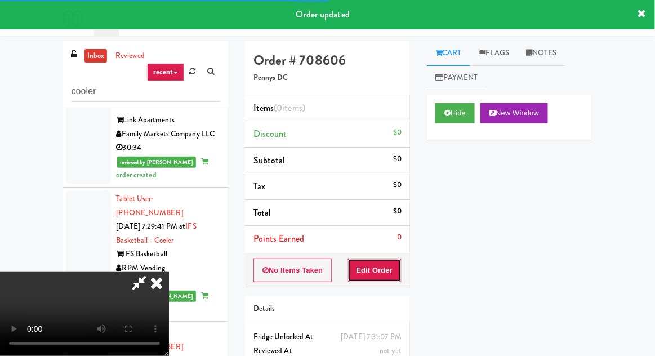
click at [381, 275] on button "Edit Order" at bounding box center [375, 271] width 55 height 24
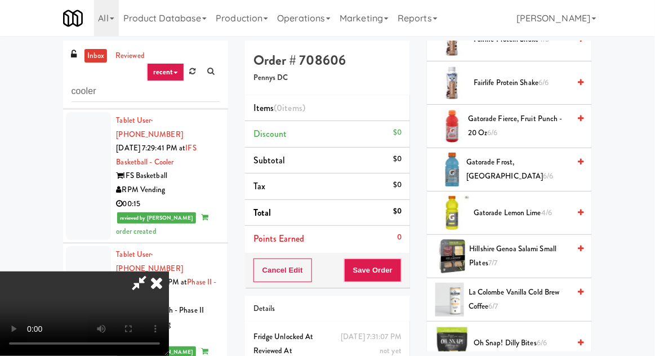
scroll to position [803, 0]
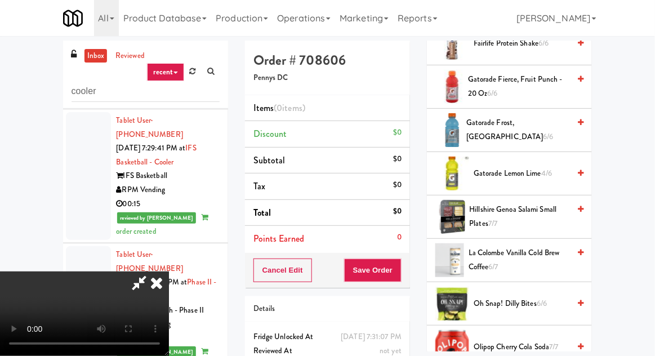
click at [525, 184] on li "Gatorade Lemon Lime 4/6" at bounding box center [509, 173] width 165 height 43
click at [513, 173] on span "Gatorade Lemon Lime 4/6" at bounding box center [522, 174] width 96 height 14
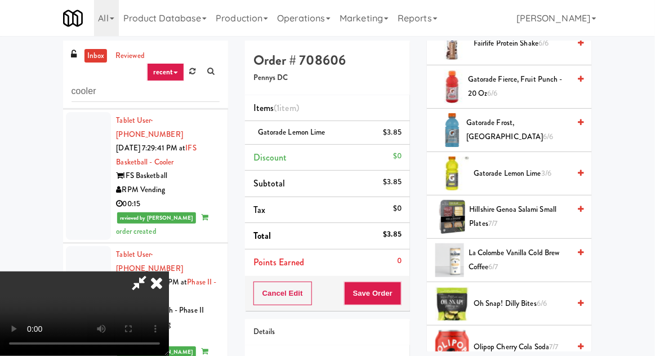
click at [513, 168] on span "Gatorade Lemon Lime 3/6" at bounding box center [522, 174] width 96 height 14
click at [398, 291] on button "Save Order" at bounding box center [372, 294] width 57 height 24
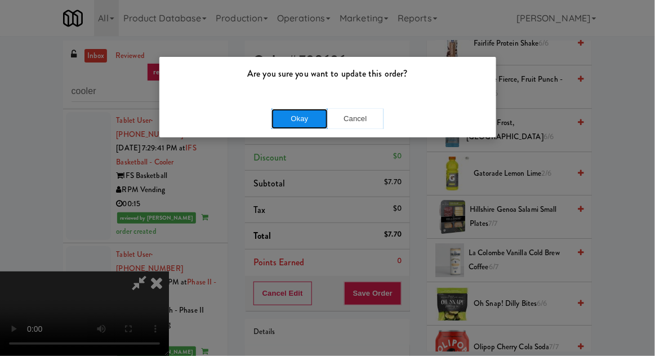
click at [288, 122] on button "Okay" at bounding box center [300, 119] width 56 height 20
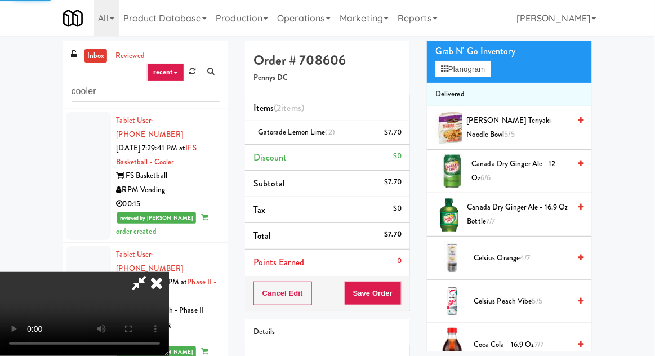
scroll to position [0, 0]
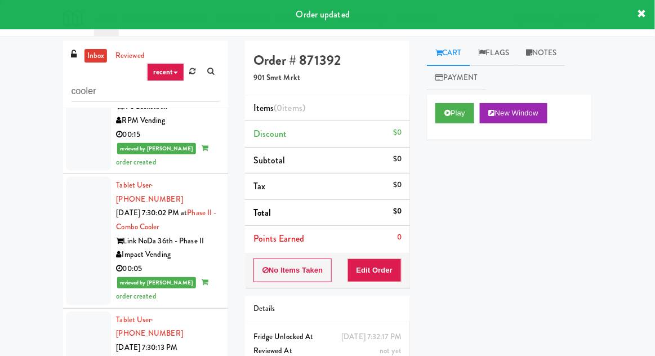
scroll to position [2849, 0]
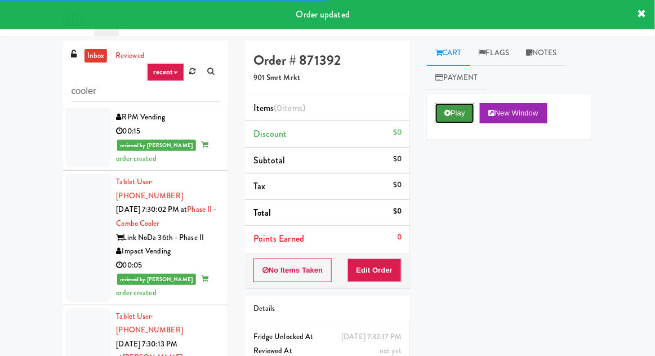
click at [440, 118] on button "Play" at bounding box center [454, 113] width 39 height 20
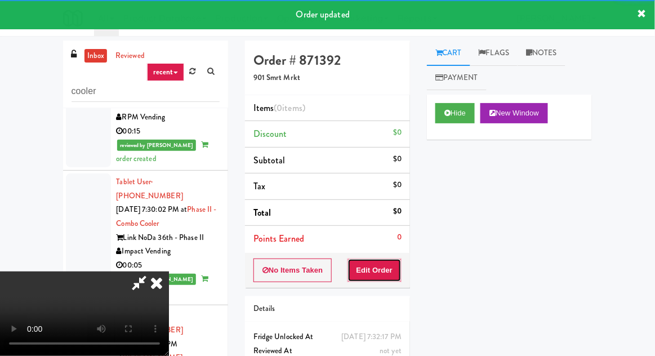
click at [386, 266] on button "Edit Order" at bounding box center [375, 271] width 55 height 24
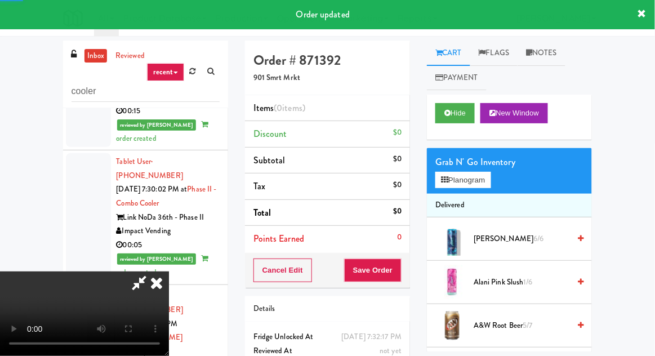
scroll to position [2909, 0]
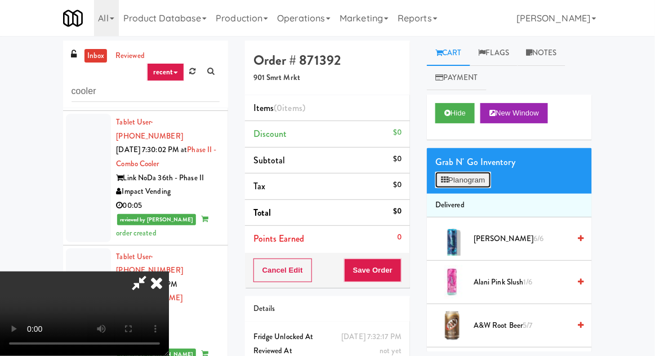
click at [473, 186] on button "Planogram" at bounding box center [462, 180] width 55 height 17
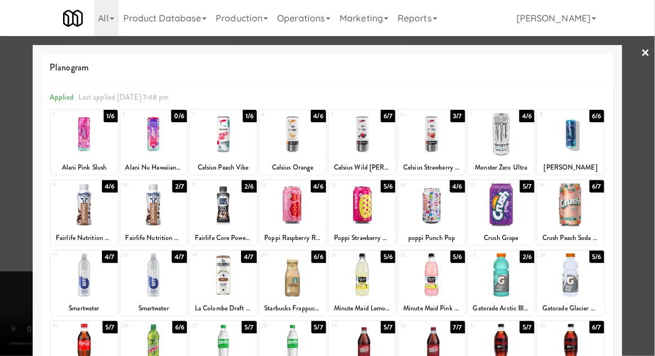
click at [210, 150] on div at bounding box center [223, 134] width 66 height 43
click at [10, 268] on div at bounding box center [327, 178] width 655 height 356
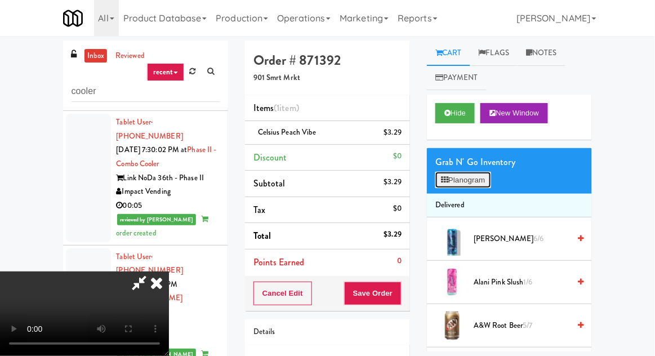
click at [465, 186] on button "Planogram" at bounding box center [462, 180] width 55 height 17
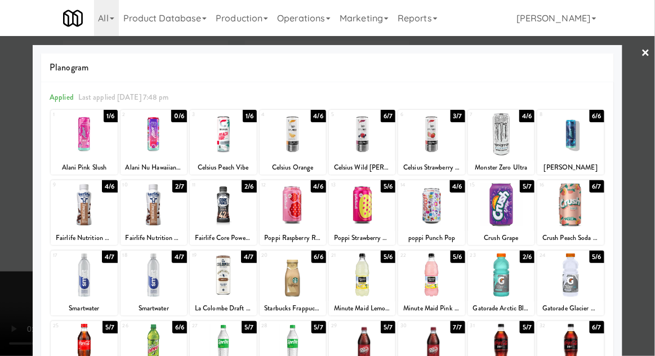
click at [280, 153] on div at bounding box center [293, 134] width 66 height 43
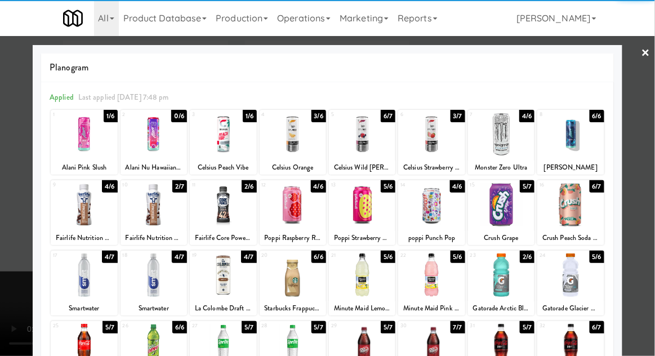
click at [7, 217] on div at bounding box center [327, 178] width 655 height 356
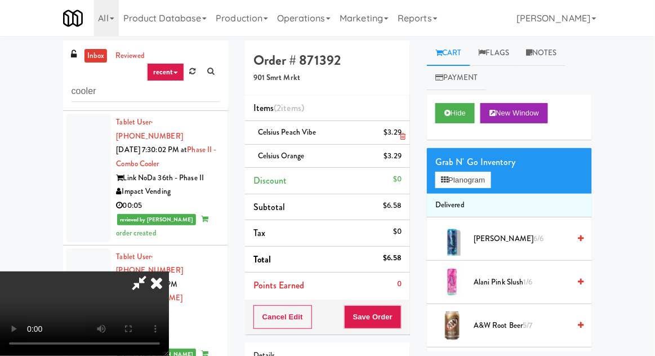
click at [405, 124] on li "Celsius Peach Vibe $3.29" at bounding box center [327, 133] width 165 height 24
click at [403, 135] on icon at bounding box center [403, 136] width 6 height 7
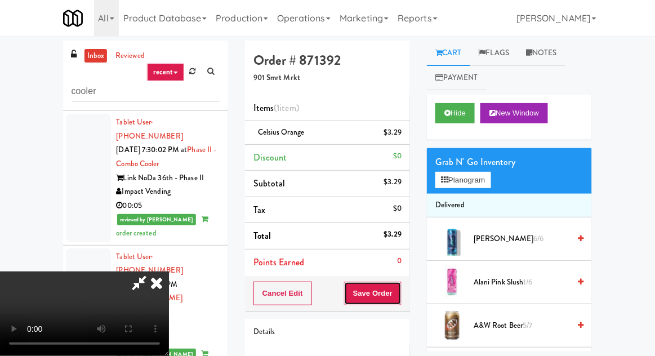
click at [399, 282] on button "Save Order" at bounding box center [372, 294] width 57 height 24
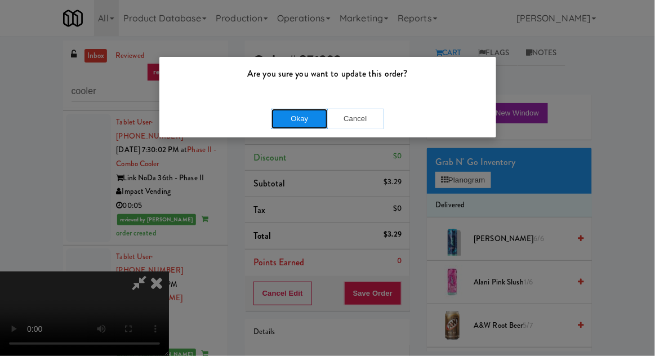
click at [287, 122] on button "Okay" at bounding box center [300, 119] width 56 height 20
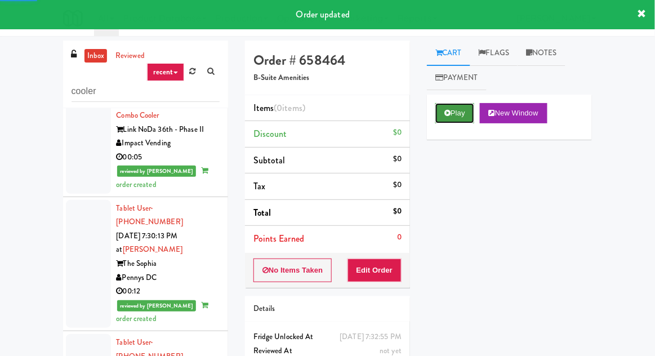
click at [457, 117] on button "Play" at bounding box center [454, 113] width 39 height 20
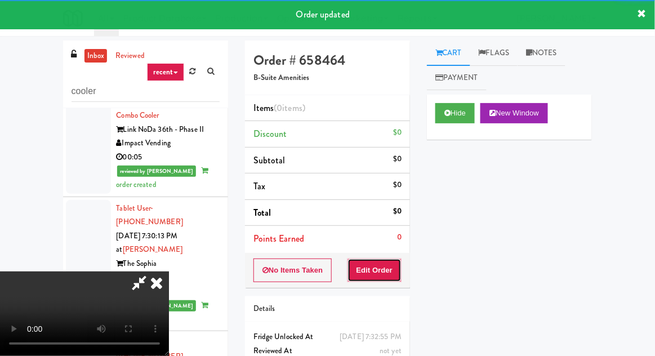
click at [387, 260] on button "Edit Order" at bounding box center [375, 271] width 55 height 24
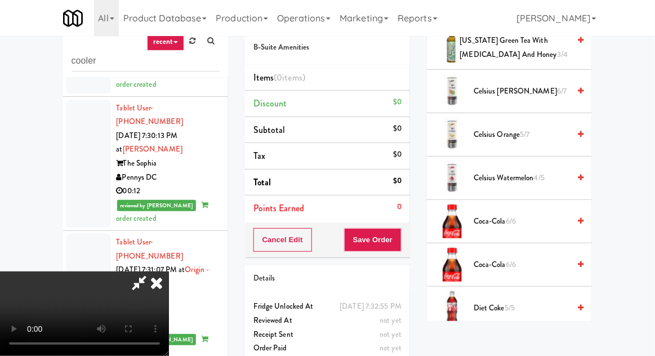
scroll to position [210, 0]
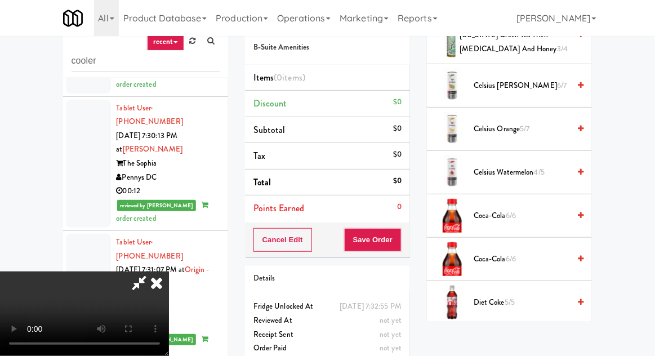
click at [515, 262] on span "6/6" at bounding box center [511, 258] width 10 height 11
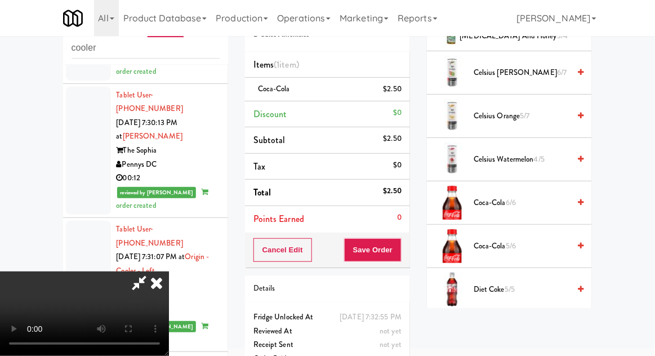
scroll to position [0, 0]
click at [398, 256] on button "Save Order" at bounding box center [372, 250] width 57 height 24
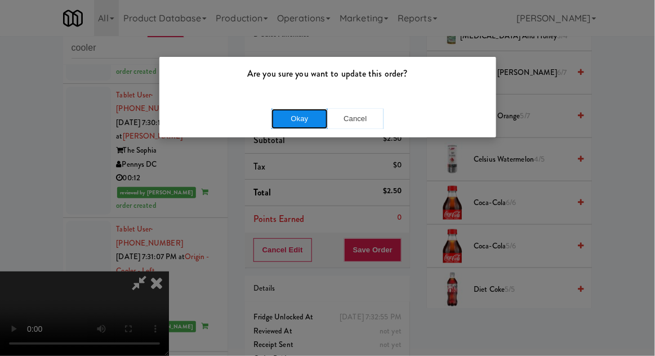
click at [272, 122] on button "Okay" at bounding box center [300, 119] width 56 height 20
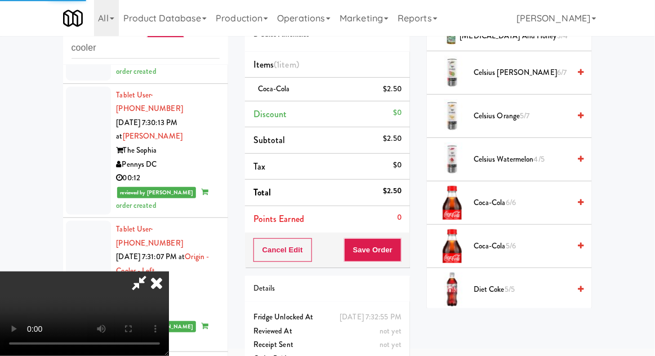
scroll to position [111, 0]
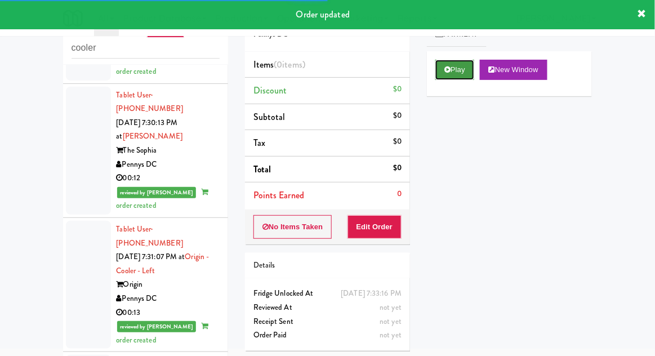
click at [460, 74] on button "Play" at bounding box center [454, 70] width 39 height 20
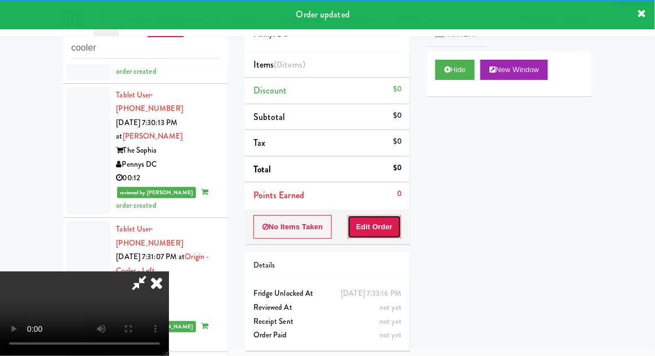
click at [394, 217] on button "Edit Order" at bounding box center [375, 227] width 55 height 24
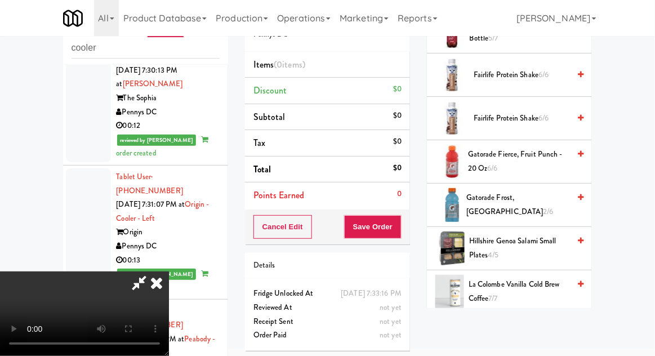
scroll to position [727, 0]
click at [518, 206] on span "Gatorade Frost, Glacier Freeze 2/6" at bounding box center [517, 206] width 103 height 28
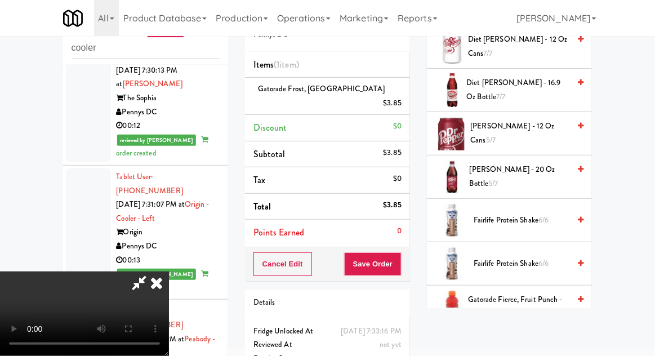
scroll to position [541, 0]
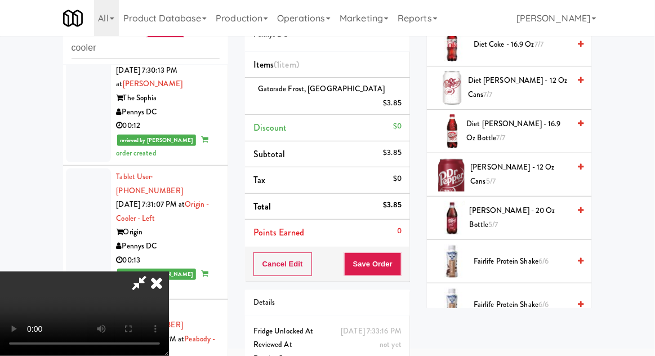
click at [526, 298] on span "Fairlife Protein Shake 6/6" at bounding box center [522, 305] width 96 height 14
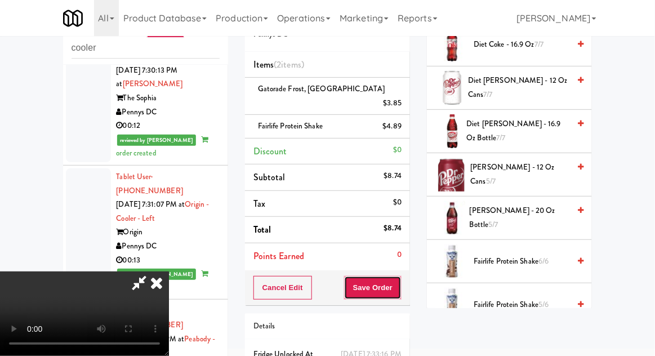
click at [400, 276] on button "Save Order" at bounding box center [372, 288] width 57 height 24
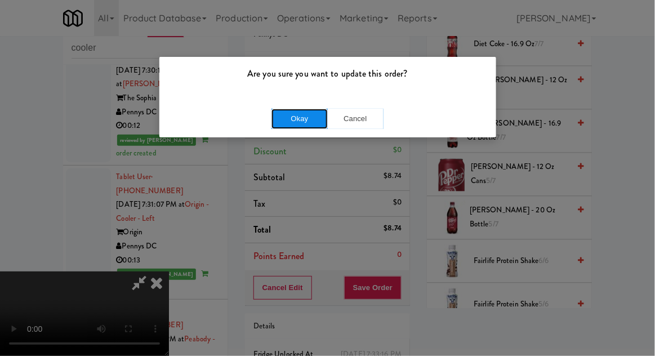
click at [272, 121] on button "Okay" at bounding box center [300, 119] width 56 height 20
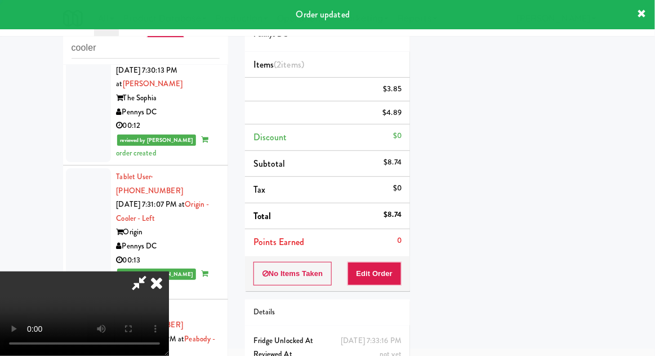
scroll to position [111, 0]
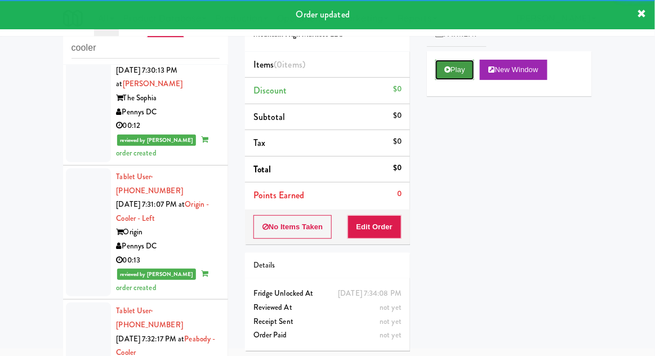
click at [452, 70] on button "Play" at bounding box center [454, 70] width 39 height 20
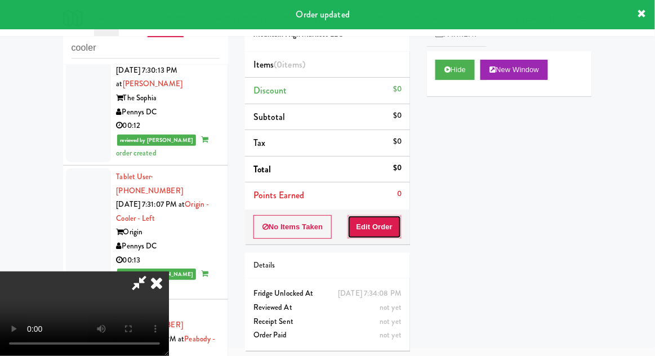
click at [386, 224] on button "Edit Order" at bounding box center [375, 227] width 55 height 24
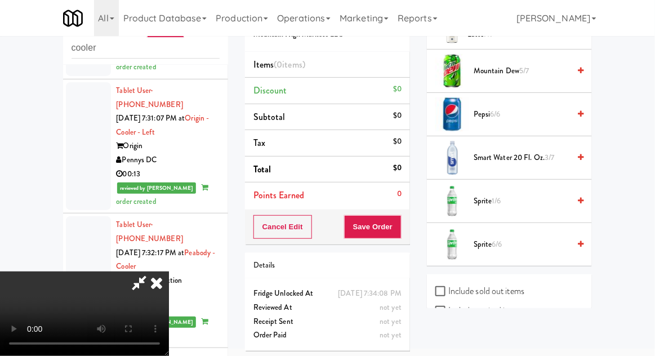
scroll to position [1599, 0]
click at [510, 200] on span "Sprite 1/6" at bounding box center [522, 201] width 96 height 14
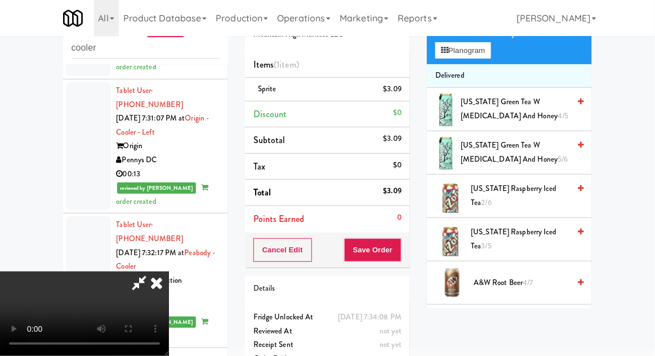
scroll to position [0, 0]
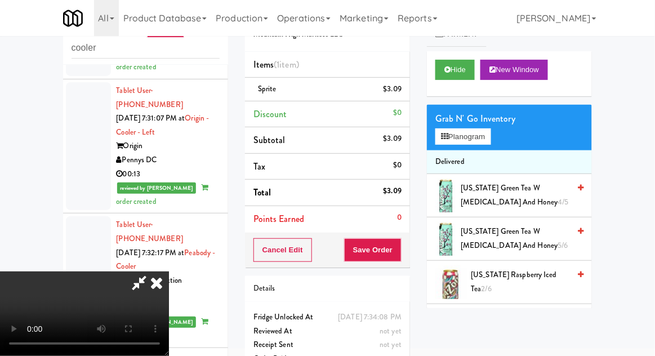
click at [527, 239] on span "[US_STATE] Green Tea w [MEDICAL_DATA] and Honey 5/6" at bounding box center [515, 239] width 109 height 28
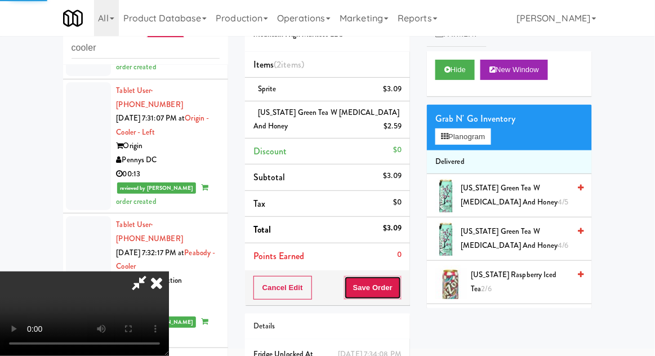
click at [398, 288] on button "Save Order" at bounding box center [372, 288] width 57 height 24
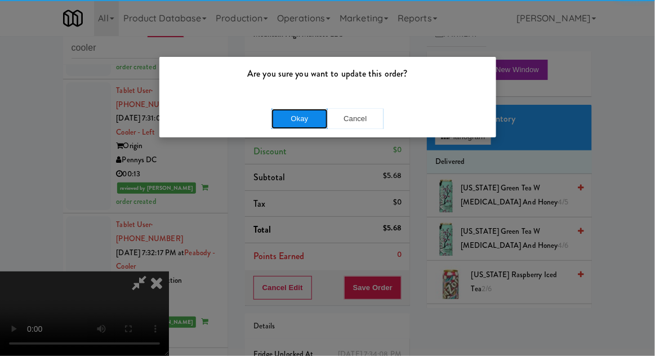
click at [290, 126] on button "Okay" at bounding box center [300, 119] width 56 height 20
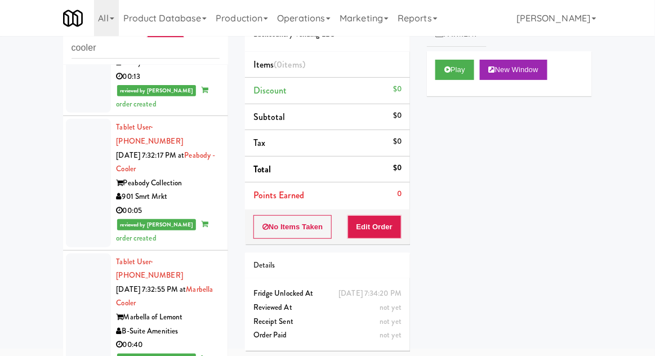
scroll to position [3265, 0]
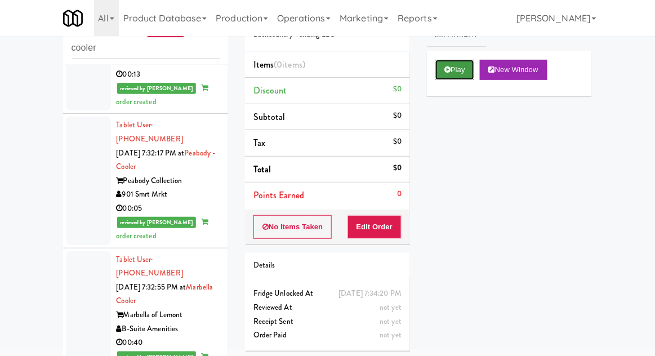
click at [449, 79] on button "Play" at bounding box center [454, 70] width 39 height 20
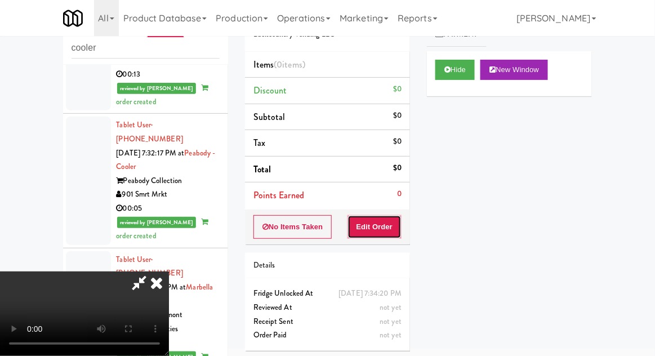
click at [384, 217] on button "Edit Order" at bounding box center [375, 227] width 55 height 24
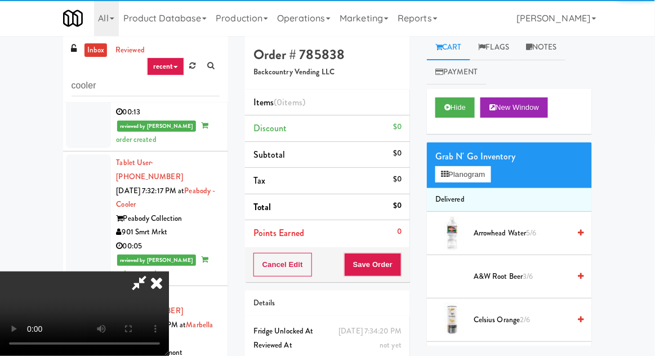
scroll to position [0, 0]
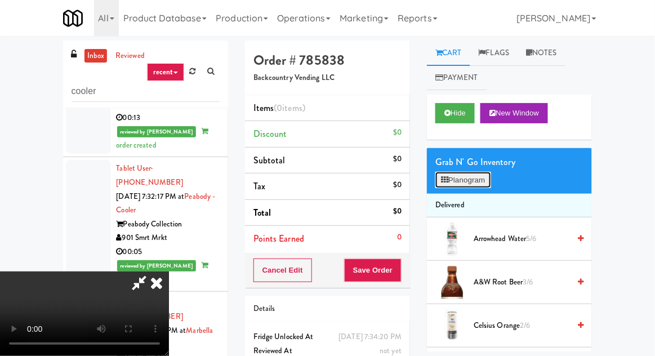
click at [462, 184] on button "Planogram" at bounding box center [462, 180] width 55 height 17
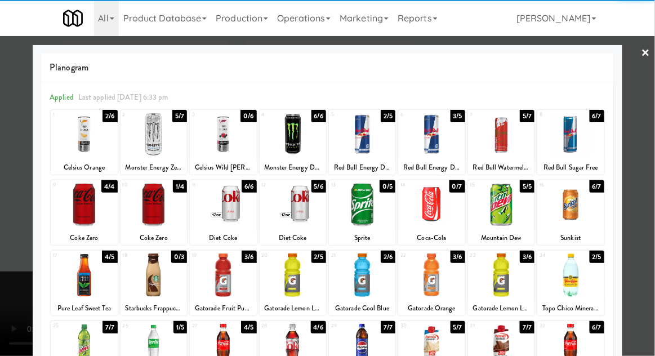
click at [278, 146] on div at bounding box center [293, 134] width 66 height 43
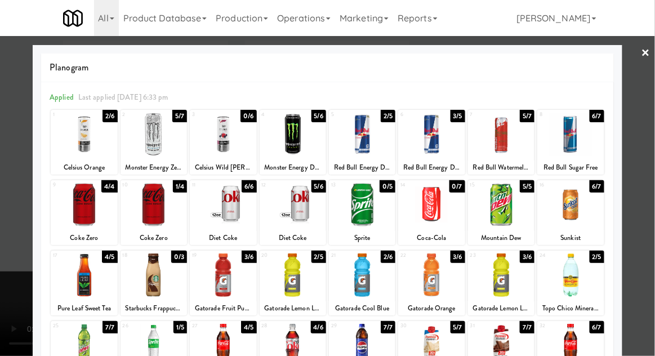
click at [1, 222] on div at bounding box center [327, 178] width 655 height 356
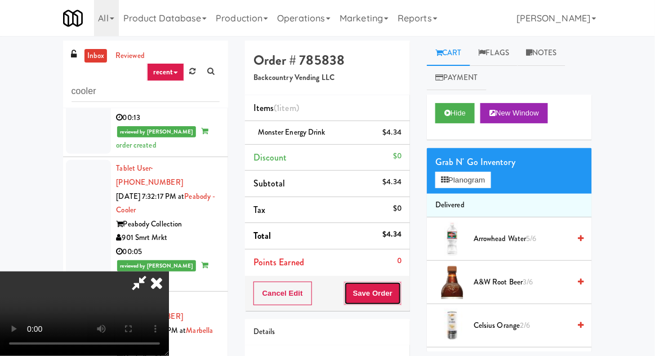
click at [398, 300] on button "Save Order" at bounding box center [372, 294] width 57 height 24
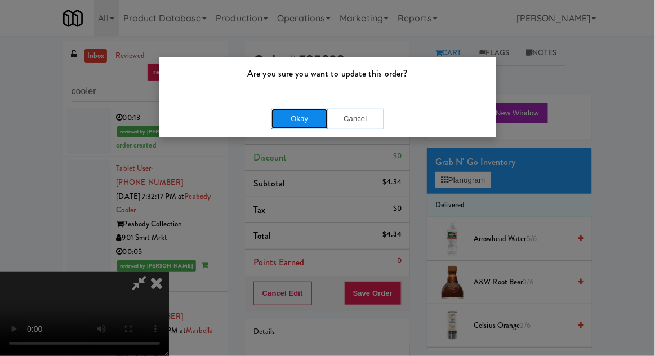
click at [284, 125] on button "Okay" at bounding box center [300, 119] width 56 height 20
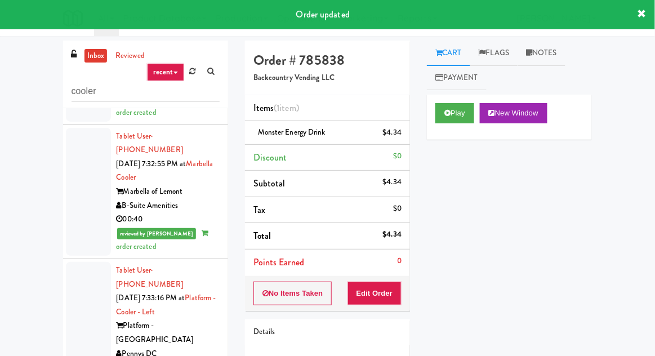
scroll to position [3429, 0]
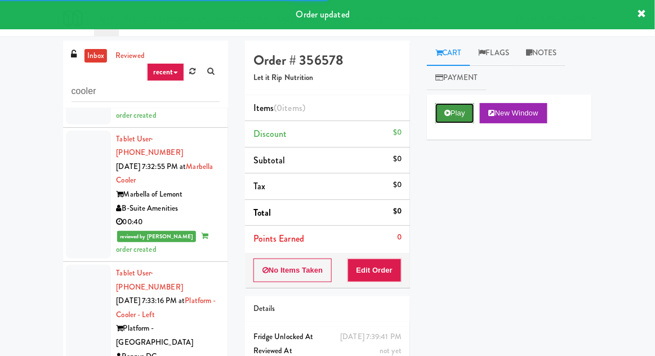
click at [445, 119] on button "Play" at bounding box center [454, 113] width 39 height 20
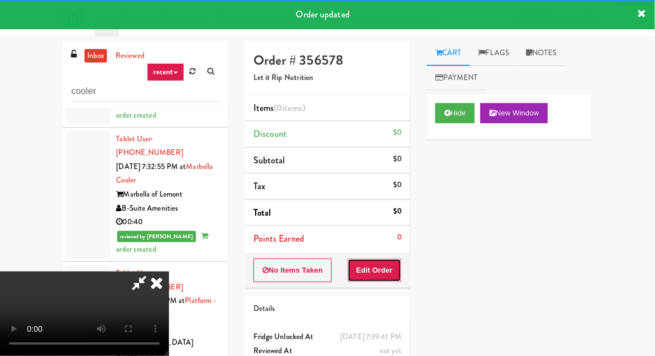
click at [378, 261] on button "Edit Order" at bounding box center [375, 271] width 55 height 24
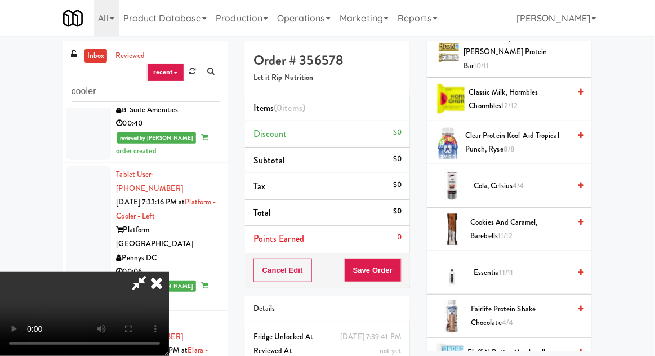
scroll to position [598, 0]
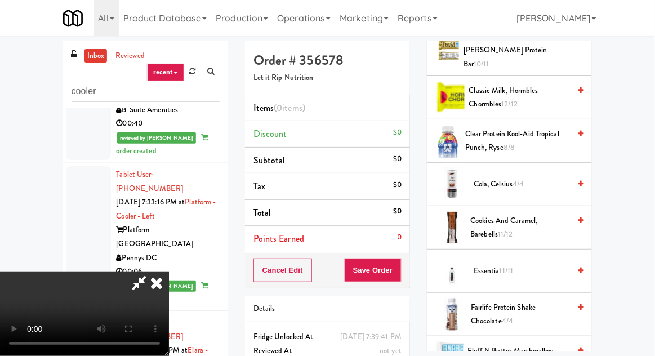
click at [503, 265] on span "11/11" at bounding box center [507, 270] width 14 height 11
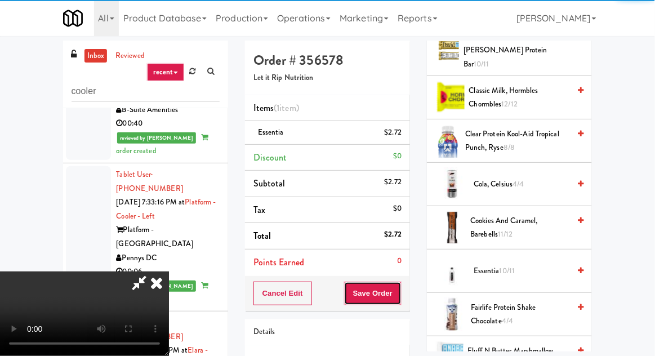
click at [399, 297] on button "Save Order" at bounding box center [372, 294] width 57 height 24
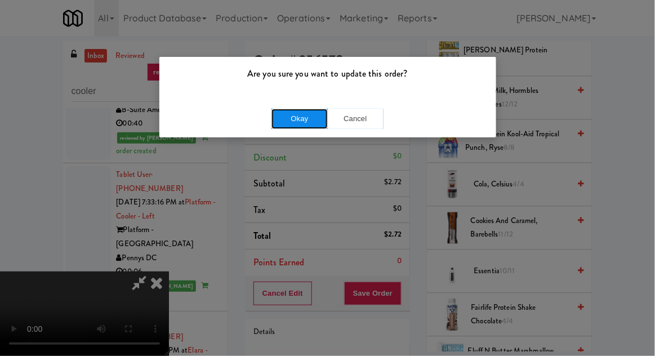
click at [279, 127] on button "Okay" at bounding box center [300, 119] width 56 height 20
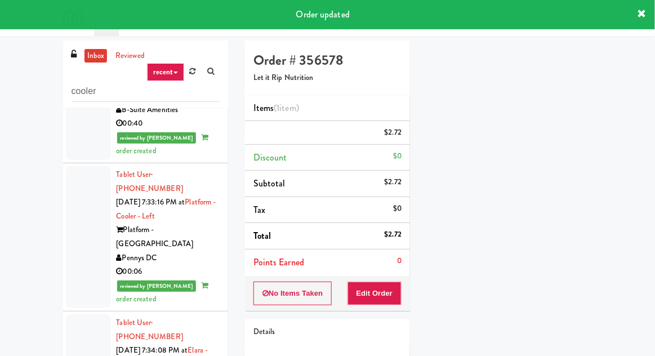
scroll to position [0, 0]
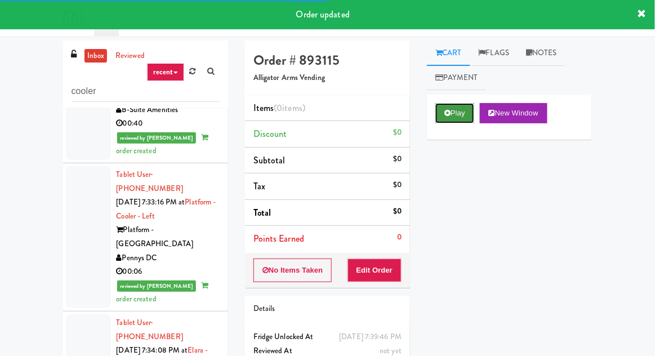
click at [446, 115] on icon at bounding box center [447, 112] width 6 height 7
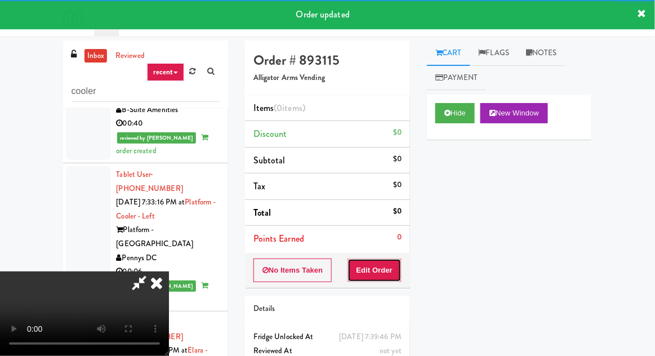
click at [380, 268] on button "Edit Order" at bounding box center [375, 271] width 55 height 24
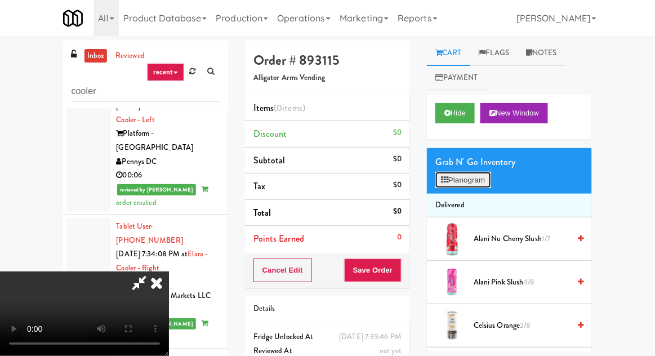
click at [480, 183] on button "Planogram" at bounding box center [462, 180] width 55 height 17
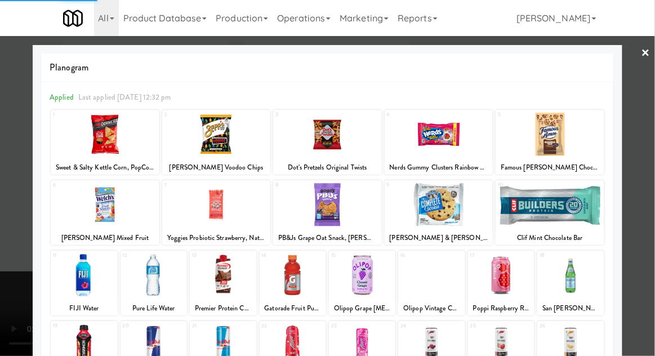
click at [568, 221] on div at bounding box center [550, 204] width 109 height 43
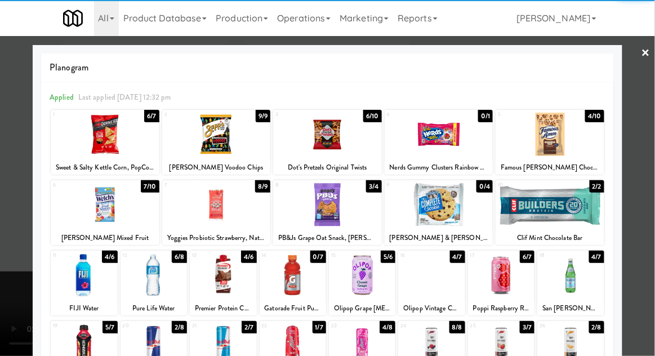
click at [590, 232] on div "Clif Mint Chocolate Bar" at bounding box center [549, 238] width 105 height 14
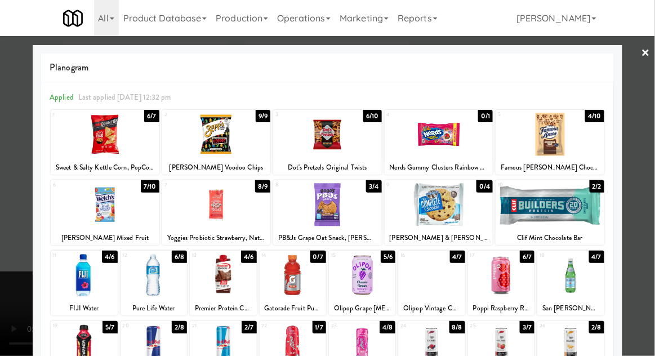
click at [32, 237] on div at bounding box center [327, 178] width 655 height 356
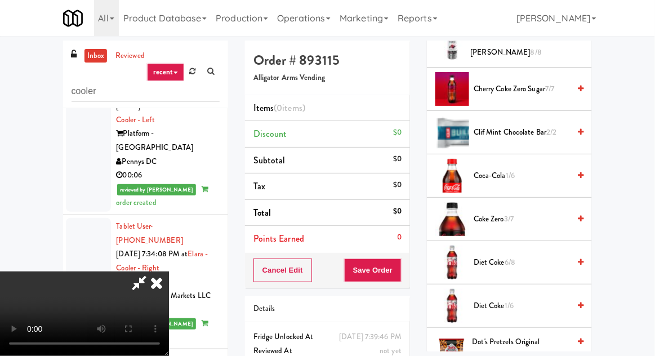
scroll to position [382, 0]
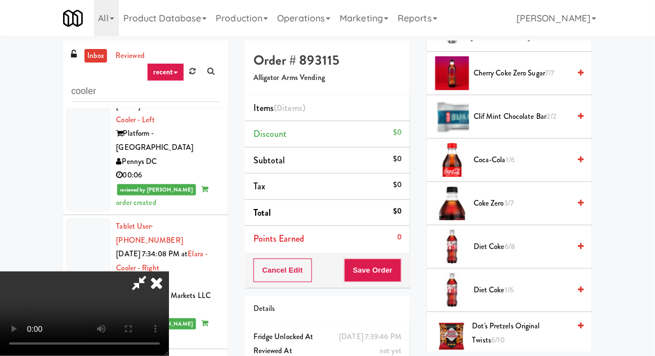
click at [536, 121] on span "Clif Mint Chocolate Bar 2/2" at bounding box center [522, 117] width 96 height 14
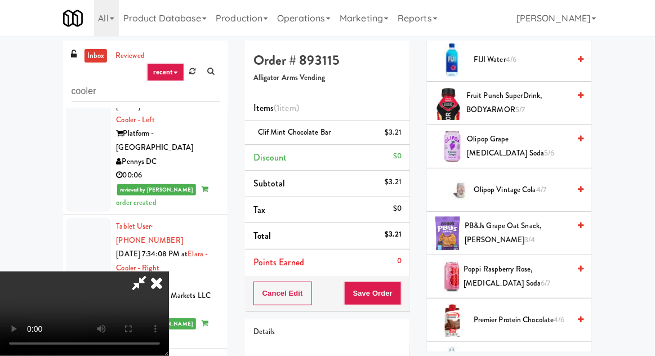
scroll to position [796, 0]
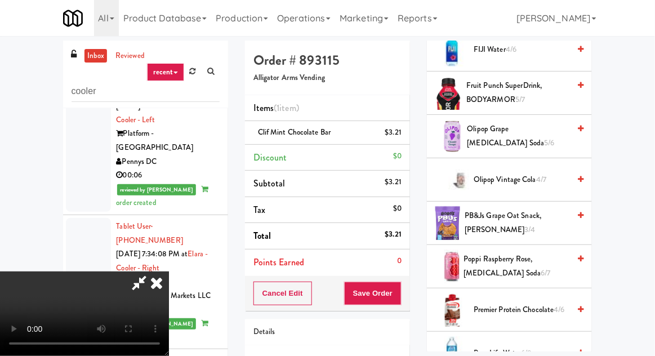
click at [523, 130] on span "Olipop Grape [MEDICAL_DATA] Soda 5/6" at bounding box center [519, 136] width 103 height 28
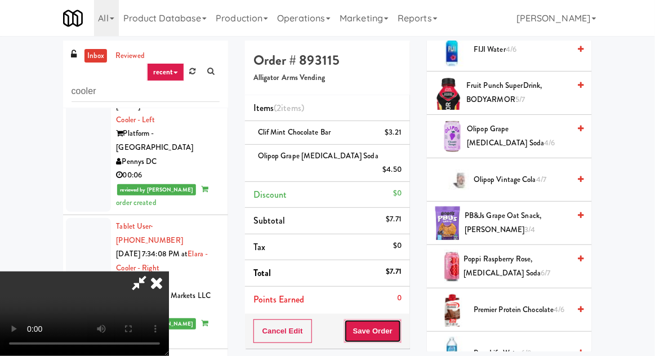
click at [401, 319] on button "Save Order" at bounding box center [372, 331] width 57 height 24
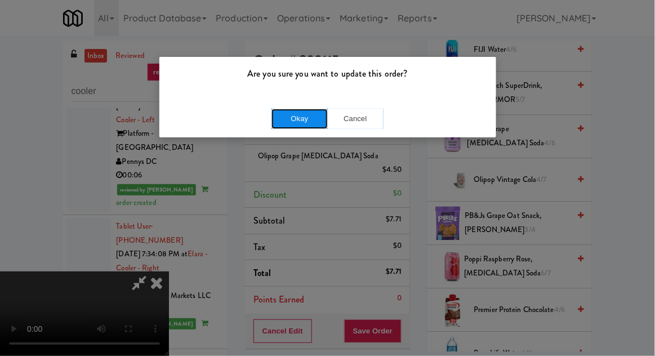
click at [291, 113] on button "Okay" at bounding box center [300, 119] width 56 height 20
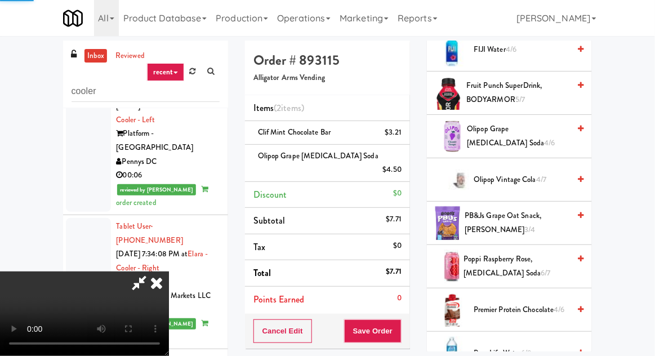
scroll to position [111, 0]
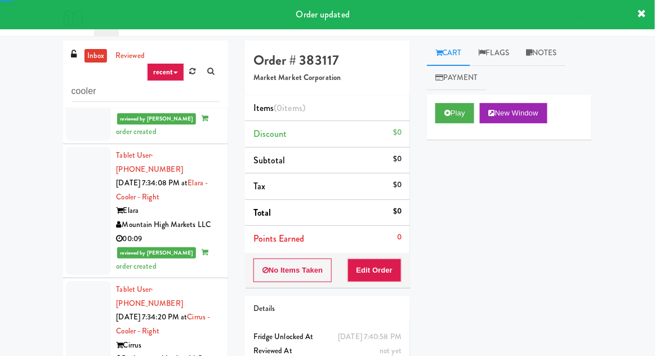
scroll to position [3698, 0]
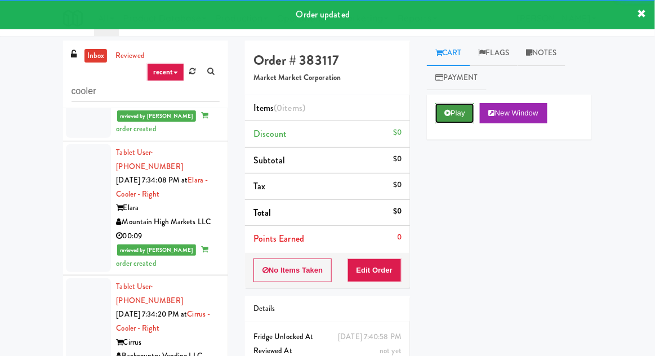
click at [455, 106] on button "Play" at bounding box center [454, 113] width 39 height 20
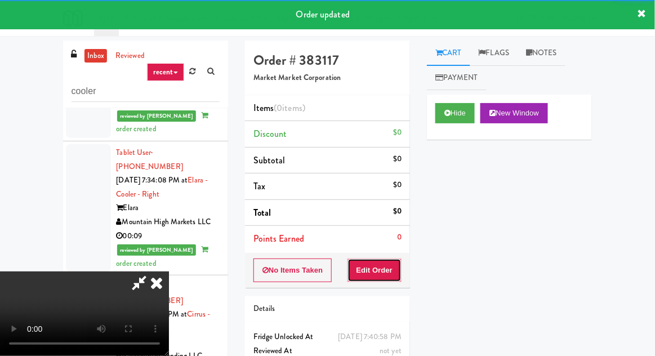
click at [375, 278] on button "Edit Order" at bounding box center [375, 271] width 55 height 24
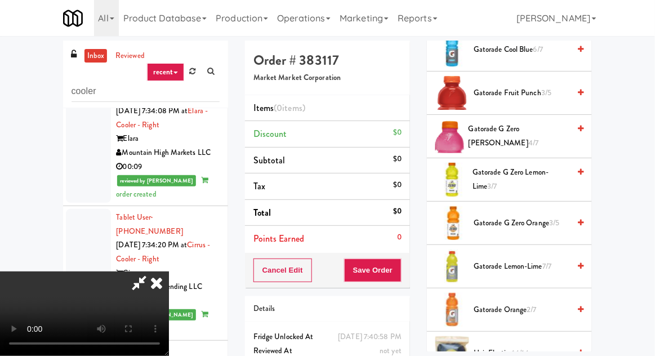
scroll to position [539, 0]
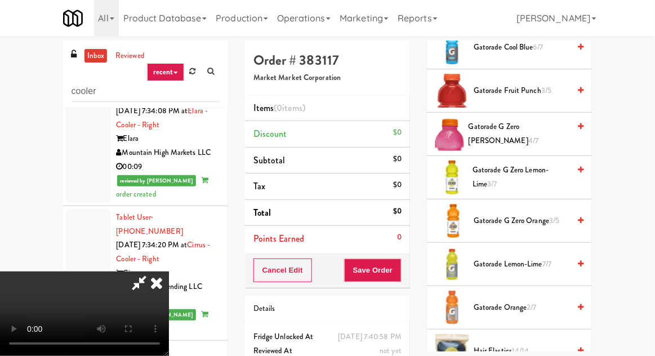
click at [503, 305] on span "Gatorade Orange 2/7" at bounding box center [522, 308] width 96 height 14
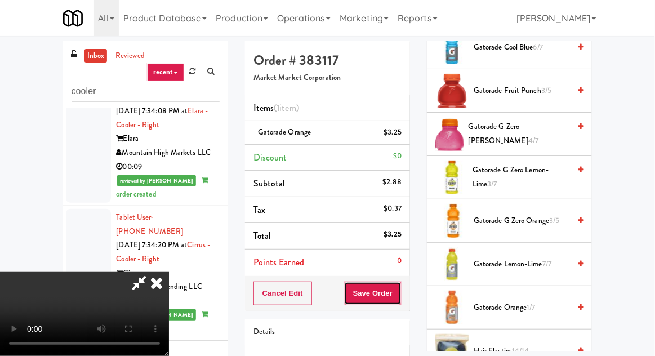
click at [400, 291] on button "Save Order" at bounding box center [372, 294] width 57 height 24
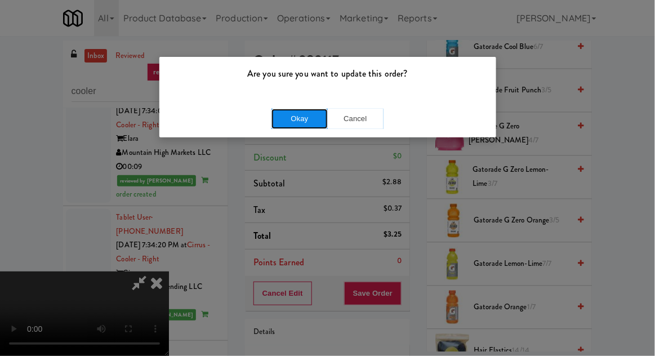
click at [281, 122] on button "Okay" at bounding box center [300, 119] width 56 height 20
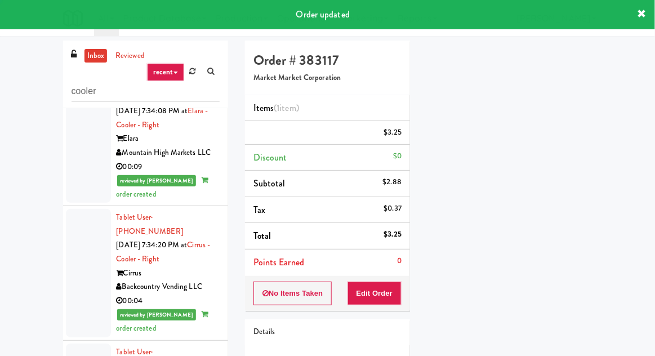
scroll to position [0, 0]
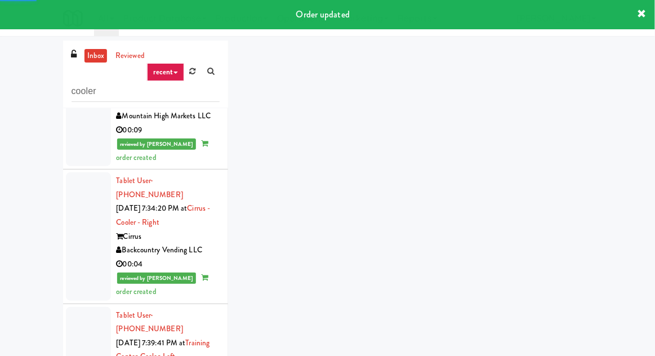
scroll to position [3819, 0]
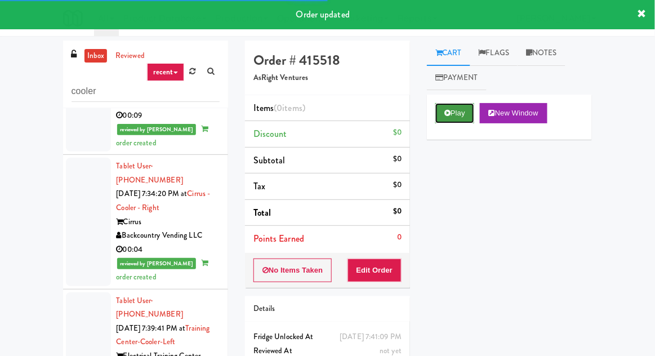
click at [446, 123] on button "Play" at bounding box center [454, 113] width 39 height 20
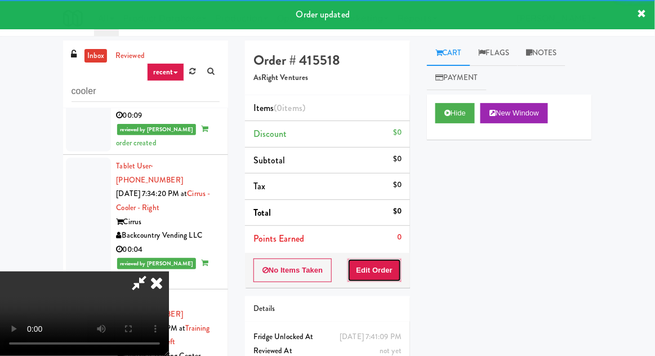
click at [386, 279] on button "Edit Order" at bounding box center [375, 271] width 55 height 24
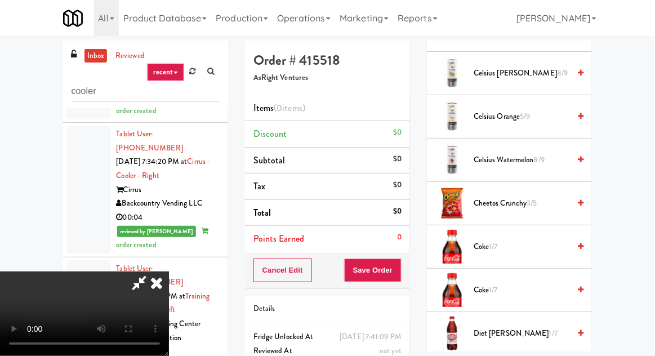
scroll to position [363, 0]
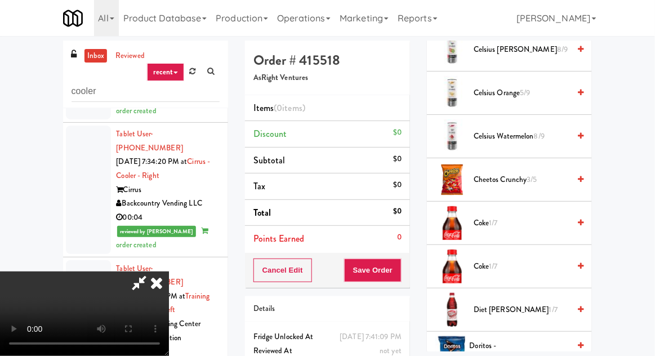
click at [508, 217] on span "Coke 1/7" at bounding box center [522, 223] width 96 height 14
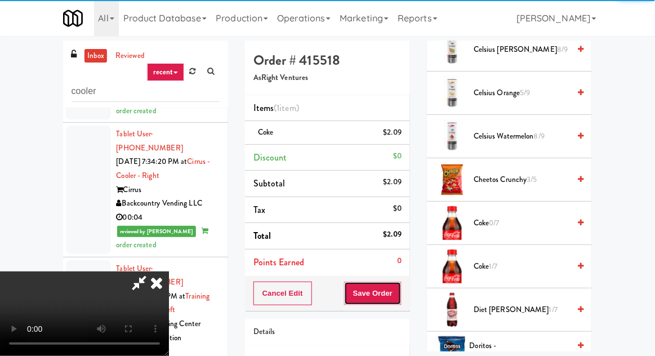
click at [400, 296] on button "Save Order" at bounding box center [372, 294] width 57 height 24
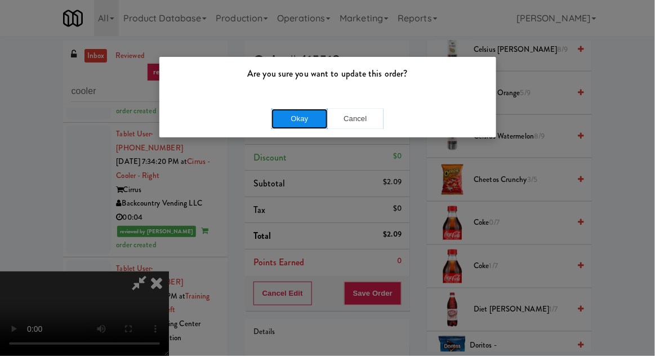
click at [276, 124] on button "Okay" at bounding box center [300, 119] width 56 height 20
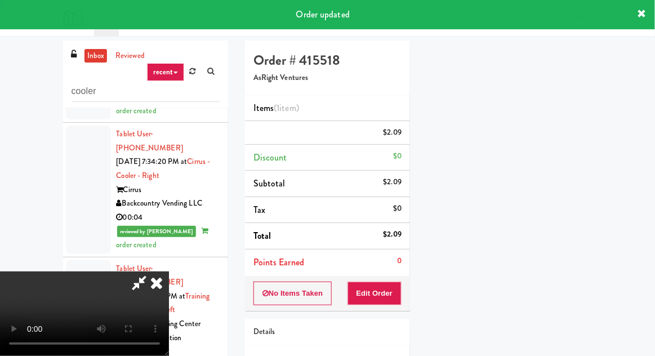
scroll to position [111, 0]
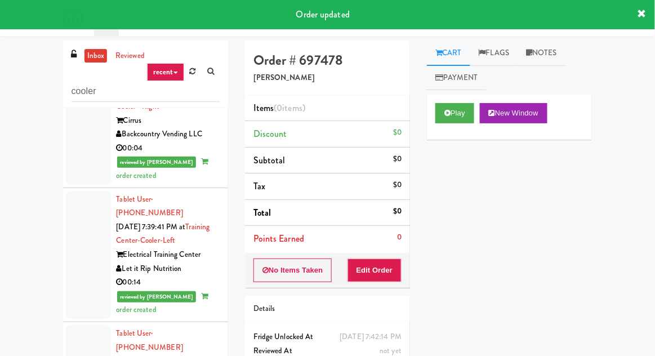
scroll to position [3920, 0]
click at [454, 117] on button "Play" at bounding box center [454, 113] width 39 height 20
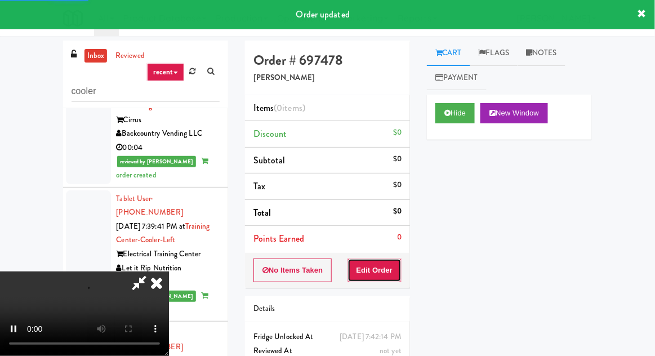
click at [385, 269] on button "Edit Order" at bounding box center [375, 271] width 55 height 24
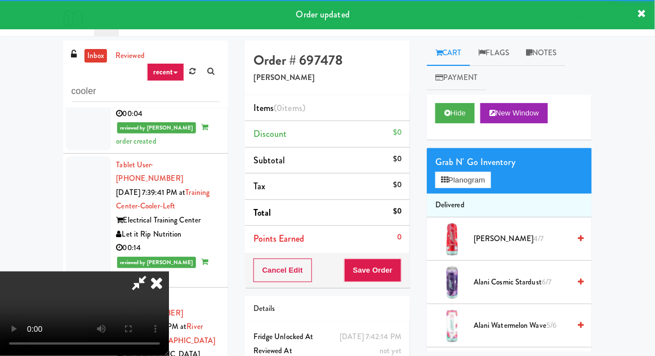
scroll to position [3966, 0]
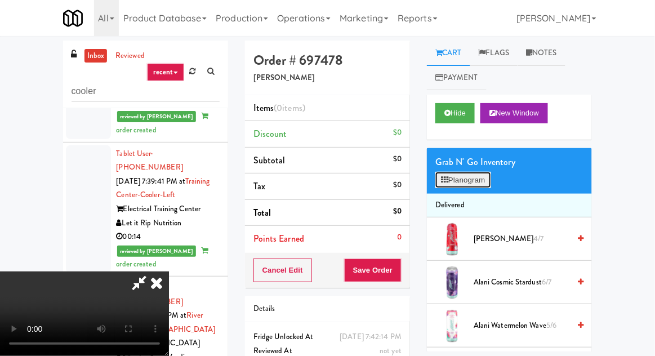
click at [462, 186] on button "Planogram" at bounding box center [462, 180] width 55 height 17
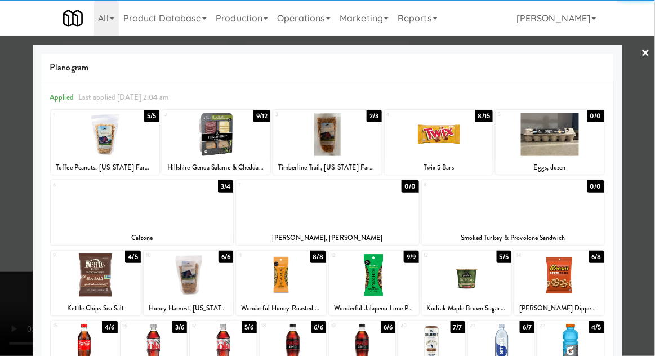
click at [269, 281] on div at bounding box center [281, 274] width 90 height 43
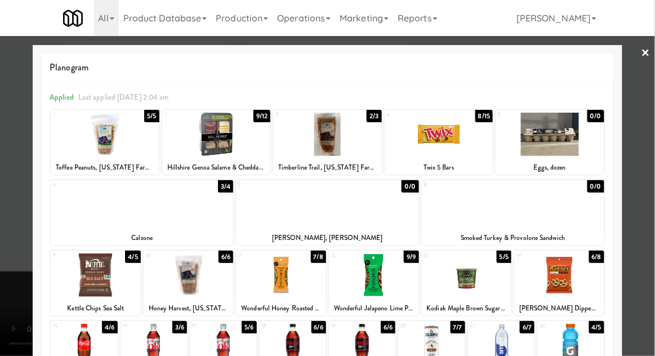
click at [26, 253] on div at bounding box center [327, 178] width 655 height 356
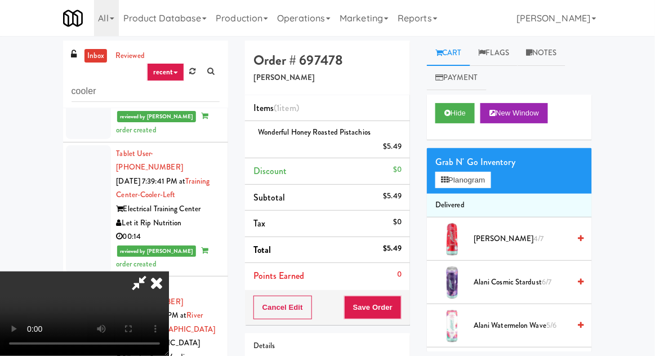
click at [499, 237] on span "[PERSON_NAME] Slush 4/7" at bounding box center [522, 239] width 96 height 14
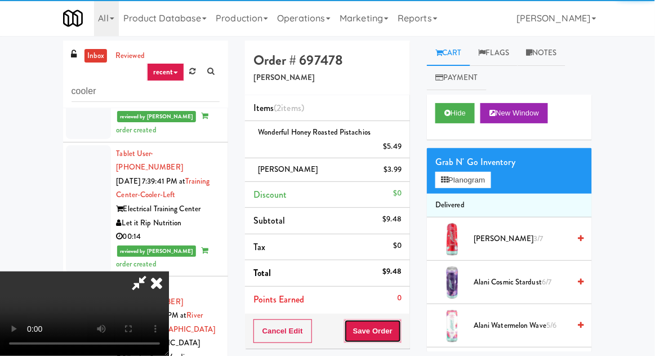
click at [401, 320] on button "Save Order" at bounding box center [372, 331] width 57 height 24
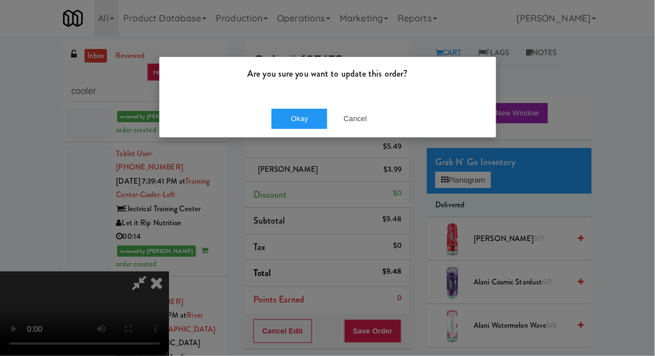
click at [283, 134] on div "Okay Cancel" at bounding box center [327, 119] width 337 height 38
click at [276, 136] on div "Okay Cancel" at bounding box center [327, 119] width 337 height 38
click at [274, 126] on button "Okay" at bounding box center [300, 119] width 56 height 20
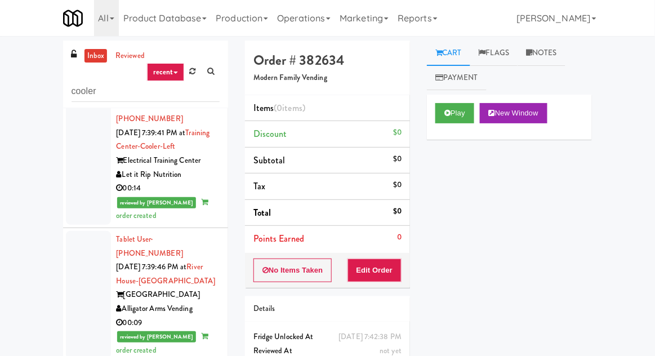
scroll to position [4030, 0]
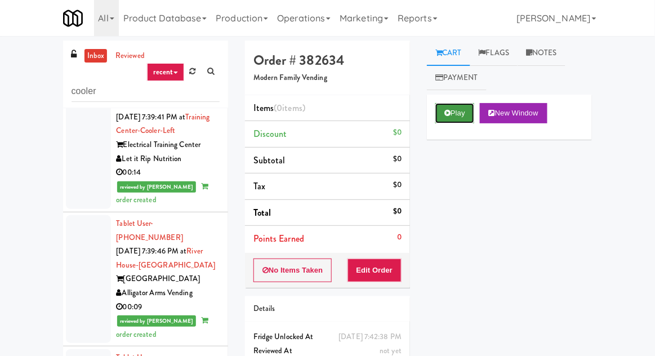
click at [450, 112] on icon at bounding box center [447, 112] width 6 height 7
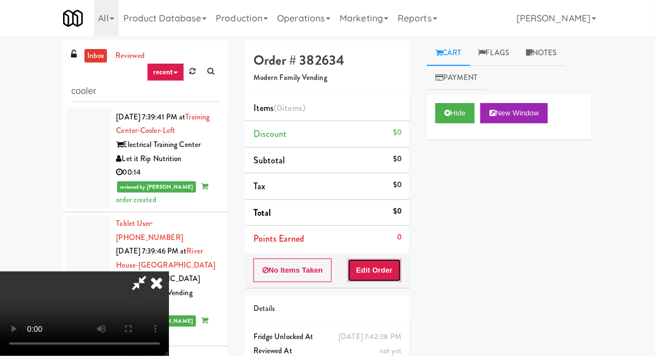
click at [395, 281] on button "Edit Order" at bounding box center [375, 271] width 55 height 24
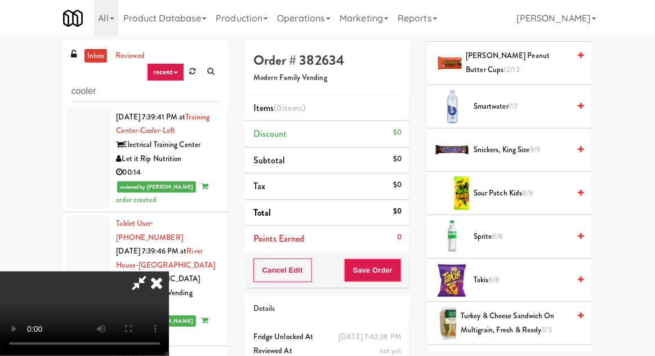
scroll to position [1359, 0]
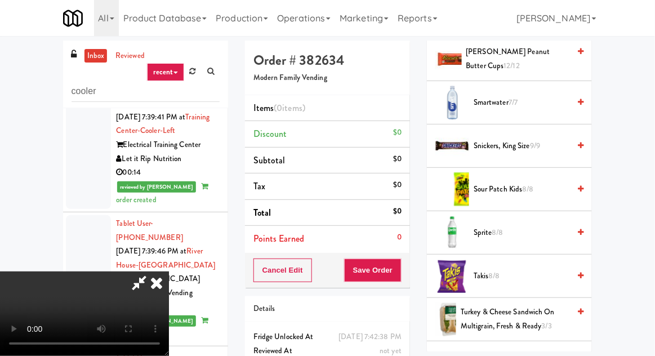
click at [513, 269] on span "Takis 8/8" at bounding box center [522, 276] width 96 height 14
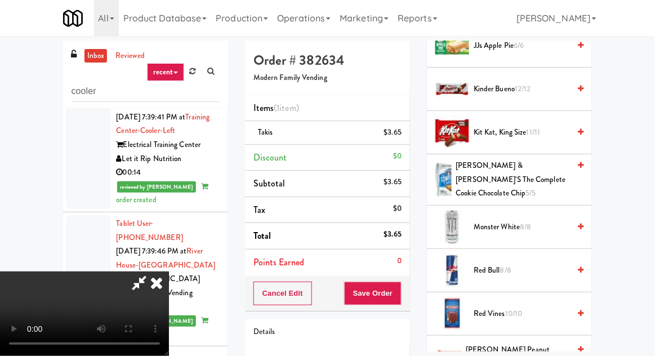
scroll to position [1061, 0]
click at [517, 173] on span "[PERSON_NAME] & [PERSON_NAME]'s The Complete Cookie Chocolate Chip 5/5" at bounding box center [513, 180] width 114 height 42
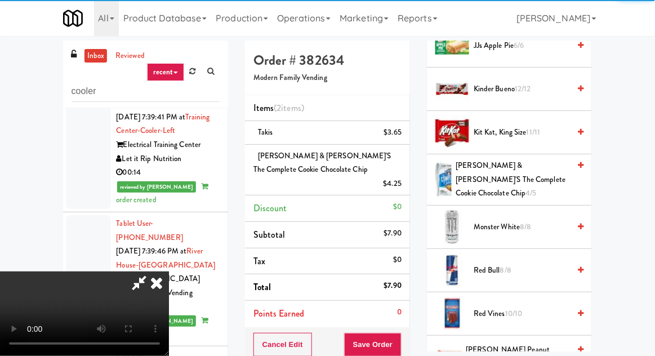
click at [411, 337] on div "Order # 382634 Modern Family Vending Items (2 items ) Takis $3.65 [PERSON_NAME]…" at bounding box center [328, 259] width 182 height 437
click at [400, 333] on button "Save Order" at bounding box center [372, 345] width 57 height 24
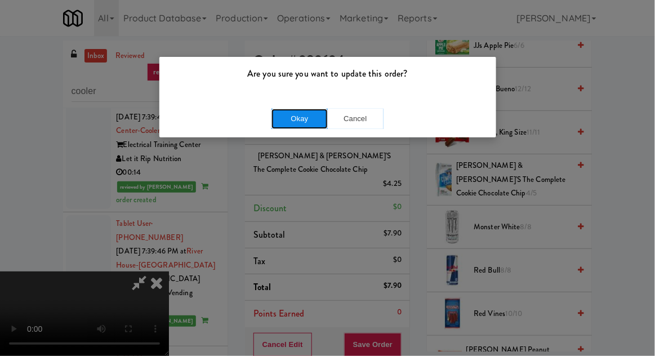
click at [284, 120] on button "Okay" at bounding box center [300, 119] width 56 height 20
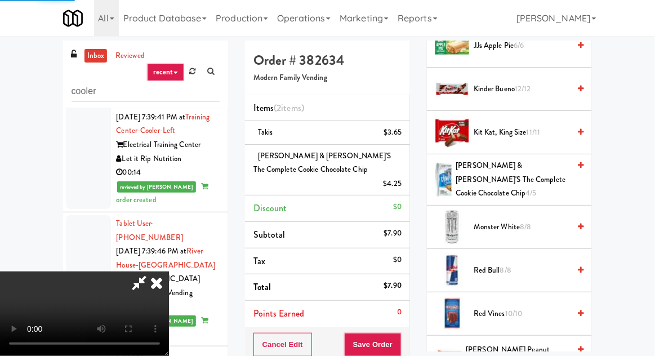
scroll to position [111, 0]
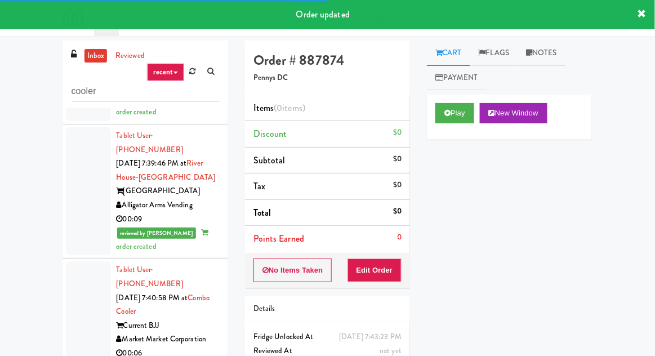
scroll to position [4119, 0]
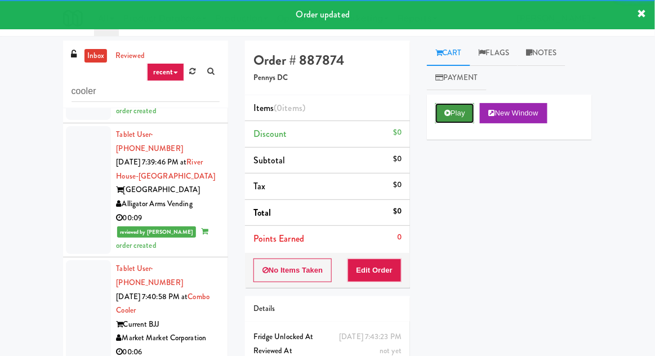
click at [450, 116] on icon at bounding box center [447, 112] width 6 height 7
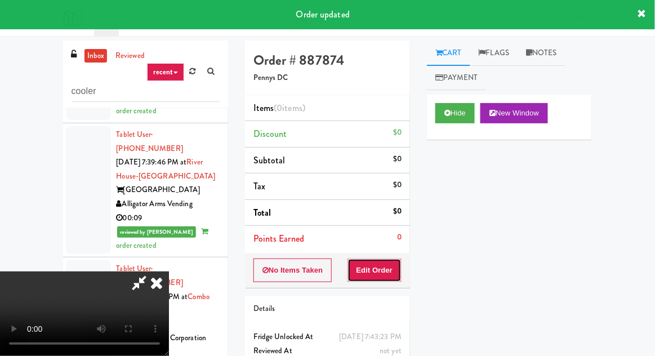
click at [384, 272] on button "Edit Order" at bounding box center [375, 271] width 55 height 24
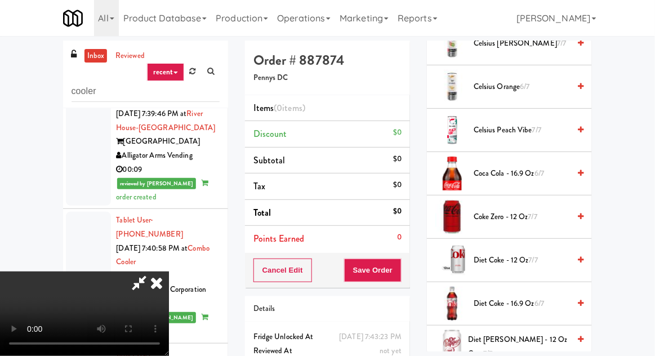
scroll to position [294, 0]
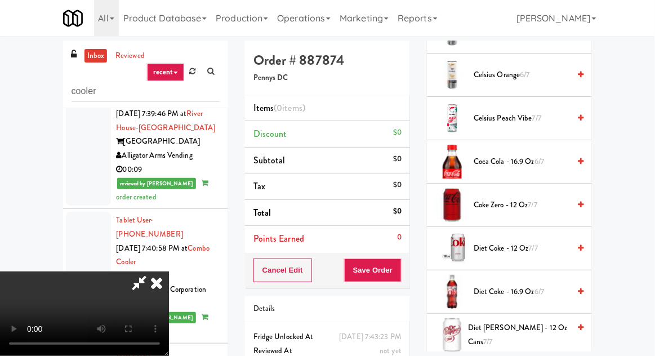
click at [500, 207] on span "Coke Zero - 12 oz 7/7" at bounding box center [522, 205] width 96 height 14
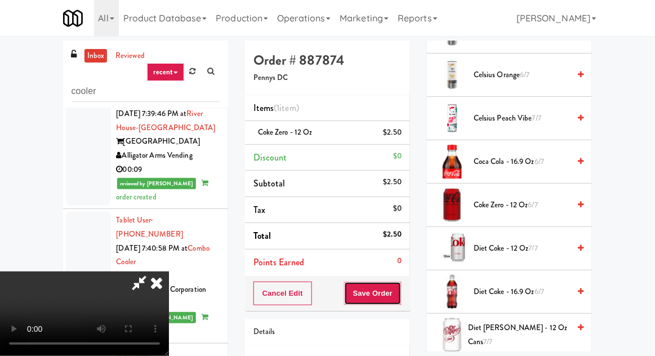
click at [401, 282] on button "Save Order" at bounding box center [372, 294] width 57 height 24
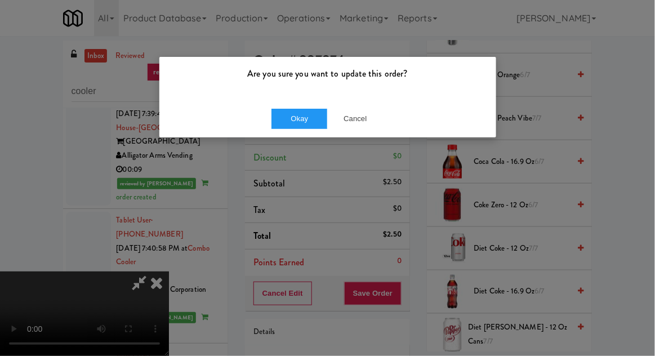
click at [295, 102] on div "Okay Cancel" at bounding box center [327, 119] width 337 height 38
click at [273, 120] on button "Okay" at bounding box center [300, 119] width 56 height 20
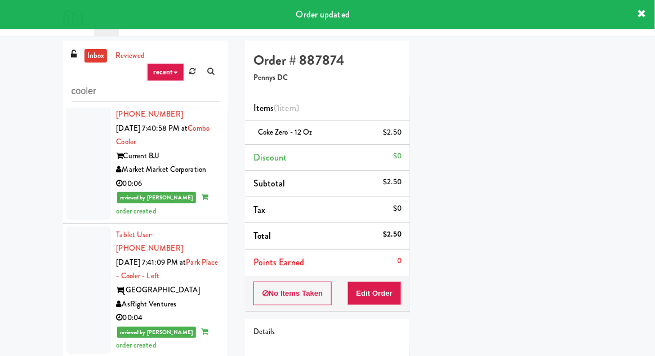
scroll to position [4293, 0]
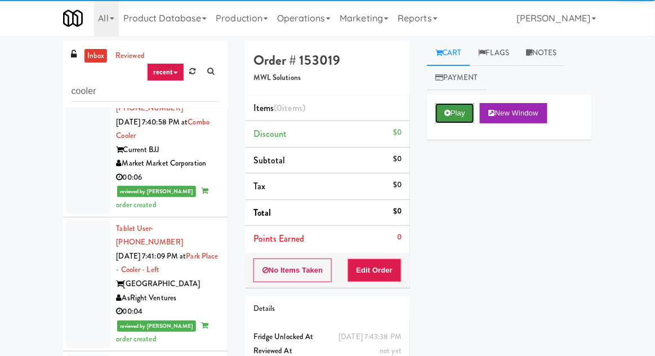
click at [447, 121] on button "Play" at bounding box center [454, 113] width 39 height 20
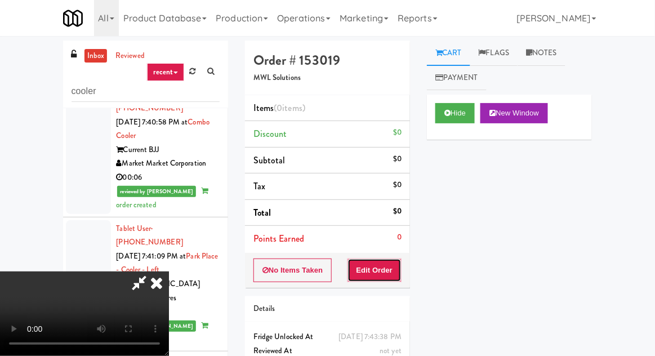
click at [391, 261] on button "Edit Order" at bounding box center [375, 271] width 55 height 24
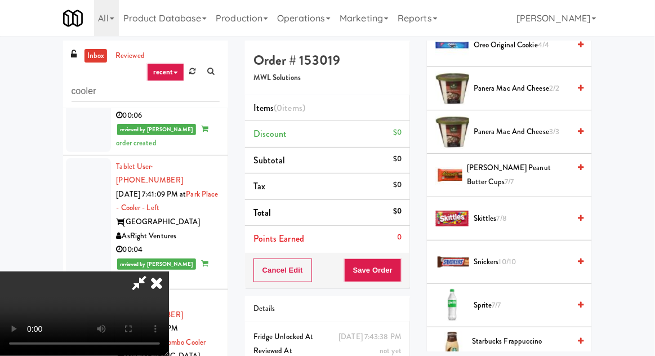
scroll to position [1333, 0]
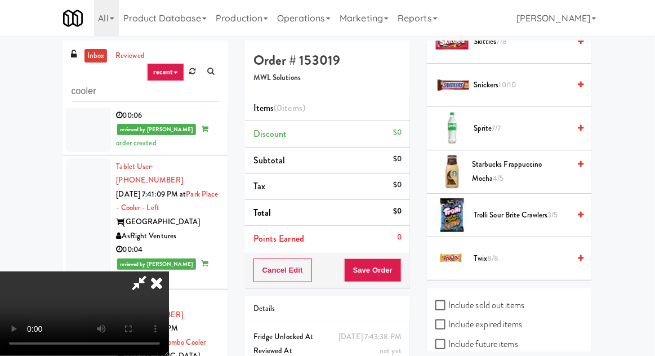
click at [488, 299] on label "Include sold out items" at bounding box center [479, 305] width 89 height 17
click at [448, 301] on input "Include sold out items" at bounding box center [441, 305] width 13 height 9
checkbox input "true"
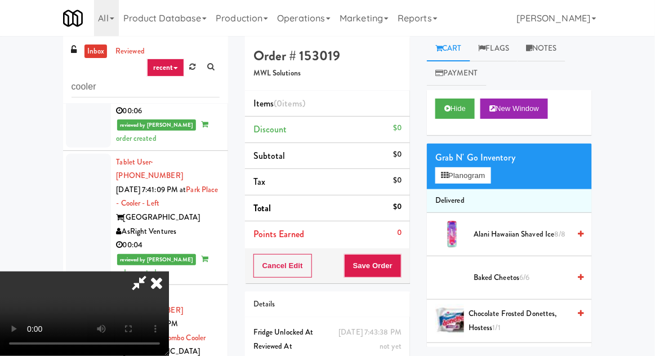
scroll to position [34, 0]
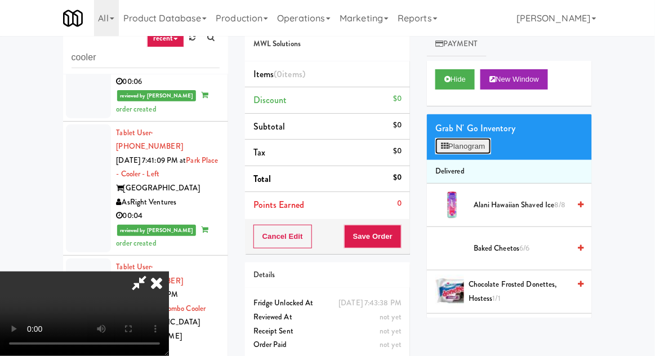
click at [479, 152] on button "Planogram" at bounding box center [462, 146] width 55 height 17
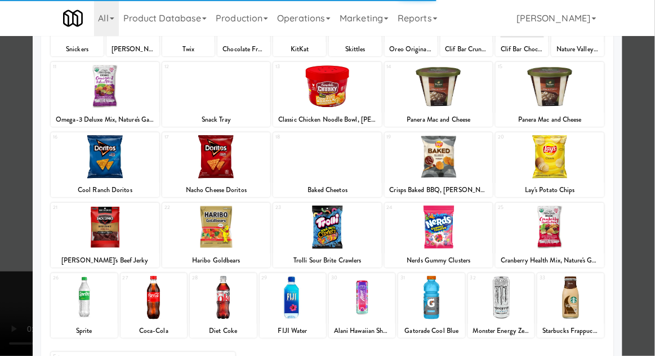
scroll to position [143, 0]
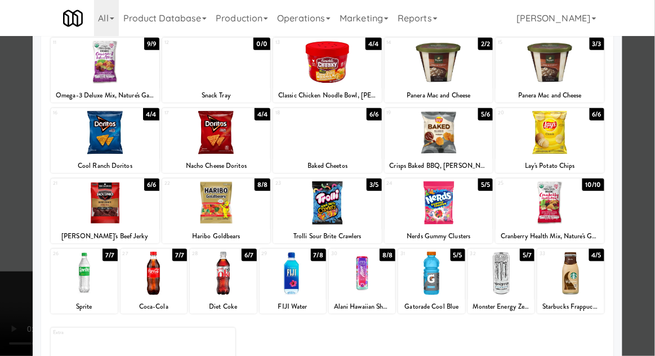
click at [437, 286] on div at bounding box center [431, 273] width 66 height 43
click at [14, 278] on div at bounding box center [327, 178] width 655 height 356
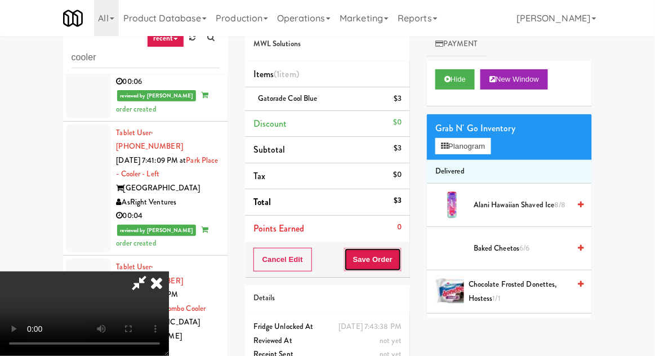
click at [400, 261] on button "Save Order" at bounding box center [372, 260] width 57 height 24
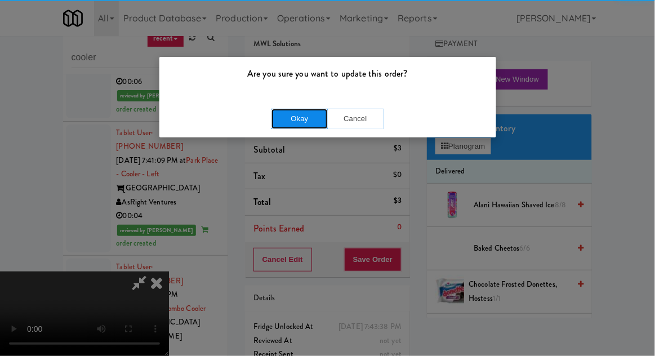
click at [277, 119] on button "Okay" at bounding box center [300, 119] width 56 height 20
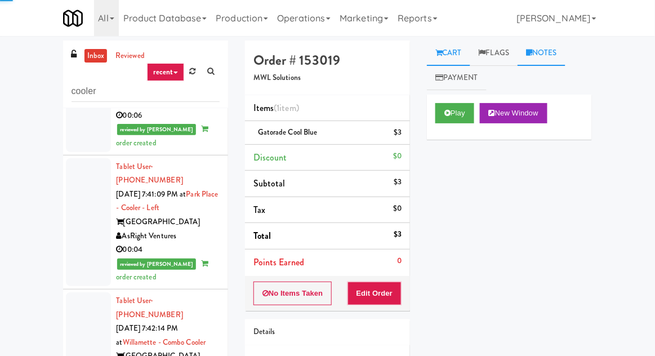
click at [553, 54] on link "Notes" at bounding box center [542, 53] width 48 height 25
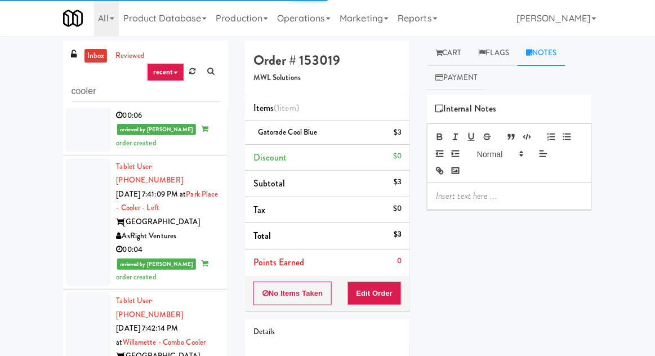
click at [501, 207] on div at bounding box center [510, 196] width 164 height 26
click at [436, 201] on p "wrong variant" at bounding box center [509, 196] width 147 height 12
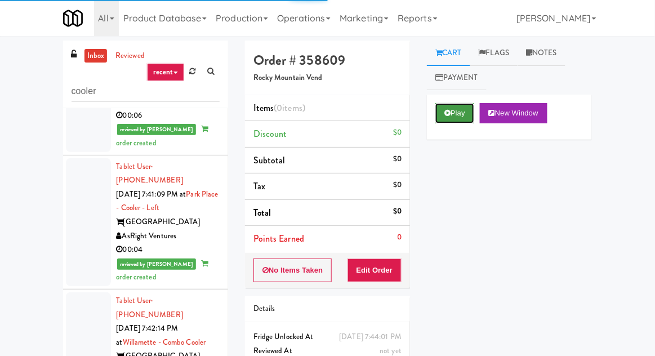
click at [456, 120] on button "Play" at bounding box center [454, 113] width 39 height 20
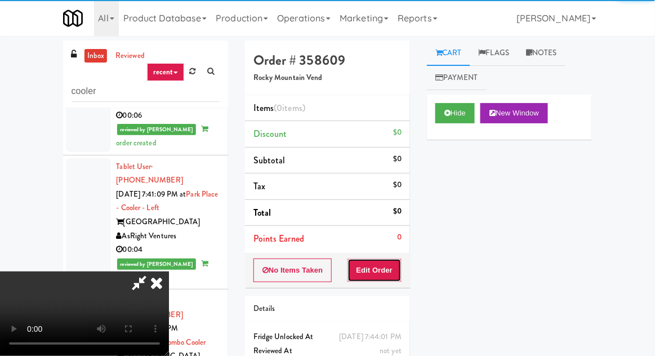
click at [377, 278] on button "Edit Order" at bounding box center [375, 271] width 55 height 24
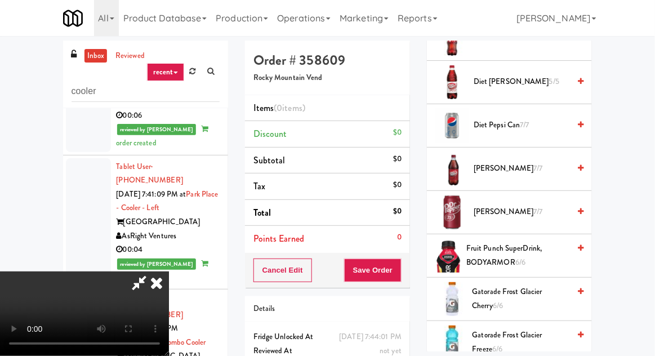
scroll to position [916, 0]
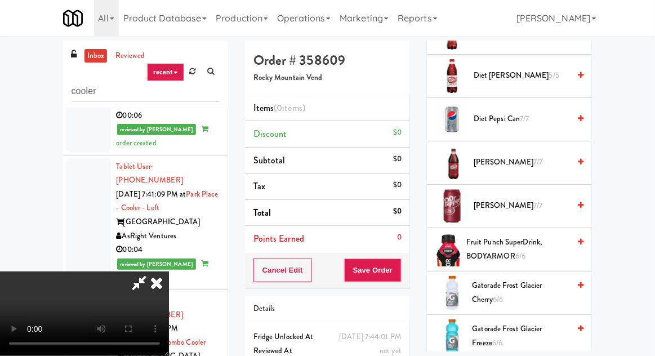
click at [527, 155] on span "[PERSON_NAME] 7/7" at bounding box center [522, 162] width 96 height 14
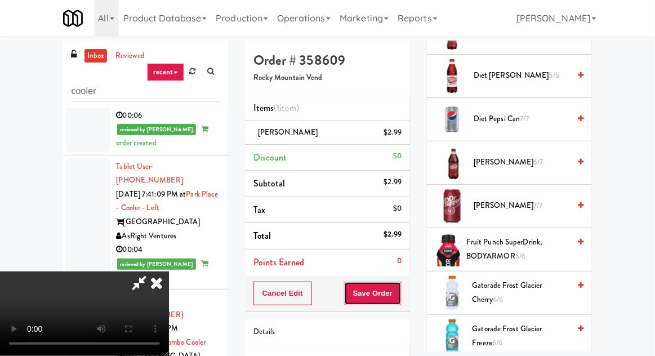
click at [399, 291] on button "Save Order" at bounding box center [372, 294] width 57 height 24
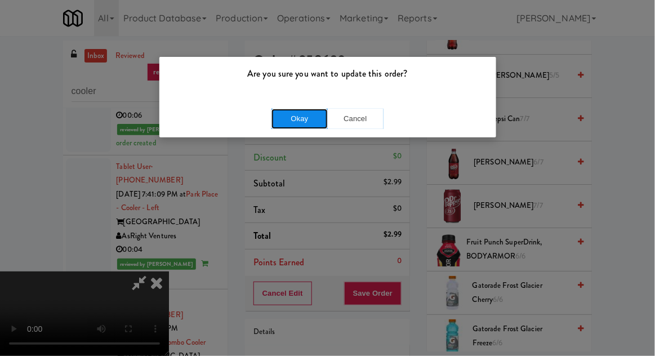
click at [309, 115] on button "Okay" at bounding box center [300, 119] width 56 height 20
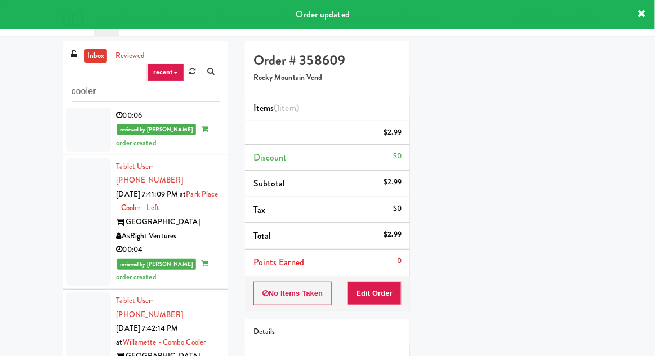
scroll to position [0, 0]
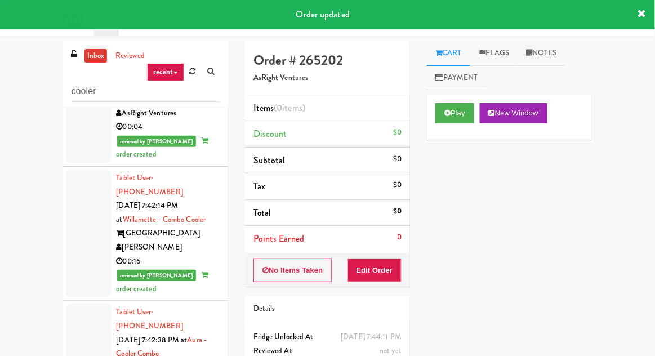
scroll to position [4506, 0]
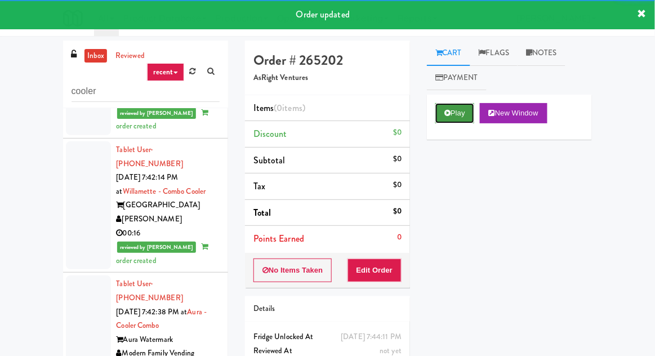
click at [460, 115] on button "Play" at bounding box center [454, 113] width 39 height 20
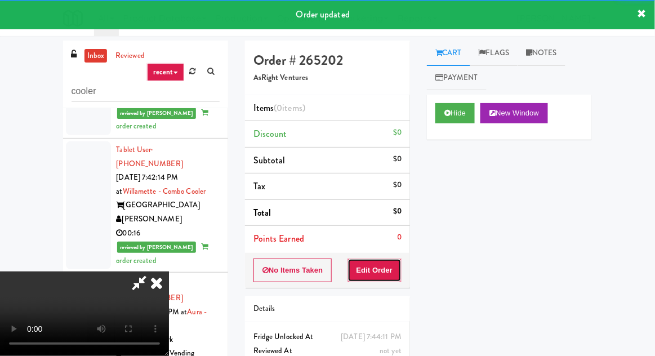
click at [393, 269] on button "Edit Order" at bounding box center [375, 271] width 55 height 24
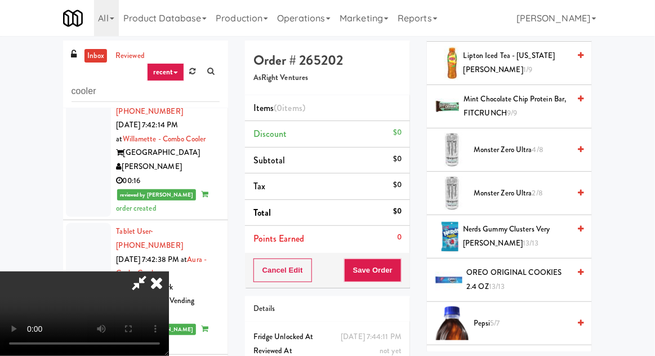
scroll to position [826, 0]
click at [520, 192] on span "Monster Zero Ultra 2/8" at bounding box center [522, 194] width 96 height 14
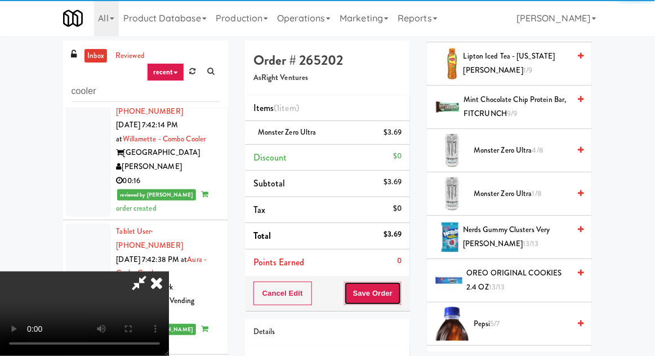
click at [400, 294] on button "Save Order" at bounding box center [372, 294] width 57 height 24
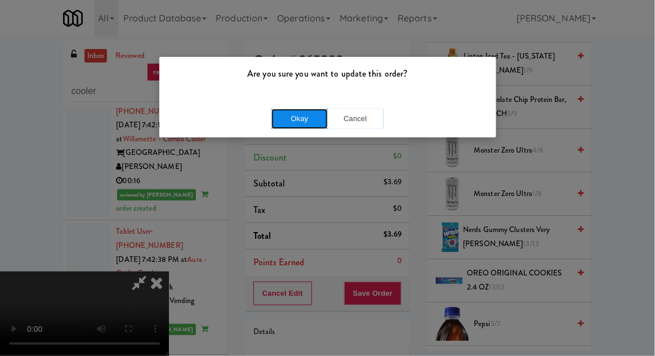
click at [311, 122] on button "Okay" at bounding box center [300, 119] width 56 height 20
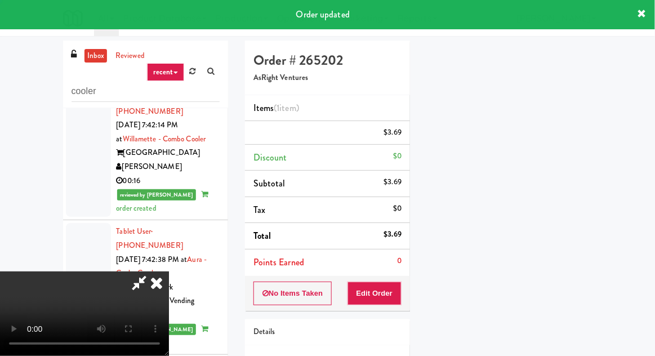
scroll to position [111, 0]
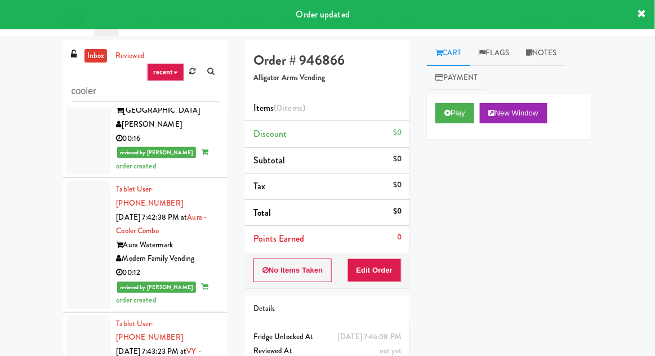
scroll to position [4635, 0]
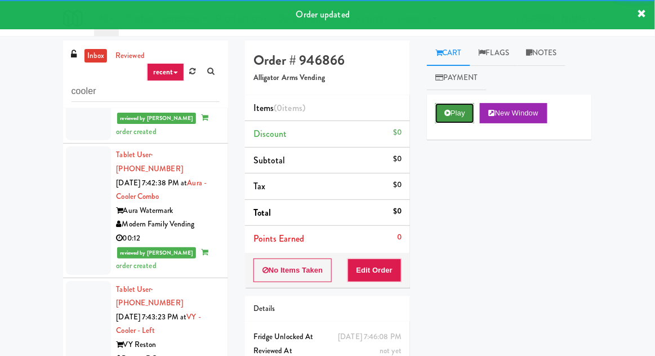
click at [455, 122] on button "Play" at bounding box center [454, 113] width 39 height 20
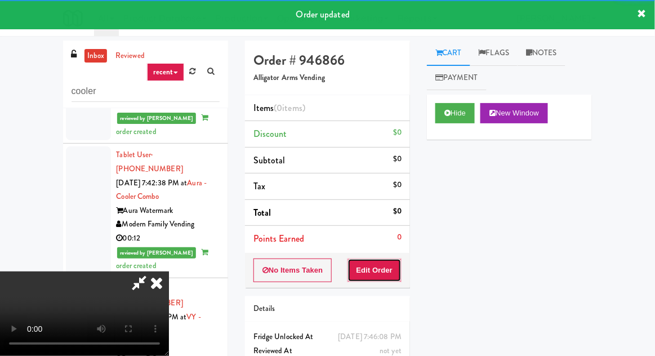
click at [395, 269] on button "Edit Order" at bounding box center [375, 271] width 55 height 24
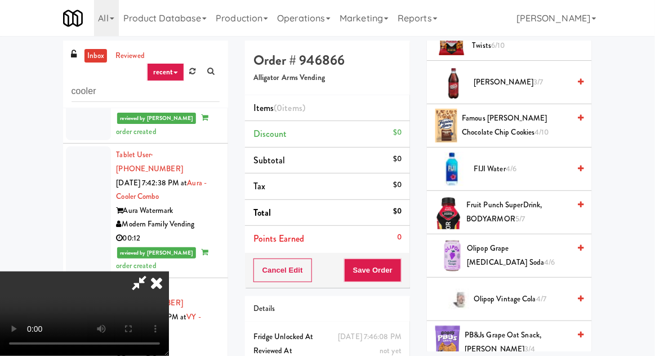
scroll to position [678, 0]
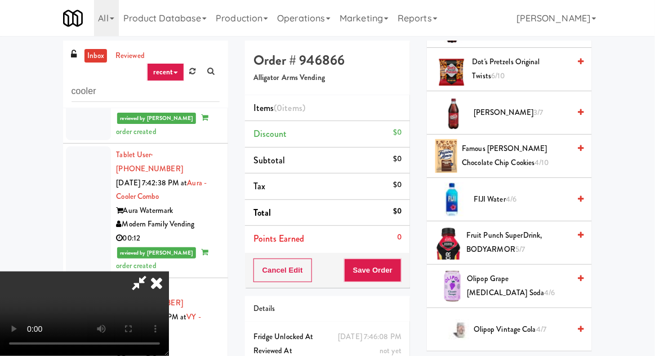
click at [529, 109] on span "[PERSON_NAME] 3/7" at bounding box center [522, 113] width 96 height 14
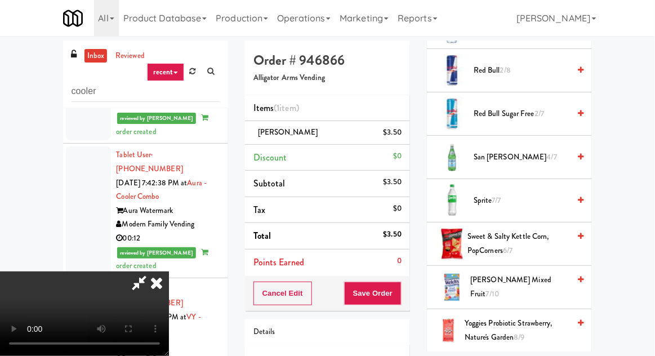
scroll to position [1121, 0]
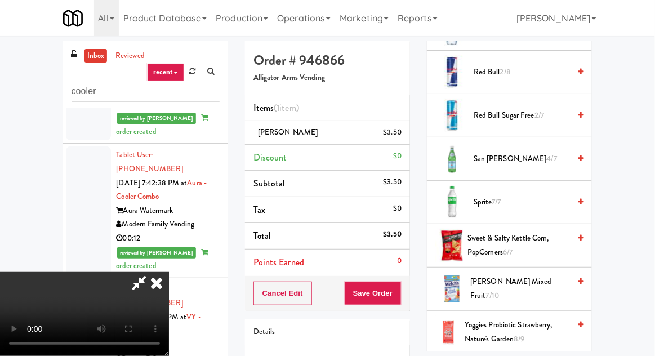
click at [541, 69] on span "Red Bull 2/8" at bounding box center [522, 72] width 96 height 14
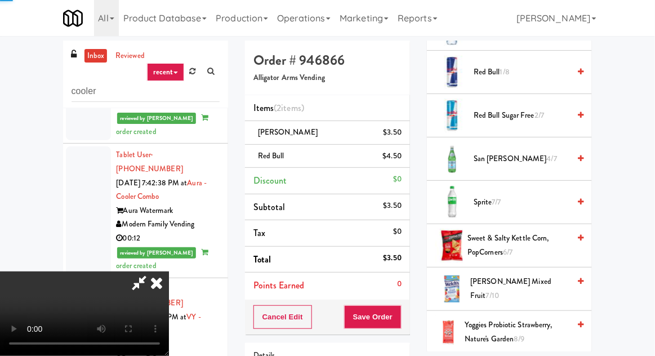
click at [542, 71] on span "Red Bull 1/8" at bounding box center [522, 72] width 96 height 14
click at [400, 308] on button "Save Order" at bounding box center [372, 317] width 57 height 24
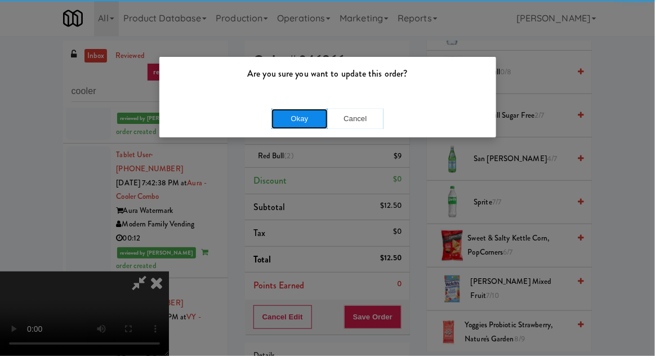
click at [282, 110] on button "Okay" at bounding box center [300, 119] width 56 height 20
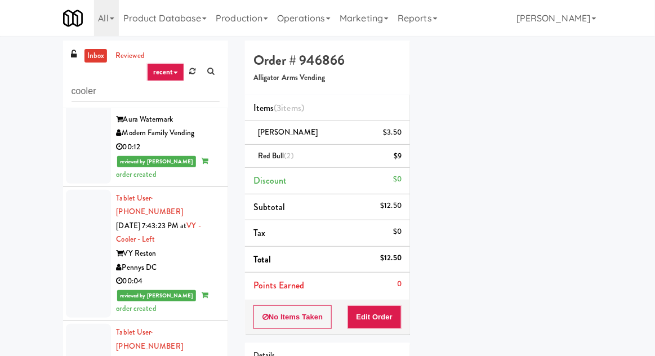
scroll to position [4728, 0]
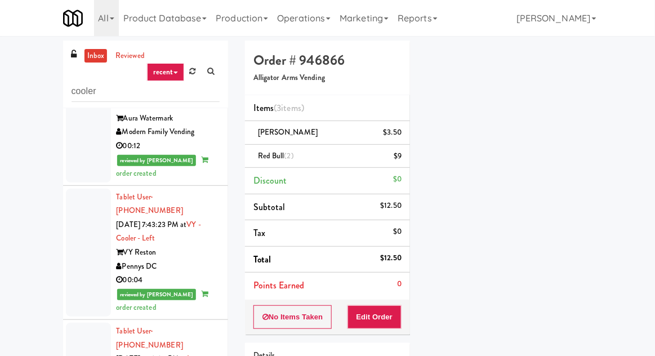
click at [1, 250] on div "inbox reviewed recent all unclear take inventory issue suspicious failed recent…" at bounding box center [327, 248] width 655 height 414
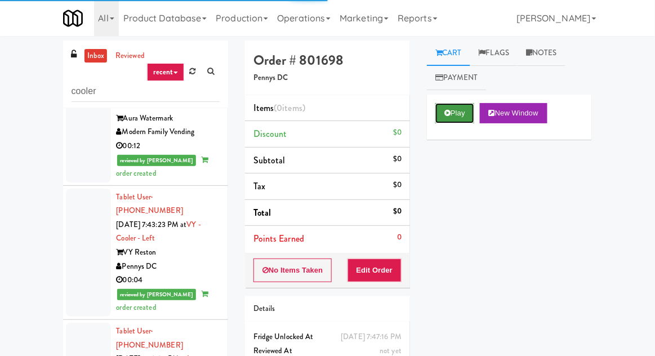
click at [455, 115] on button "Play" at bounding box center [454, 113] width 39 height 20
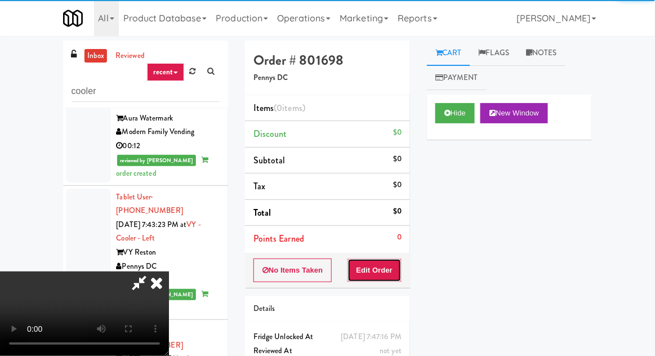
click at [384, 278] on button "Edit Order" at bounding box center [375, 271] width 55 height 24
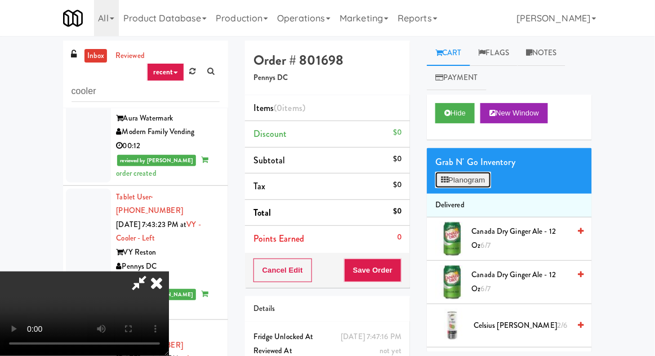
click at [474, 186] on button "Planogram" at bounding box center [462, 180] width 55 height 17
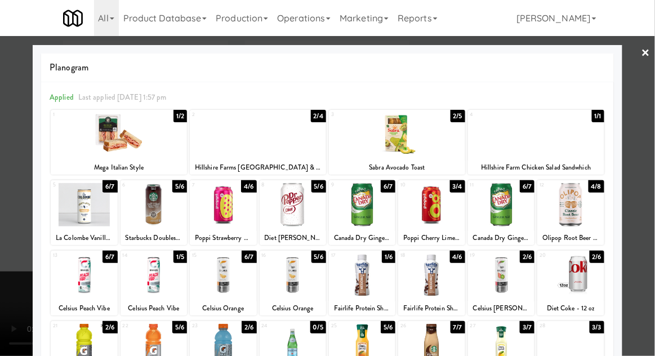
click at [99, 344] on div at bounding box center [84, 345] width 66 height 43
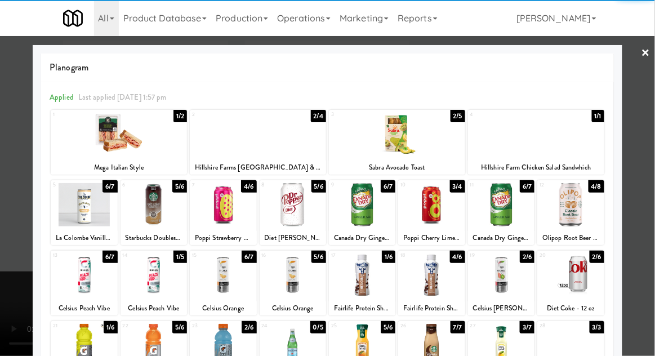
click at [647, 227] on div at bounding box center [327, 178] width 655 height 356
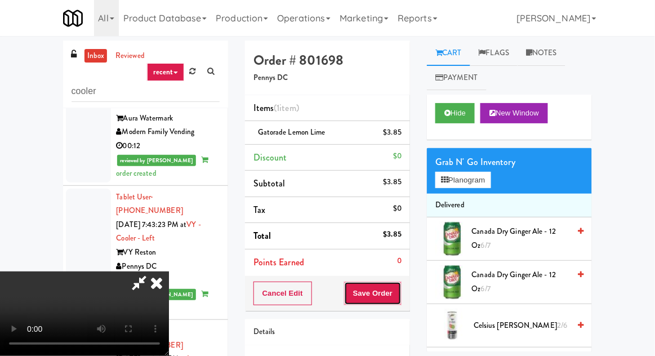
click at [400, 291] on button "Save Order" at bounding box center [372, 294] width 57 height 24
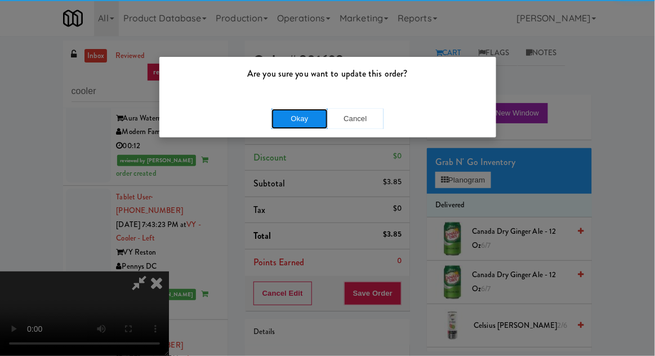
click at [304, 125] on button "Okay" at bounding box center [300, 119] width 56 height 20
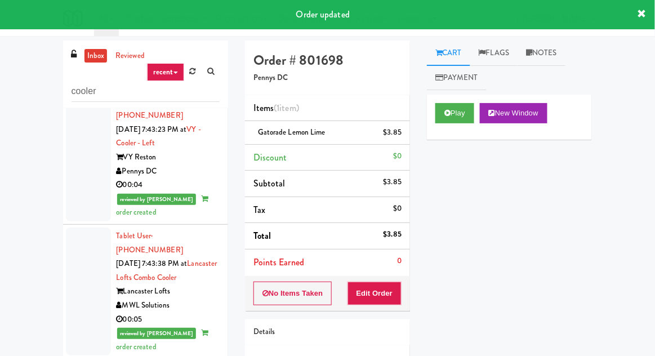
scroll to position [4845, 0]
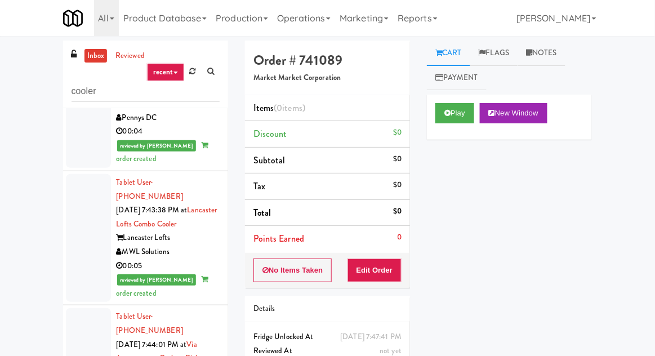
scroll to position [4877, 0]
click at [441, 104] on button "Play" at bounding box center [454, 113] width 39 height 20
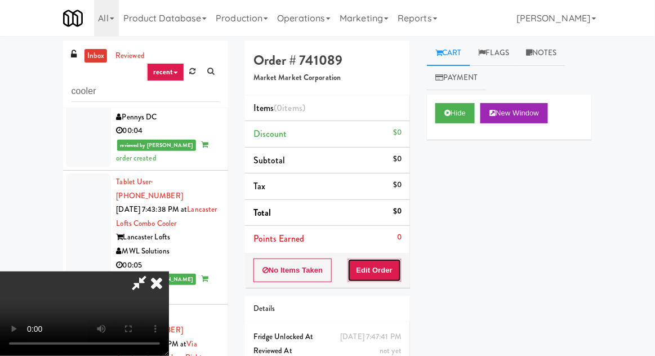
click at [387, 260] on button "Edit Order" at bounding box center [375, 271] width 55 height 24
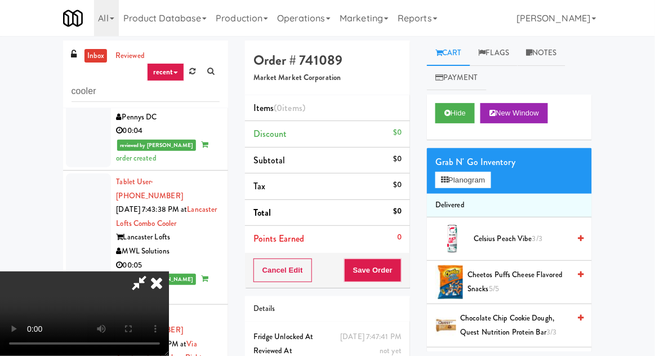
scroll to position [41, 0]
click at [472, 186] on button "Planogram" at bounding box center [462, 180] width 55 height 17
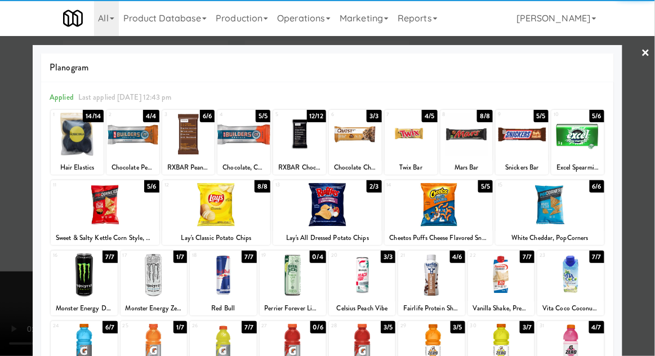
click at [273, 353] on div at bounding box center [293, 345] width 66 height 43
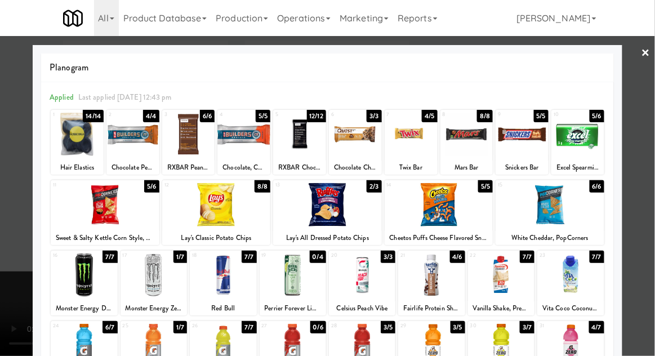
click at [105, 349] on div at bounding box center [84, 345] width 66 height 43
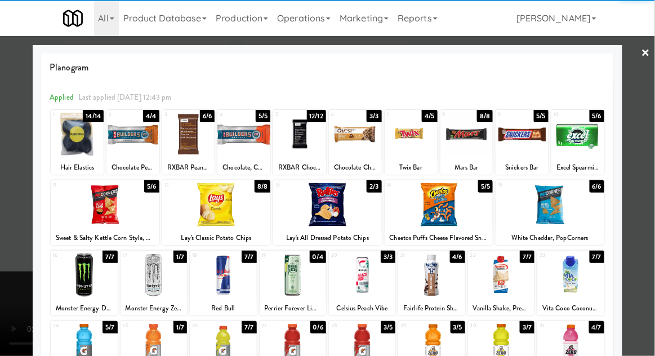
click at [654, 249] on div at bounding box center [327, 178] width 655 height 356
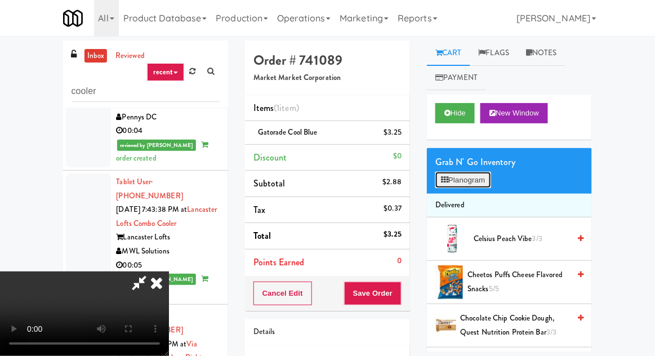
click at [457, 185] on button "Planogram" at bounding box center [462, 180] width 55 height 17
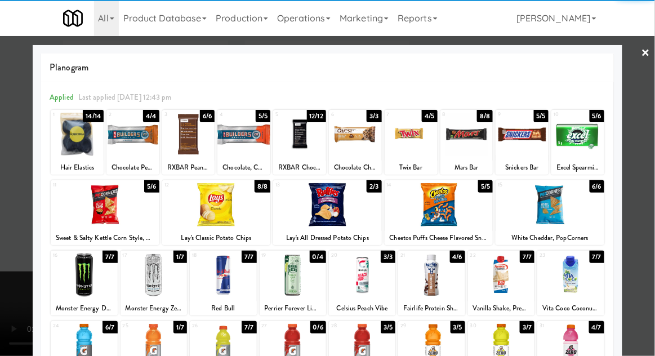
click at [364, 346] on div at bounding box center [362, 345] width 66 height 43
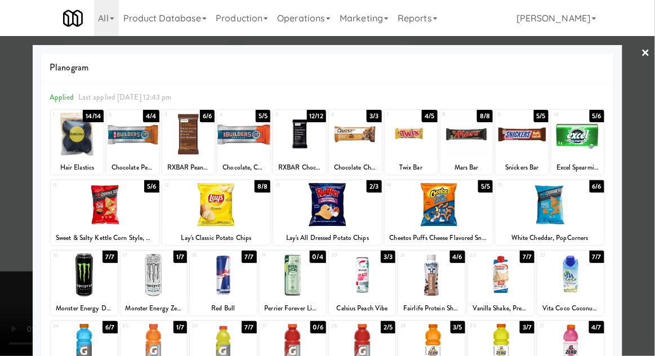
click at [644, 221] on div at bounding box center [327, 178] width 655 height 356
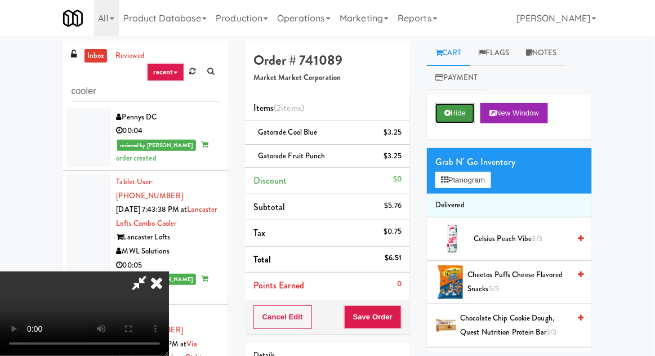
click at [455, 118] on button "Hide" at bounding box center [454, 113] width 39 height 20
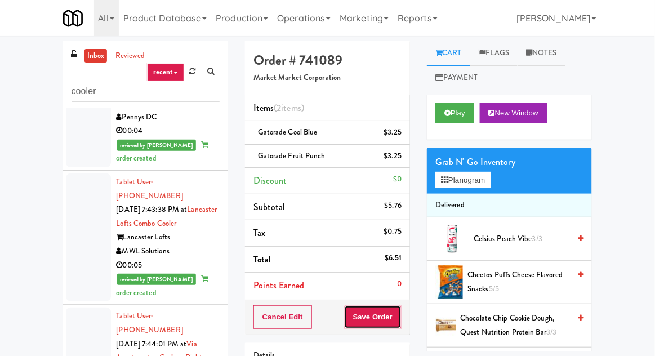
click at [383, 315] on button "Save Order" at bounding box center [372, 317] width 57 height 24
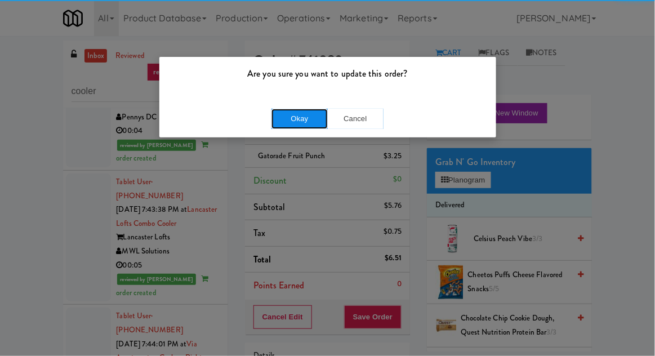
click at [292, 127] on button "Okay" at bounding box center [300, 119] width 56 height 20
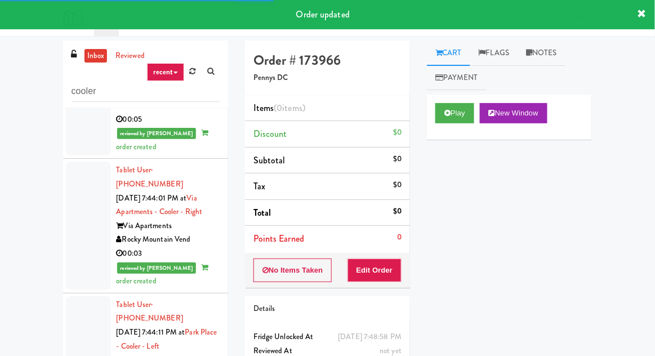
scroll to position [5050, 0]
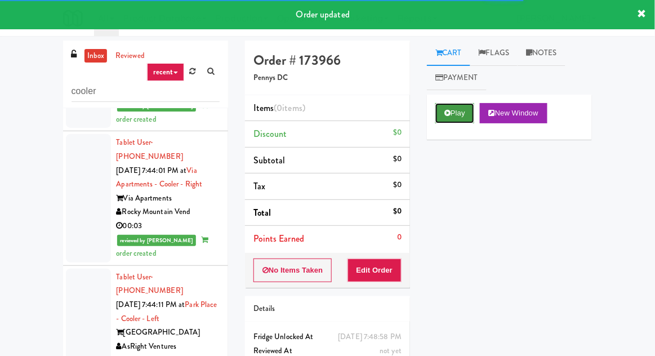
click at [445, 118] on button "Play" at bounding box center [454, 113] width 39 height 20
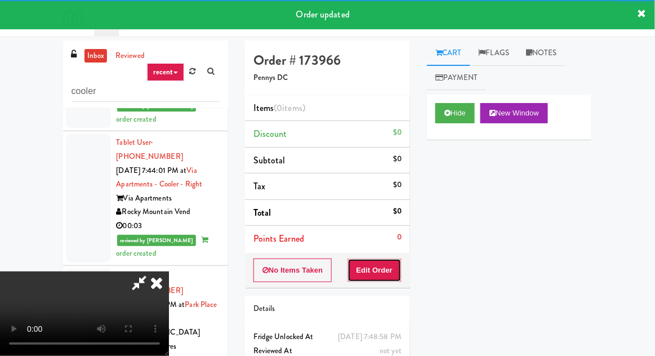
click at [379, 262] on button "Edit Order" at bounding box center [375, 271] width 55 height 24
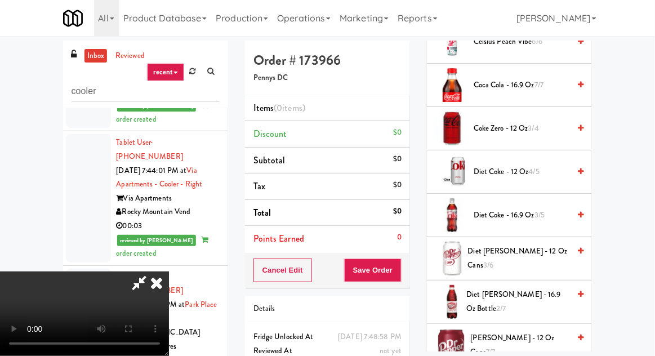
scroll to position [330, 0]
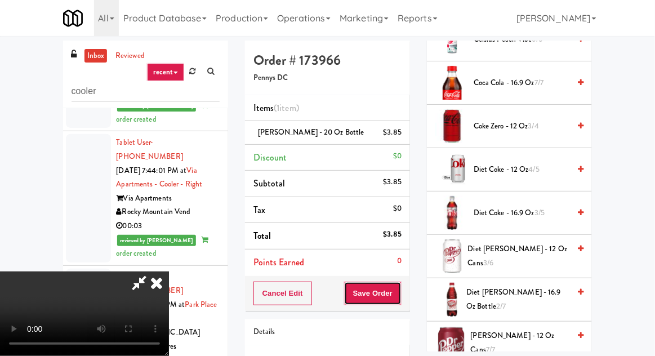
click at [399, 288] on button "Save Order" at bounding box center [372, 294] width 57 height 24
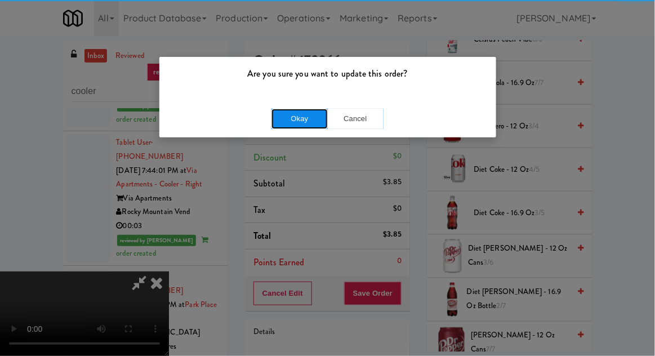
click at [302, 121] on button "Okay" at bounding box center [300, 119] width 56 height 20
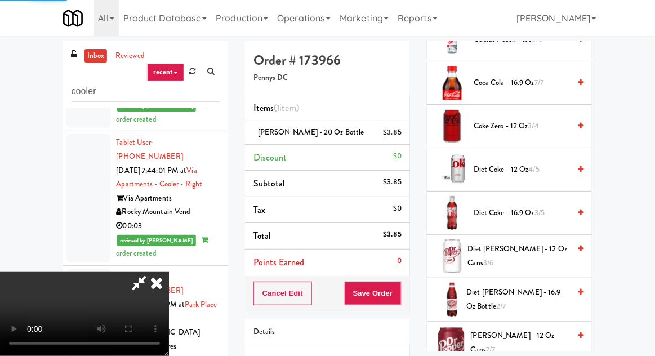
scroll to position [111, 0]
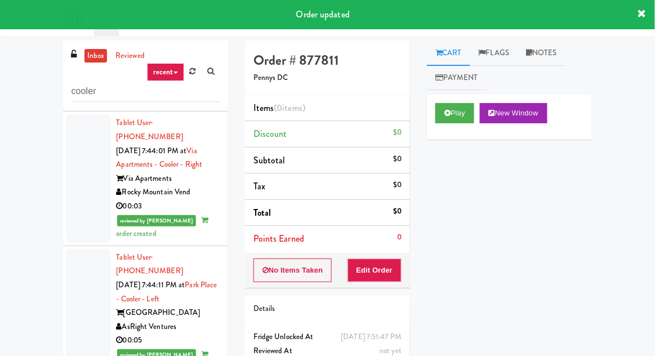
scroll to position [5086, 0]
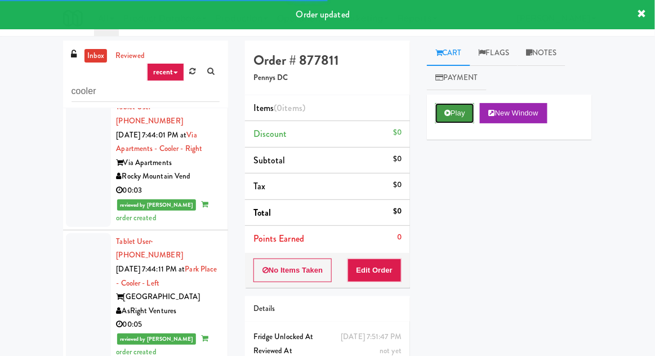
click at [461, 116] on button "Play" at bounding box center [454, 113] width 39 height 20
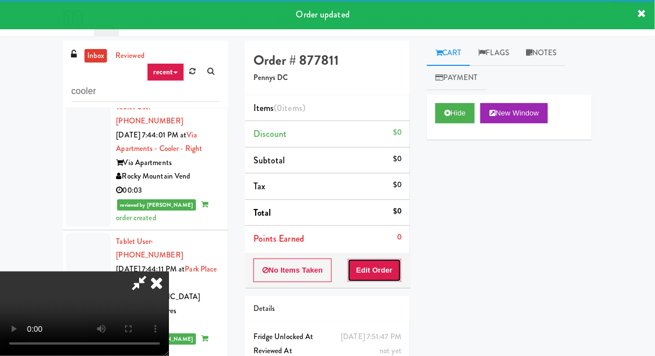
click at [386, 261] on button "Edit Order" at bounding box center [375, 271] width 55 height 24
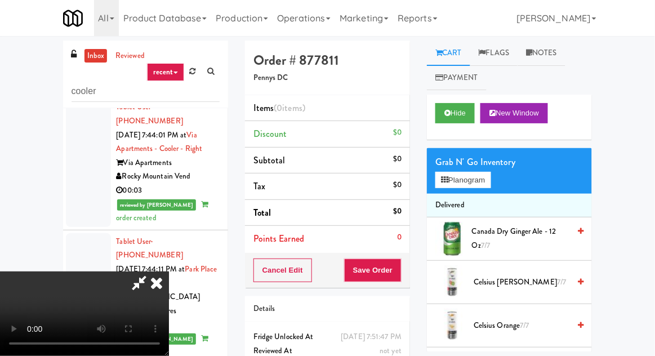
scroll to position [41, 0]
click at [478, 180] on button "Planogram" at bounding box center [462, 180] width 55 height 17
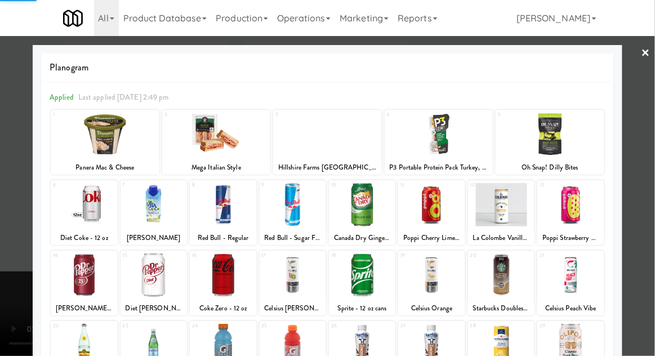
scroll to position [143, 0]
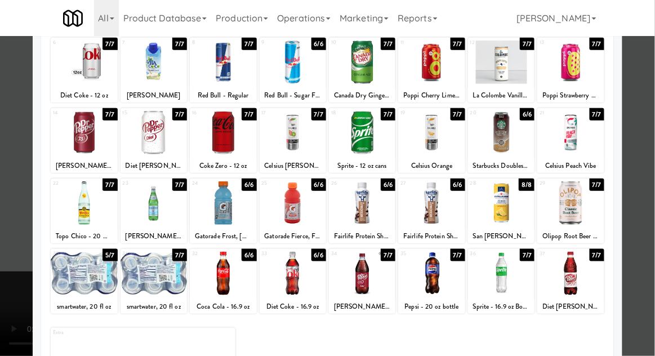
click at [157, 274] on div at bounding box center [154, 273] width 66 height 43
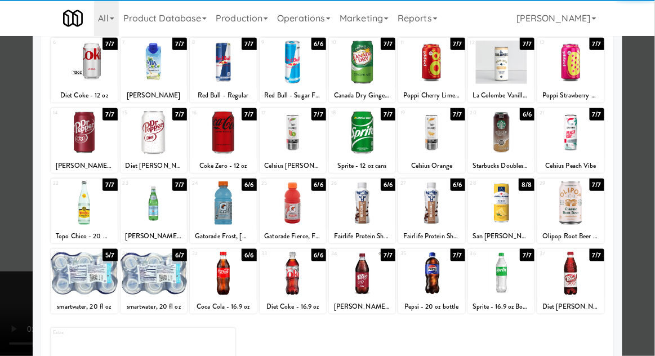
click at [164, 275] on div at bounding box center [154, 273] width 66 height 43
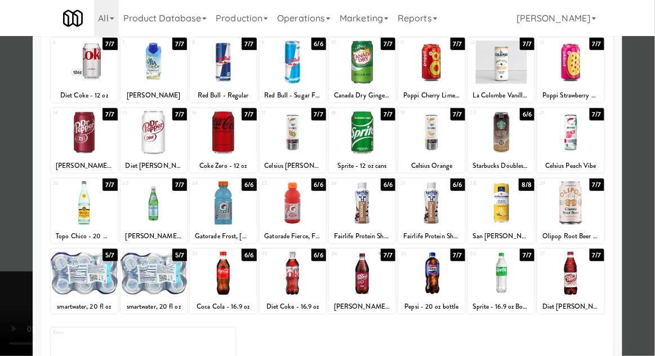
click at [94, 272] on div at bounding box center [84, 273] width 66 height 43
click at [151, 271] on div at bounding box center [154, 273] width 66 height 43
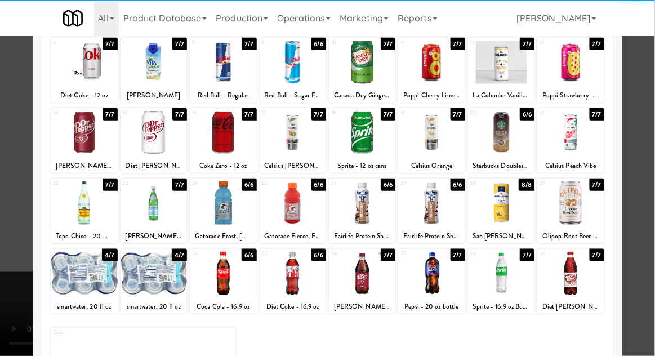
click at [648, 171] on div at bounding box center [327, 178] width 655 height 356
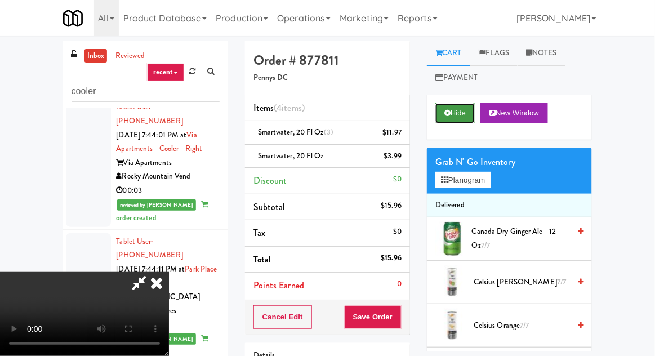
click at [445, 115] on icon at bounding box center [447, 112] width 6 height 7
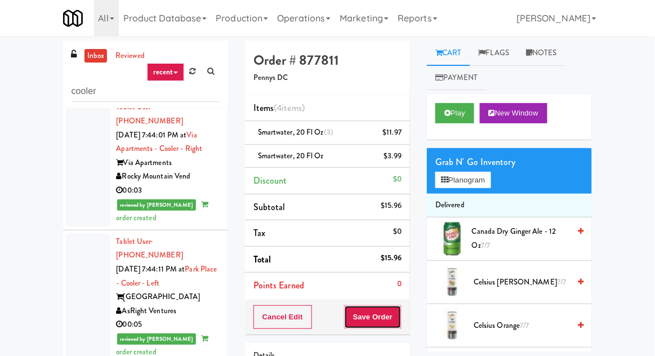
click at [370, 319] on button "Save Order" at bounding box center [372, 317] width 57 height 24
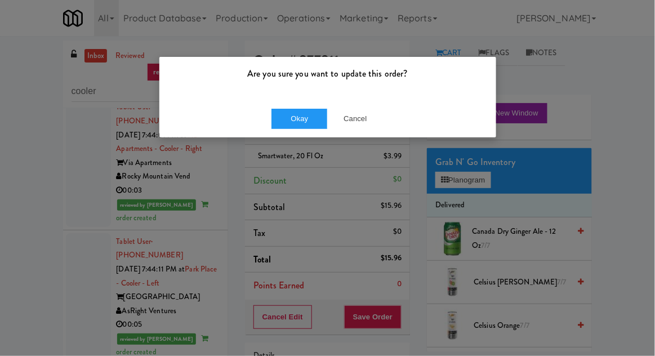
click at [262, 118] on div "Okay Cancel" at bounding box center [327, 119] width 337 height 38
click at [300, 123] on button "Okay" at bounding box center [300, 119] width 56 height 20
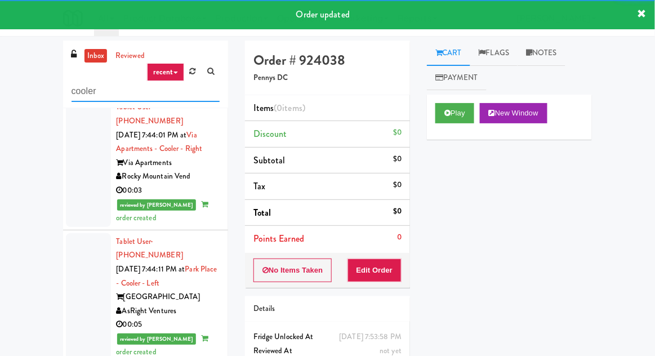
click at [192, 94] on input "cooler" at bounding box center [146, 91] width 148 height 21
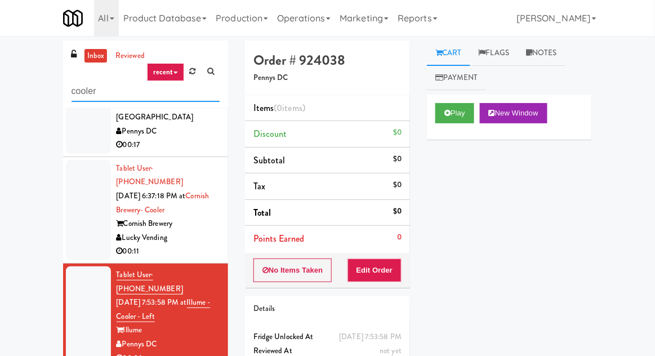
scroll to position [558, 0]
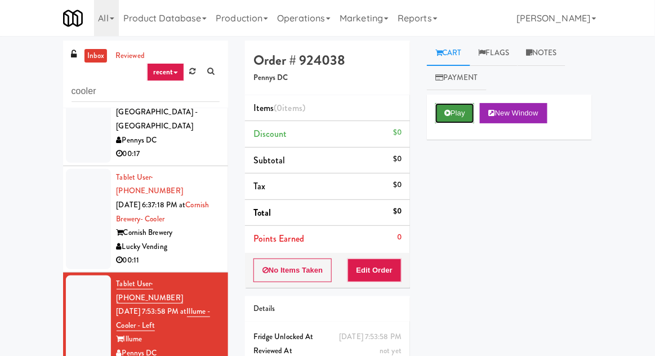
click at [446, 105] on button "Play" at bounding box center [454, 113] width 39 height 20
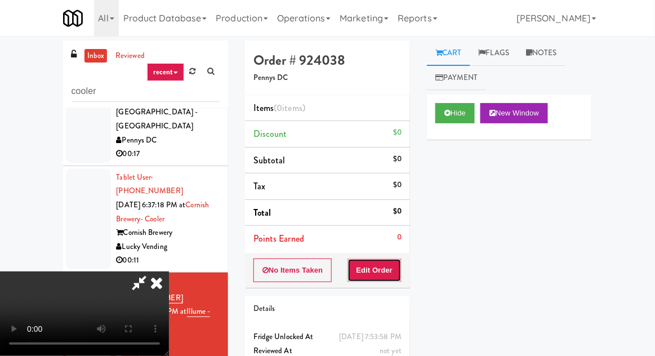
click at [373, 262] on button "Edit Order" at bounding box center [375, 271] width 55 height 24
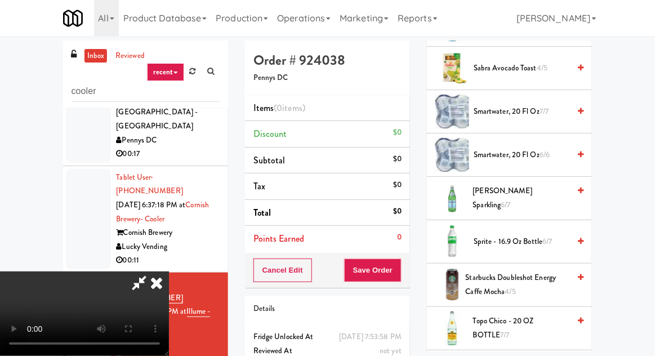
scroll to position [1004, 0]
click at [541, 148] on span "6/6" at bounding box center [545, 153] width 10 height 11
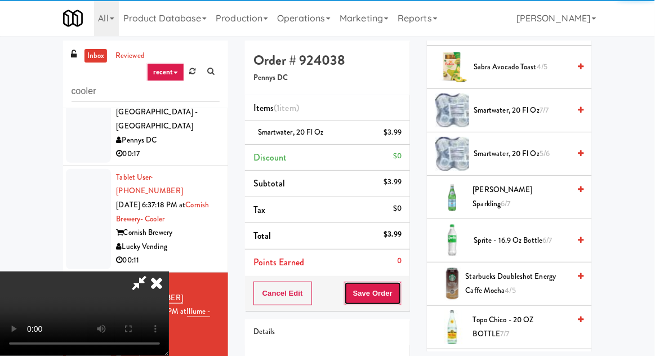
click at [399, 295] on button "Save Order" at bounding box center [372, 294] width 57 height 24
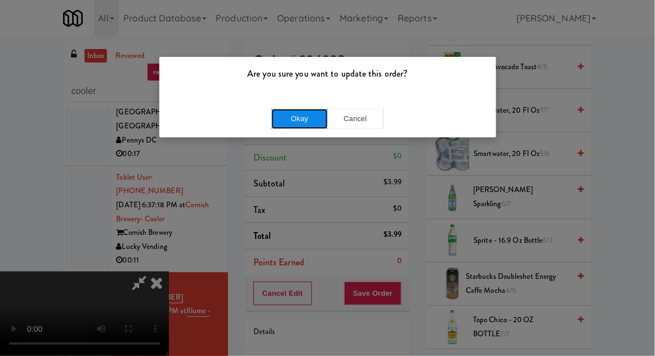
click at [304, 120] on button "Okay" at bounding box center [300, 119] width 56 height 20
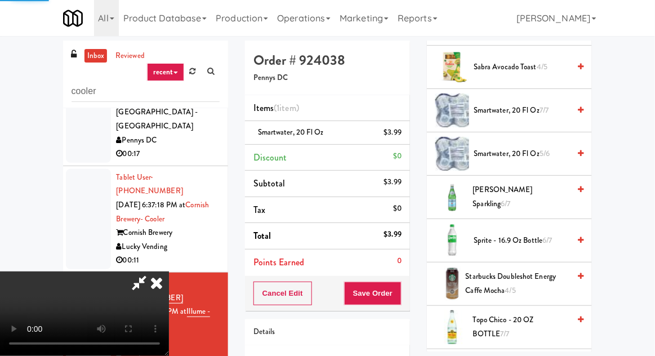
scroll to position [111, 0]
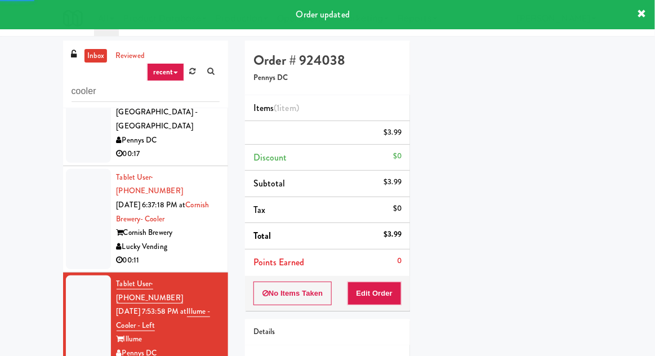
click at [82, 273] on li "Tablet User · (252) 525-5063 [DATE] 7:53:58 PM at Illume - Cooler - Left Illume…" at bounding box center [145, 326] width 165 height 106
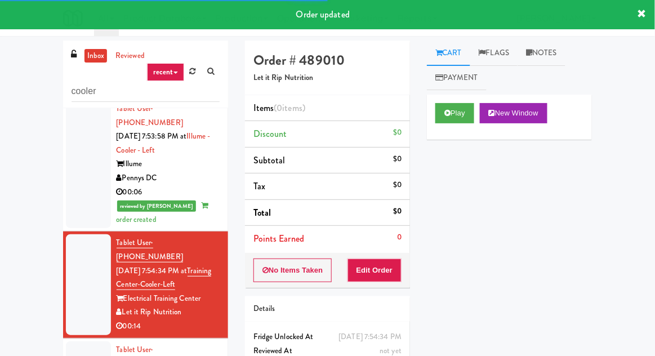
scroll to position [732, 0]
